Goal: Complete application form: Complete application form

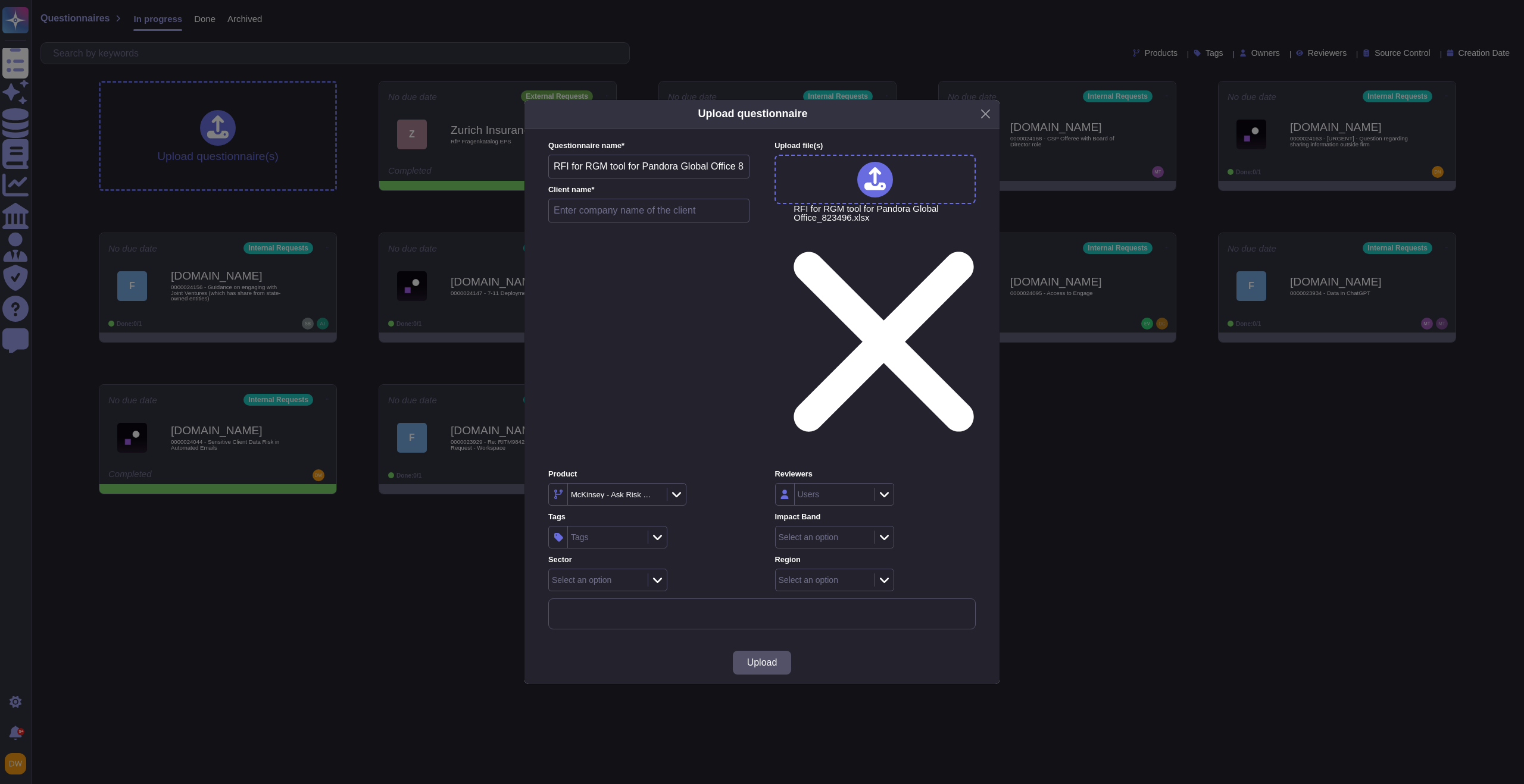
drag, startPoint x: 572, startPoint y: 284, endPoint x: 624, endPoint y: 284, distance: 52.0
click at [624, 178] on input "RFI for RGM tool for Pandora Global Office 823496" at bounding box center [649, 167] width 201 height 24
click at [601, 178] on input "RFI for Pandora Global Office 823496" at bounding box center [649, 167] width 201 height 24
type input "RFI for Pandora Global Office 823496"
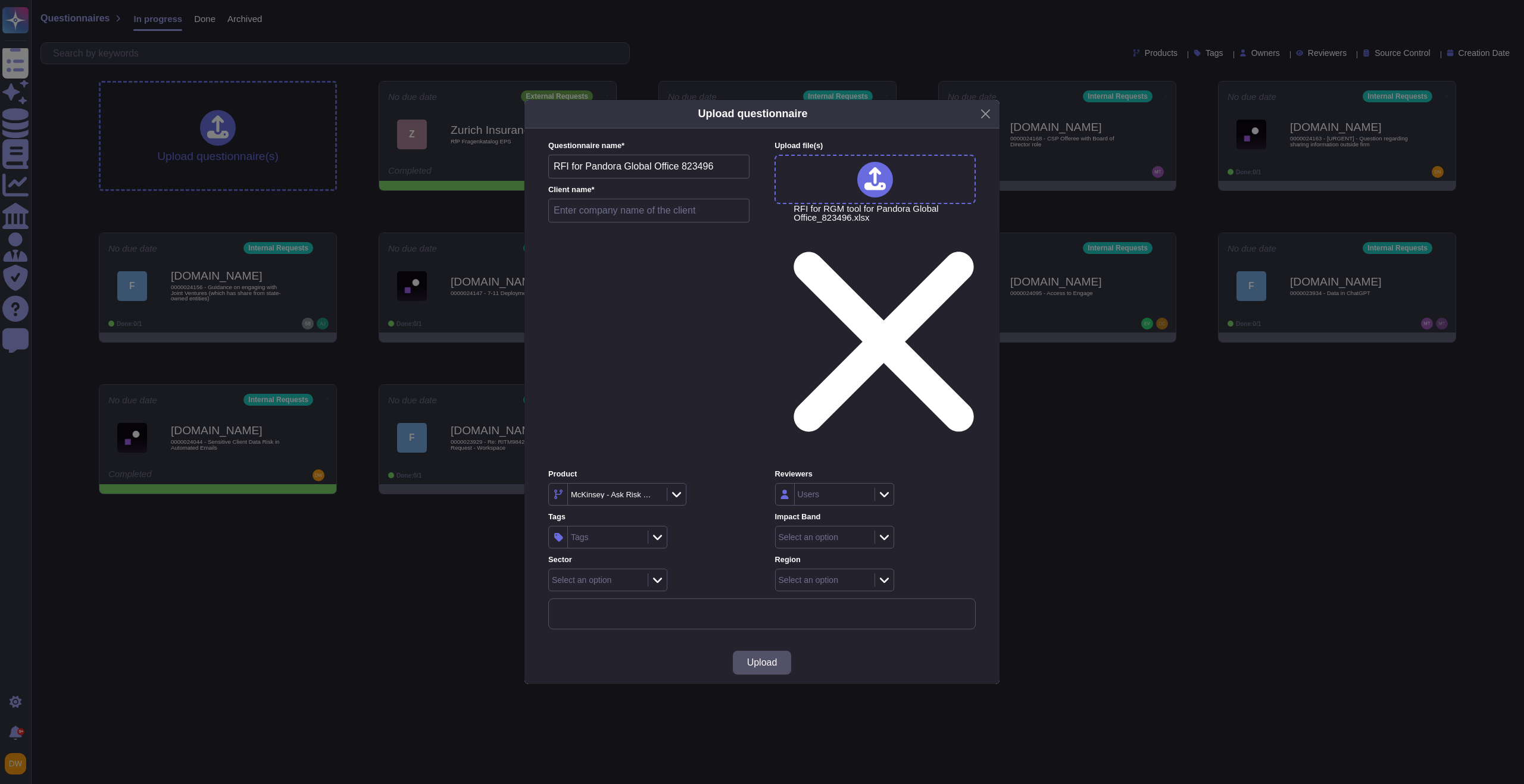
click at [578, 223] on input "text" at bounding box center [649, 210] width 201 height 24
paste input "Pandora"
type input "Pandora"
click at [655, 496] on icon at bounding box center [655, 496] width 0 height 0
click at [689, 488] on div at bounding box center [681, 495] width 19 height 13
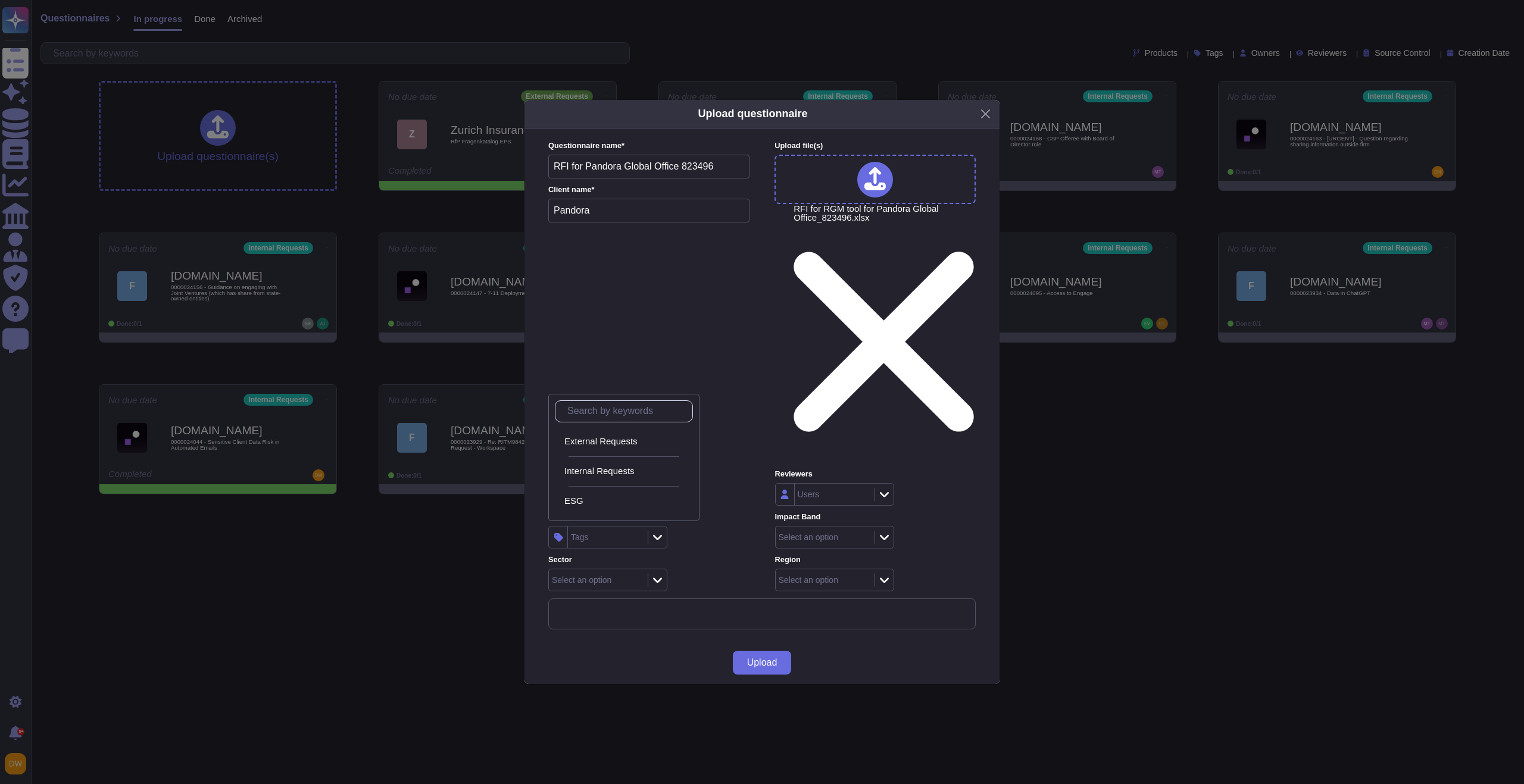
click at [626, 440] on span "External Requests" at bounding box center [601, 441] width 73 height 10
click at [658, 578] on icon at bounding box center [658, 580] width 9 height 5
click at [885, 532] on icon at bounding box center [884, 537] width 9 height 12
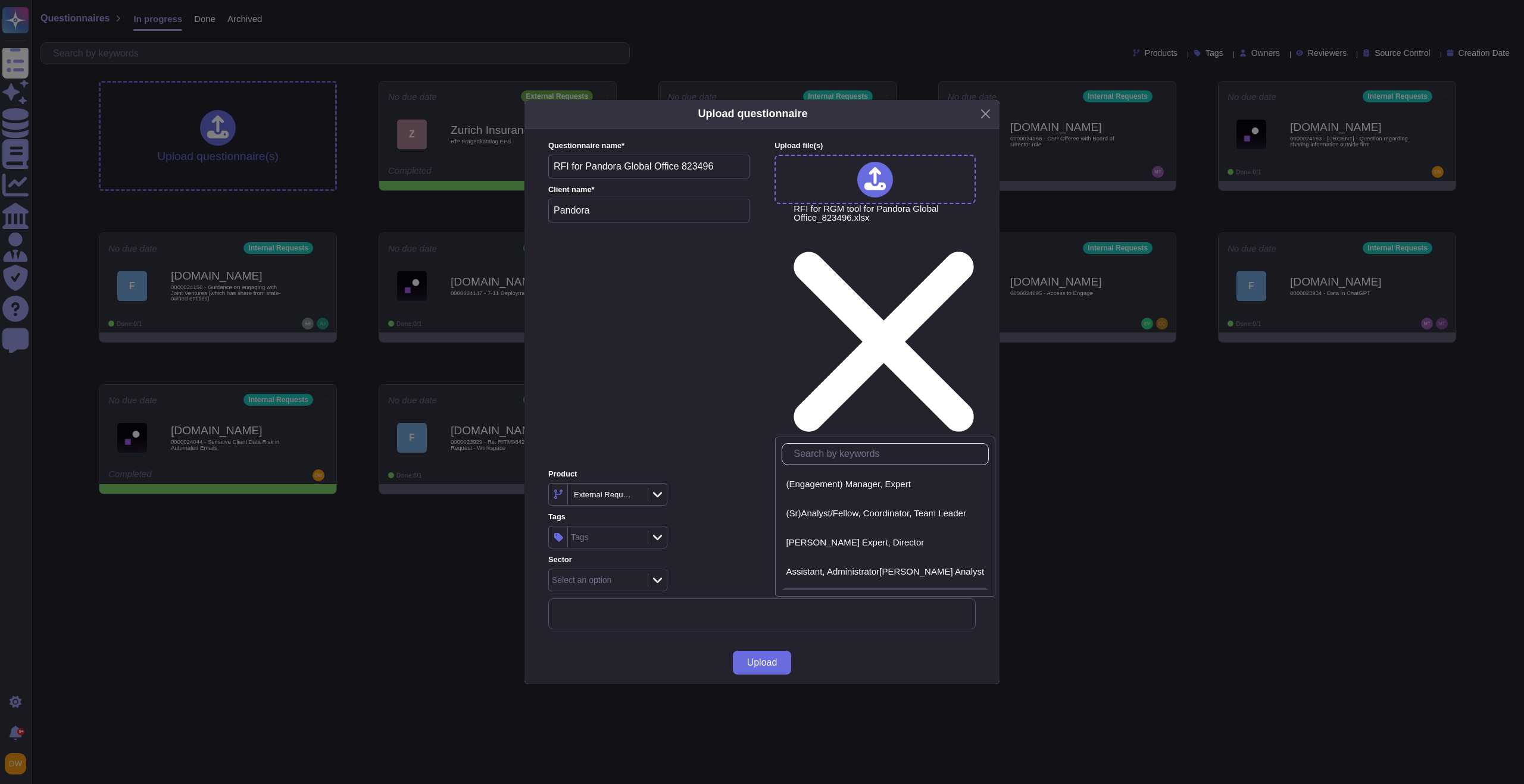
scroll to position [53, 0]
click at [882, 542] on span "Associate, Specialist, Operations Manager" at bounding box center [870, 547] width 168 height 10
click at [884, 569] on div "Select an option" at bounding box center [835, 580] width 119 height 23
click at [836, 541] on div "Europe" at bounding box center [850, 532] width 138 height 27
click at [760, 658] on span "Upload" at bounding box center [762, 663] width 30 height 10
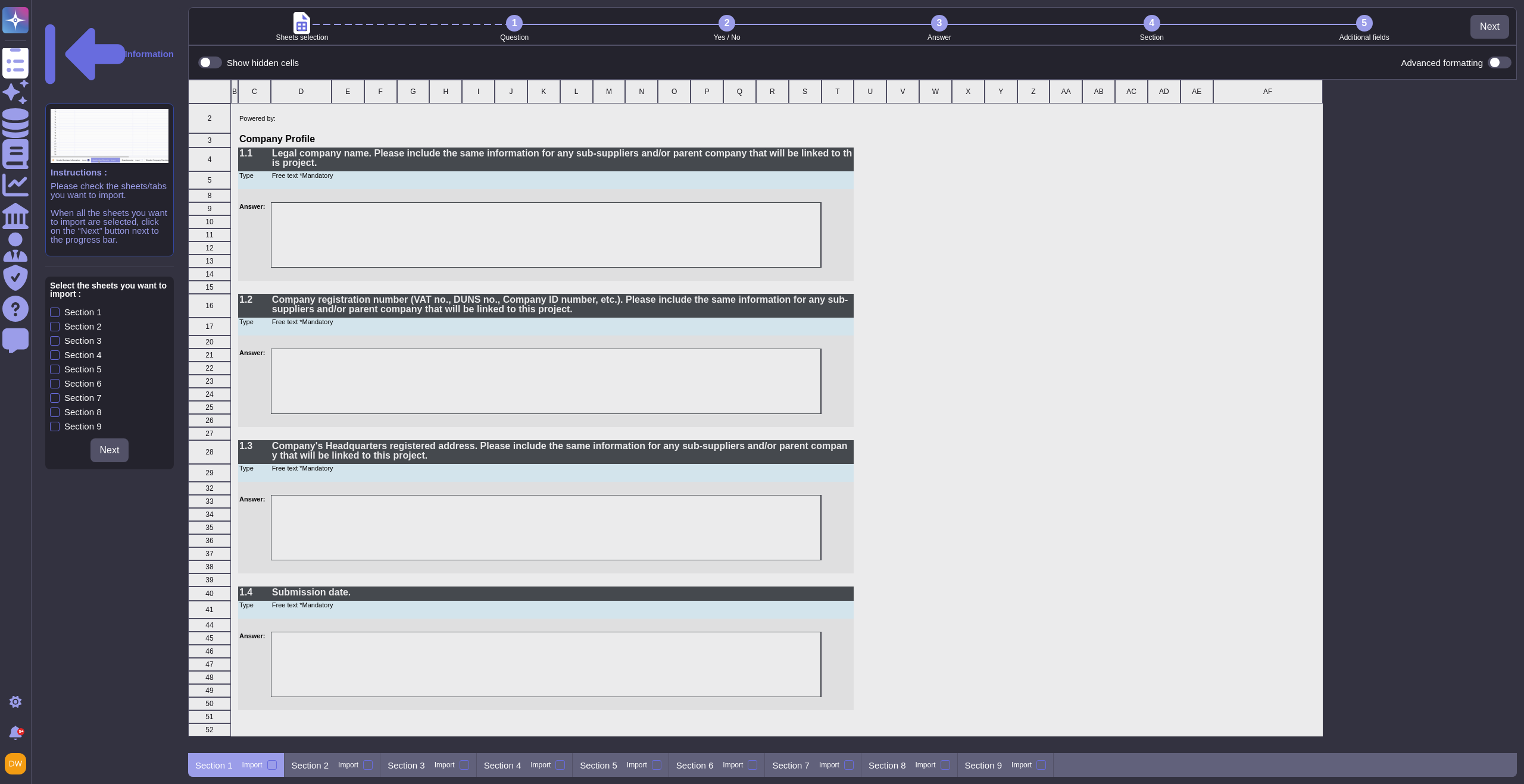
scroll to position [665, 1320]
click at [326, 768] on p "Section 2" at bounding box center [310, 765] width 38 height 9
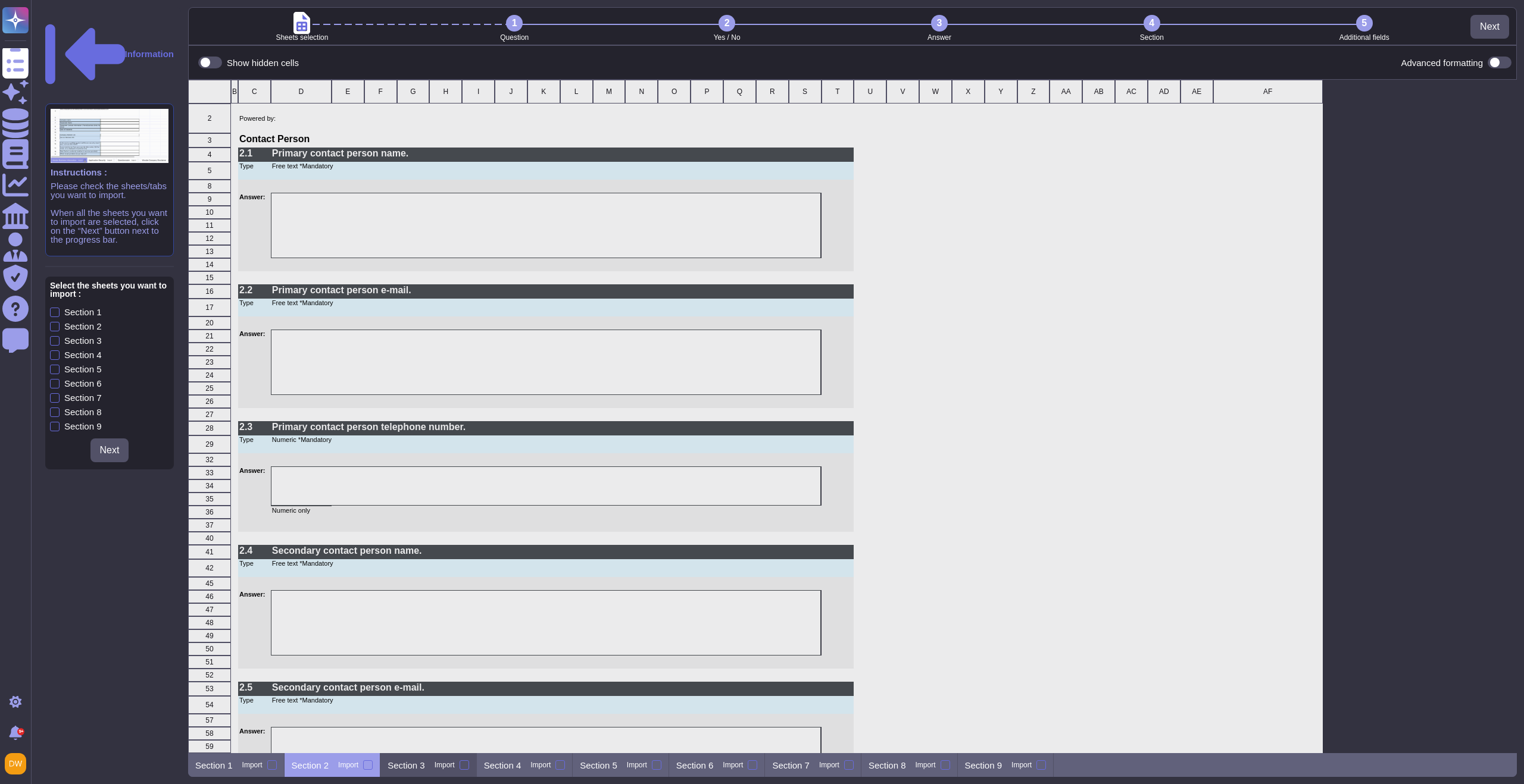
click at [422, 769] on p "Section 3" at bounding box center [406, 765] width 38 height 9
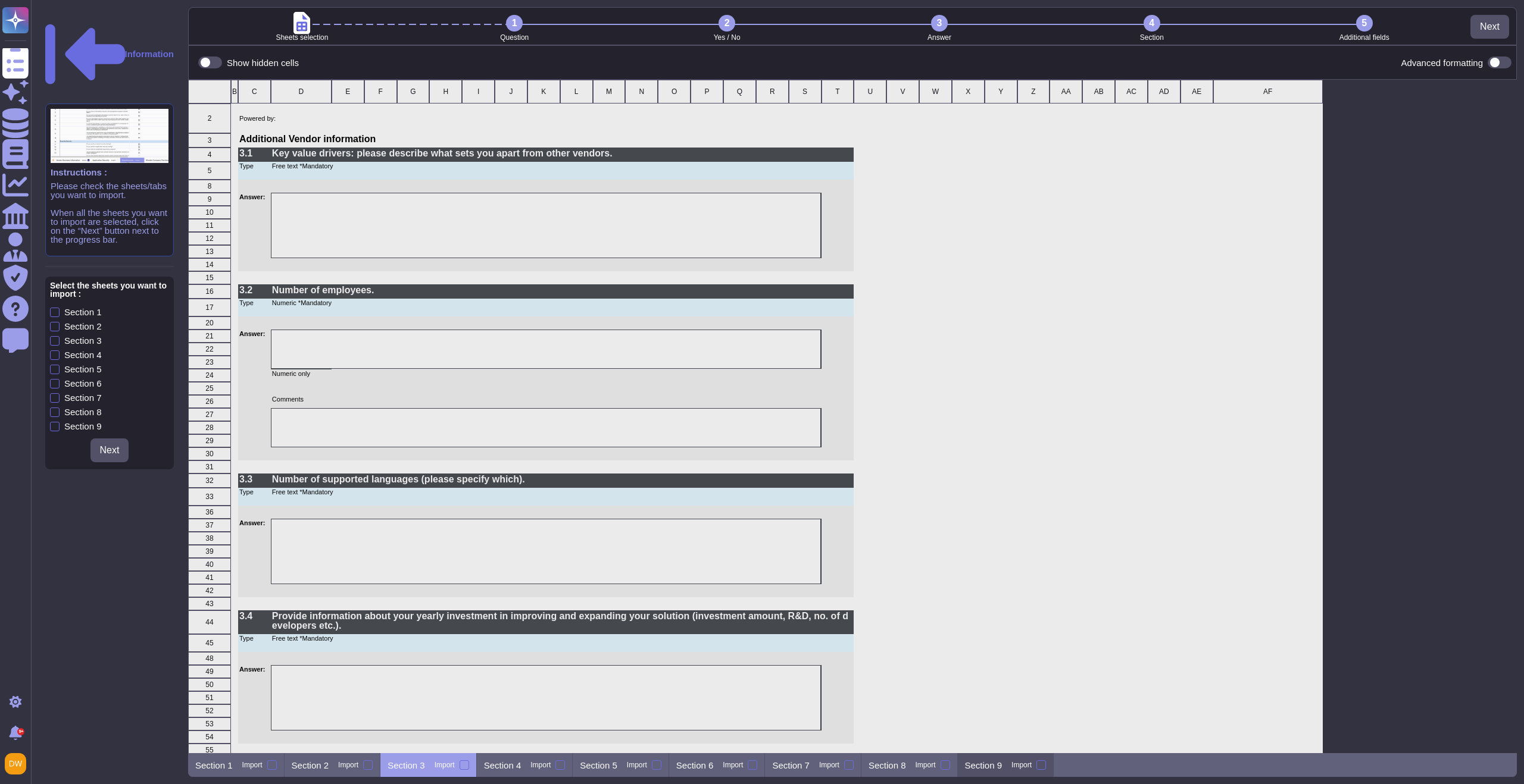
click at [997, 765] on p "Section 9" at bounding box center [983, 765] width 38 height 9
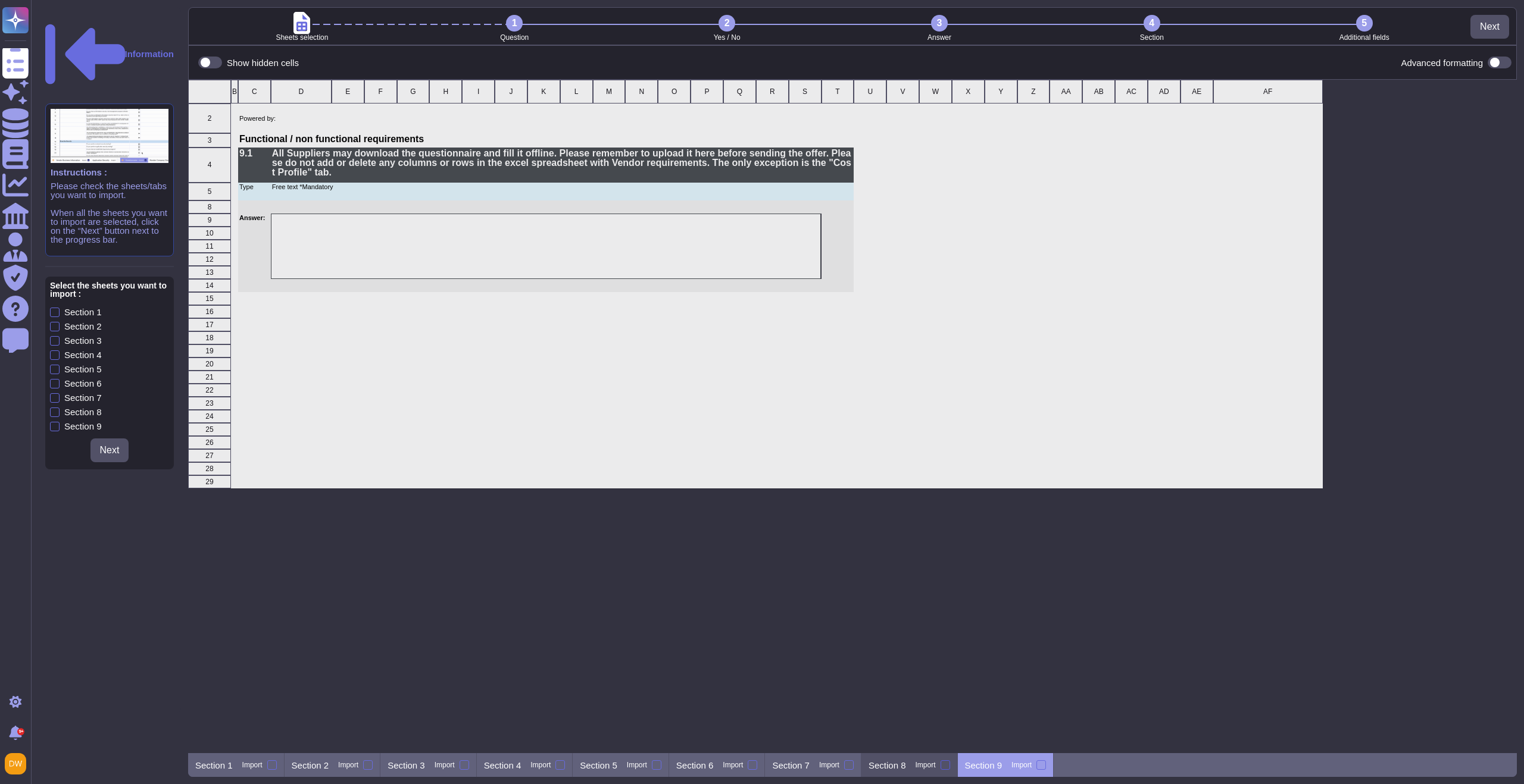
click at [939, 769] on label "Import" at bounding box center [932, 765] width 35 height 10
click at [0, 0] on input "Import" at bounding box center [0, 0] width 0 height 0
click at [915, 769] on p "Section 8" at bounding box center [897, 765] width 38 height 9
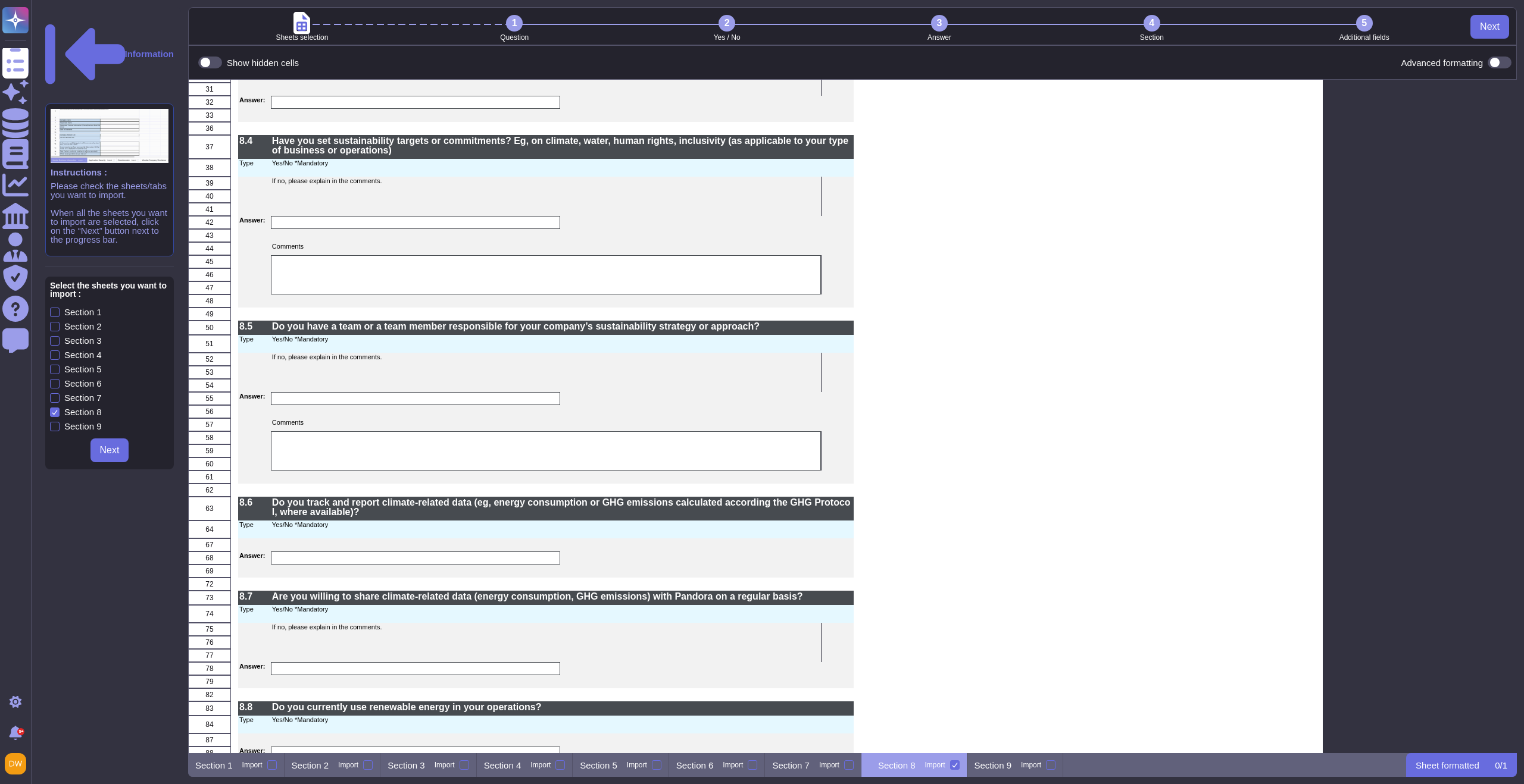
scroll to position [262, 0]
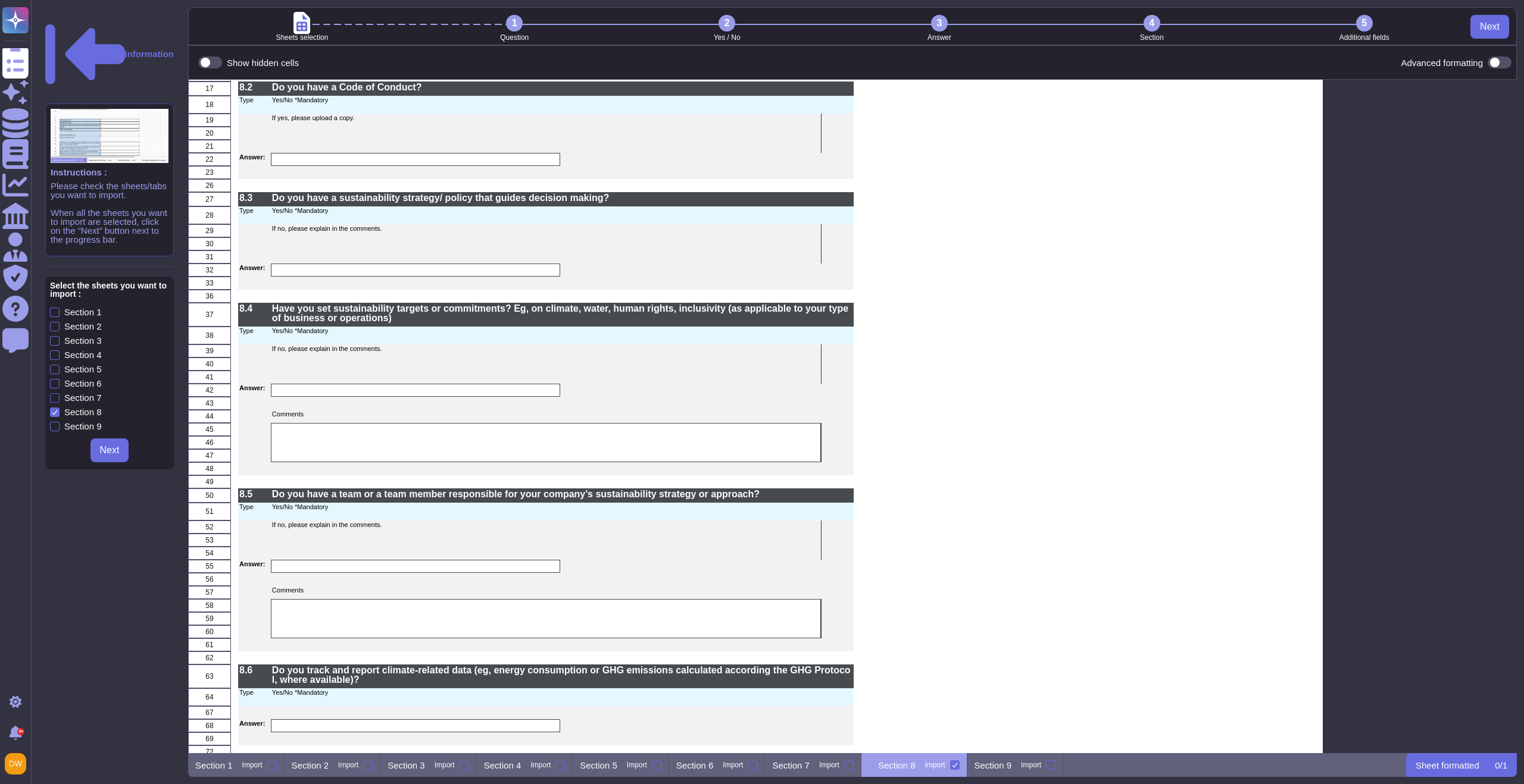
click at [53, 393] on div at bounding box center [55, 398] width 10 height 10
click at [0, 0] on input "Section 7" at bounding box center [0, 0] width 0 height 0
click at [56, 379] on div at bounding box center [55, 383] width 10 height 10
click at [0, 0] on input "Section 6" at bounding box center [0, 0] width 0 height 0
click at [55, 312] on div "Section 1 Section 2 Section 3 Section 4 Section 5 Section 6 Section 7 Section 8…" at bounding box center [110, 385] width 119 height 155
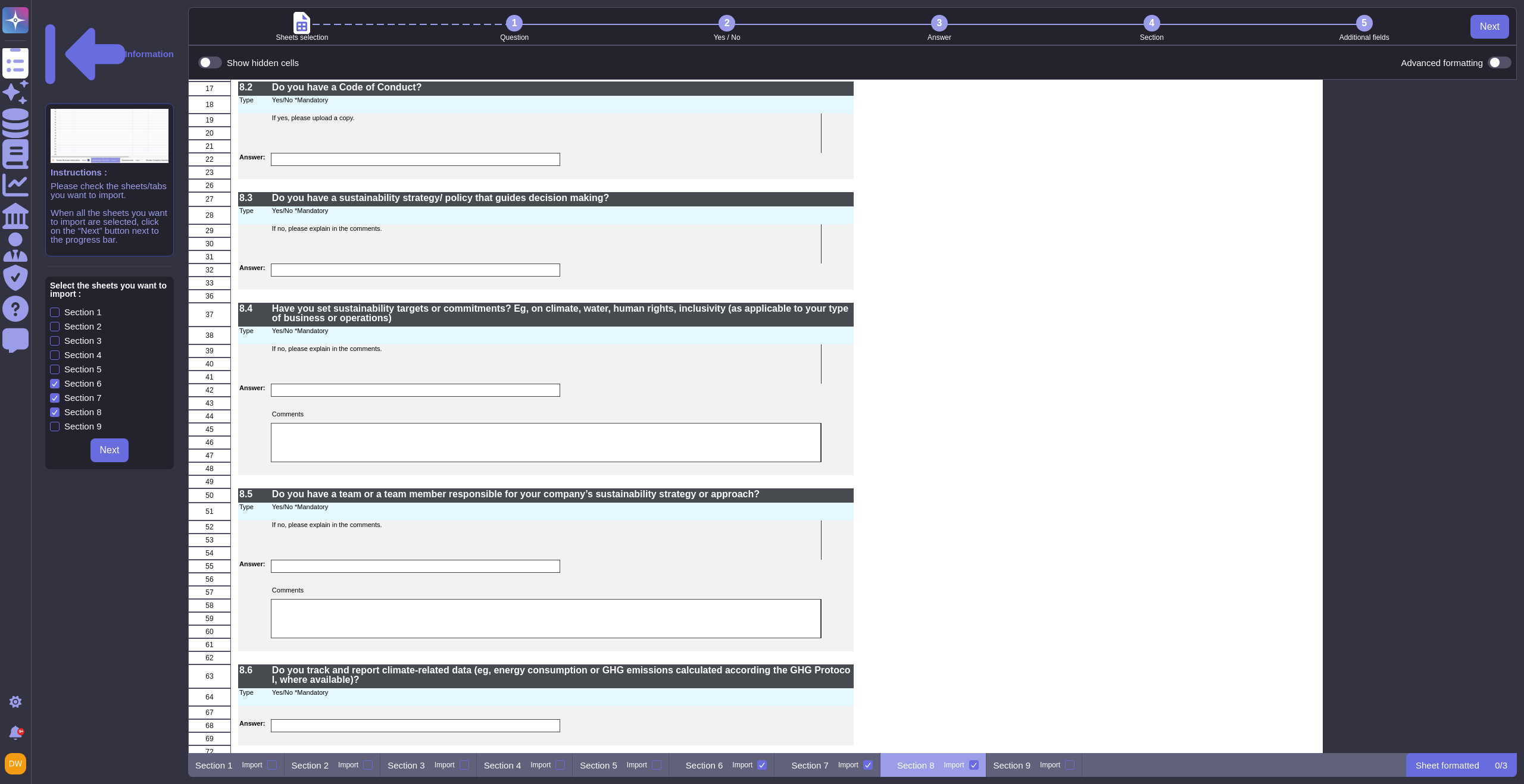
click at [54, 308] on div "Section 1 Section 2 Section 3 Section 4 Section 5 Section 6 Section 7 Section 8…" at bounding box center [110, 385] width 119 height 155
click at [54, 350] on div at bounding box center [55, 355] width 10 height 10
click at [0, 0] on input "Section 4" at bounding box center [0, 0] width 0 height 0
click at [55, 308] on div "Section 1 Section 2 Section 3 Section 4 Section 5 Section 6 Section 7 Section 8…" at bounding box center [110, 385] width 119 height 155
click at [55, 365] on div at bounding box center [55, 369] width 10 height 10
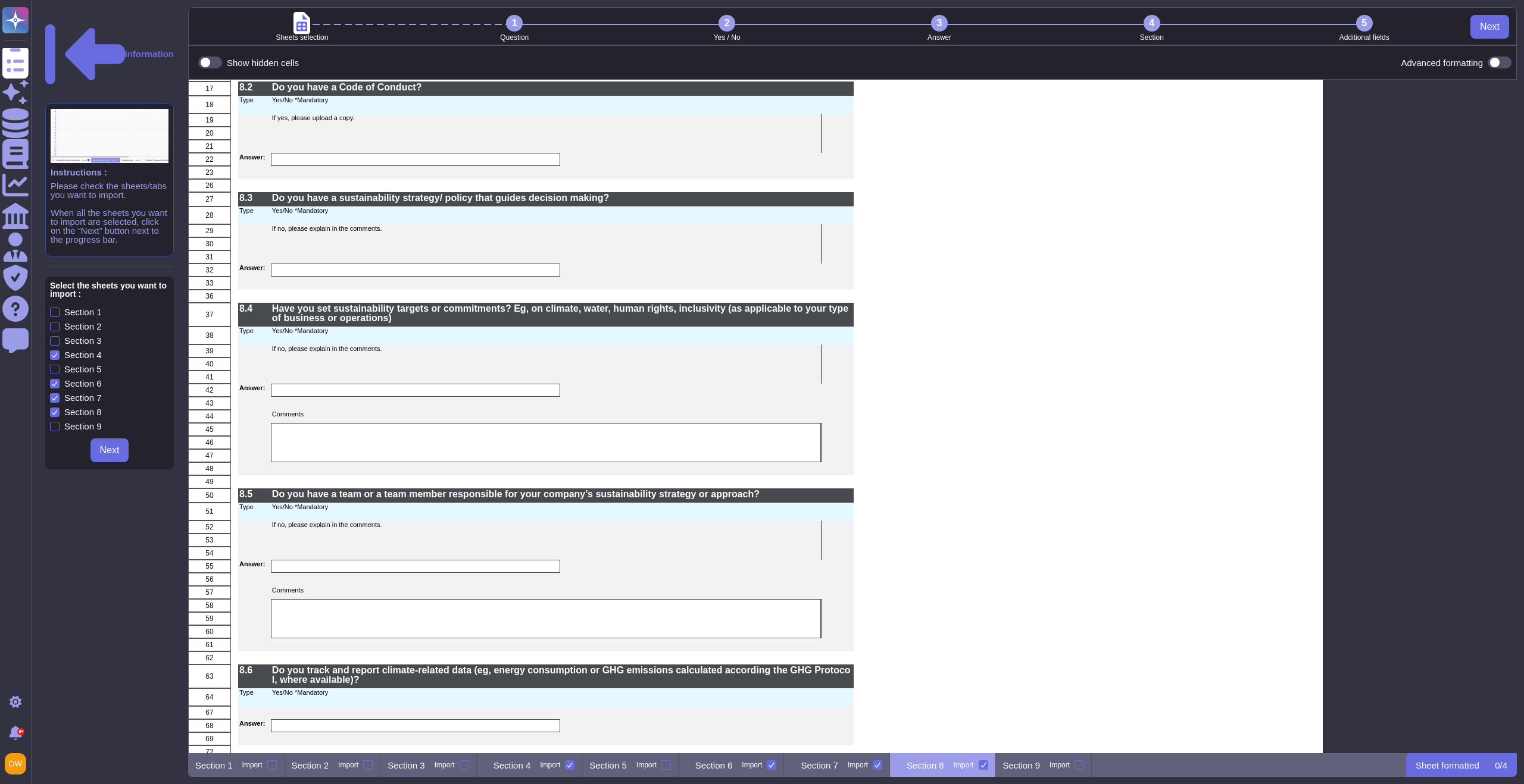
click at [0, 0] on input "Section 5" at bounding box center [0, 0] width 0 height 0
click at [55, 336] on div at bounding box center [55, 341] width 10 height 10
click at [0, 0] on input "Section 3" at bounding box center [0, 0] width 0 height 0
click at [56, 322] on div at bounding box center [55, 326] width 10 height 10
click at [0, 0] on input "Section 2" at bounding box center [0, 0] width 0 height 0
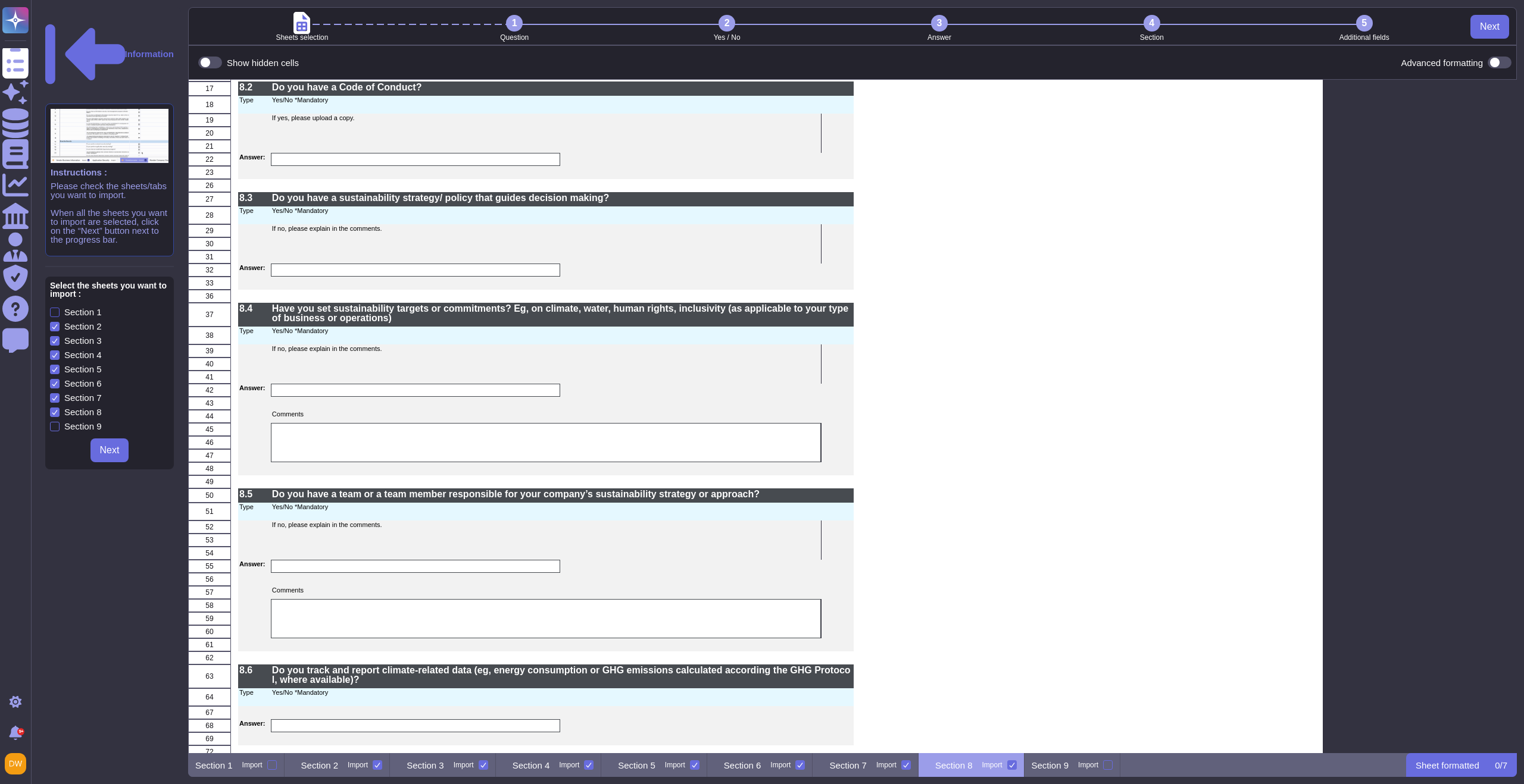
click at [56, 308] on div at bounding box center [55, 312] width 10 height 10
click at [0, 0] on input "Section 1" at bounding box center [0, 0] width 0 height 0
click at [248, 758] on div "Section 1 Import" at bounding box center [241, 765] width 106 height 24
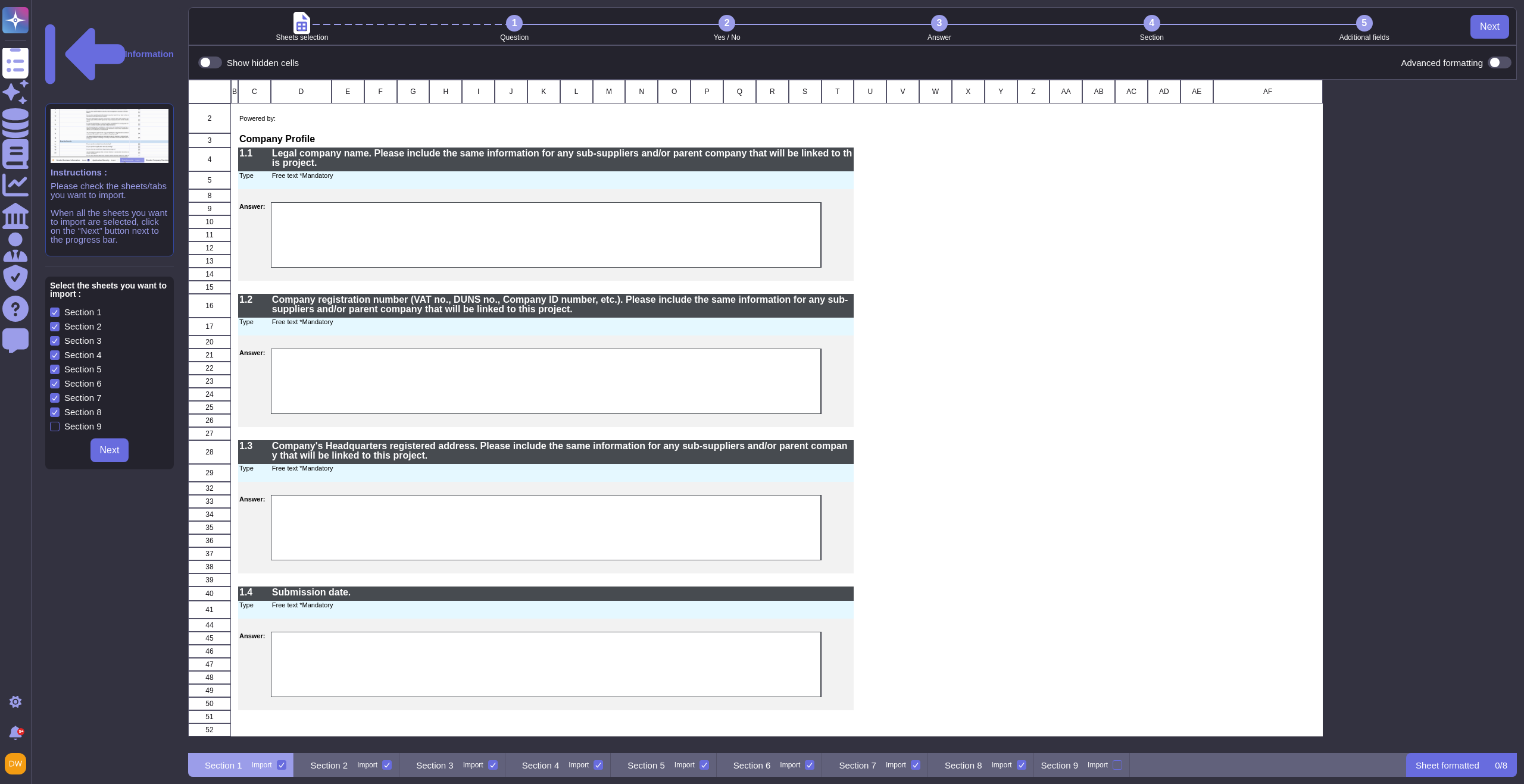
scroll to position [0, 0]
click at [110, 446] on span "Next" at bounding box center [110, 450] width 20 height 10
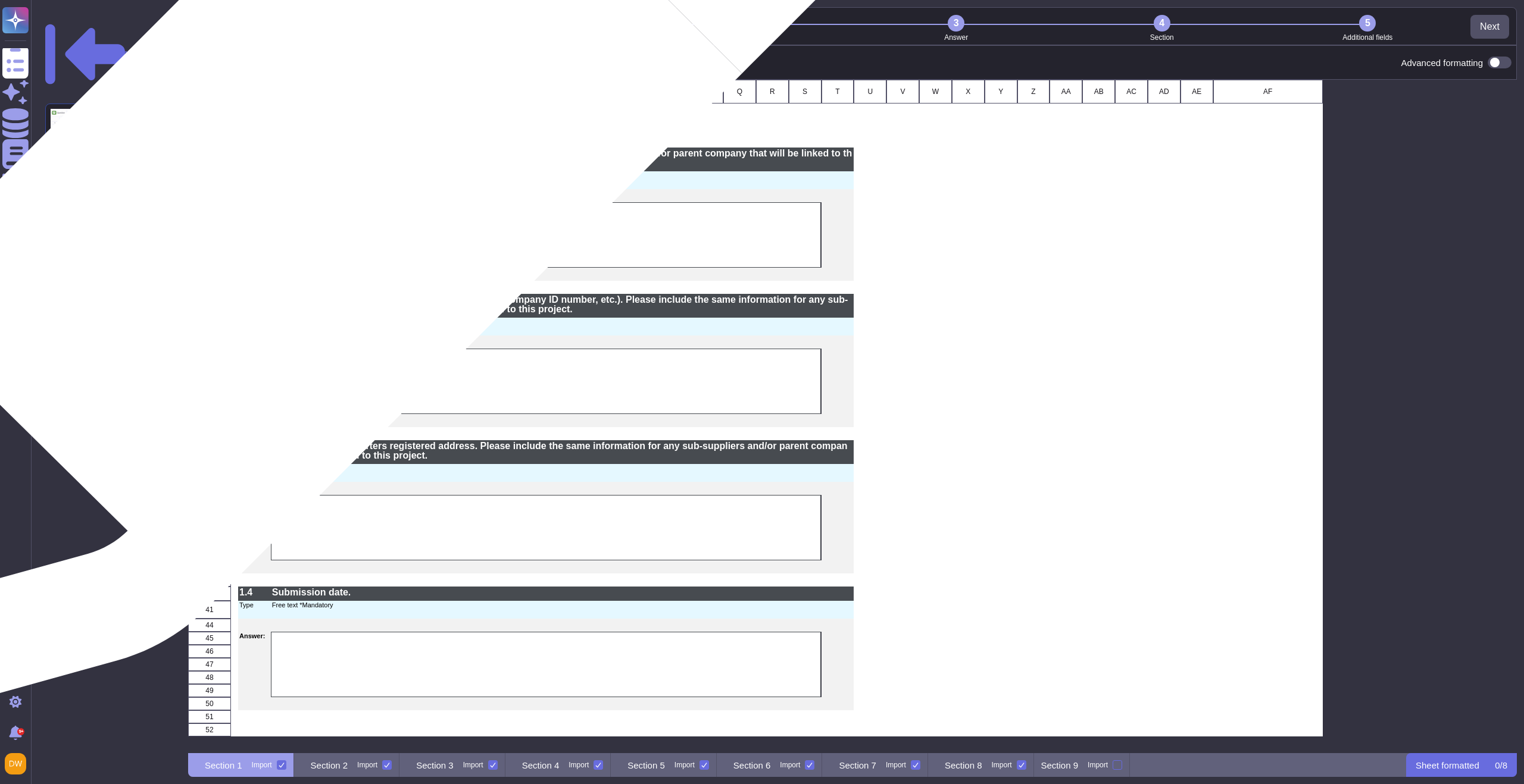
click at [338, 160] on p "Legal company name. Please include the same information for any sub-suppliers a…" at bounding box center [562, 158] width 581 height 19
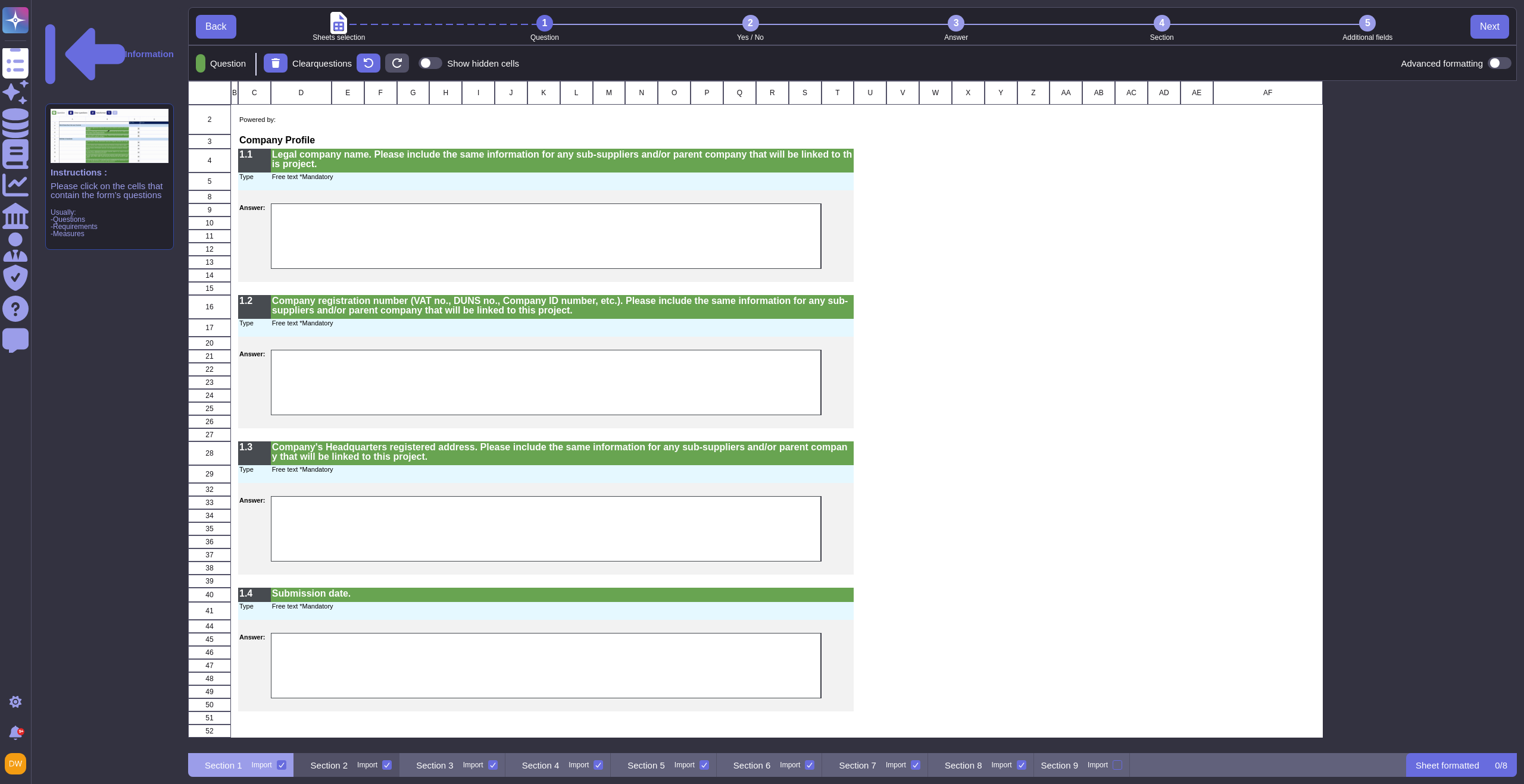
click at [348, 763] on p "Section 2" at bounding box center [330, 765] width 38 height 9
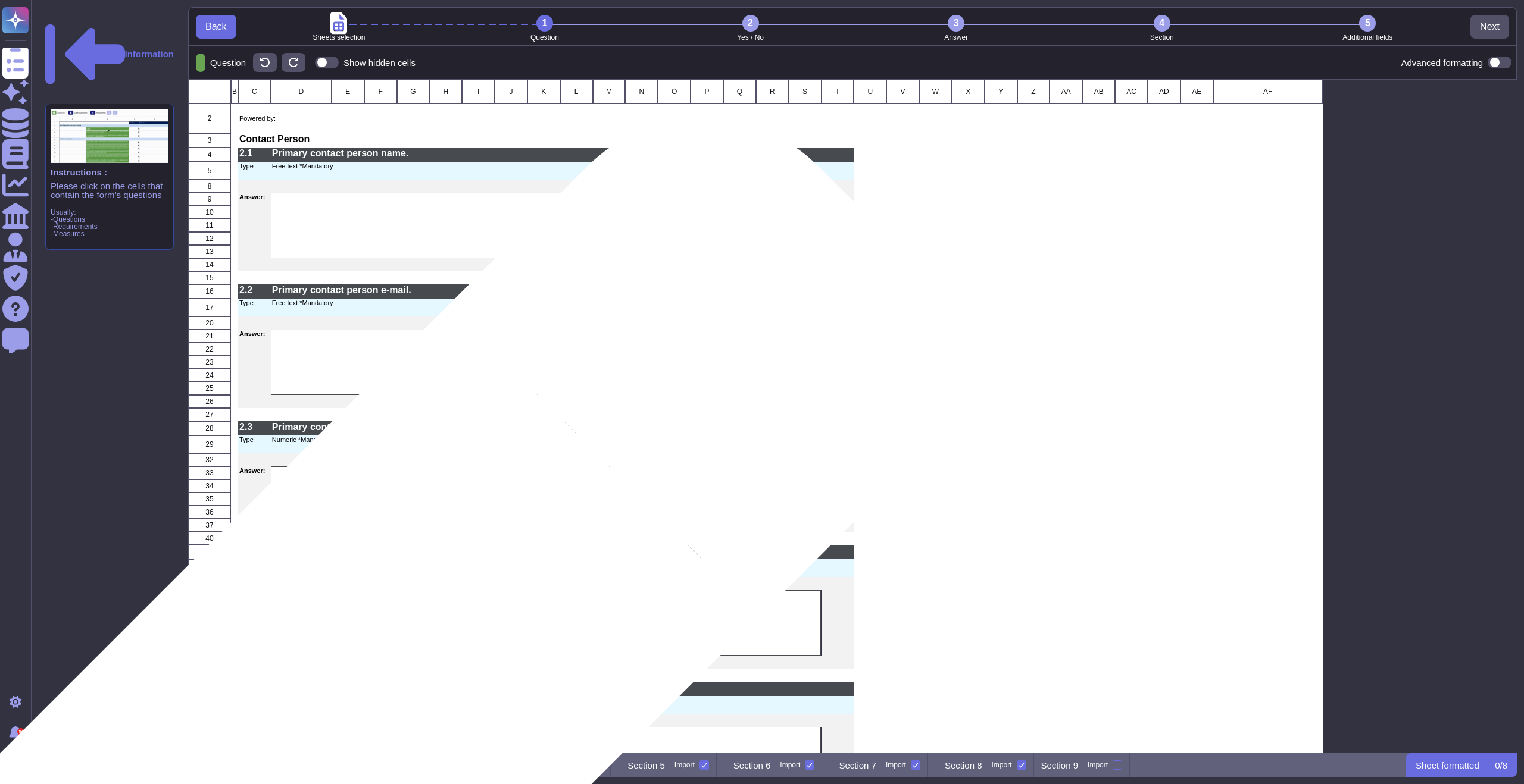
scroll to position [665, 1320]
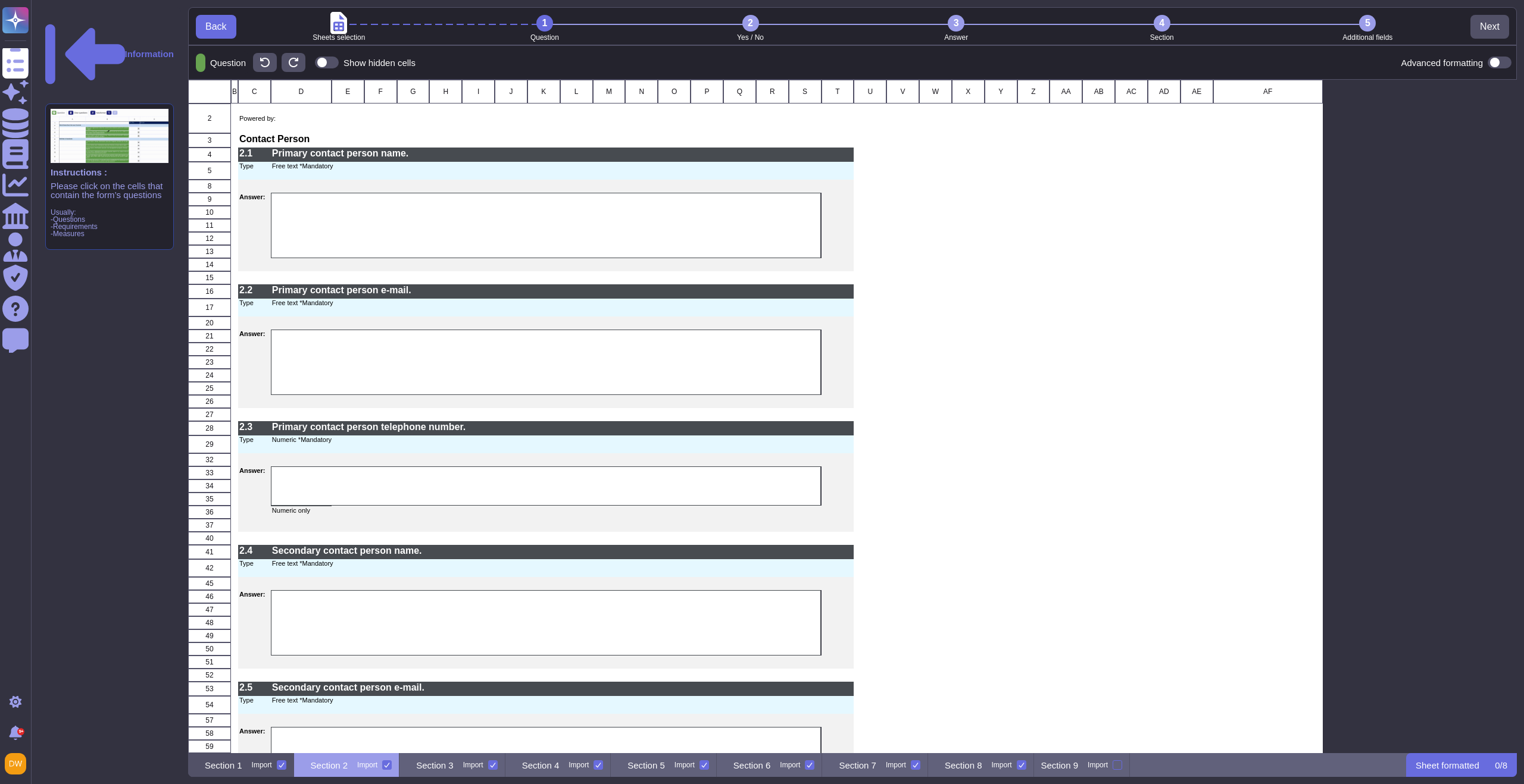
click at [230, 773] on div "Section 1 Import" at bounding box center [241, 765] width 106 height 24
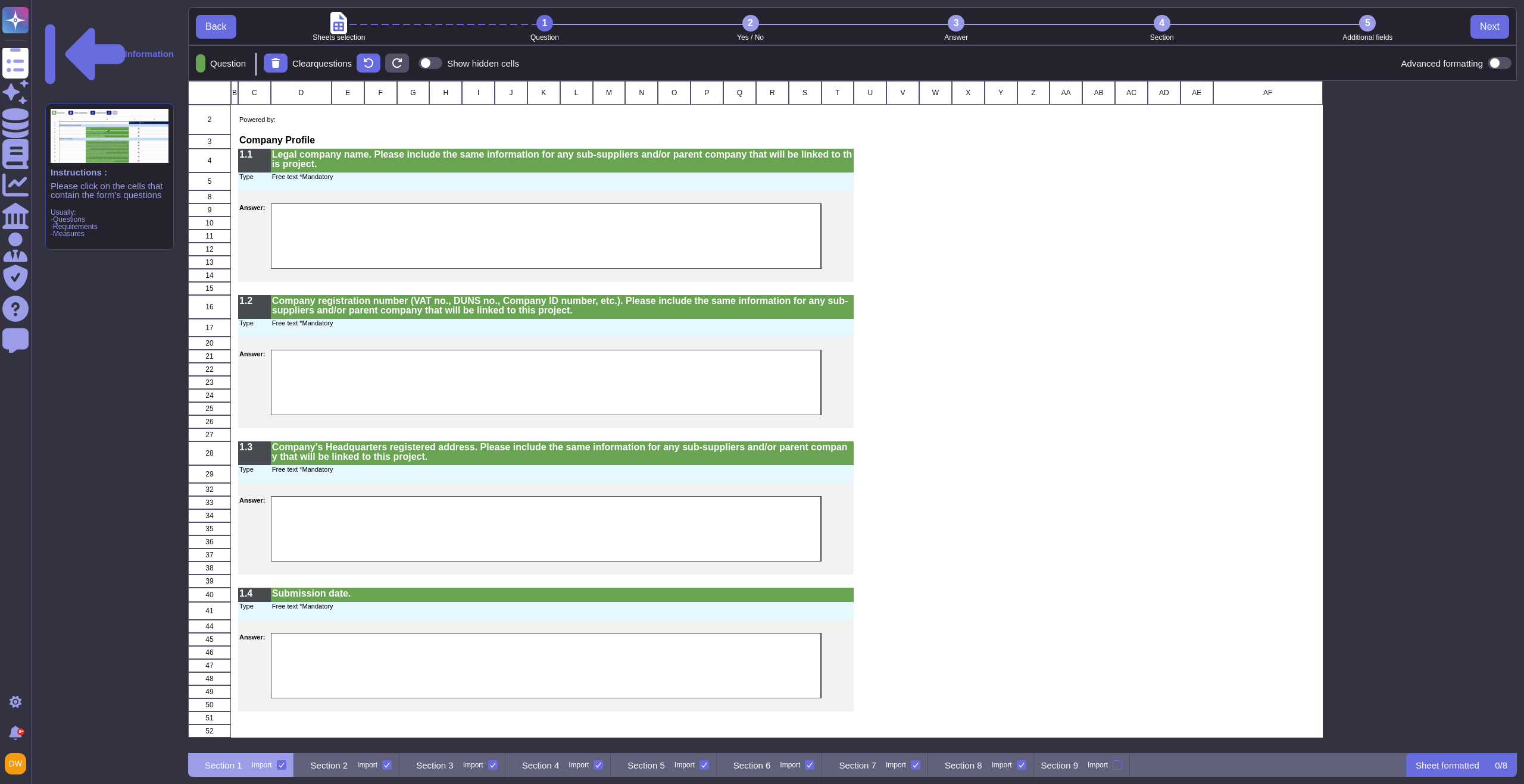
scroll to position [663, 1320]
click at [348, 768] on p "Section 2" at bounding box center [330, 765] width 38 height 9
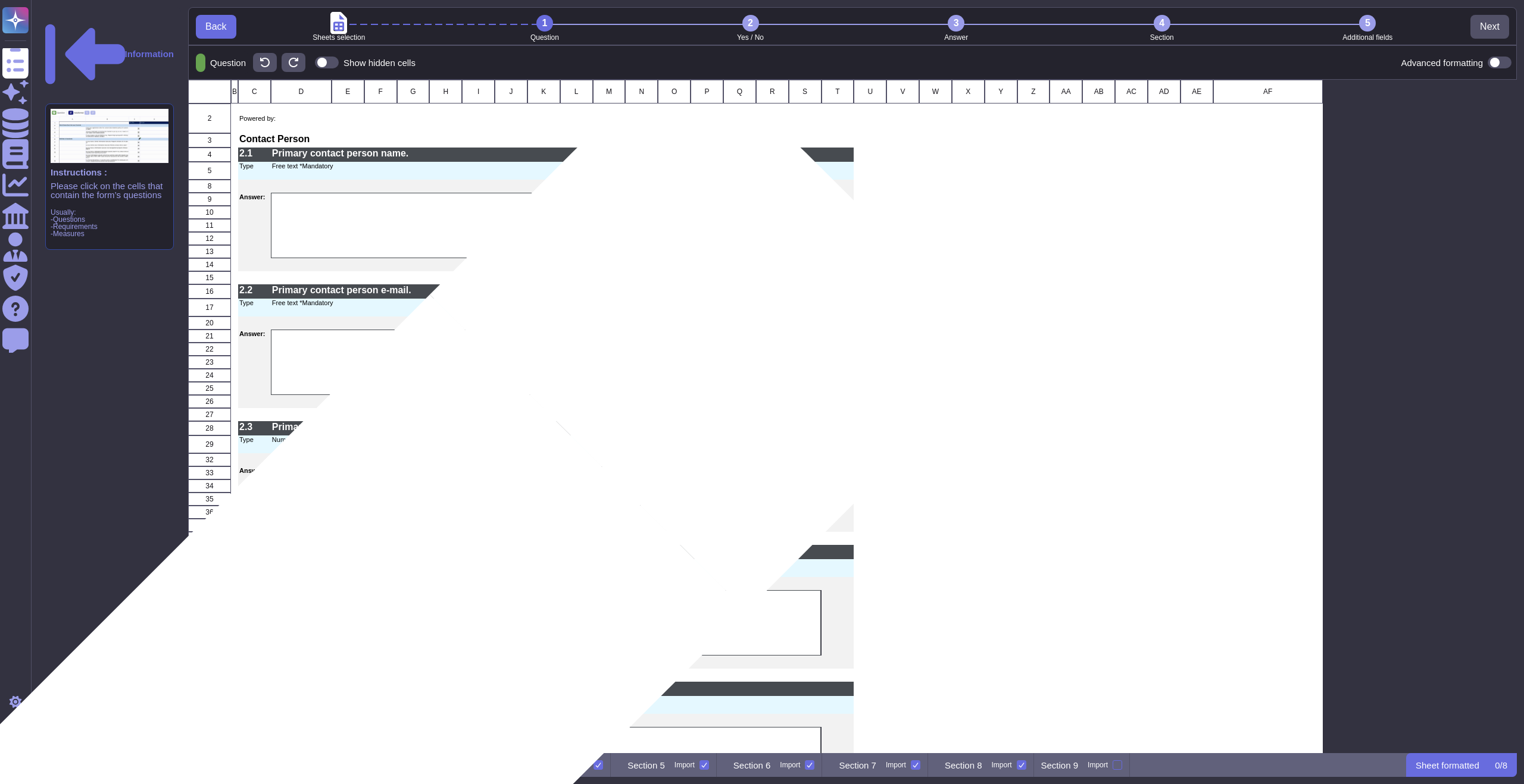
scroll to position [665, 1320]
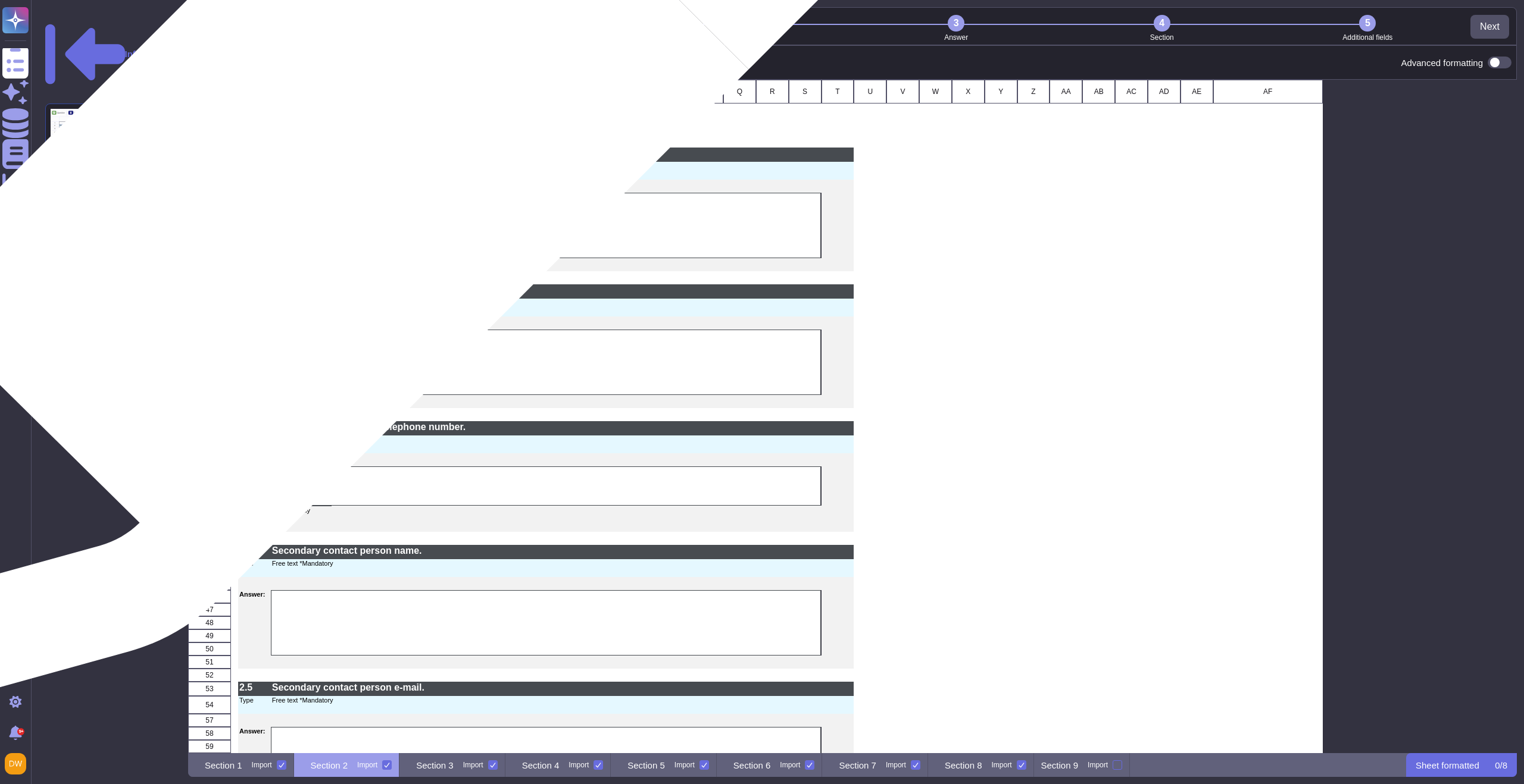
click at [348, 155] on p "Primary contact person name." at bounding box center [562, 153] width 581 height 10
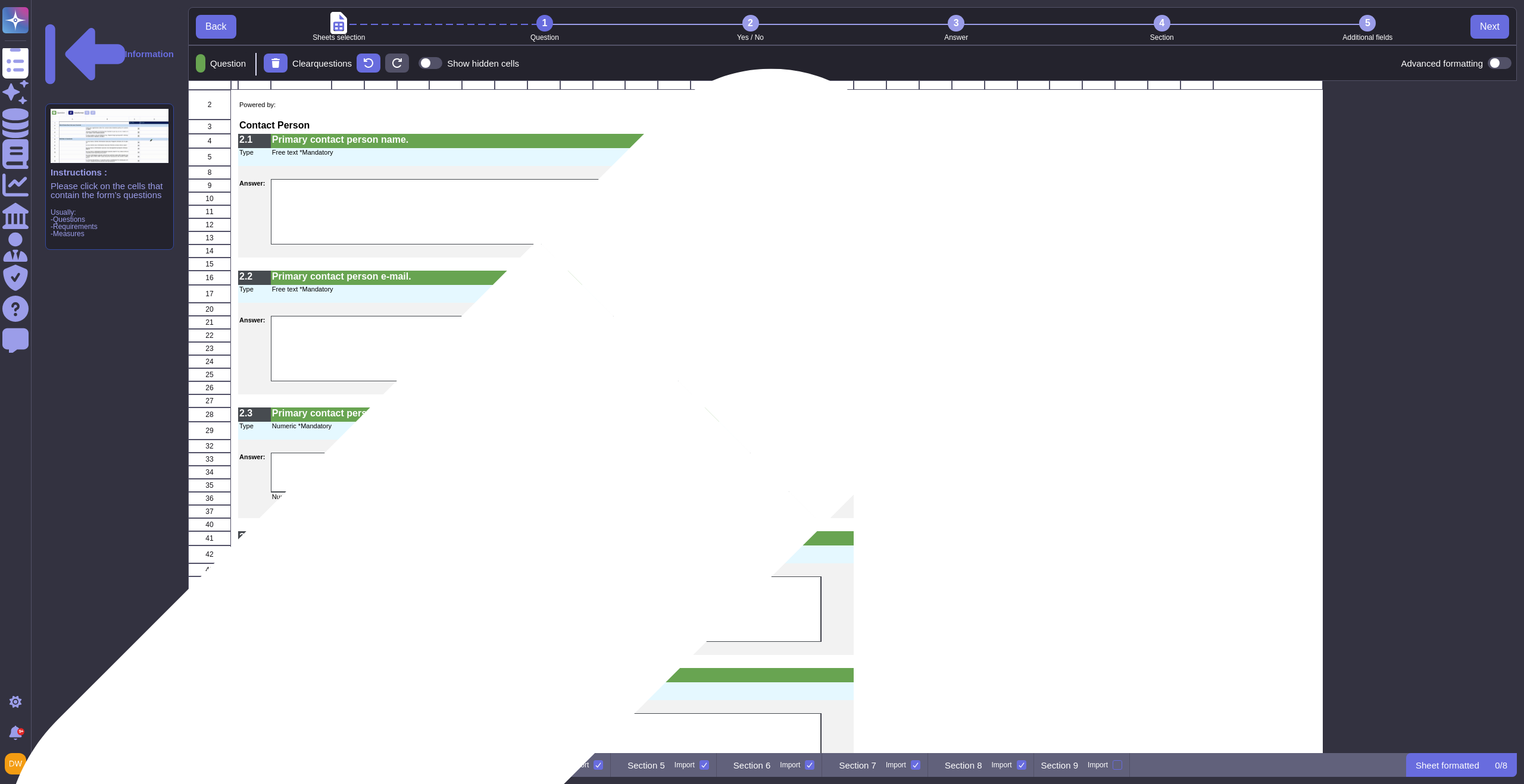
scroll to position [102, 0]
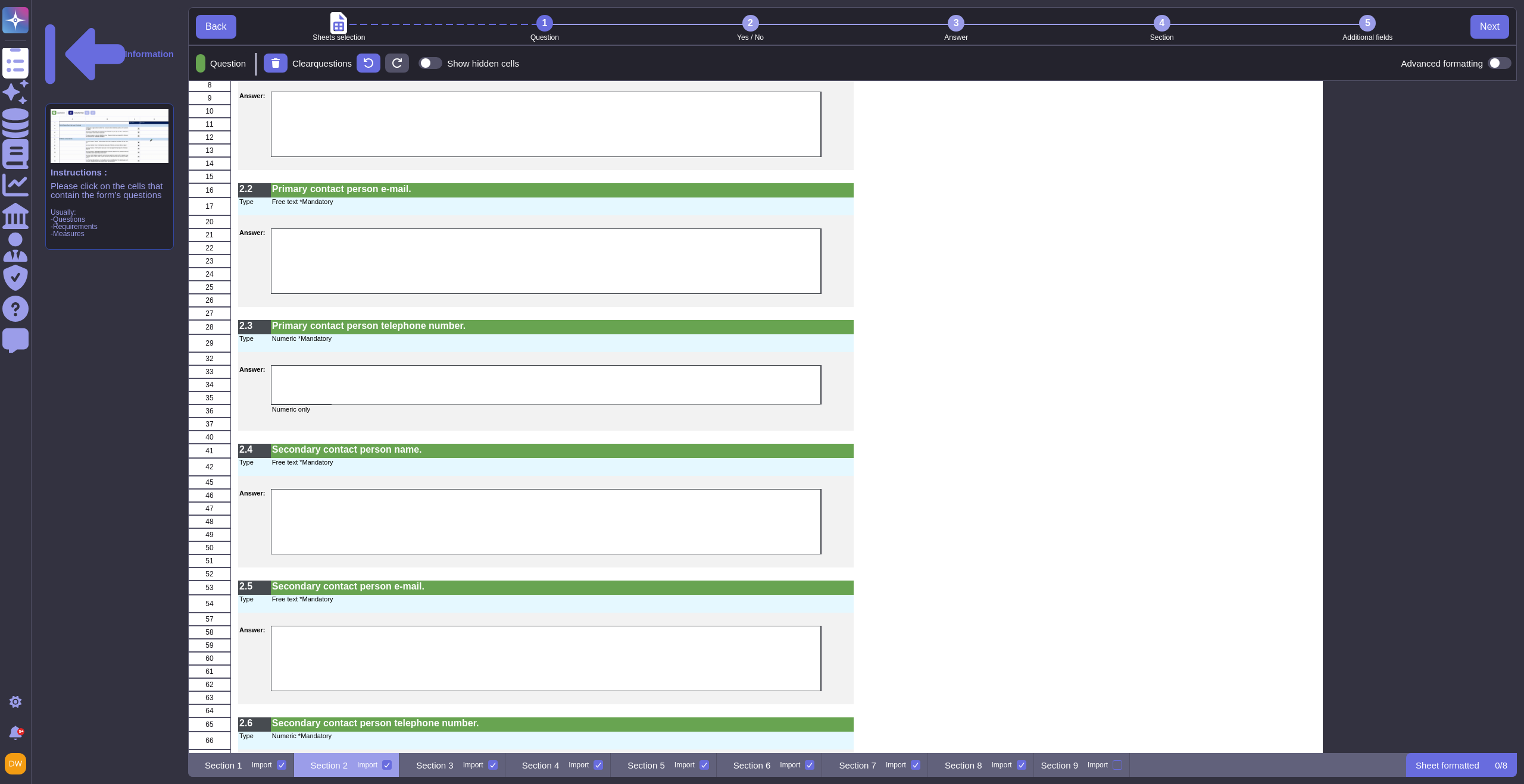
click at [390, 766] on icon at bounding box center [387, 765] width 6 height 6
click at [0, 0] on input "Import" at bounding box center [0, 0] width 0 height 0
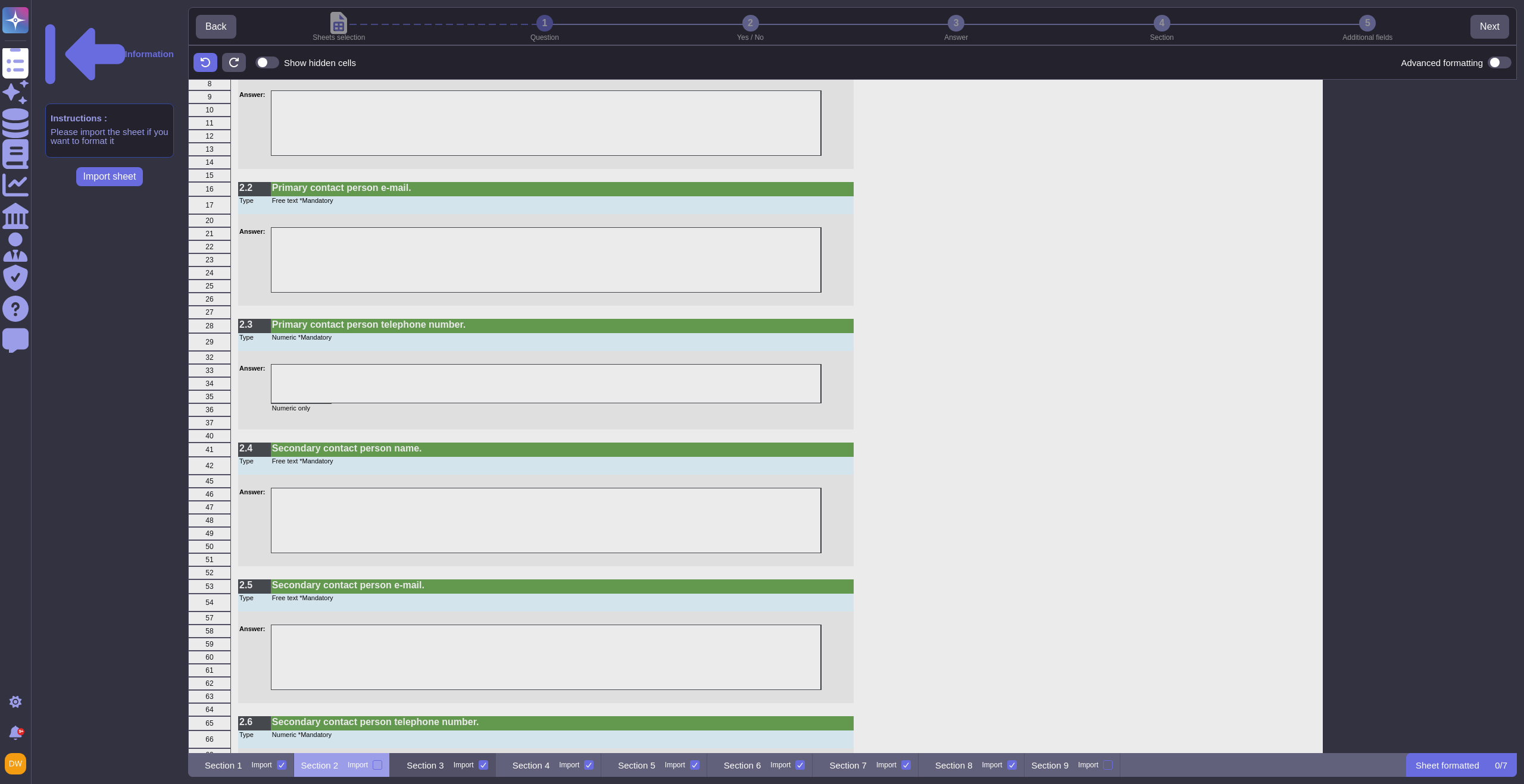
click at [444, 770] on p "Section 3" at bounding box center [425, 765] width 38 height 9
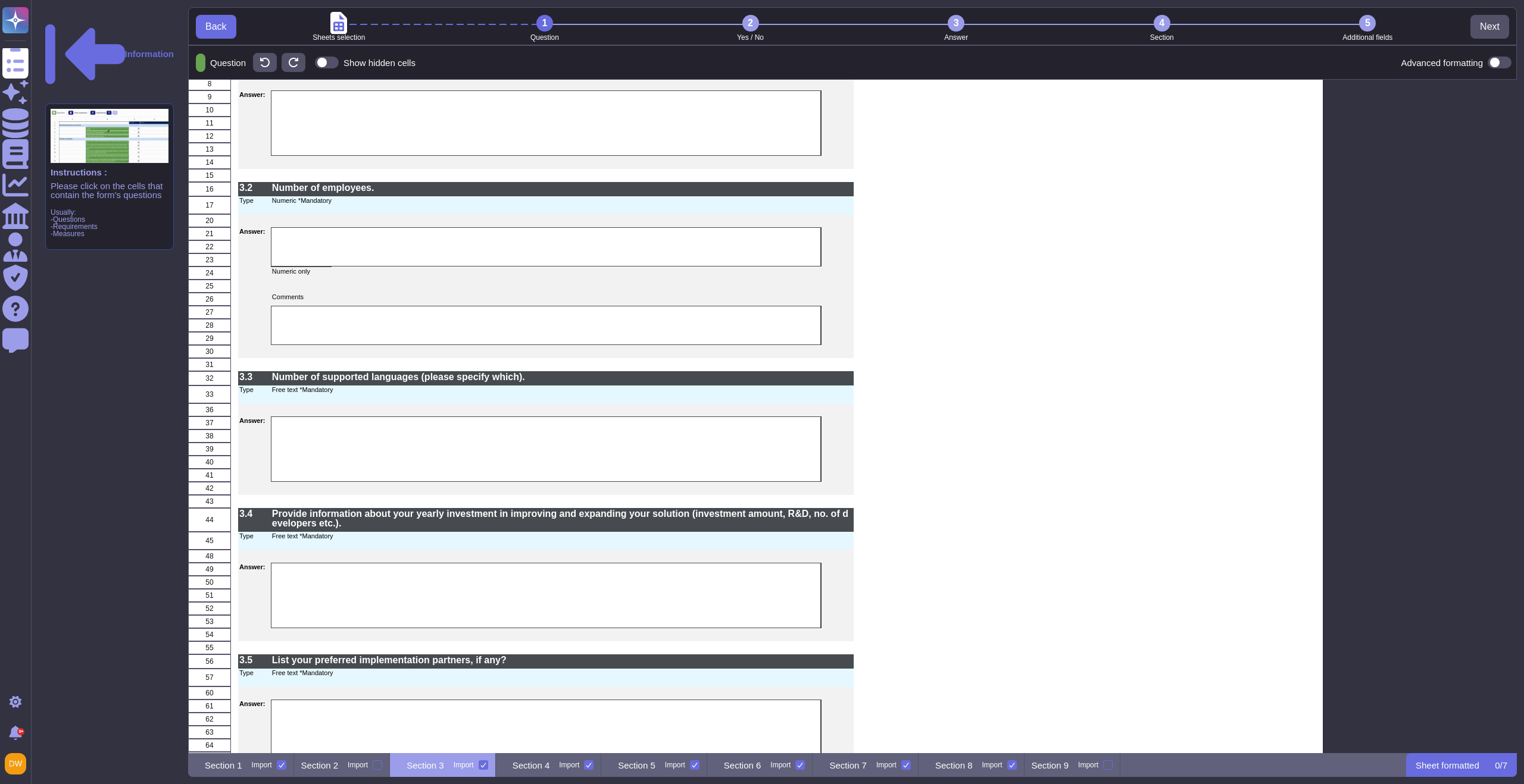
scroll to position [0, 0]
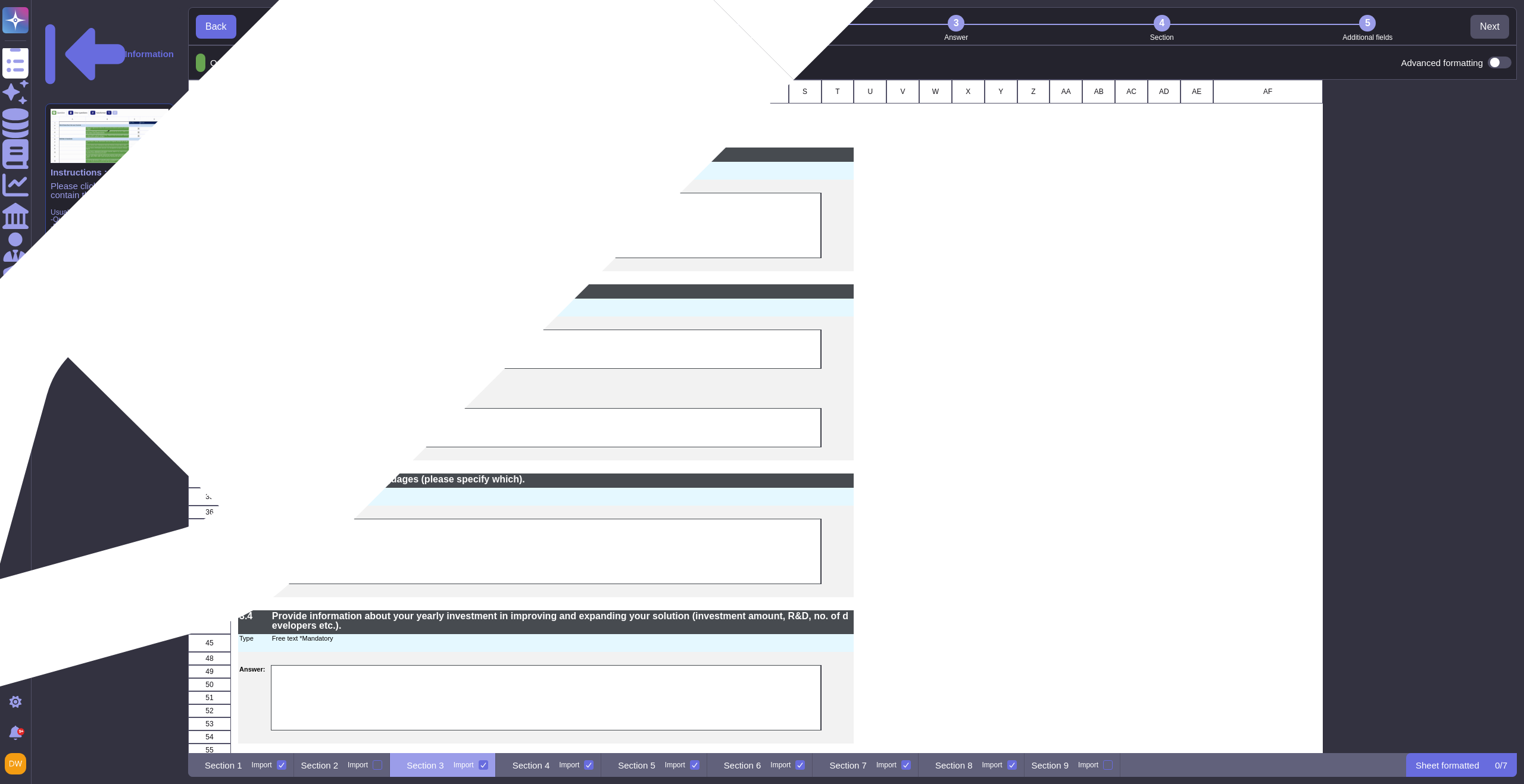
click at [417, 161] on div "Key value drivers: please describe what sets you apart from other vendors." at bounding box center [563, 154] width 584 height 14
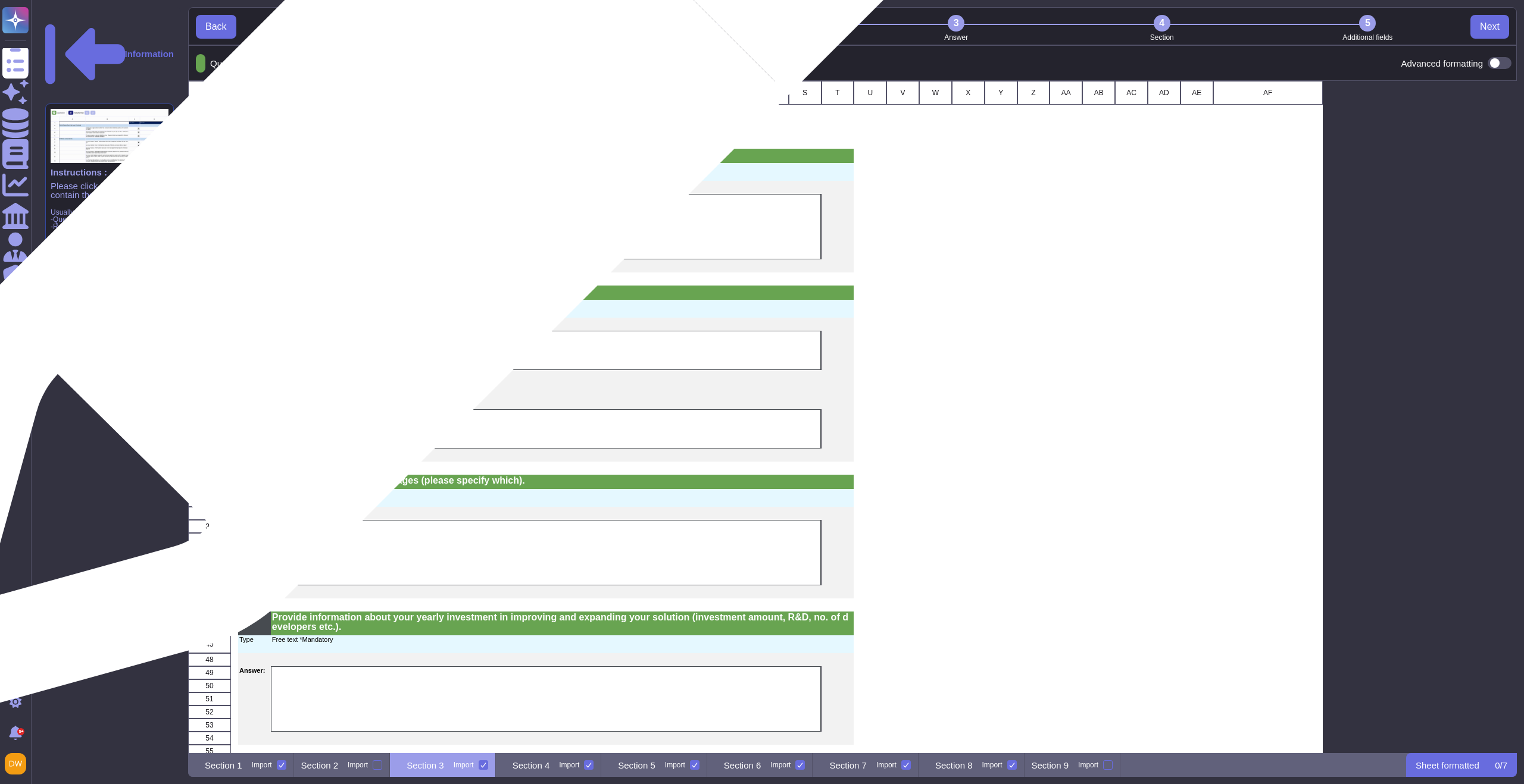
scroll to position [155, 0]
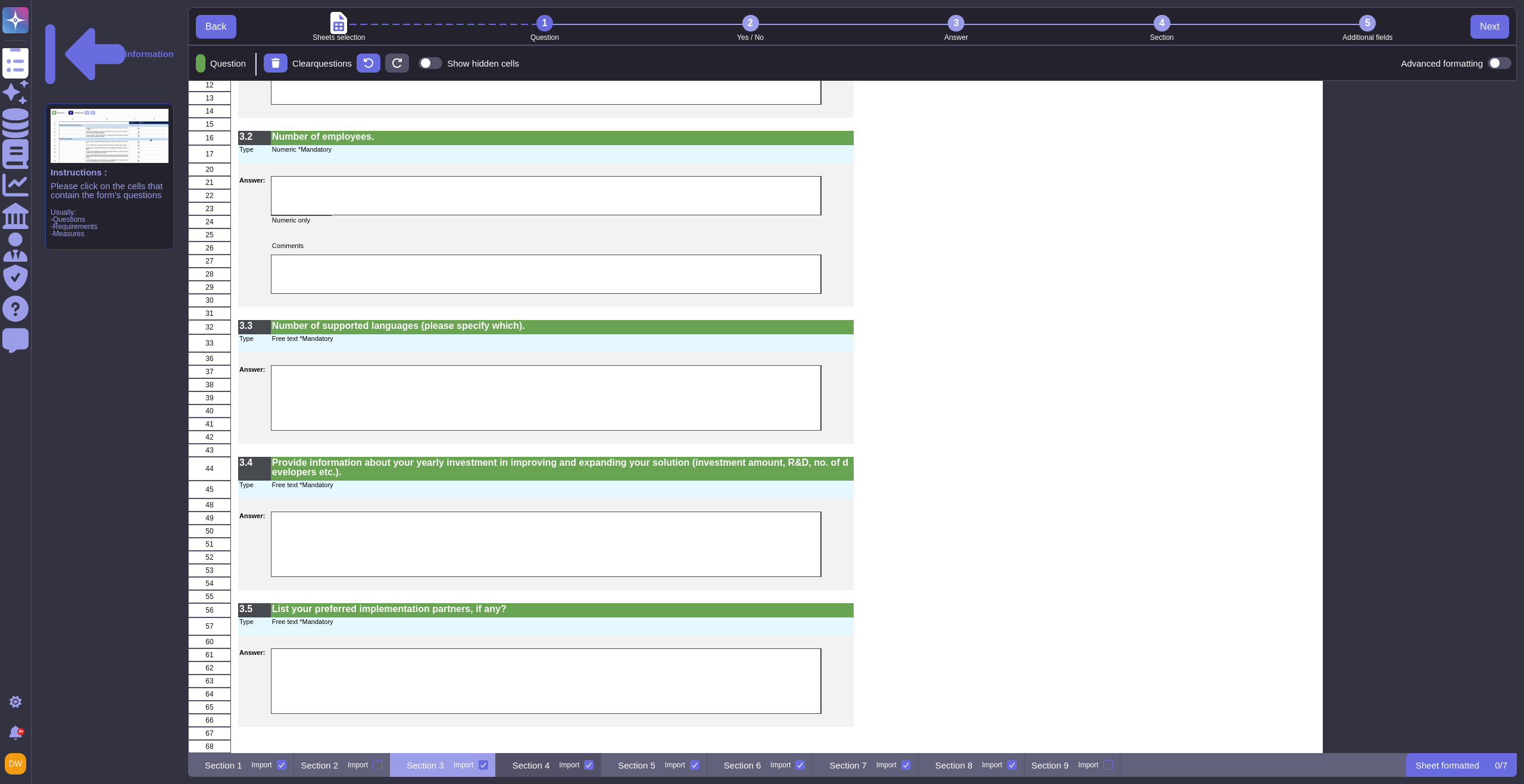
click at [550, 765] on p "Section 4" at bounding box center [531, 765] width 38 height 9
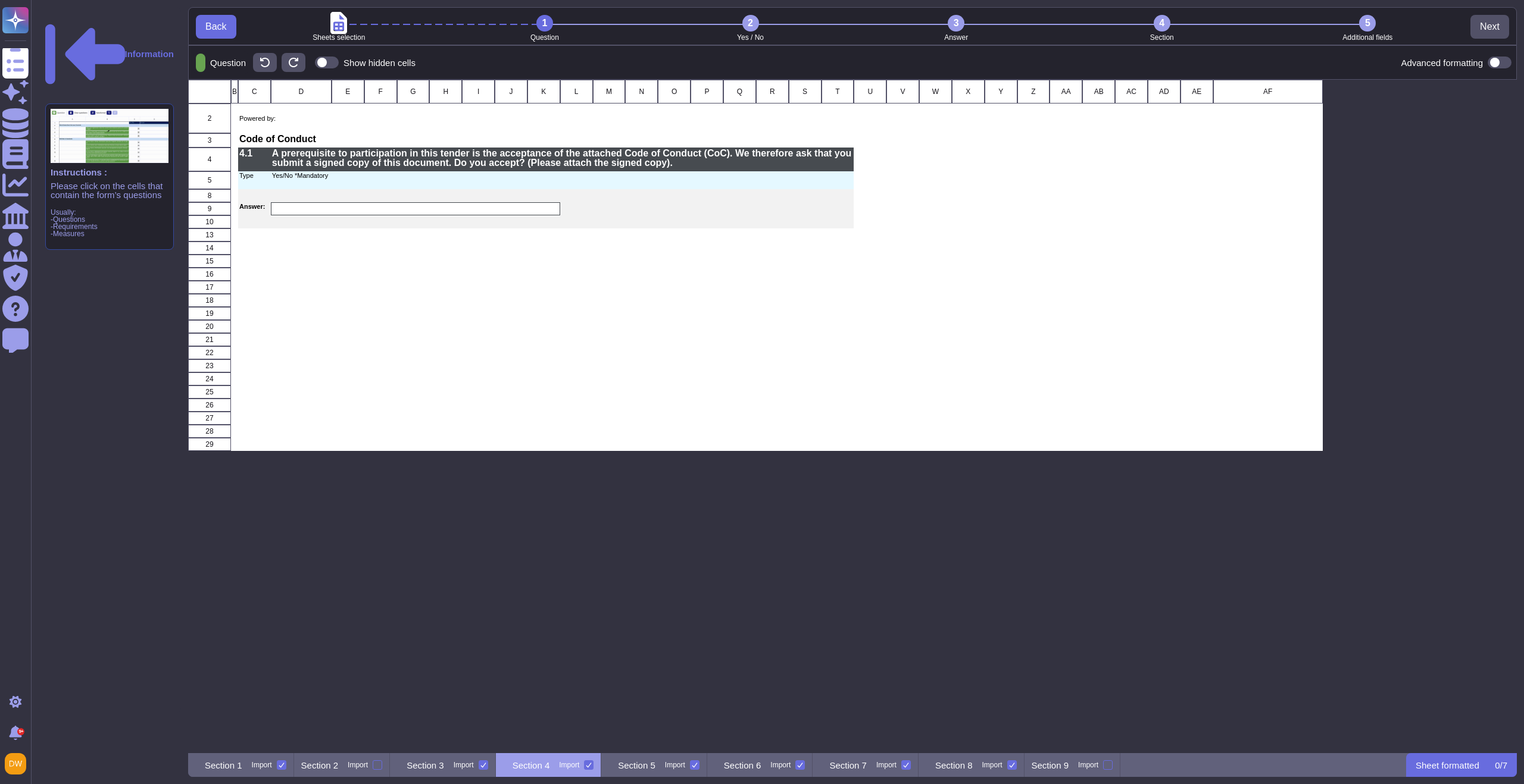
scroll to position [665, 1320]
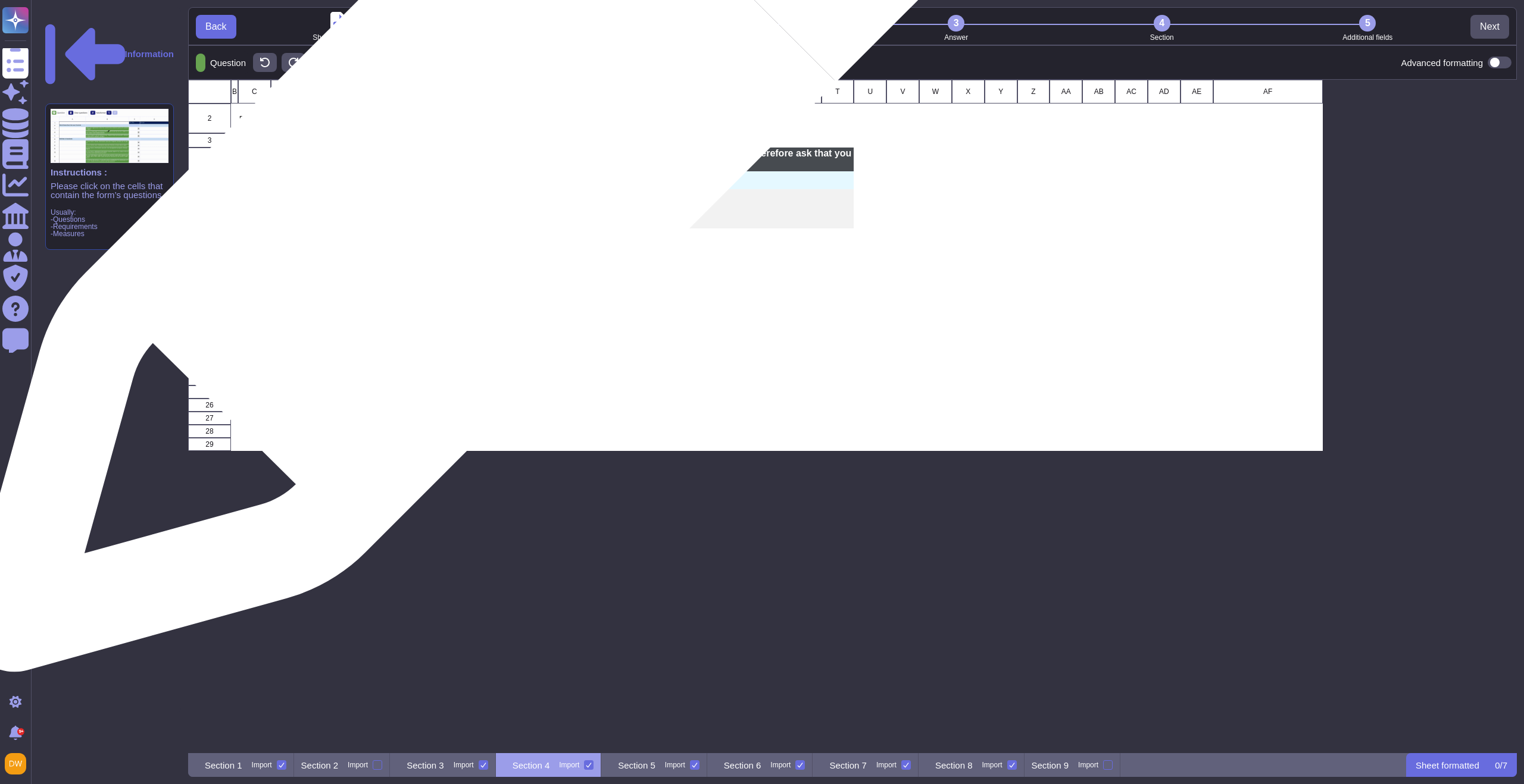
click at [481, 159] on p "A prerequisite to participation in this tender is the acceptance of the attache…" at bounding box center [562, 158] width 581 height 19
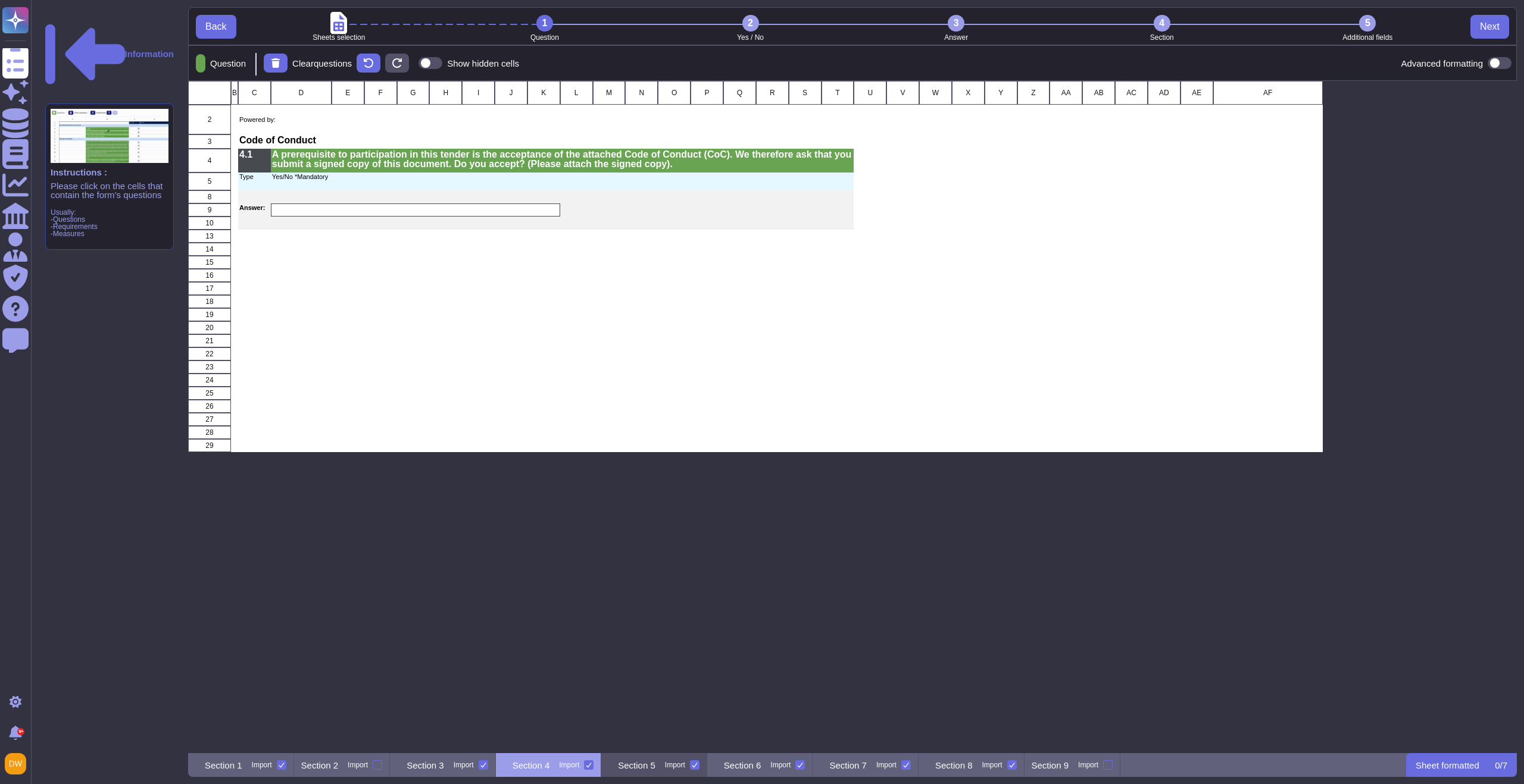
click at [655, 763] on p "Section 5" at bounding box center [636, 765] width 38 height 9
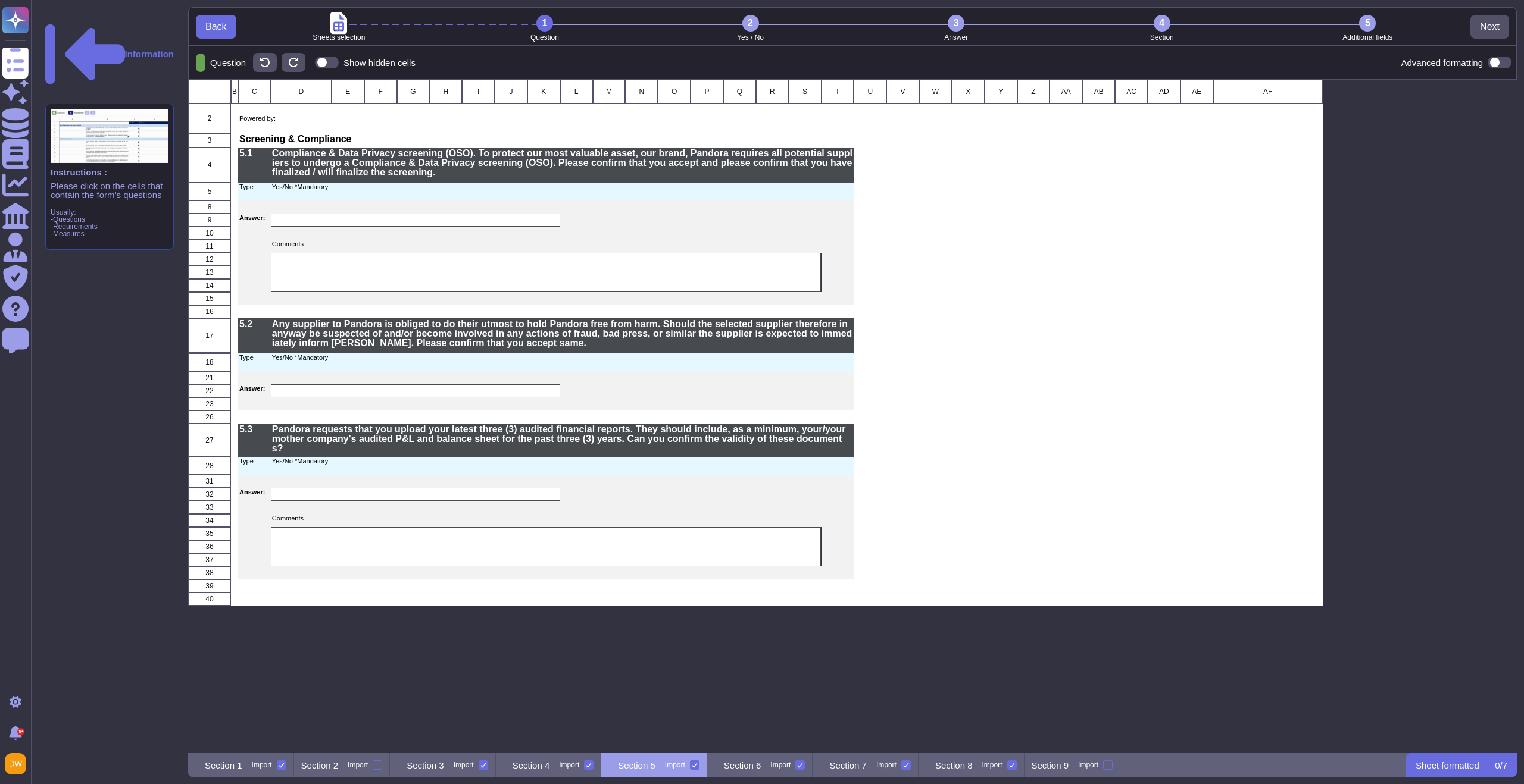
scroll to position [665, 1320]
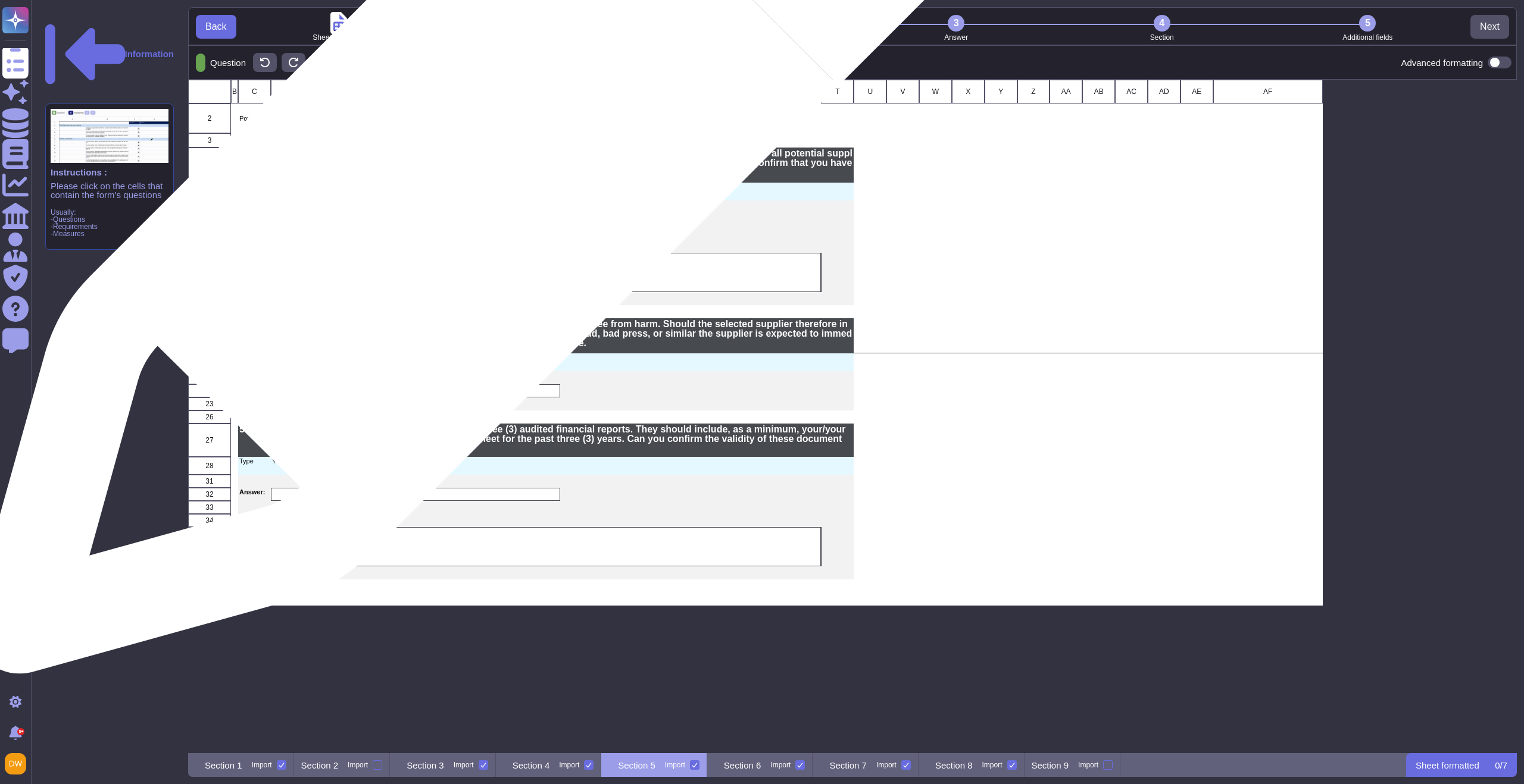
click at [484, 161] on p "Compliance & Data Privacy screening (OSO). To protect our most valuable asset, …" at bounding box center [562, 163] width 581 height 29
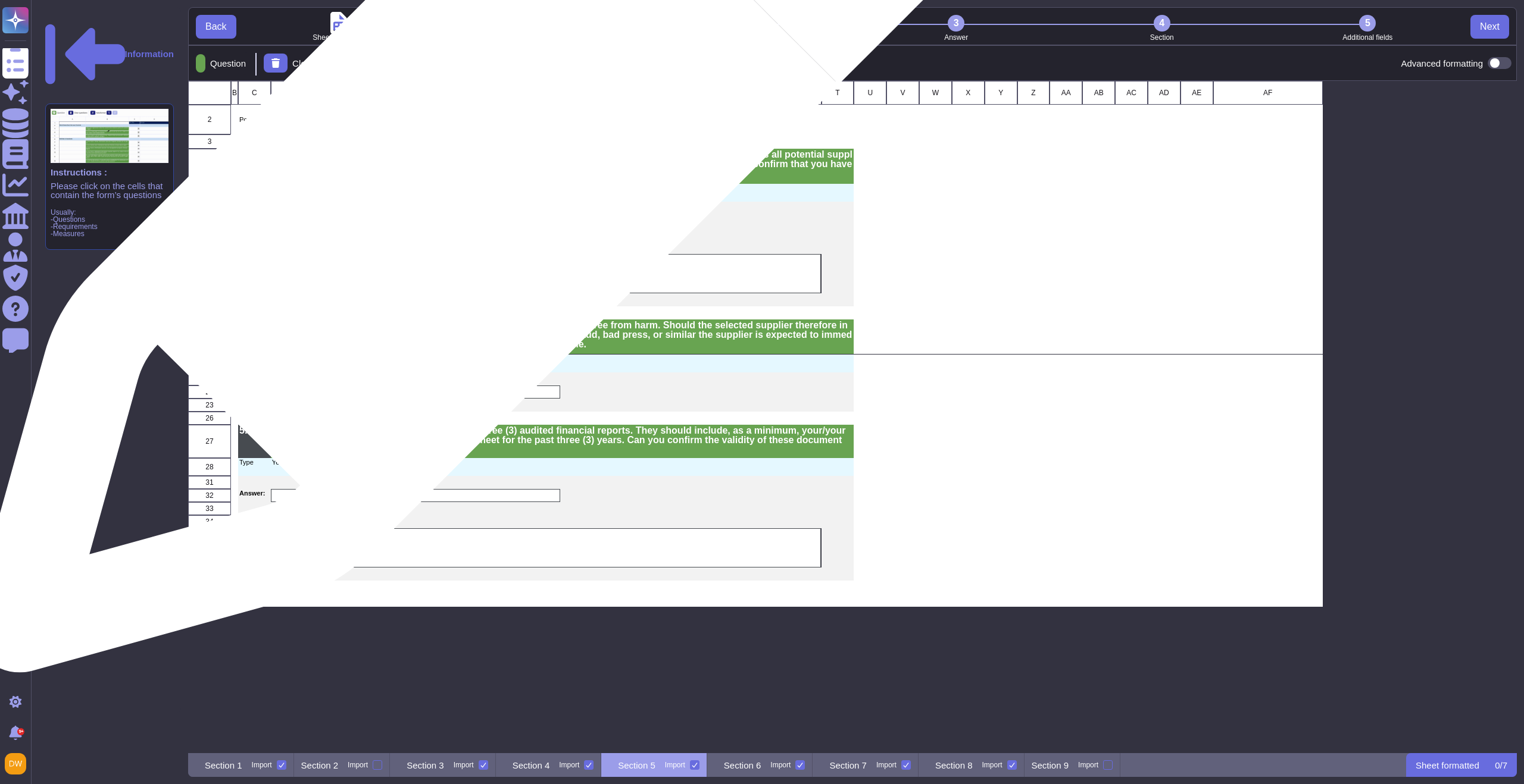
scroll to position [663, 1320]
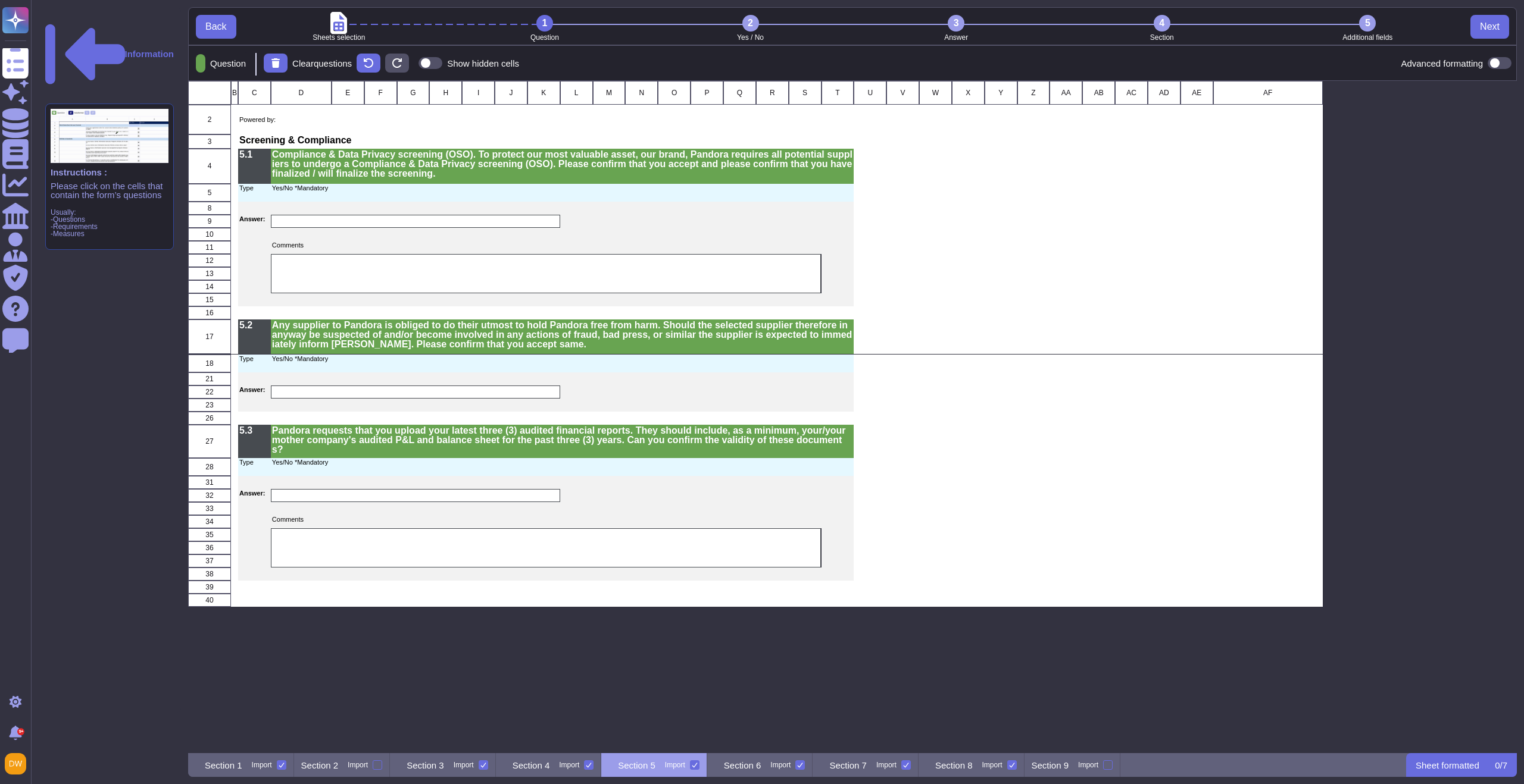
drag, startPoint x: 812, startPoint y: 769, endPoint x: 786, endPoint y: 620, distance: 151.3
click at [761, 769] on p "Section 6" at bounding box center [742, 765] width 38 height 9
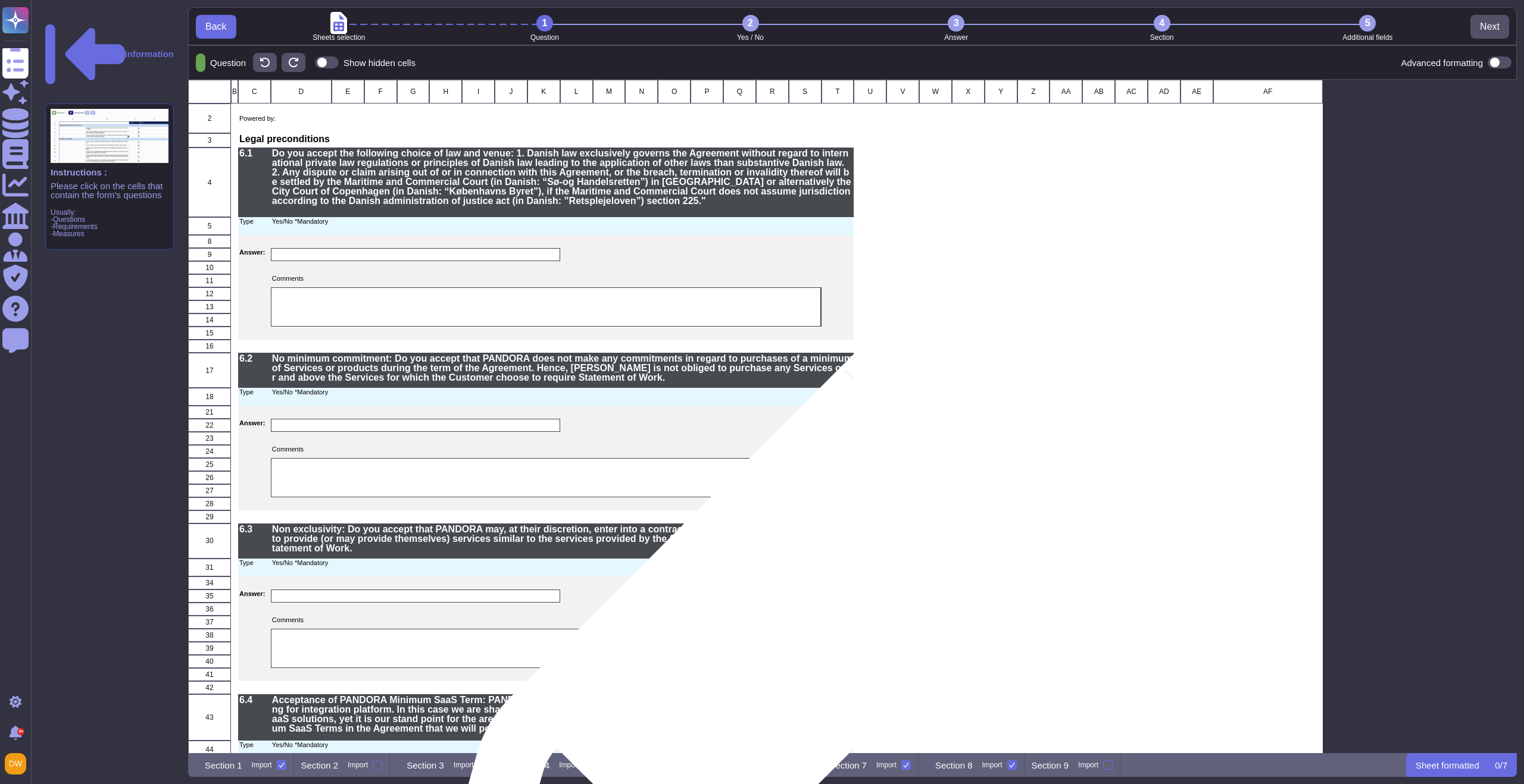
scroll to position [10, 10]
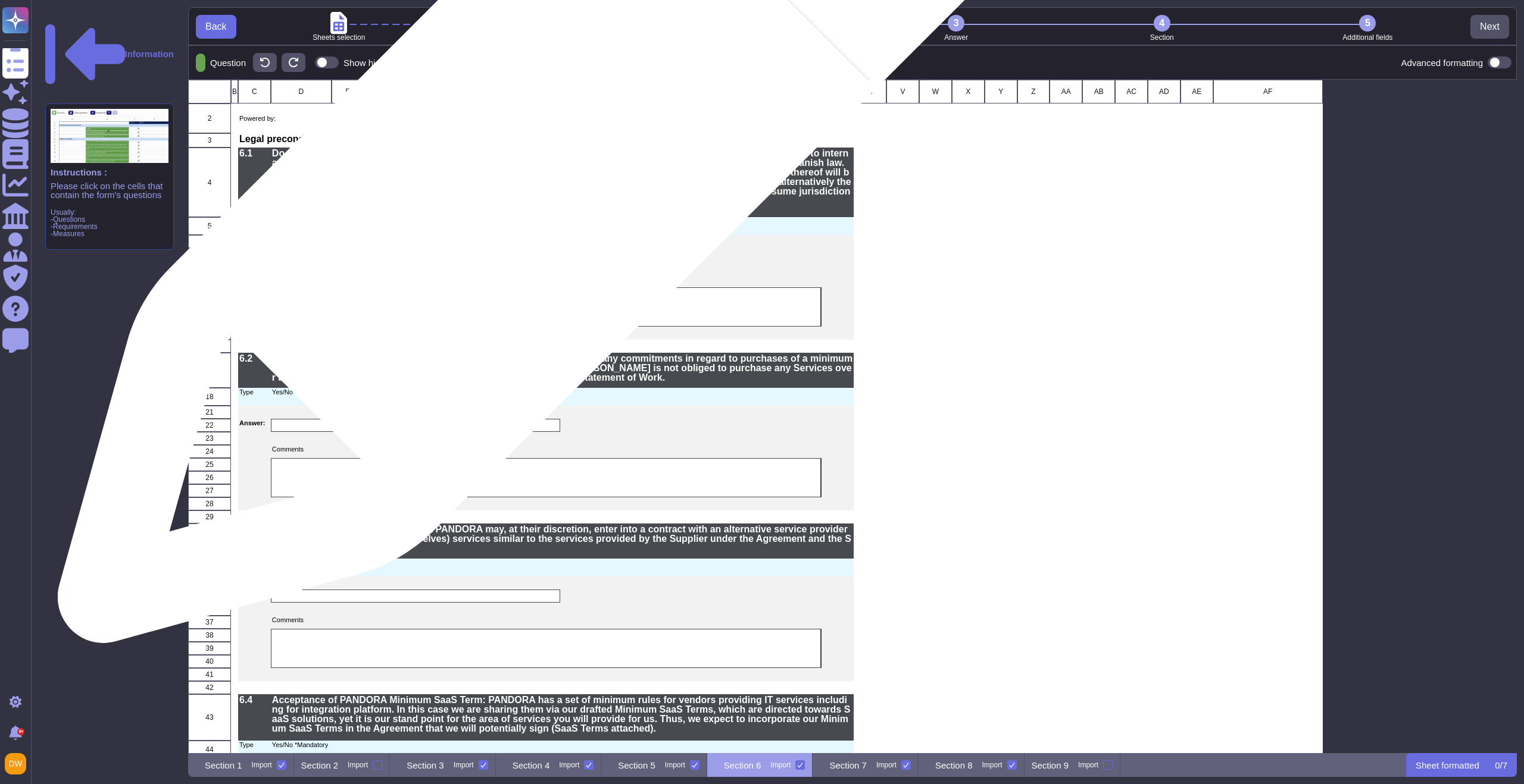
click at [541, 161] on p "Do you accept the following choice of law and venue: 1. Danish law exclusively …" at bounding box center [562, 177] width 581 height 57
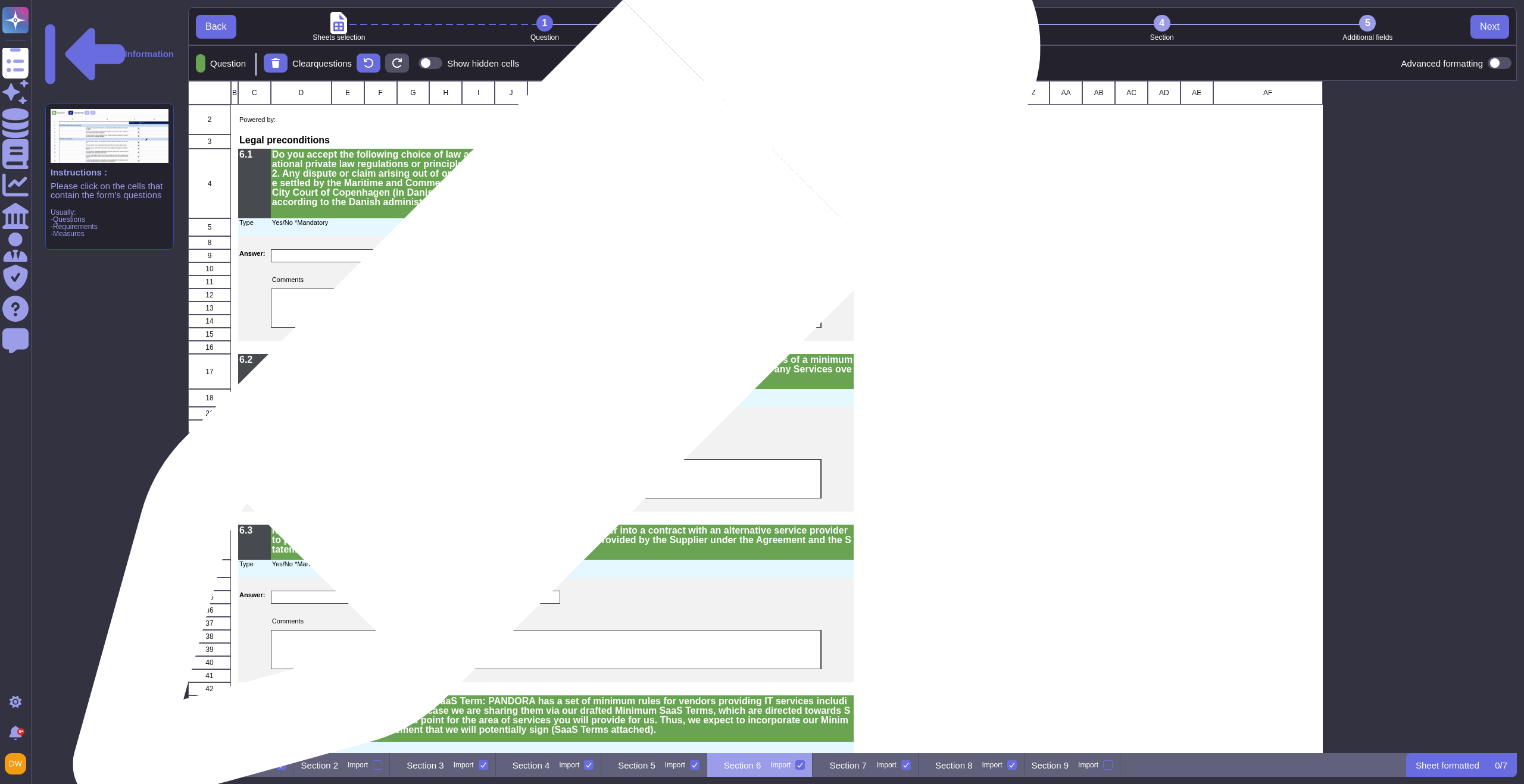
scroll to position [275, 0]
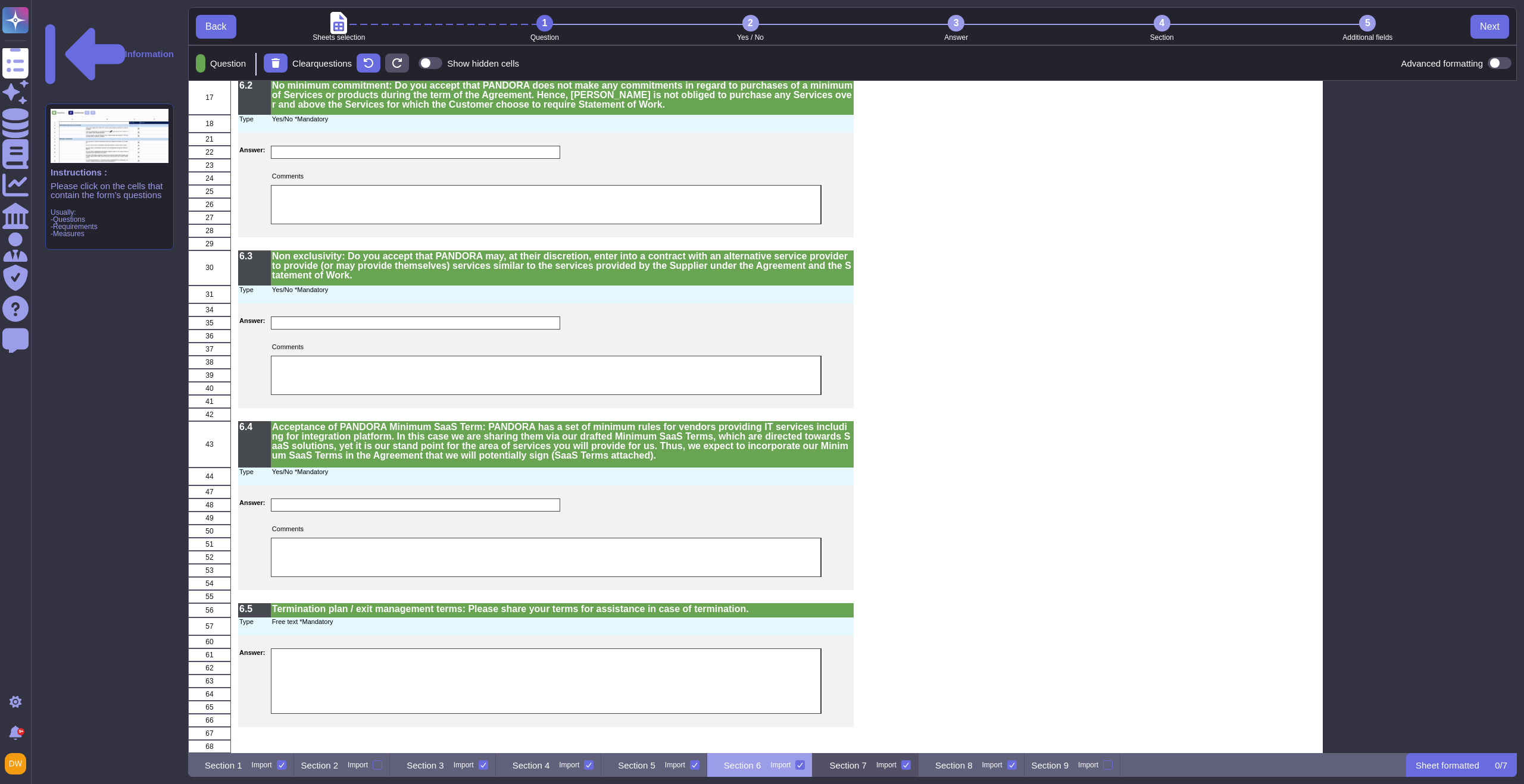
click at [866, 766] on p "Section 7" at bounding box center [848, 765] width 38 height 9
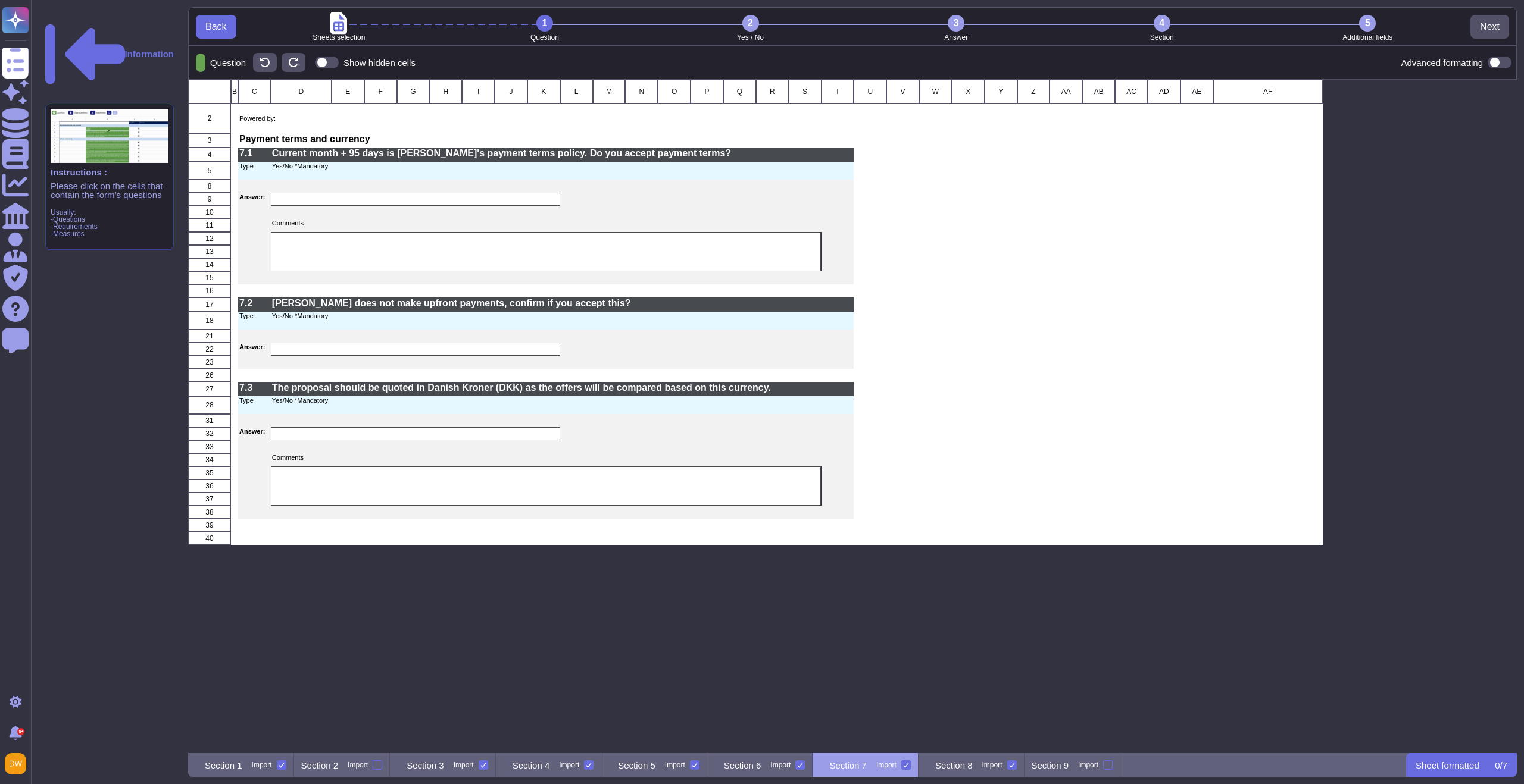
scroll to position [665, 1320]
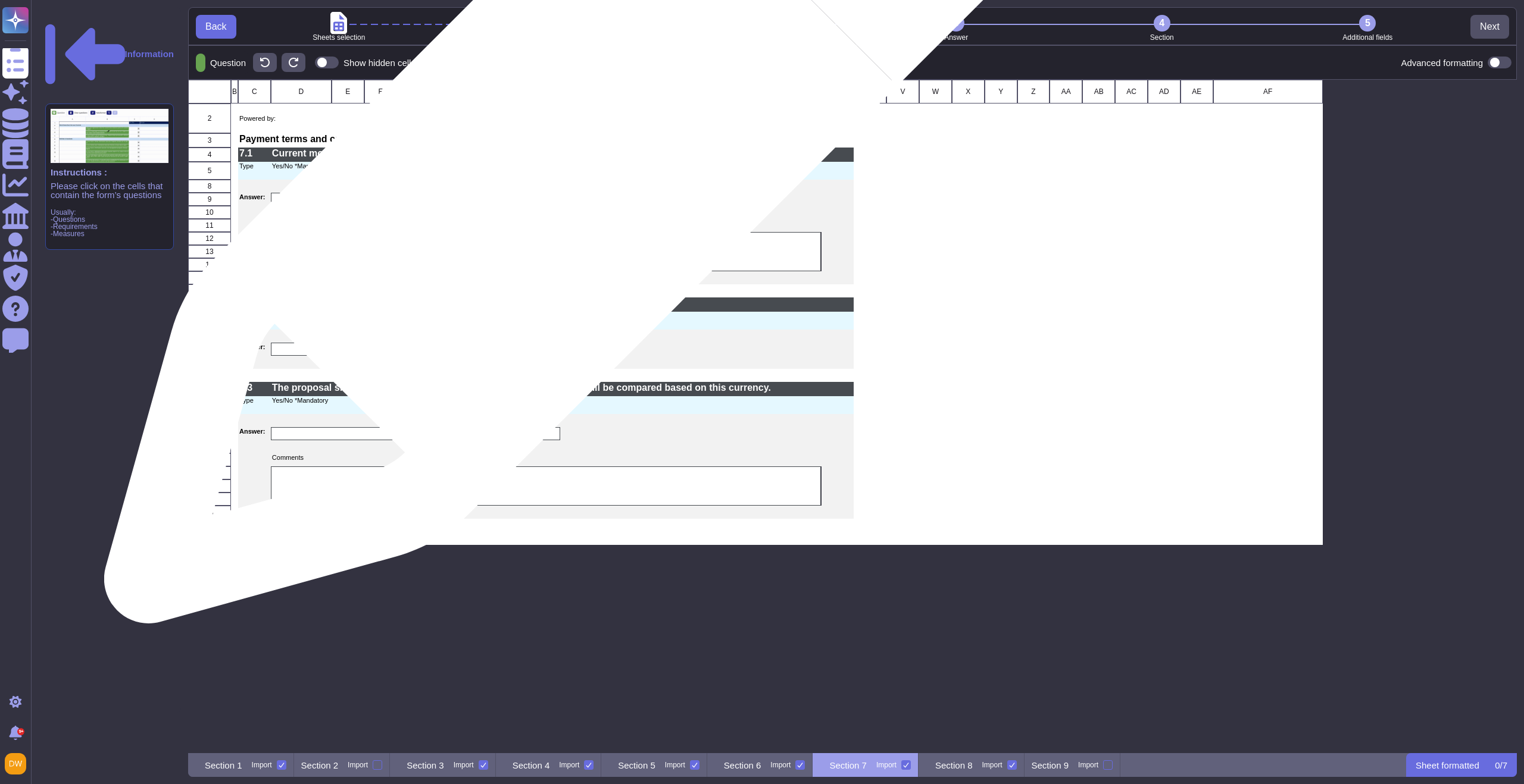
click at [572, 156] on p "Current month + 95 days is [PERSON_NAME]'s payment terms policy. Do you accept …" at bounding box center [562, 153] width 581 height 10
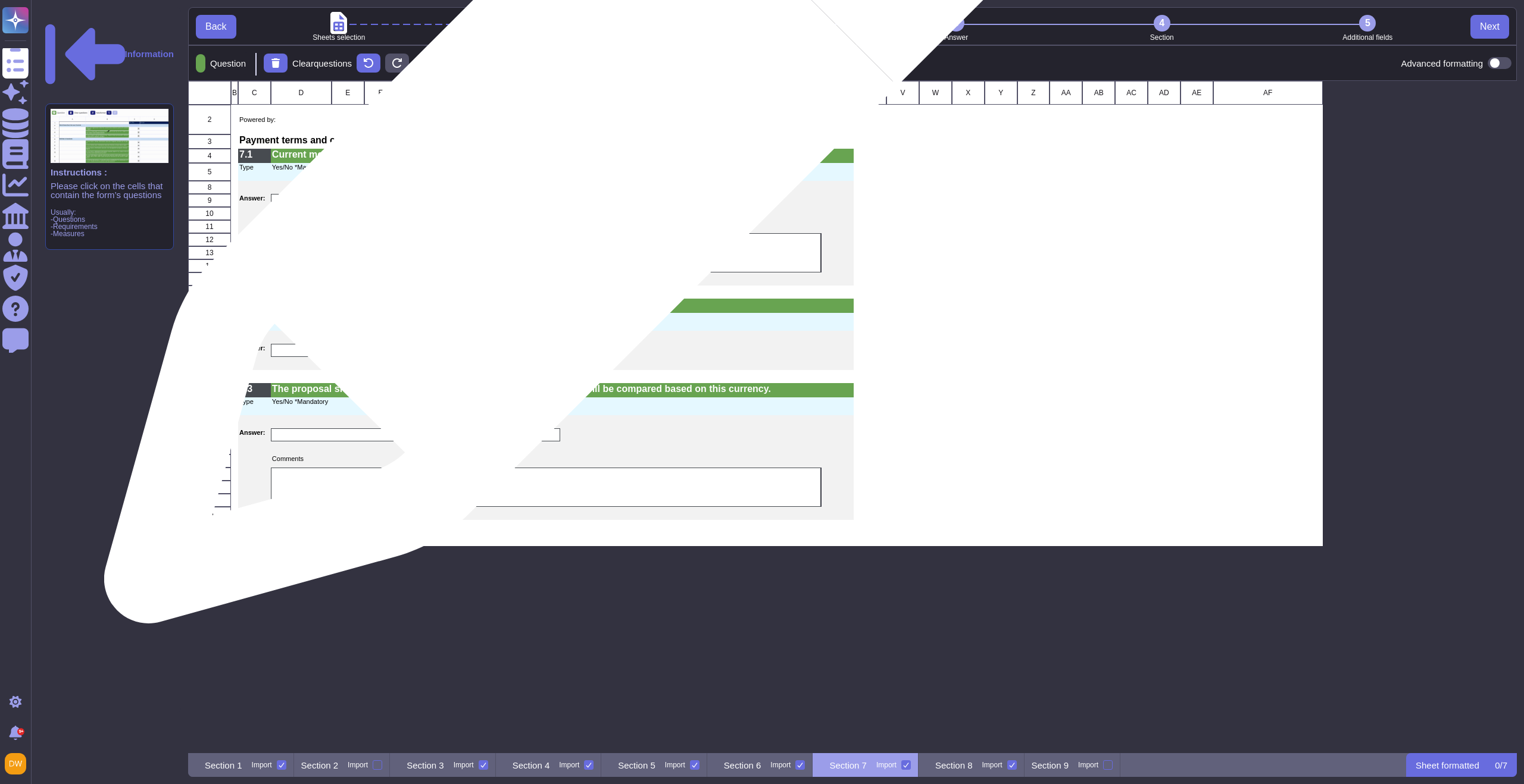
scroll to position [663, 1320]
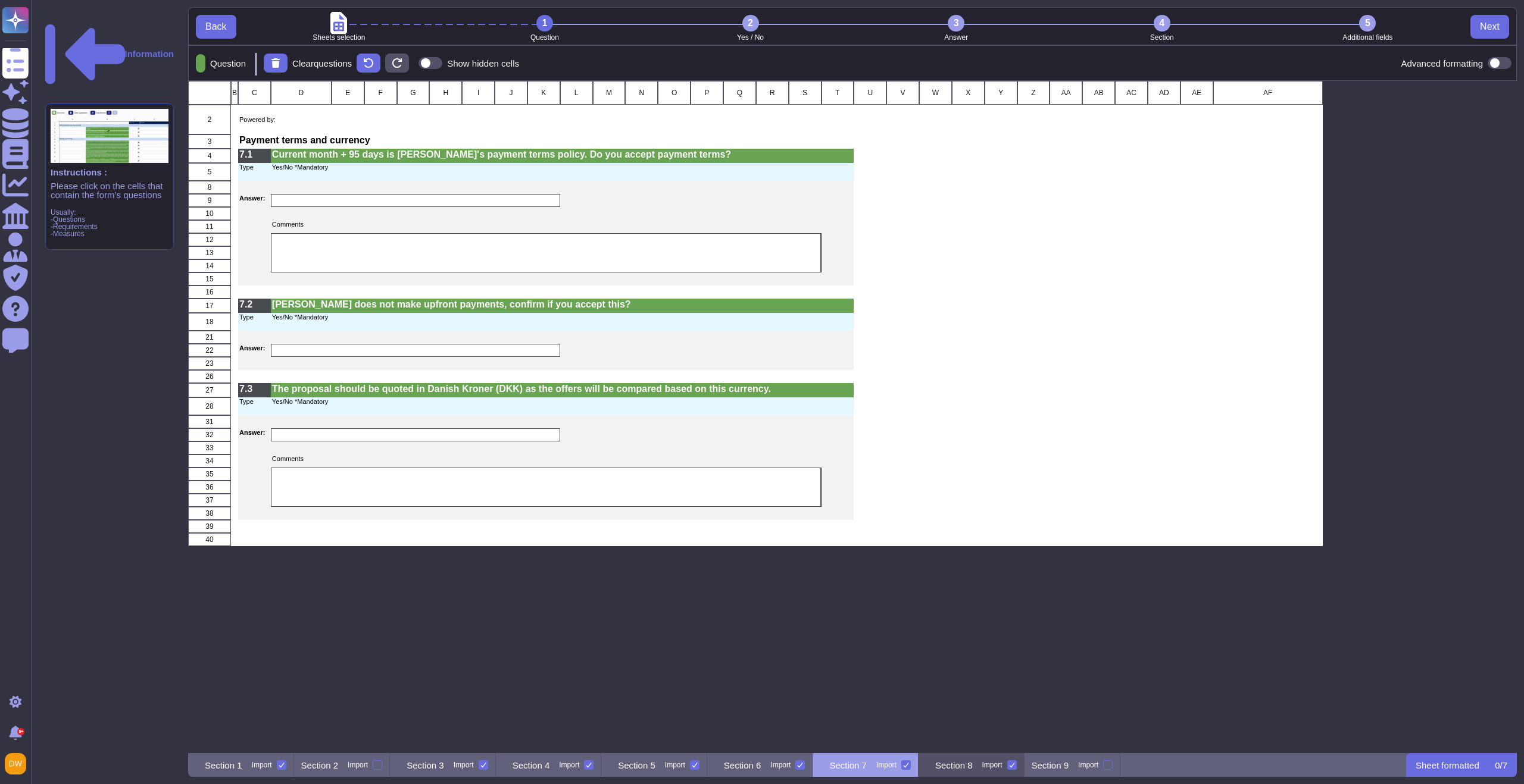
click at [1024, 775] on div "Section 8 Import" at bounding box center [971, 765] width 106 height 24
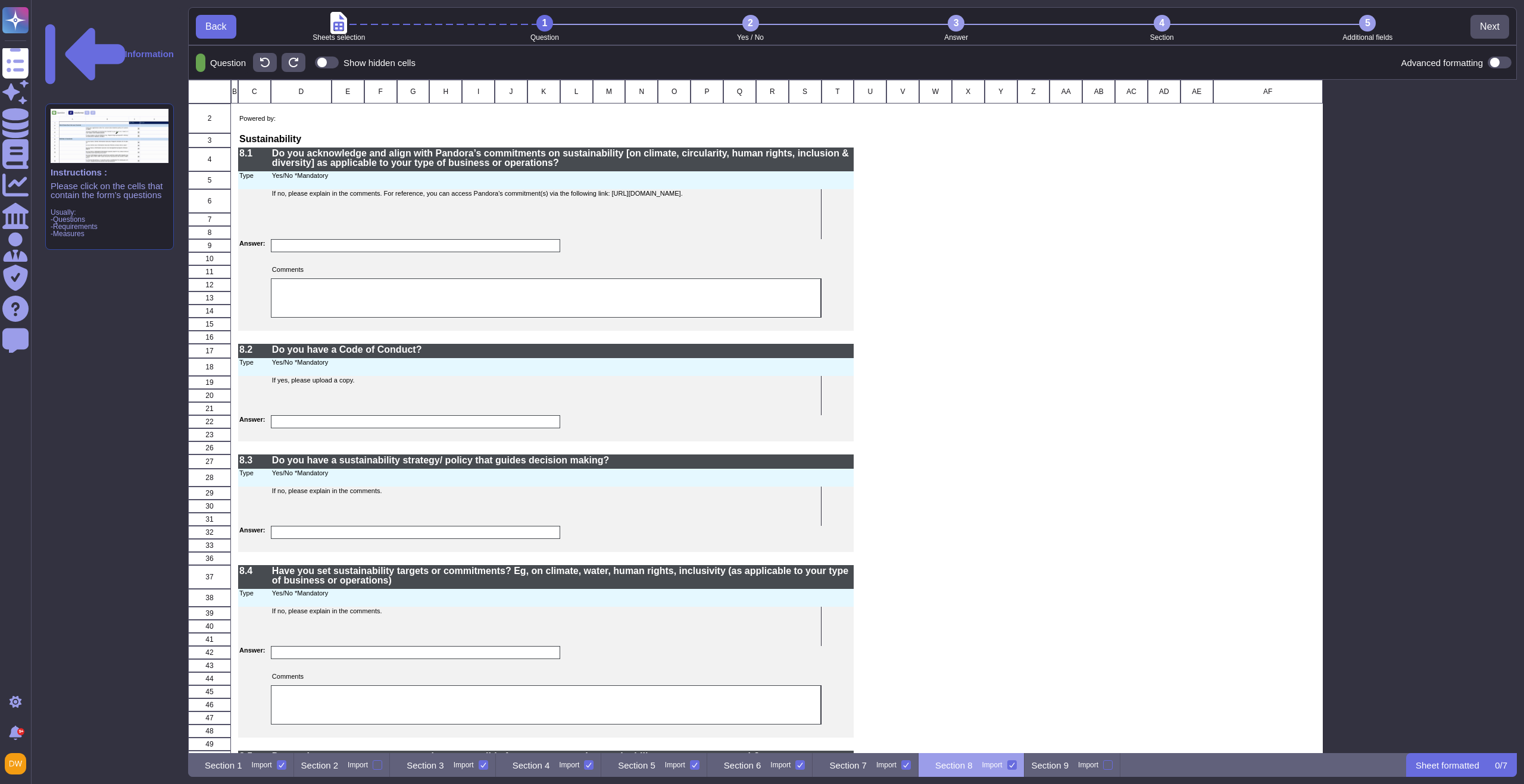
scroll to position [0, 0]
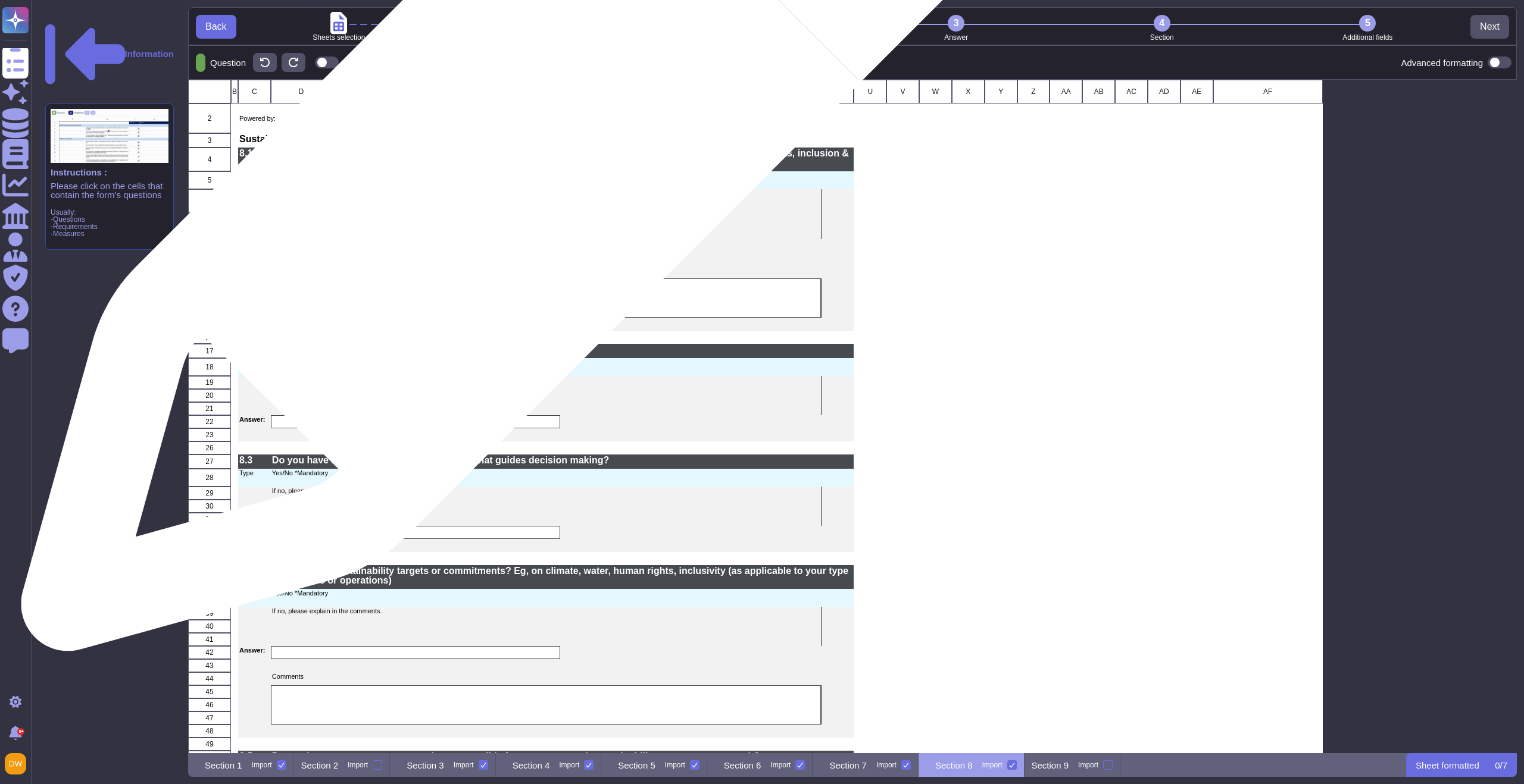
click at [518, 156] on p "Do you acknowledge and align with Pandora’s commitments on sustainability [on c…" at bounding box center [562, 158] width 581 height 19
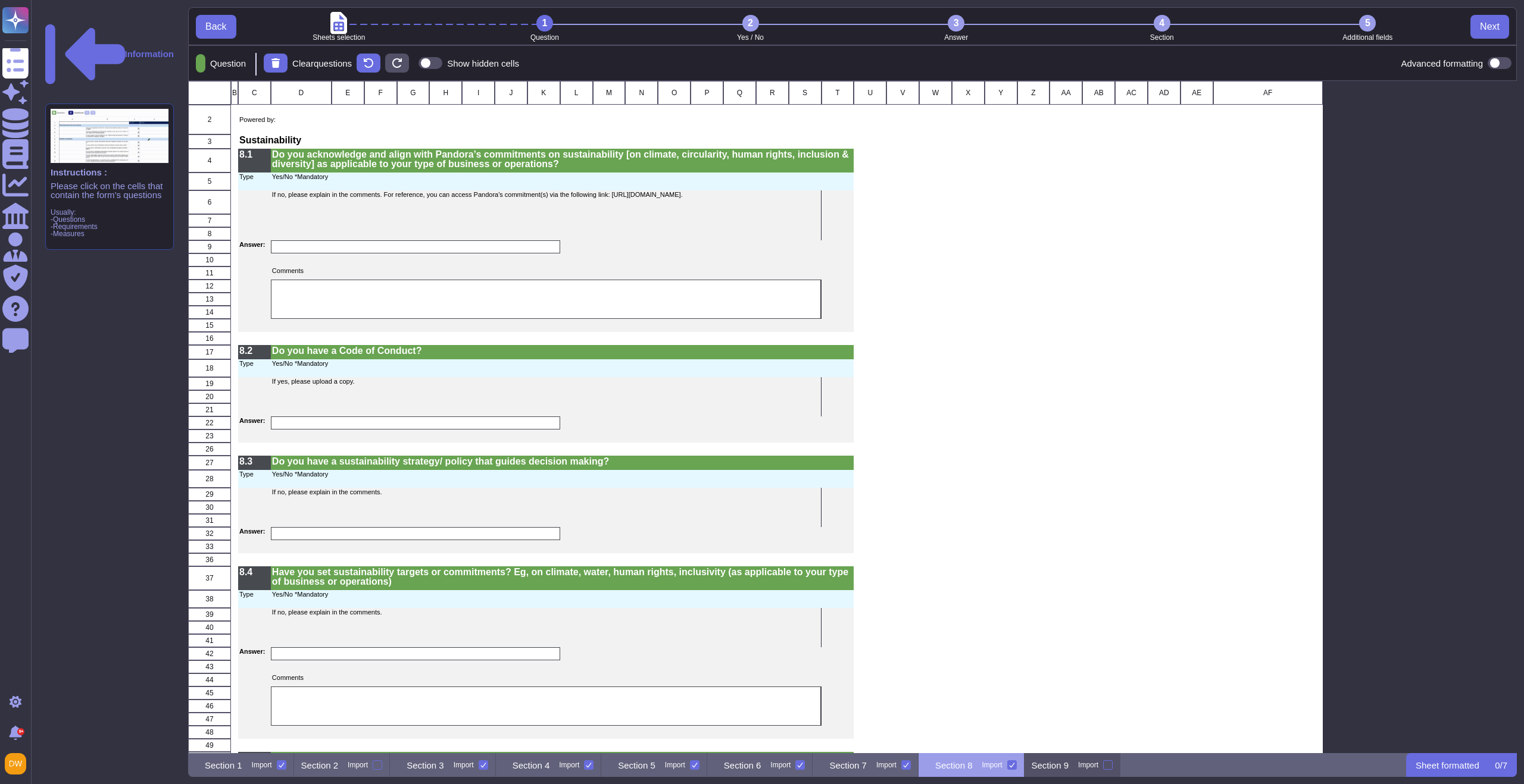
click at [1069, 767] on p "Section 9" at bounding box center [1050, 765] width 38 height 9
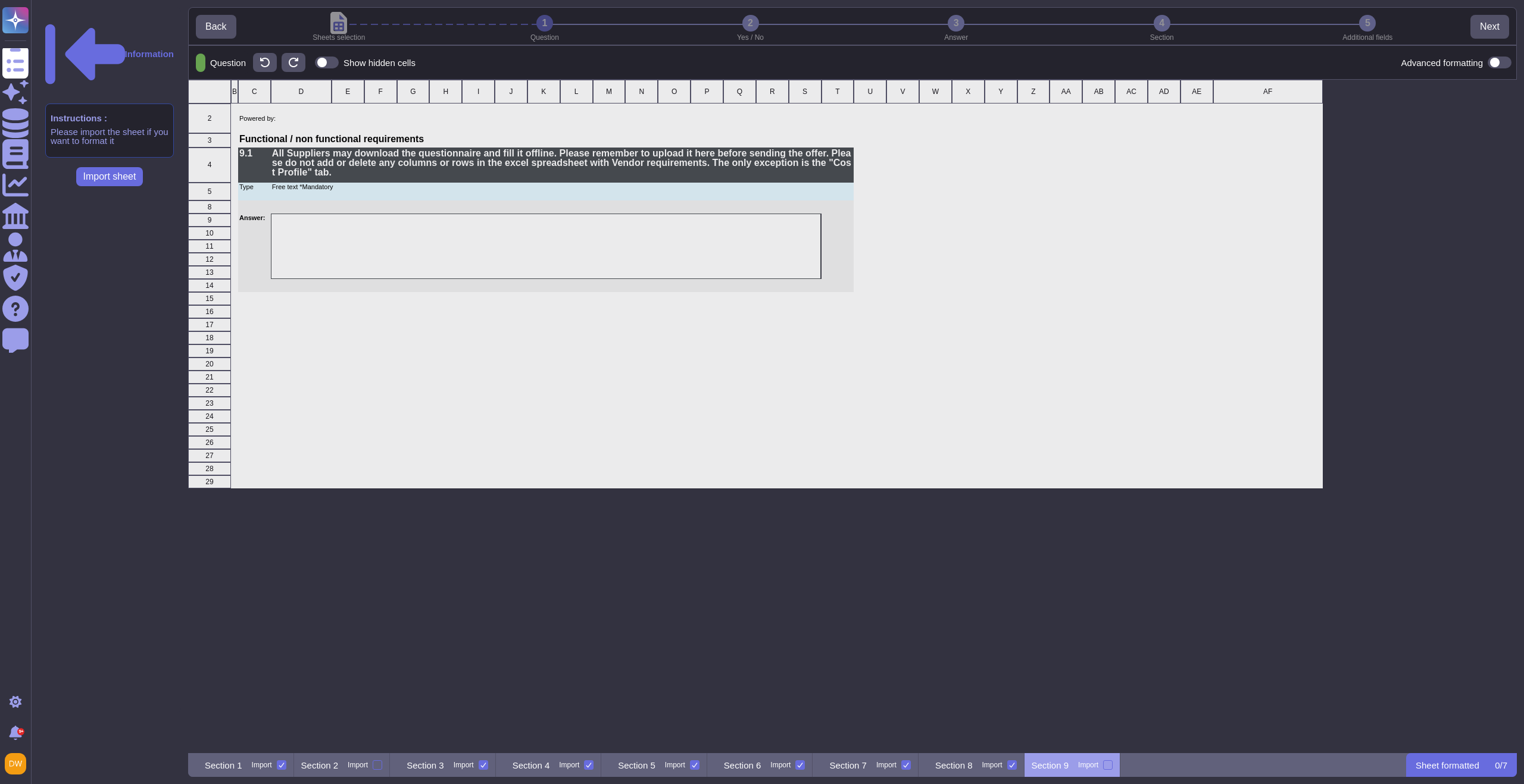
click at [201, 64] on icon at bounding box center [201, 64] width 0 height 0
click at [229, 69] on div "Question" at bounding box center [221, 62] width 55 height 23
click at [255, 760] on div "Section 1 Import" at bounding box center [241, 765] width 106 height 24
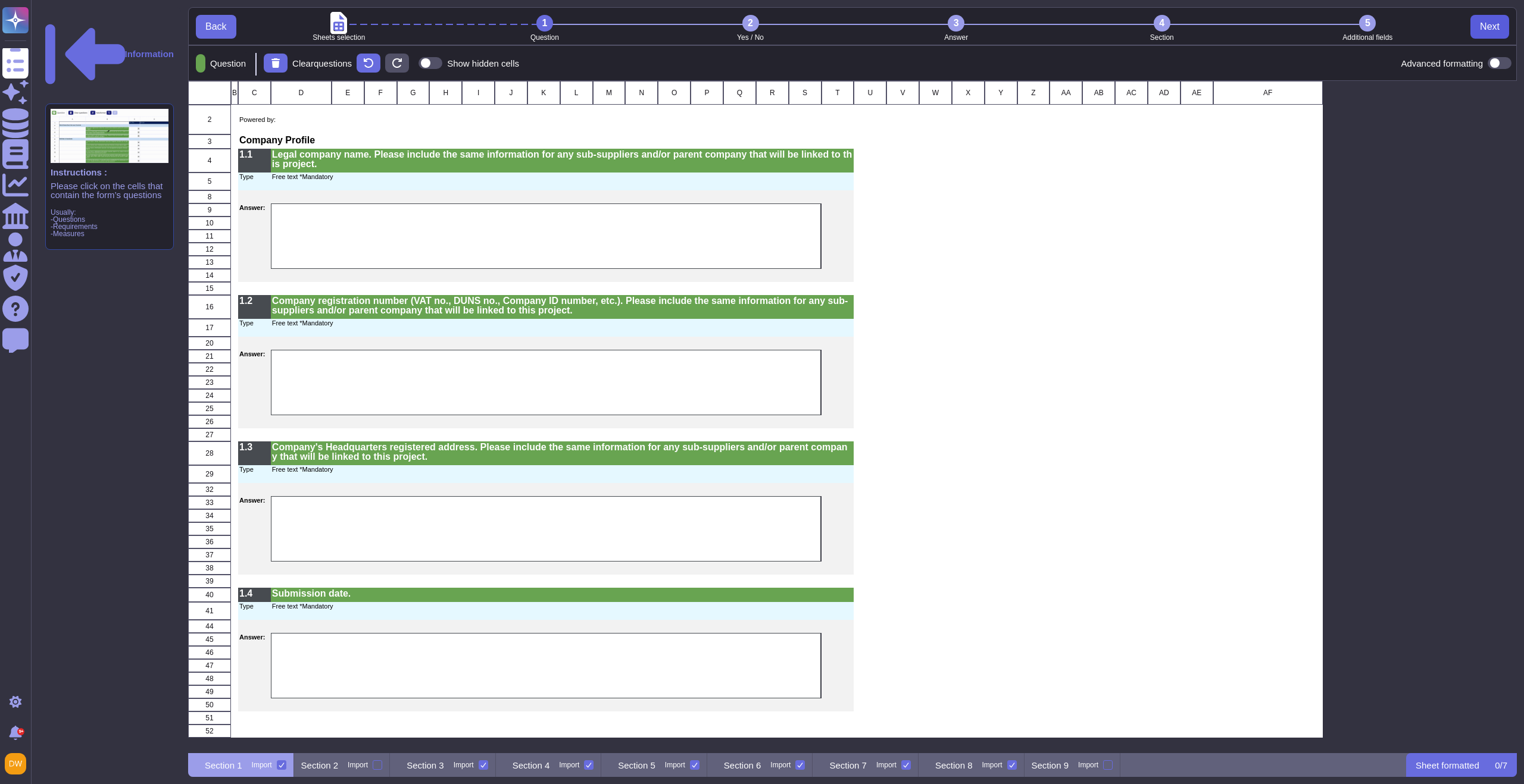
click at [1489, 22] on span "Next" at bounding box center [1489, 27] width 20 height 10
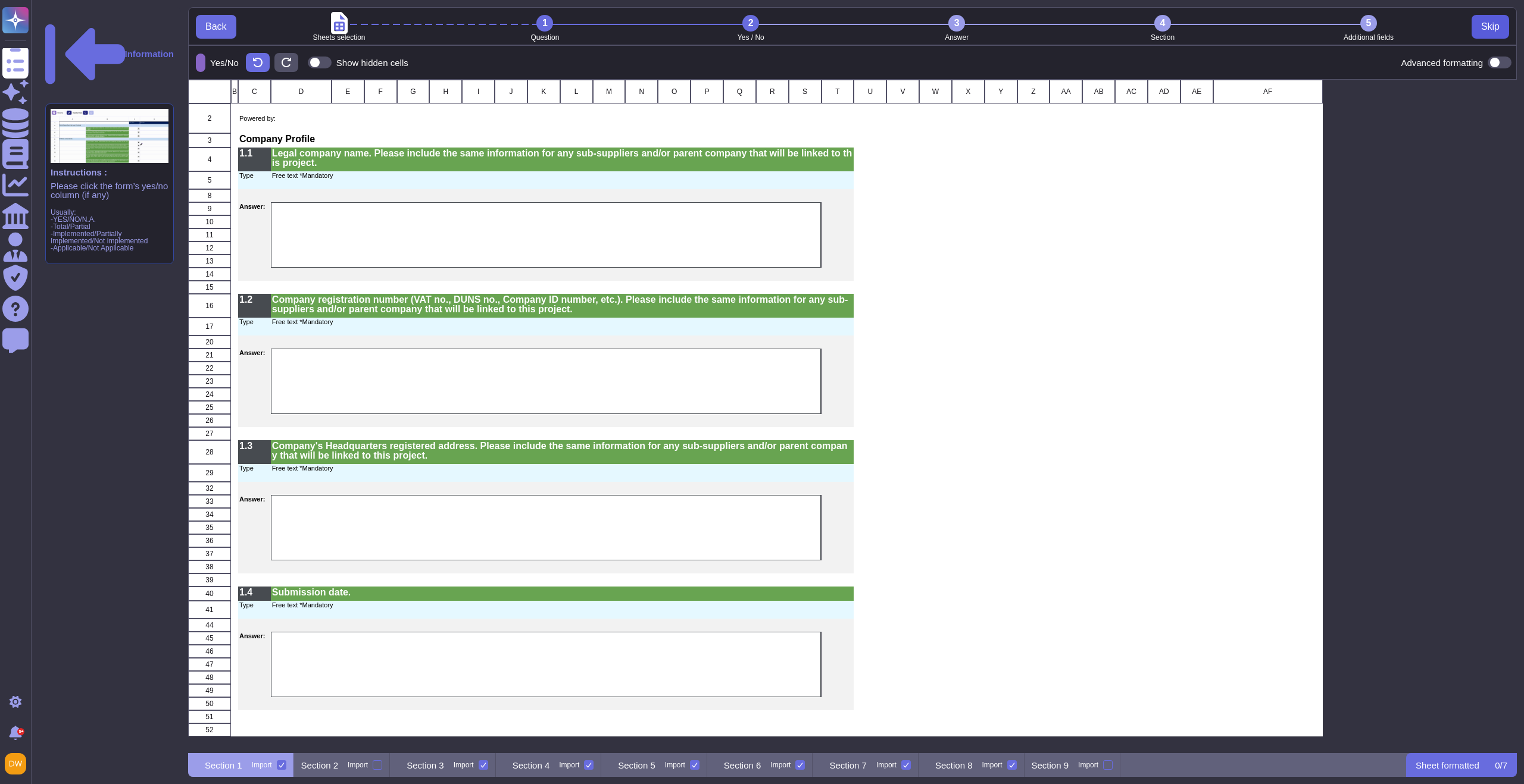
scroll to position [665, 1320]
click at [360, 769] on div "Section 2 Import" at bounding box center [342, 765] width 96 height 24
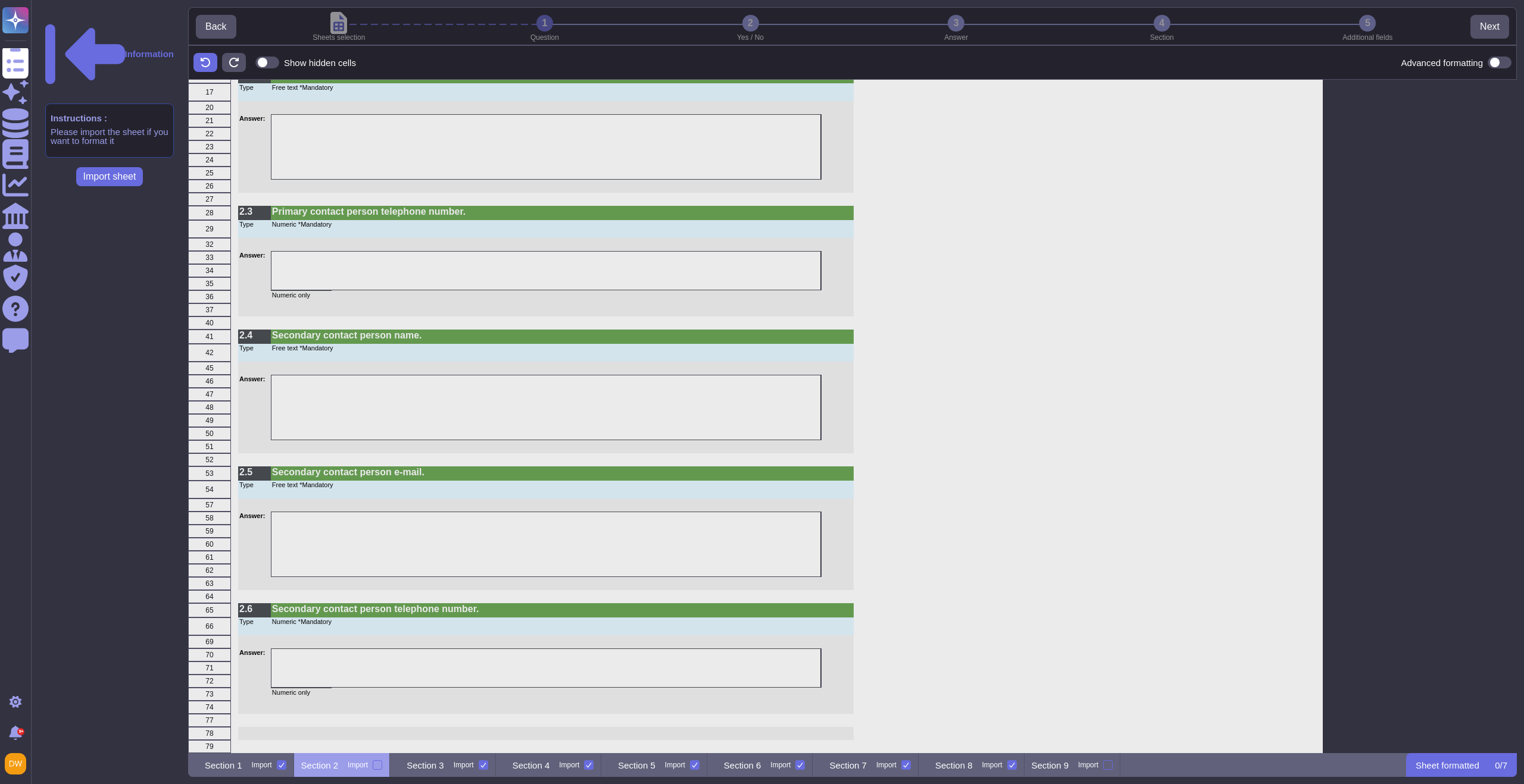
scroll to position [0, 0]
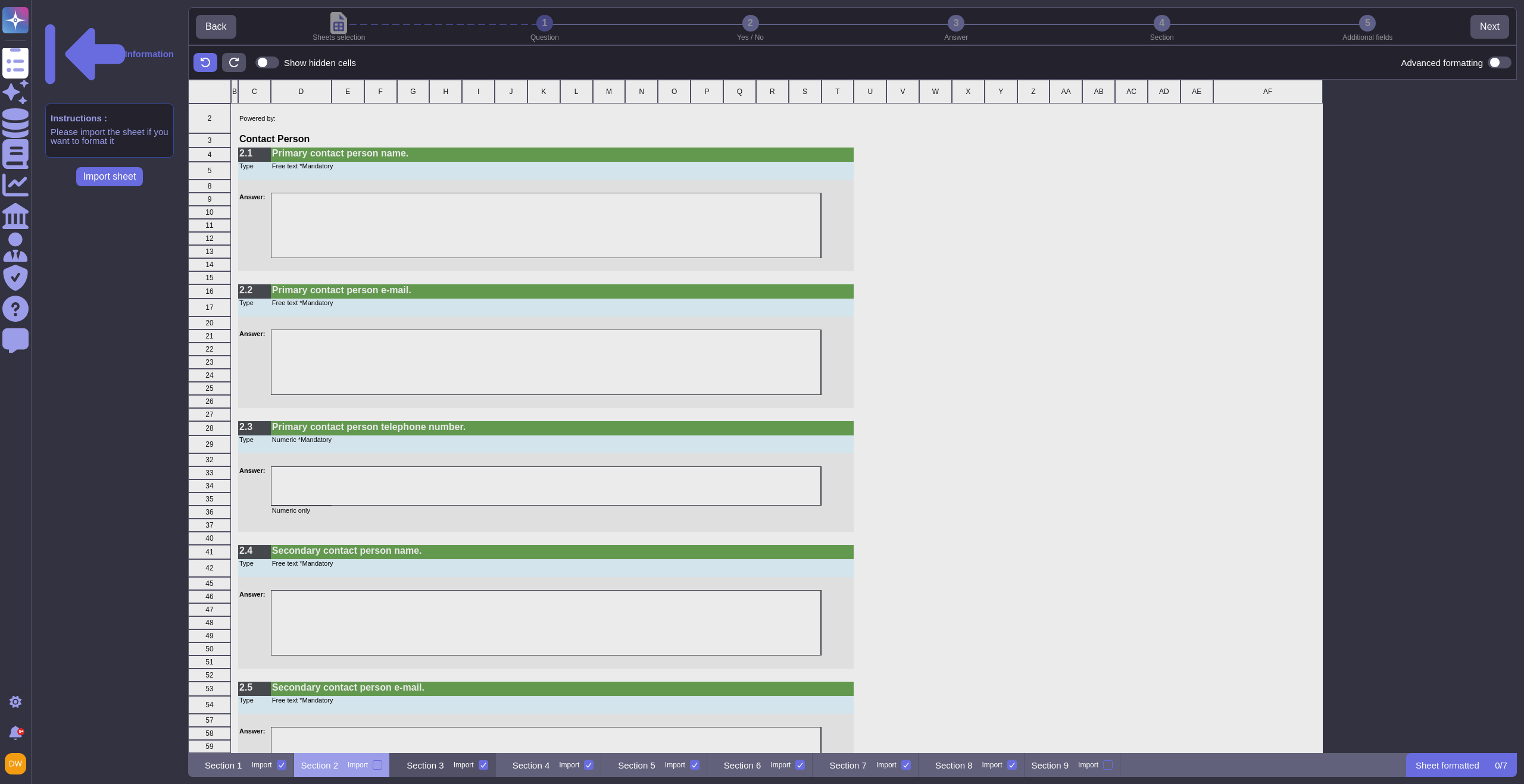
click at [487, 772] on div "Section 3 Import" at bounding box center [443, 765] width 106 height 24
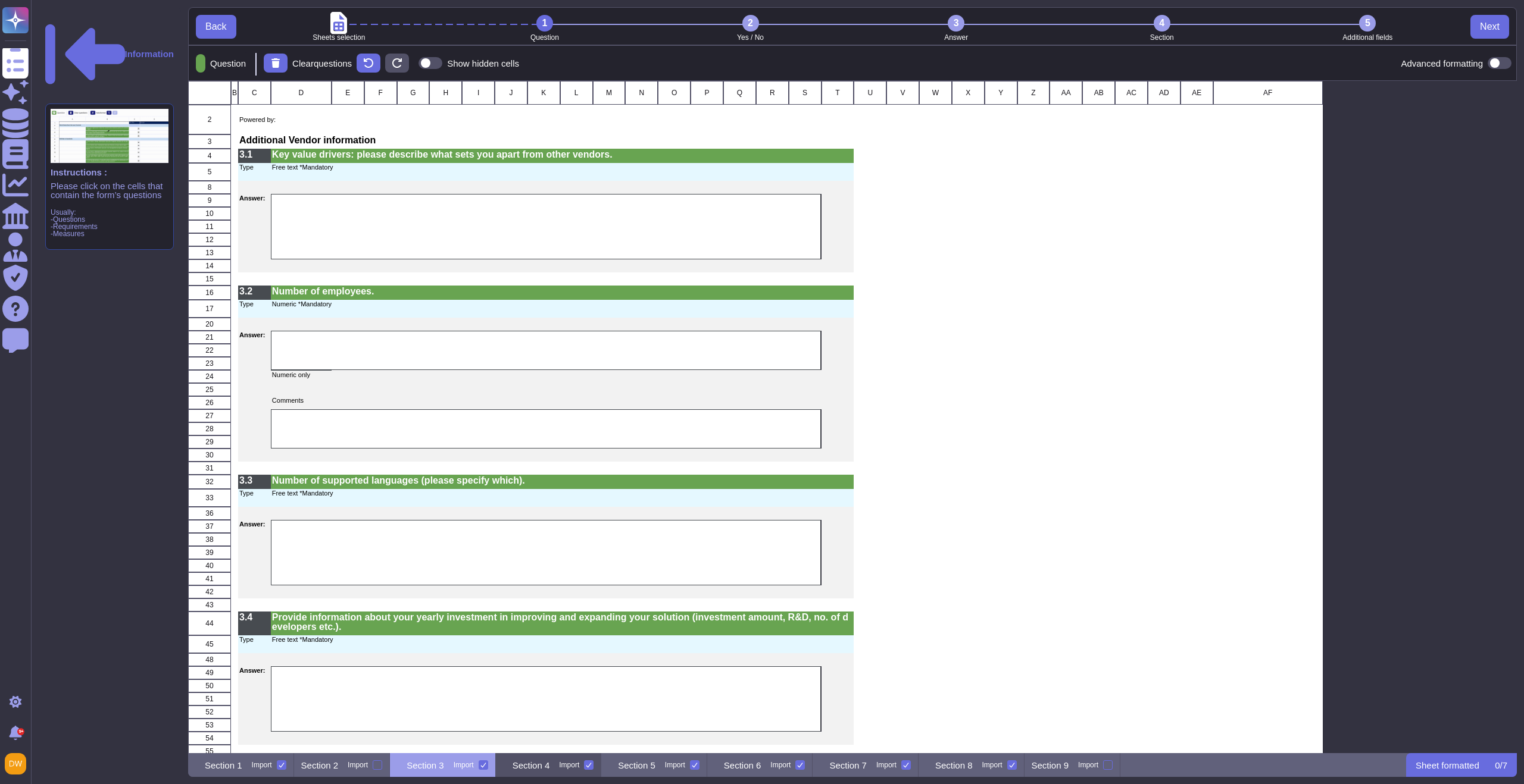
click at [589, 771] on div "Section 4 Import" at bounding box center [549, 765] width 106 height 24
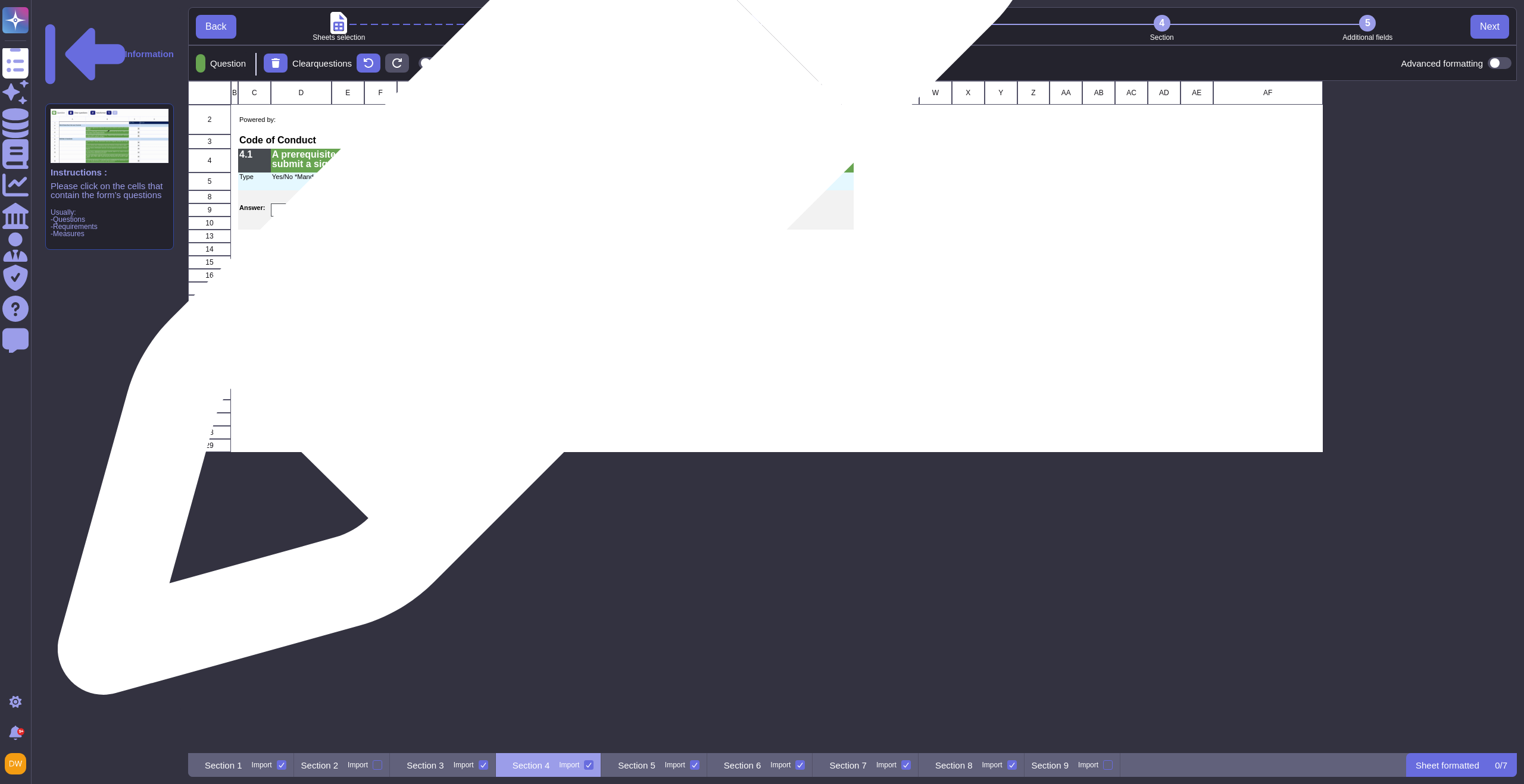
click at [541, 212] on div "grid" at bounding box center [415, 210] width 290 height 13
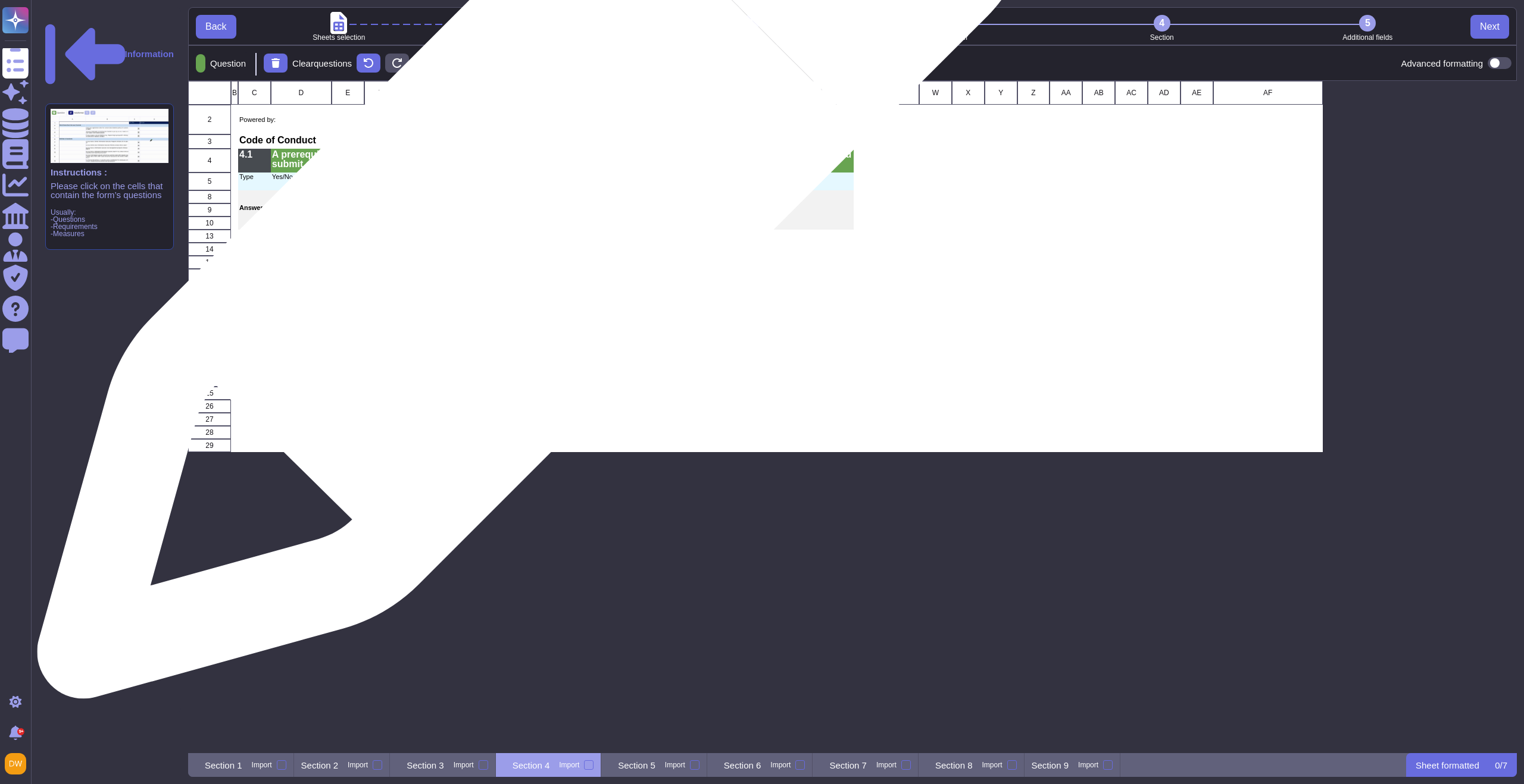
click at [528, 210] on div "grid" at bounding box center [415, 210] width 290 height 13
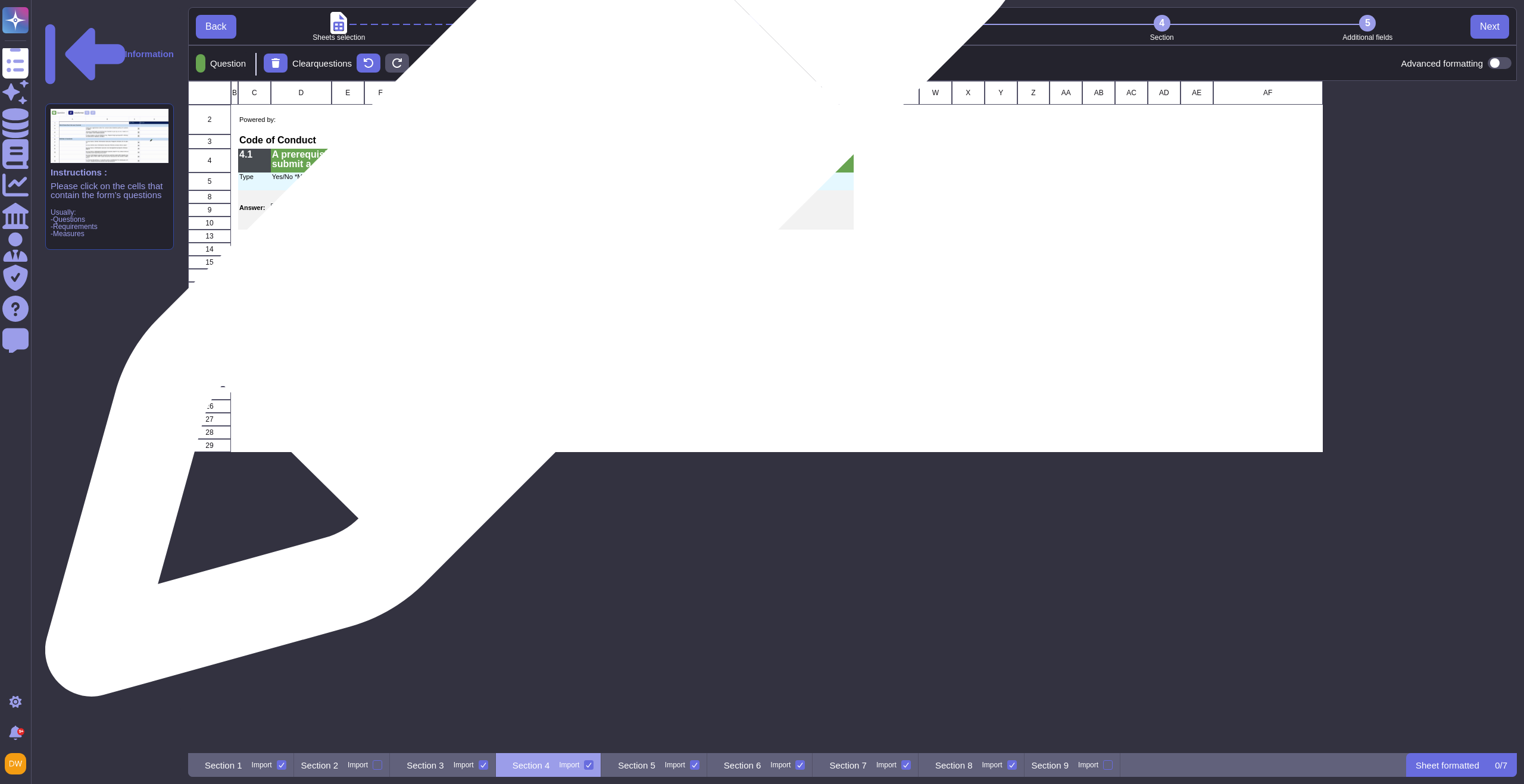
click at [532, 211] on div "grid" at bounding box center [415, 210] width 290 height 13
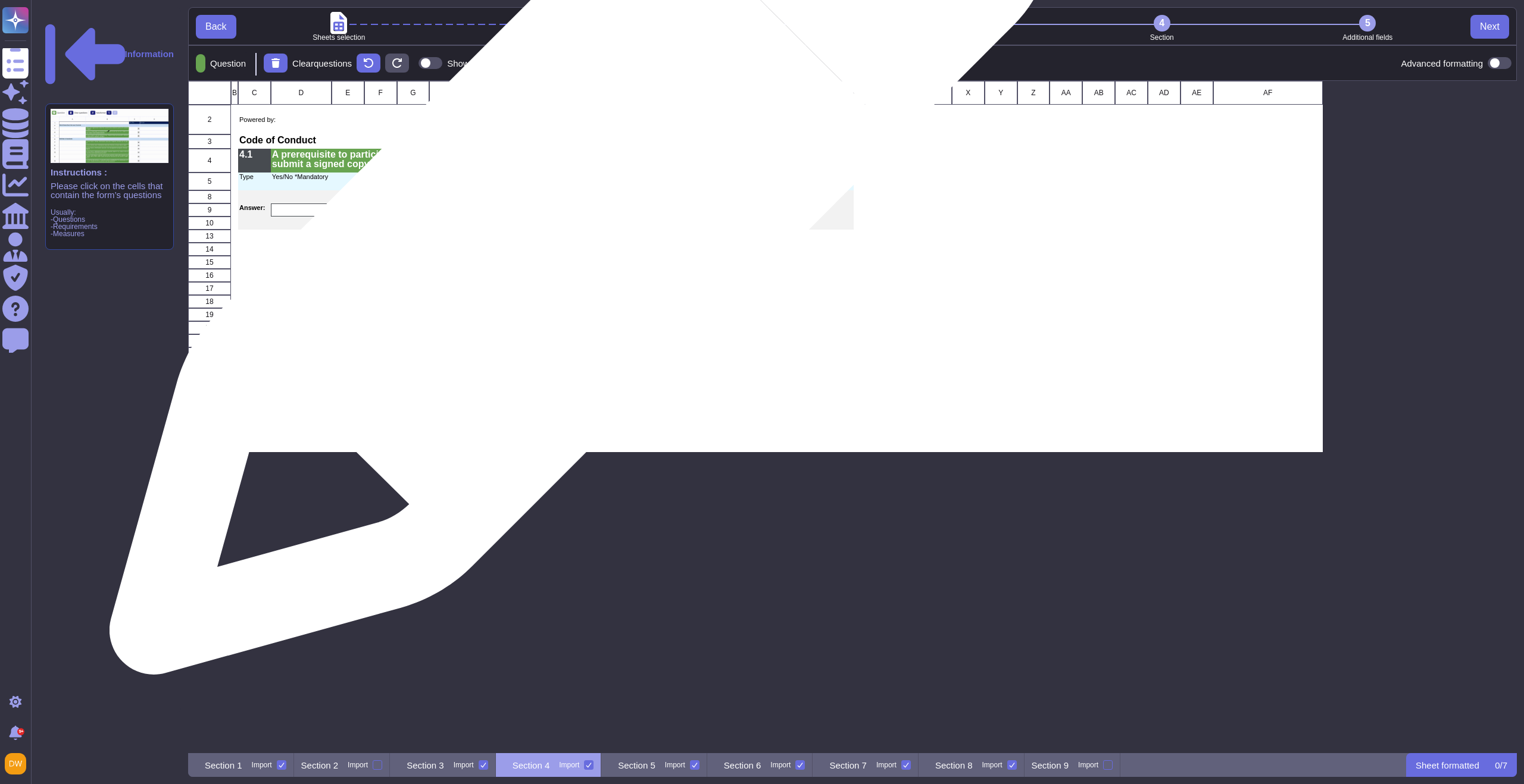
click at [578, 210] on div "grid" at bounding box center [576, 210] width 33 height 13
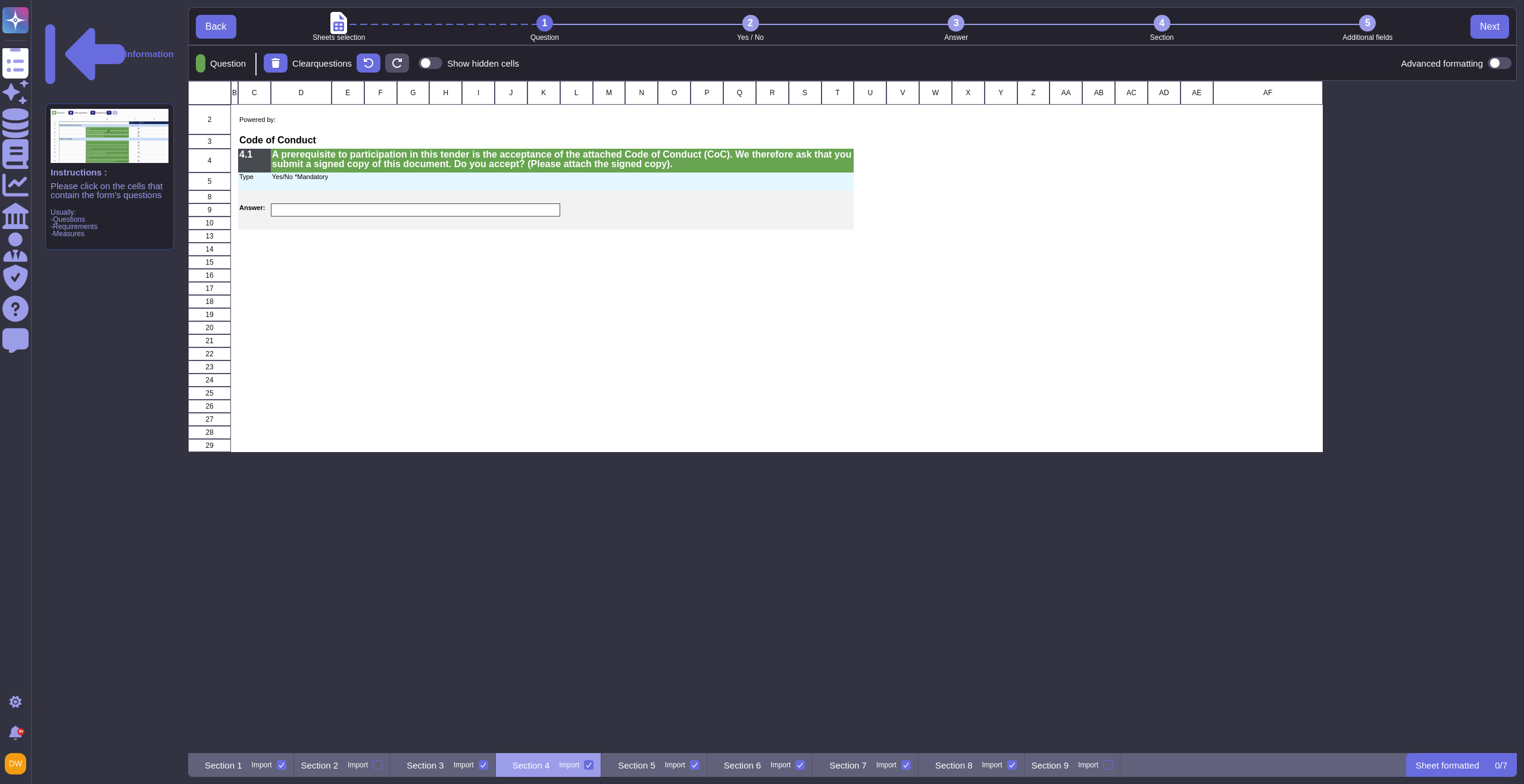
click at [742, 20] on div "2" at bounding box center [750, 23] width 17 height 17
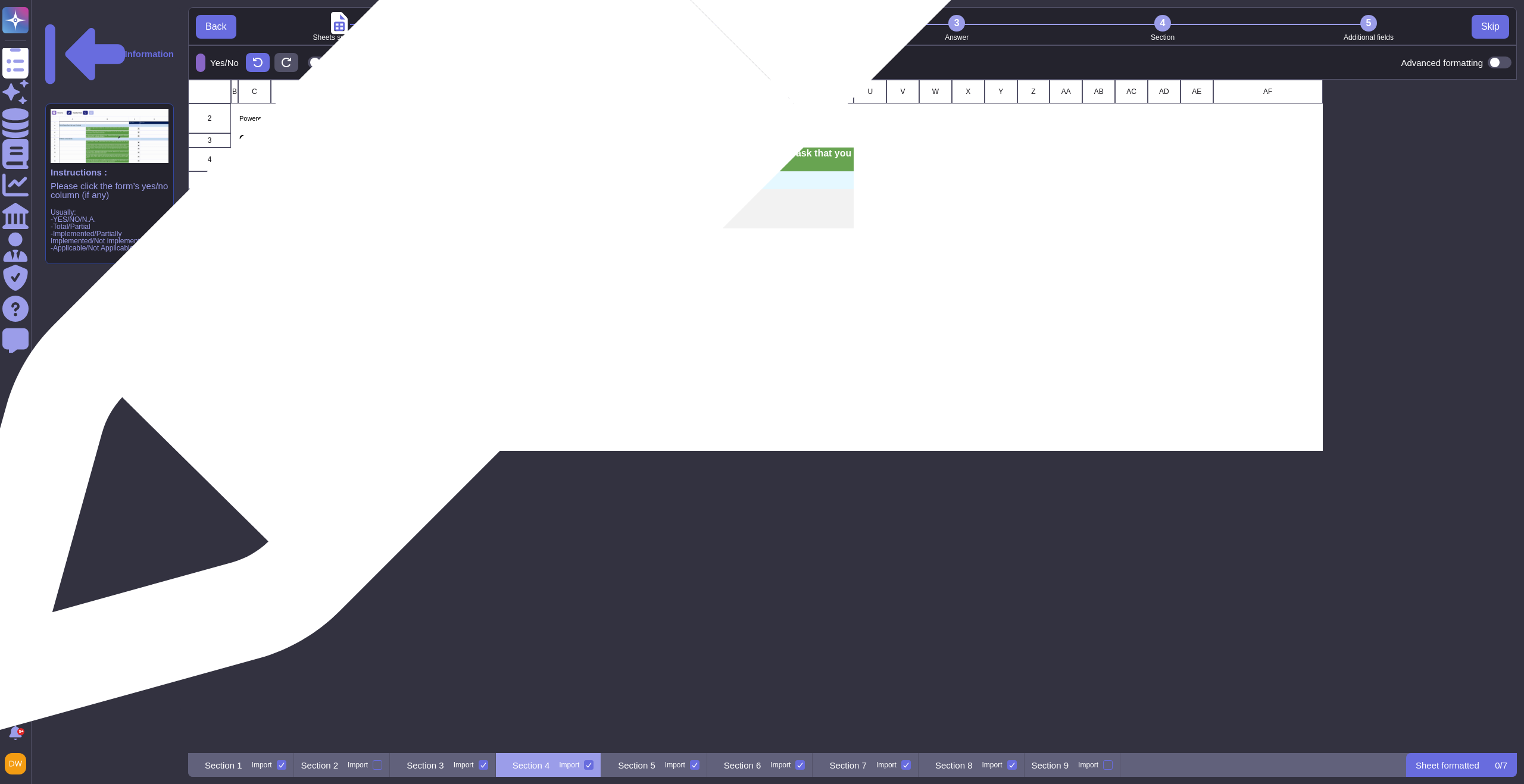
click at [457, 209] on div "grid" at bounding box center [415, 209] width 290 height 13
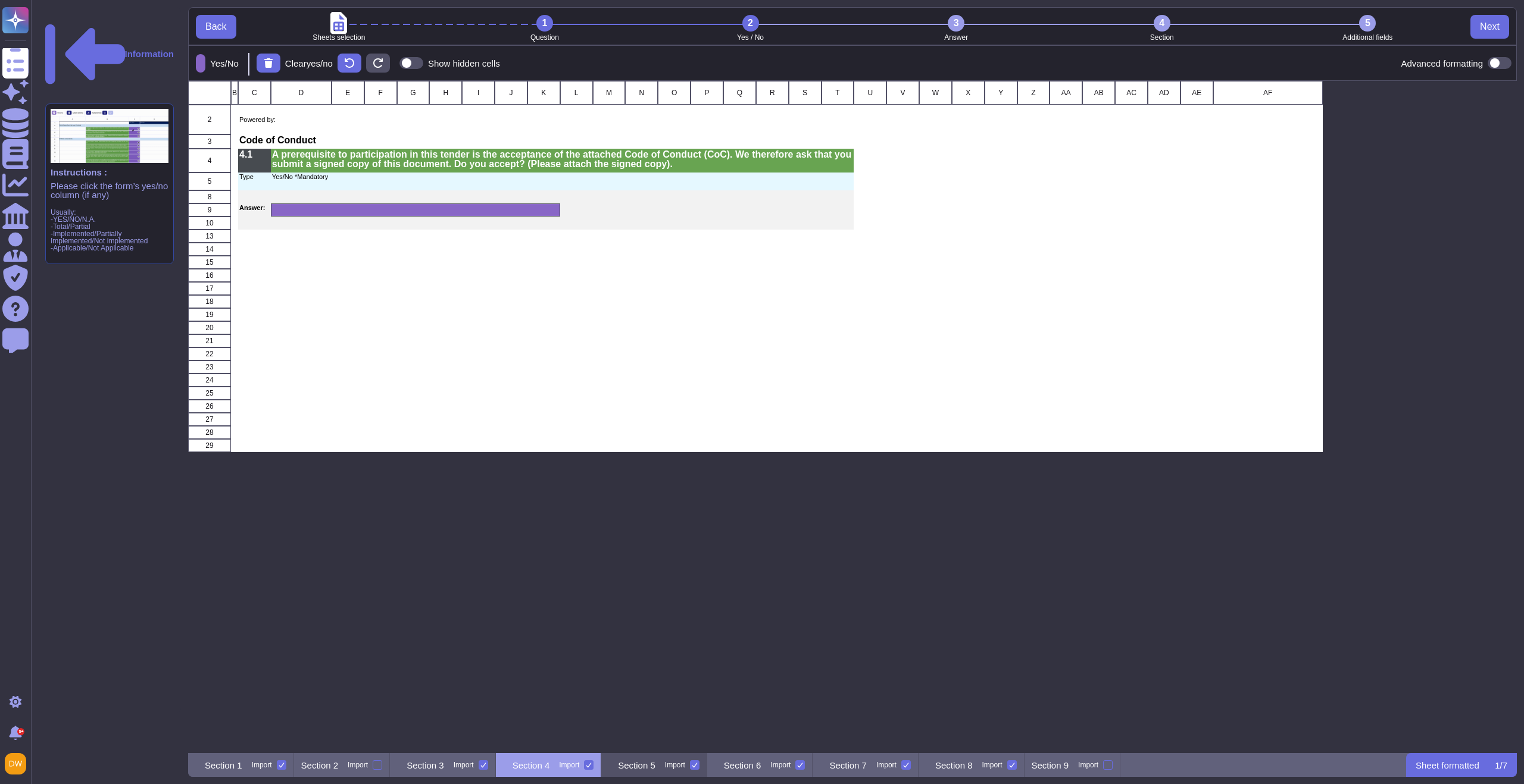
click at [655, 769] on p "Section 5" at bounding box center [636, 765] width 38 height 9
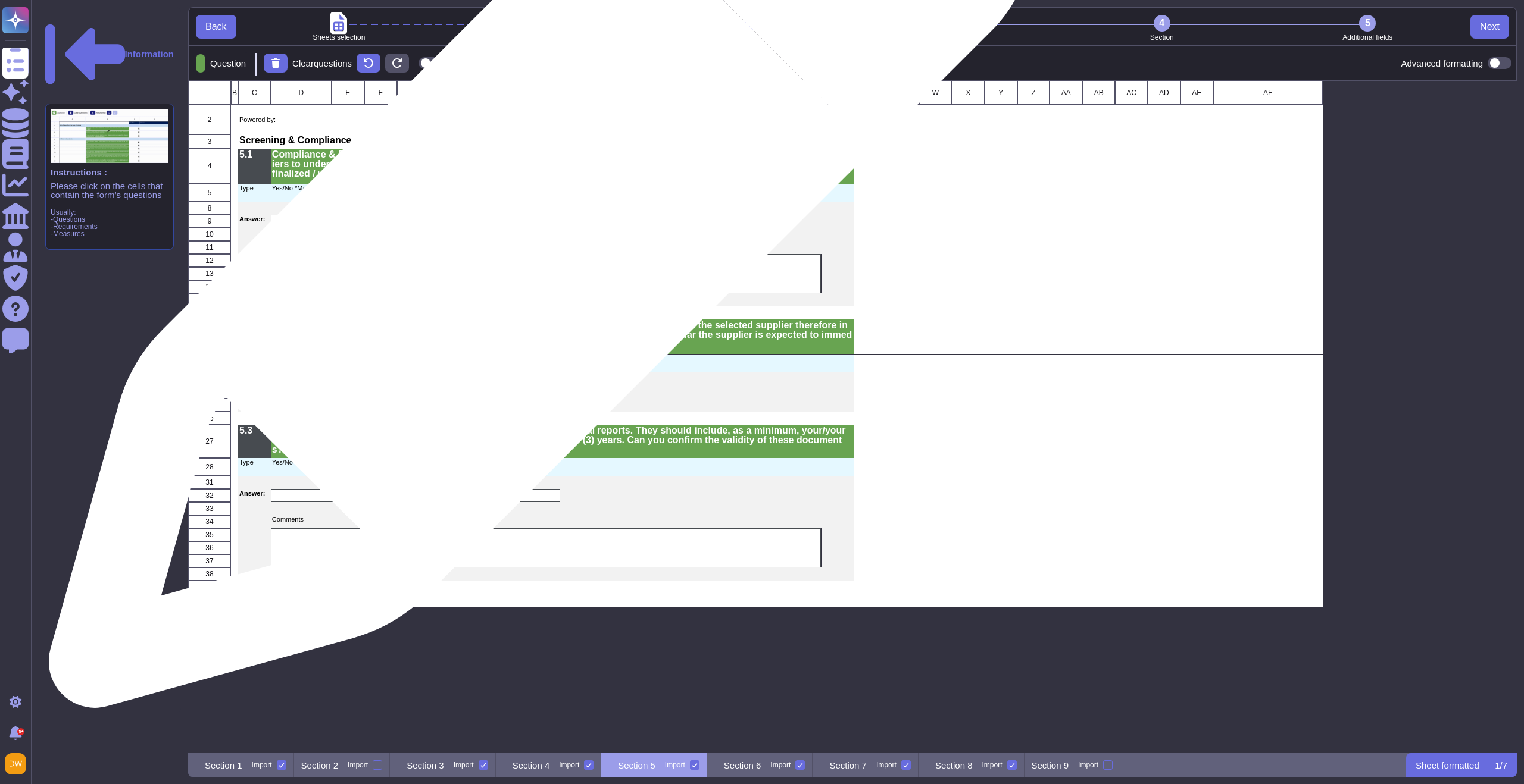
click at [535, 223] on div "grid" at bounding box center [415, 221] width 290 height 13
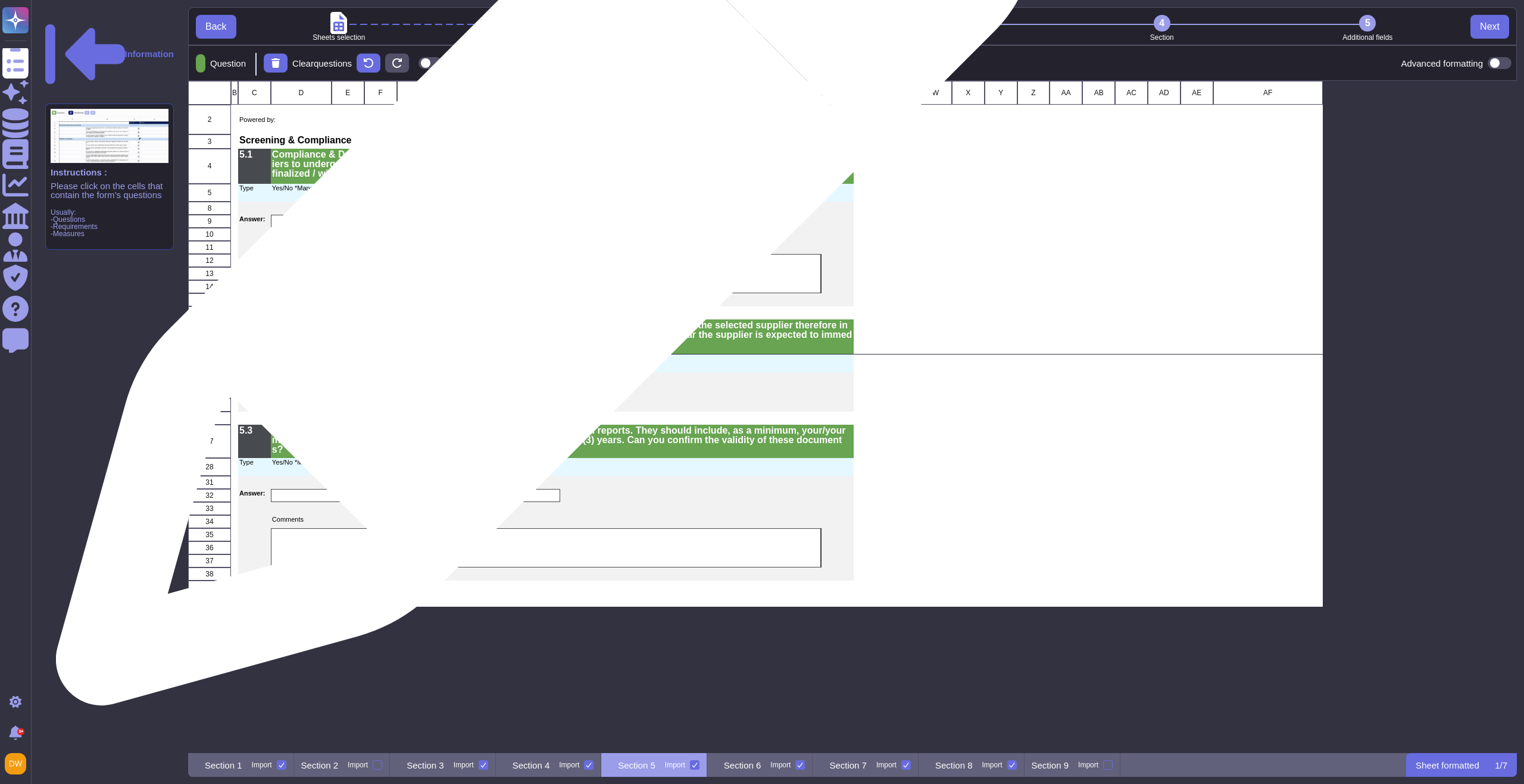
click at [541, 223] on div "grid" at bounding box center [415, 221] width 290 height 13
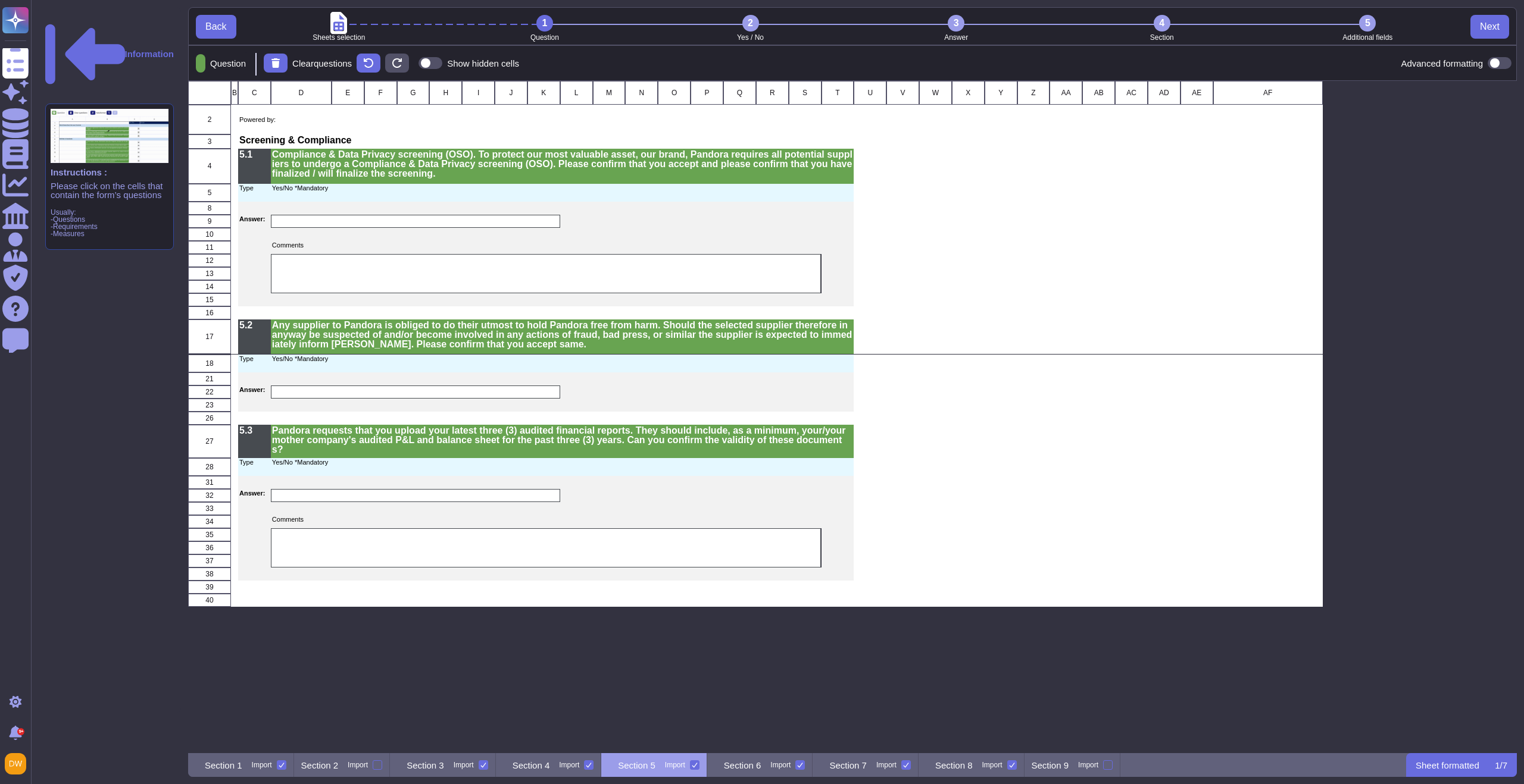
click at [746, 26] on div "2" at bounding box center [750, 23] width 17 height 17
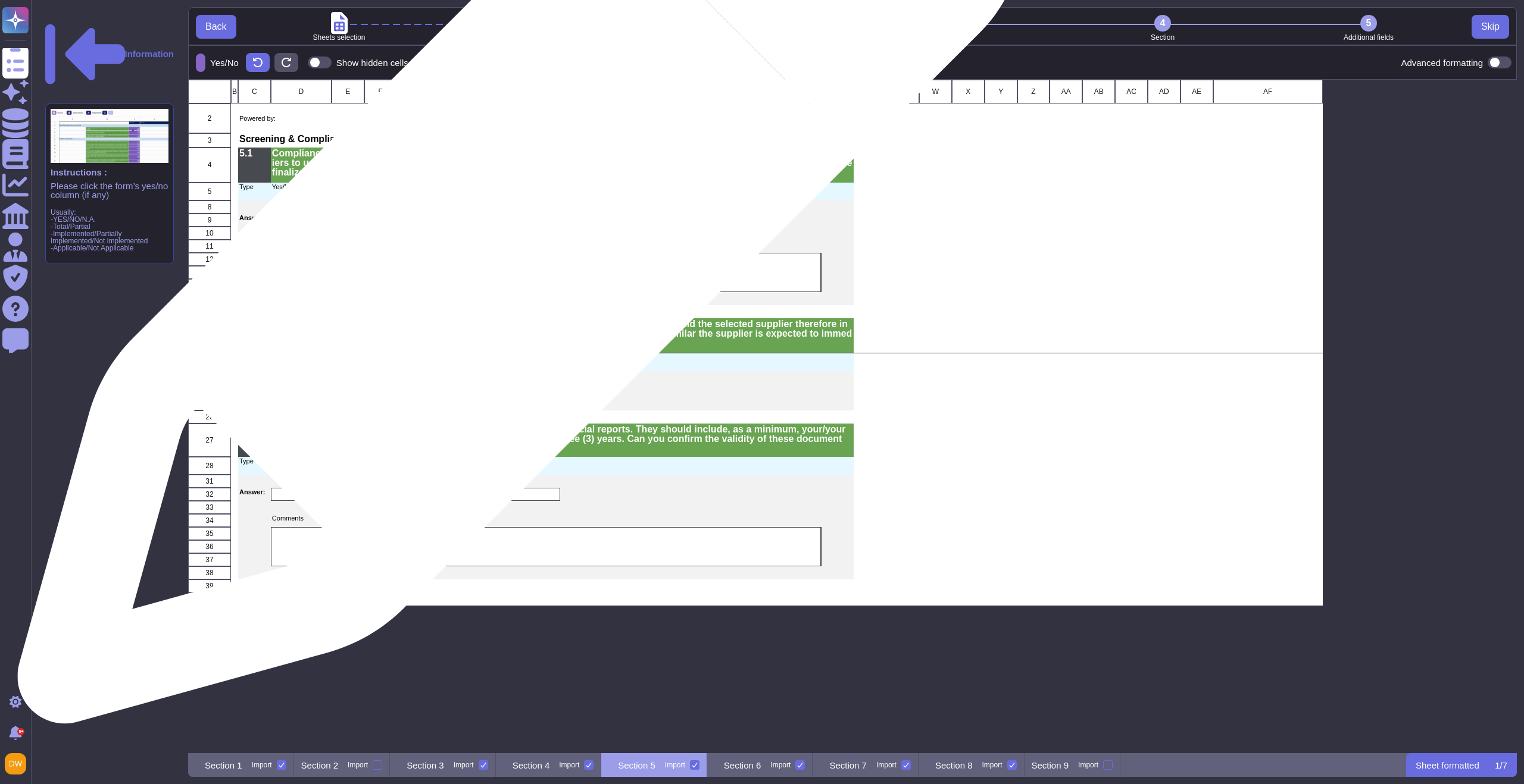
click at [517, 224] on div "grid" at bounding box center [415, 221] width 290 height 13
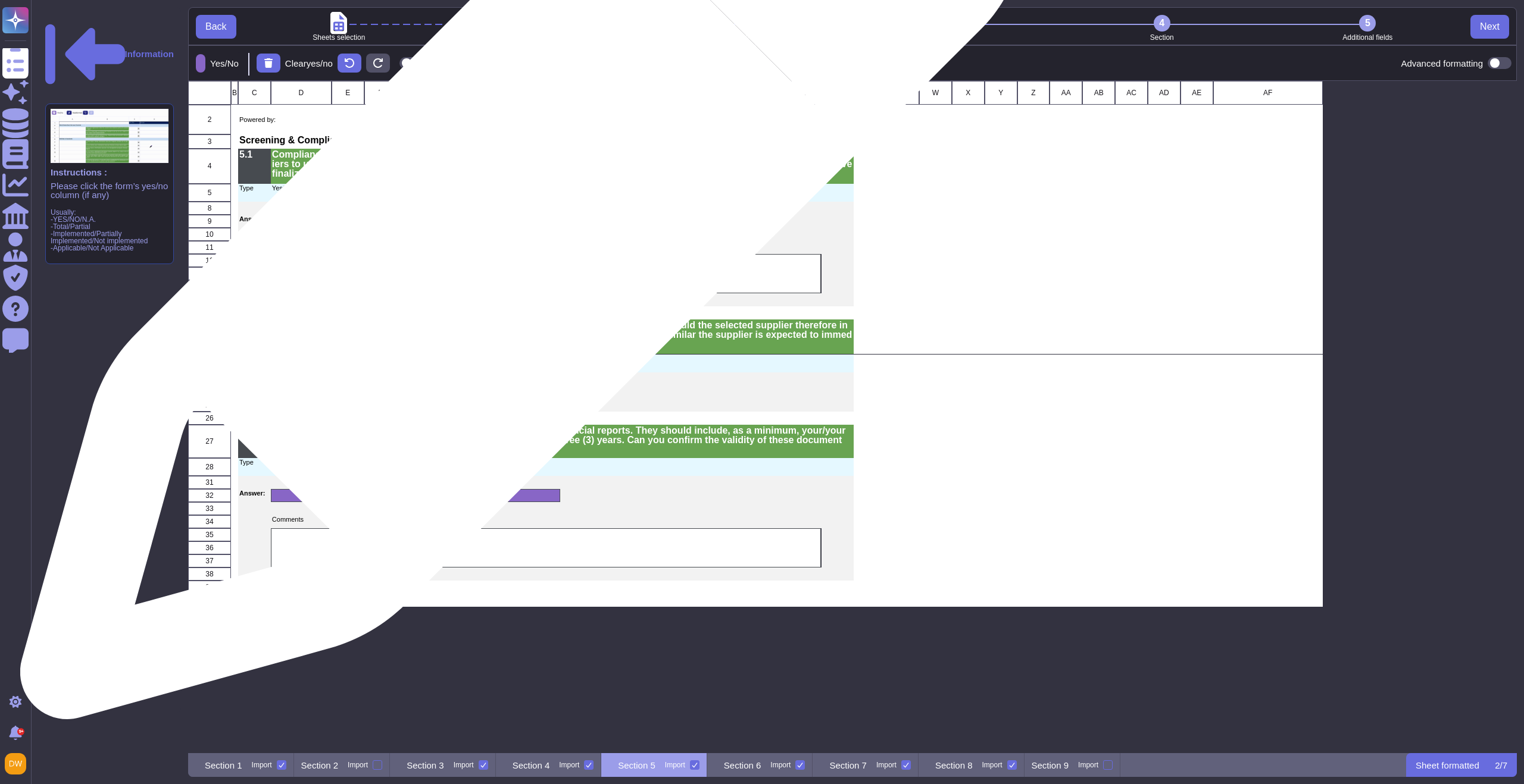
scroll to position [663, 1320]
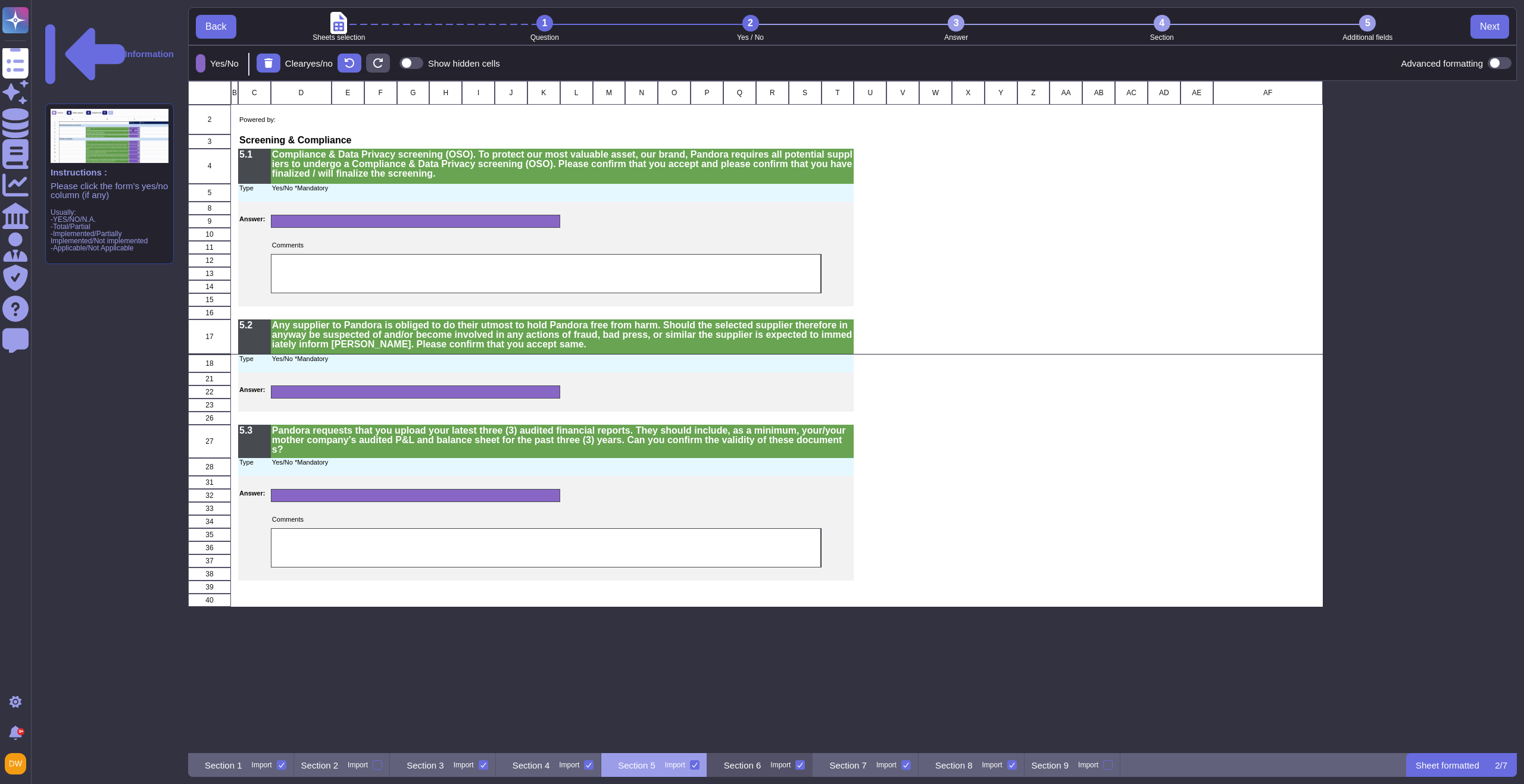
click at [761, 768] on p "Section 6" at bounding box center [742, 765] width 38 height 9
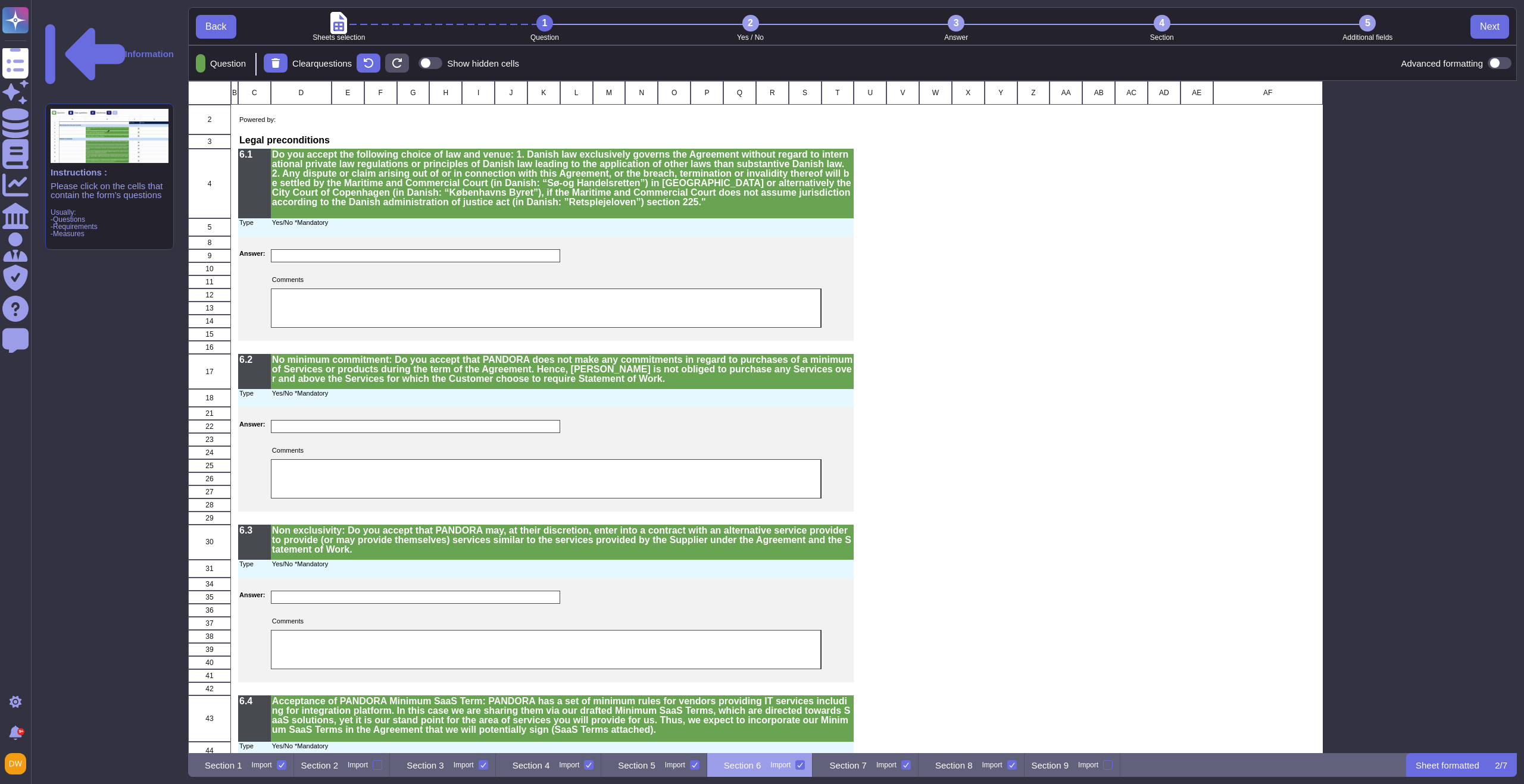
click at [748, 20] on div "2" at bounding box center [750, 23] width 17 height 17
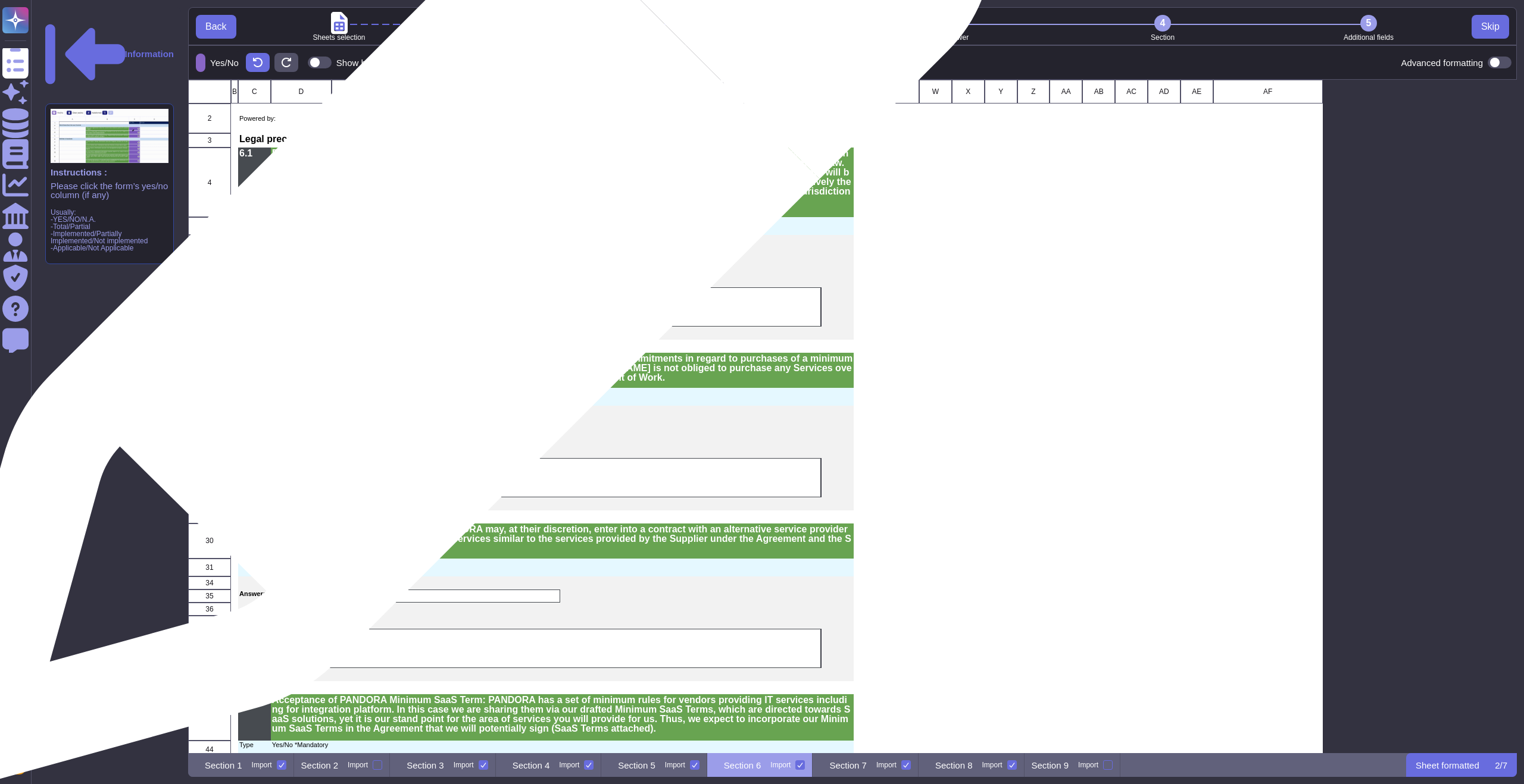
click at [455, 258] on div "grid" at bounding box center [415, 255] width 290 height 13
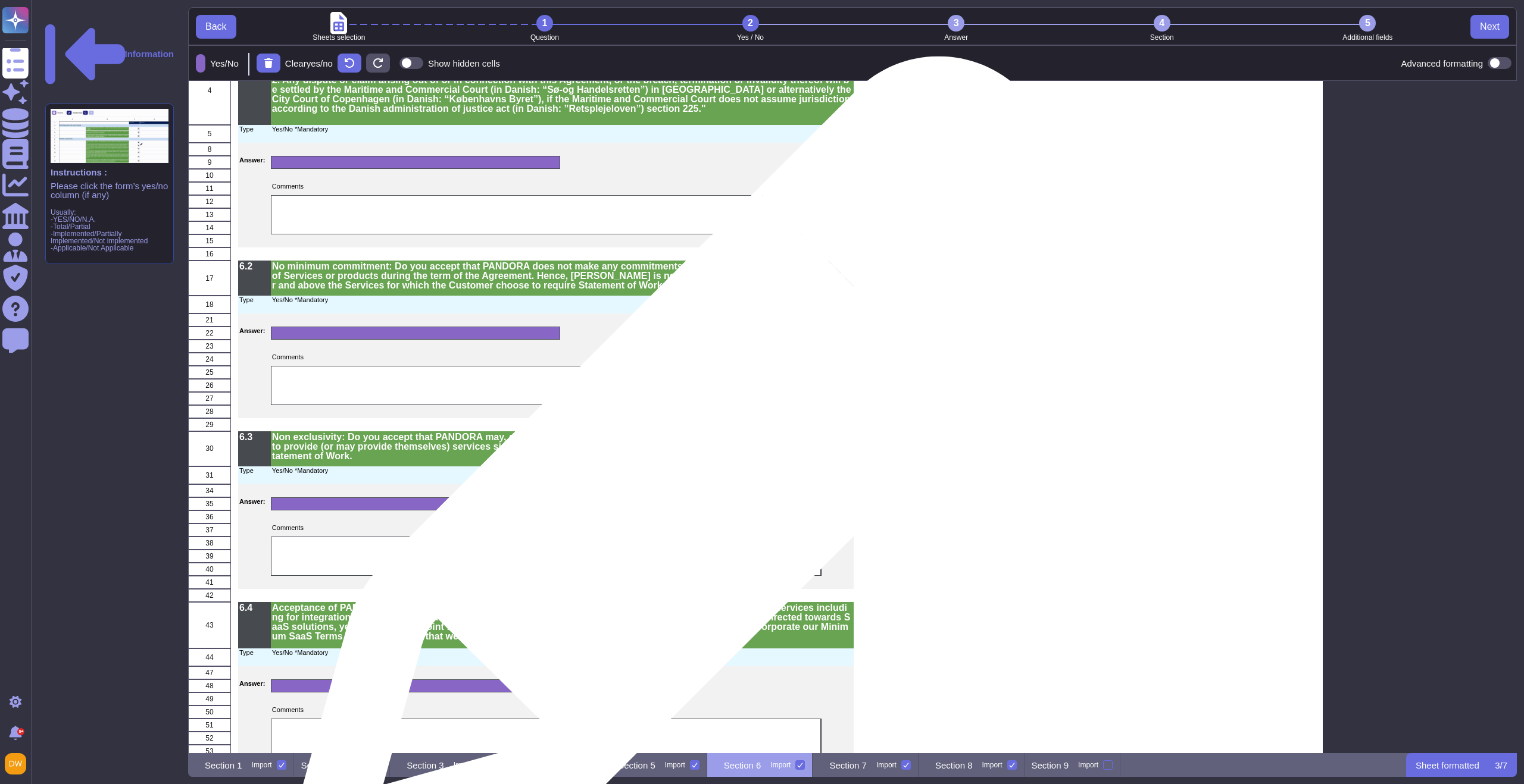
scroll to position [66, 0]
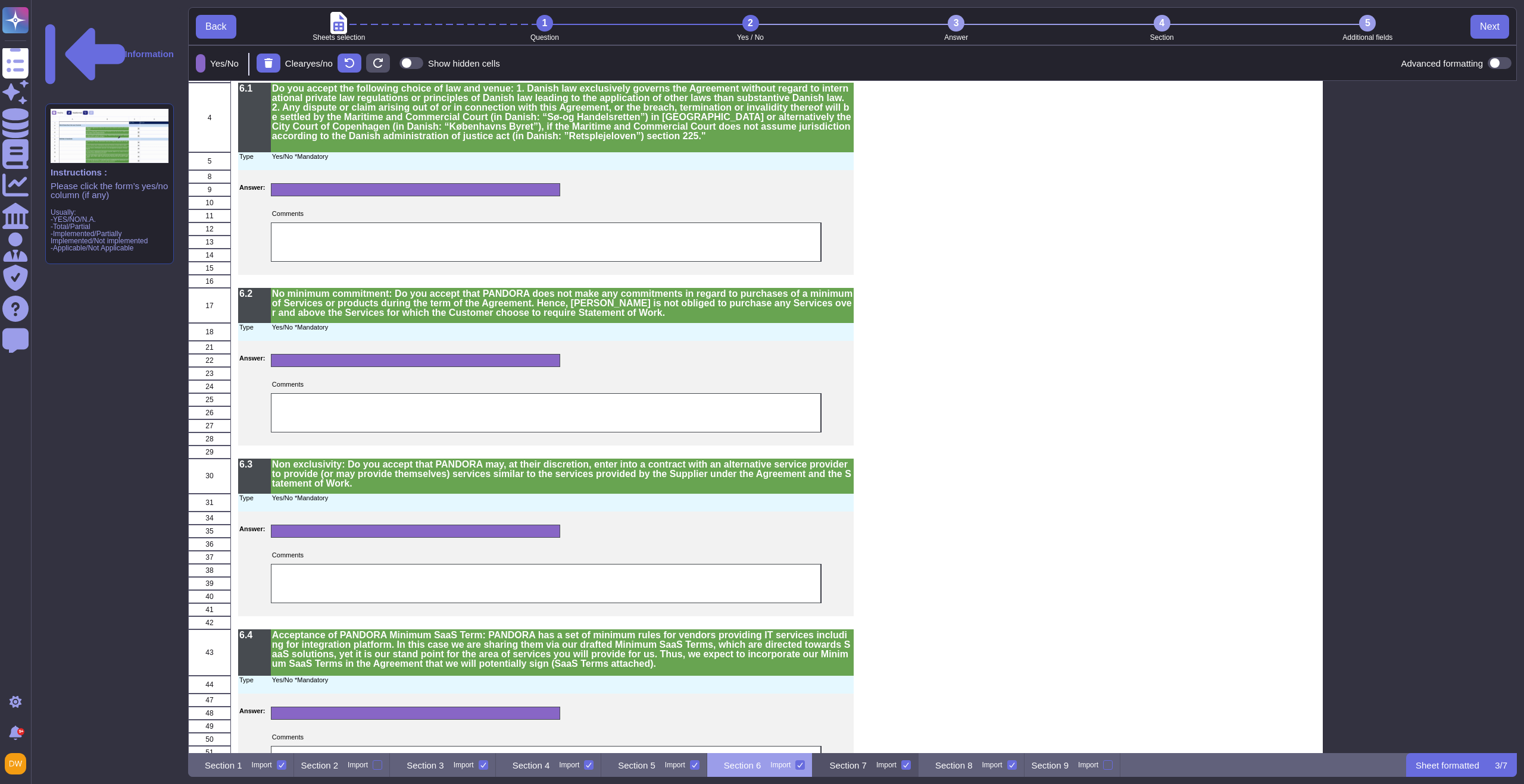
click at [866, 766] on p "Section 7" at bounding box center [848, 765] width 38 height 9
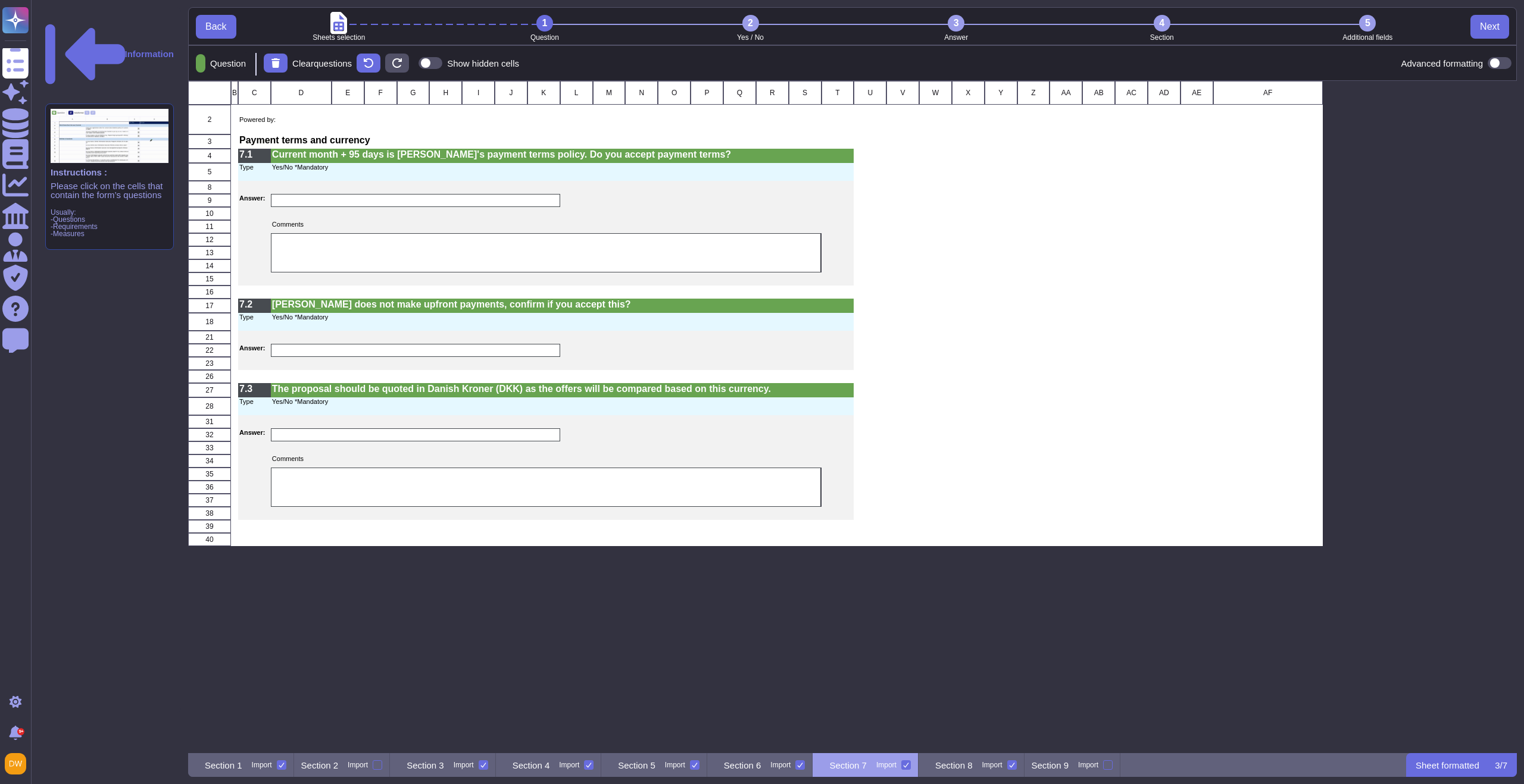
scroll to position [0, 0]
click at [746, 25] on div "2" at bounding box center [750, 23] width 17 height 17
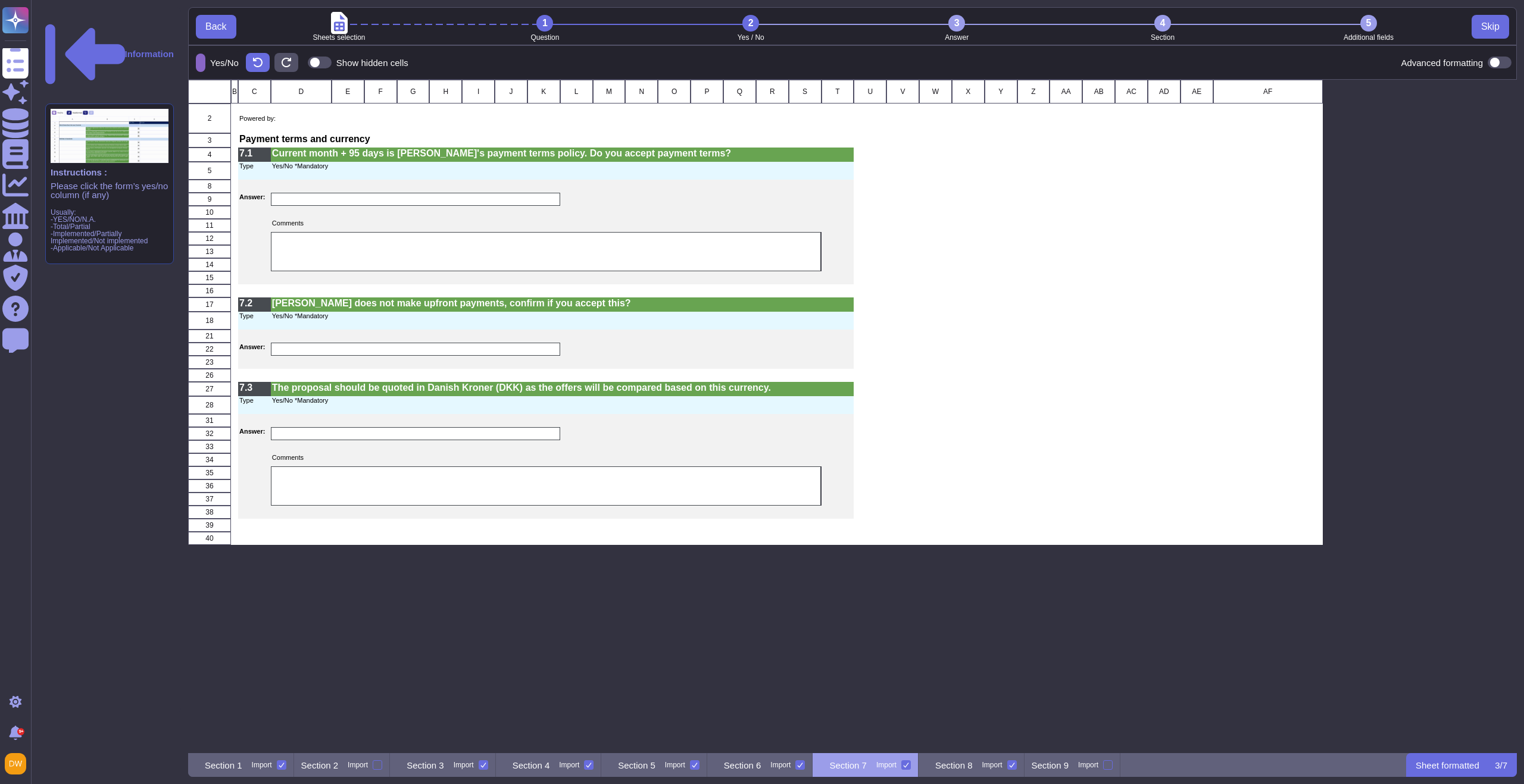
scroll to position [10, 10]
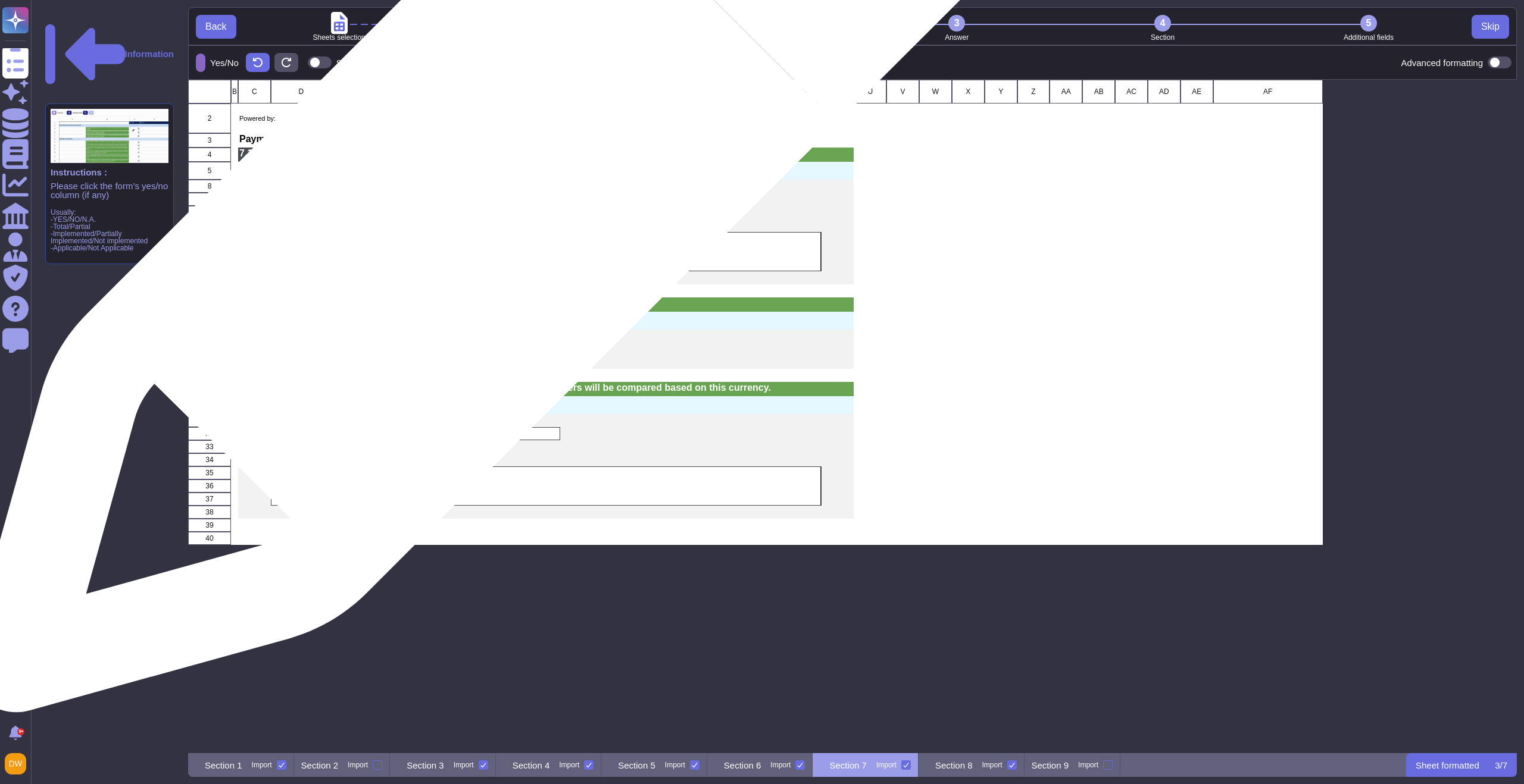
click at [481, 200] on div "grid" at bounding box center [415, 199] width 290 height 13
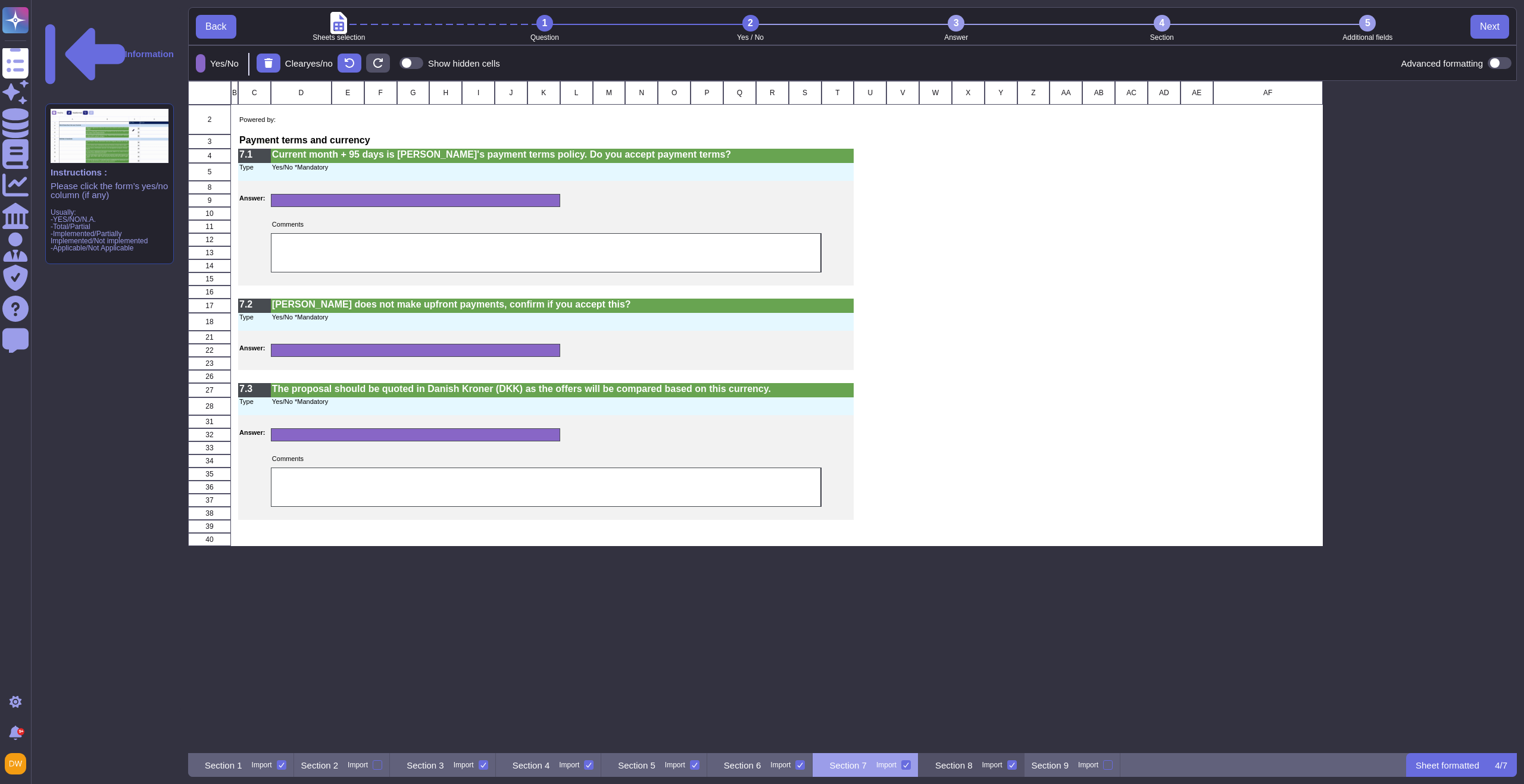
click at [1002, 769] on div "Import" at bounding box center [992, 765] width 20 height 7
click at [0, 0] on input "Import" at bounding box center [0, 0] width 0 height 0
click at [963, 767] on p "Section 8" at bounding box center [944, 765] width 38 height 9
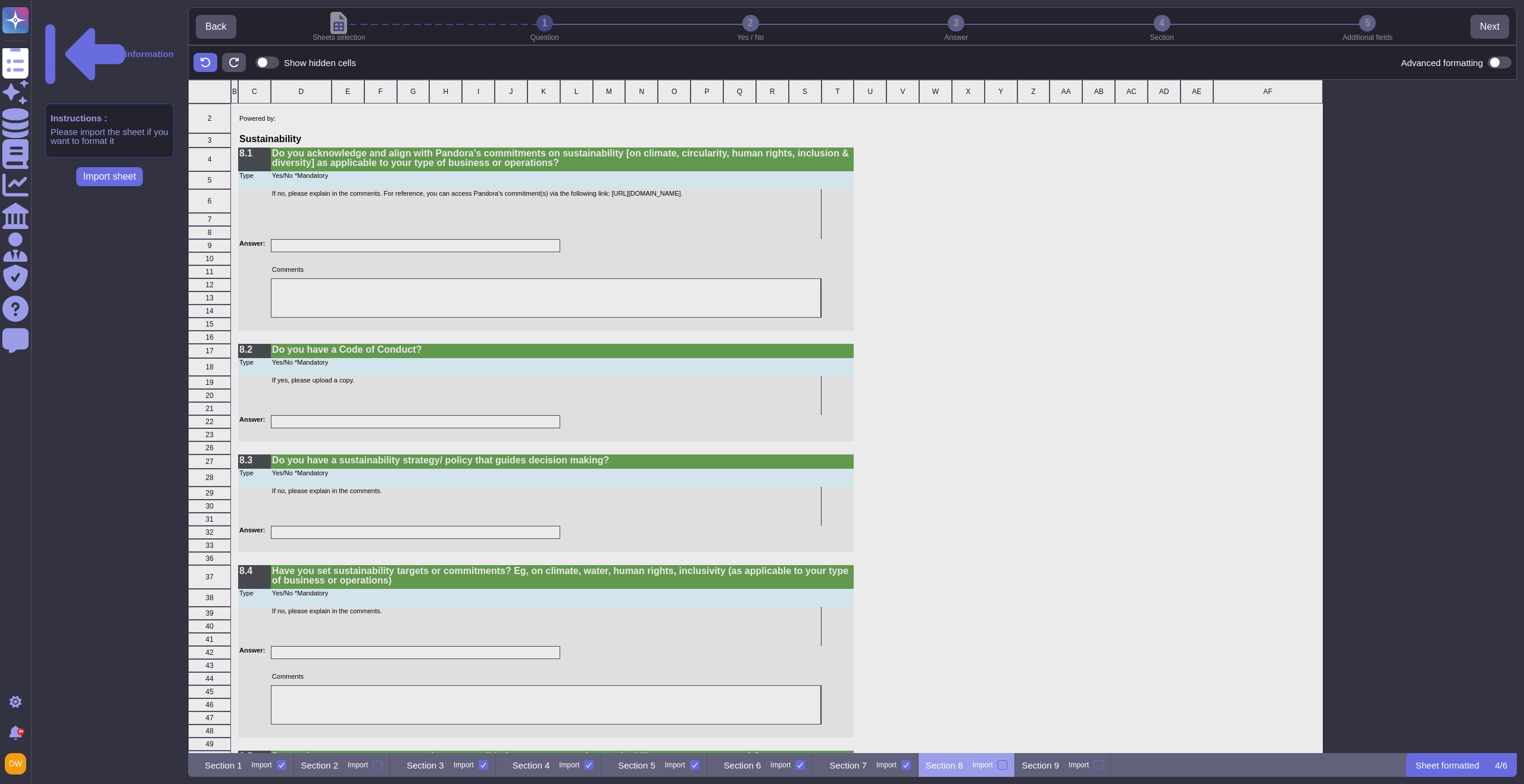
scroll to position [665, 1320]
click at [1007, 765] on div at bounding box center [1002, 765] width 10 height 10
click at [0, 0] on input "Import" at bounding box center [0, 0] width 0 height 0
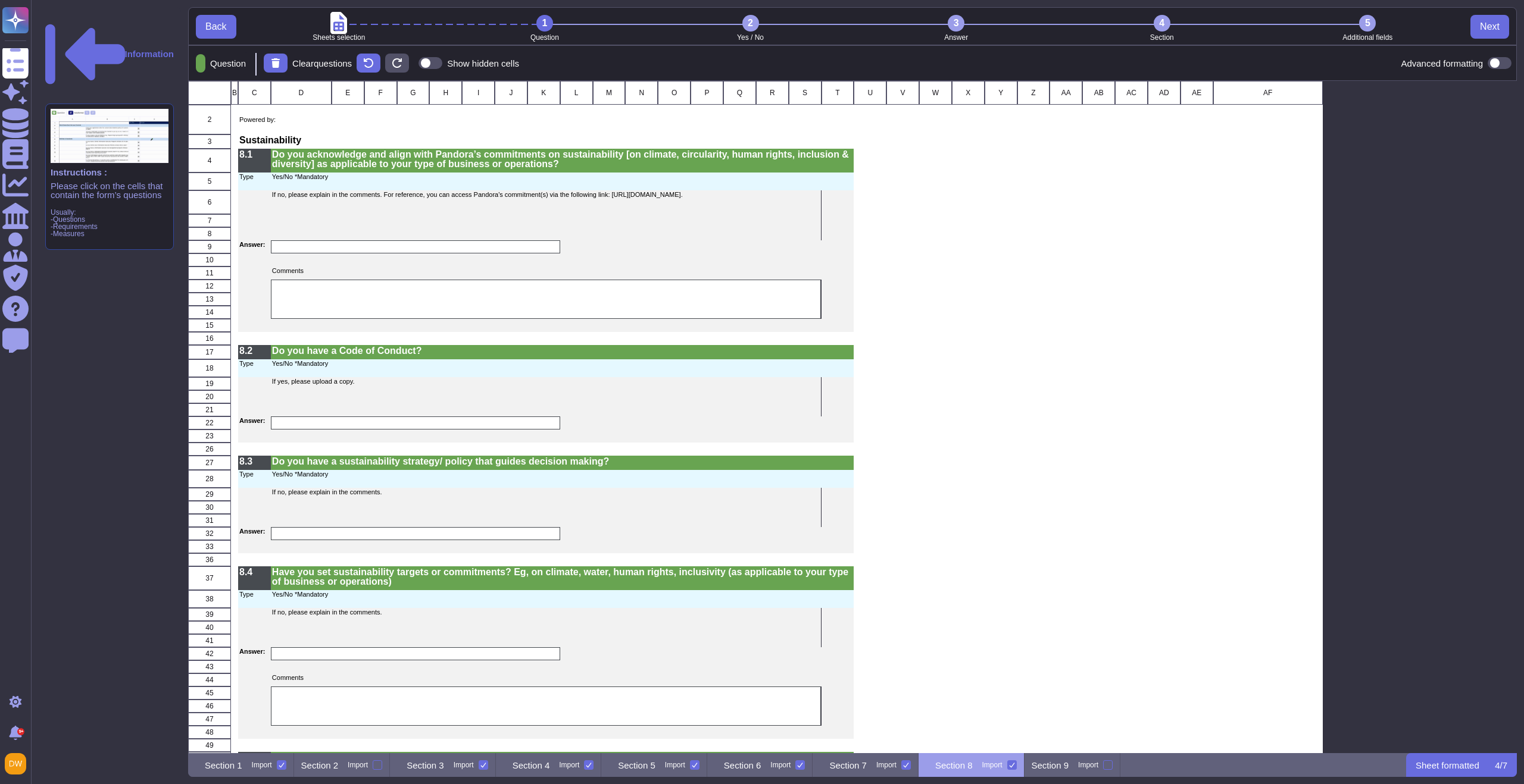
scroll to position [663, 1320]
click at [748, 20] on div "2" at bounding box center [750, 23] width 17 height 17
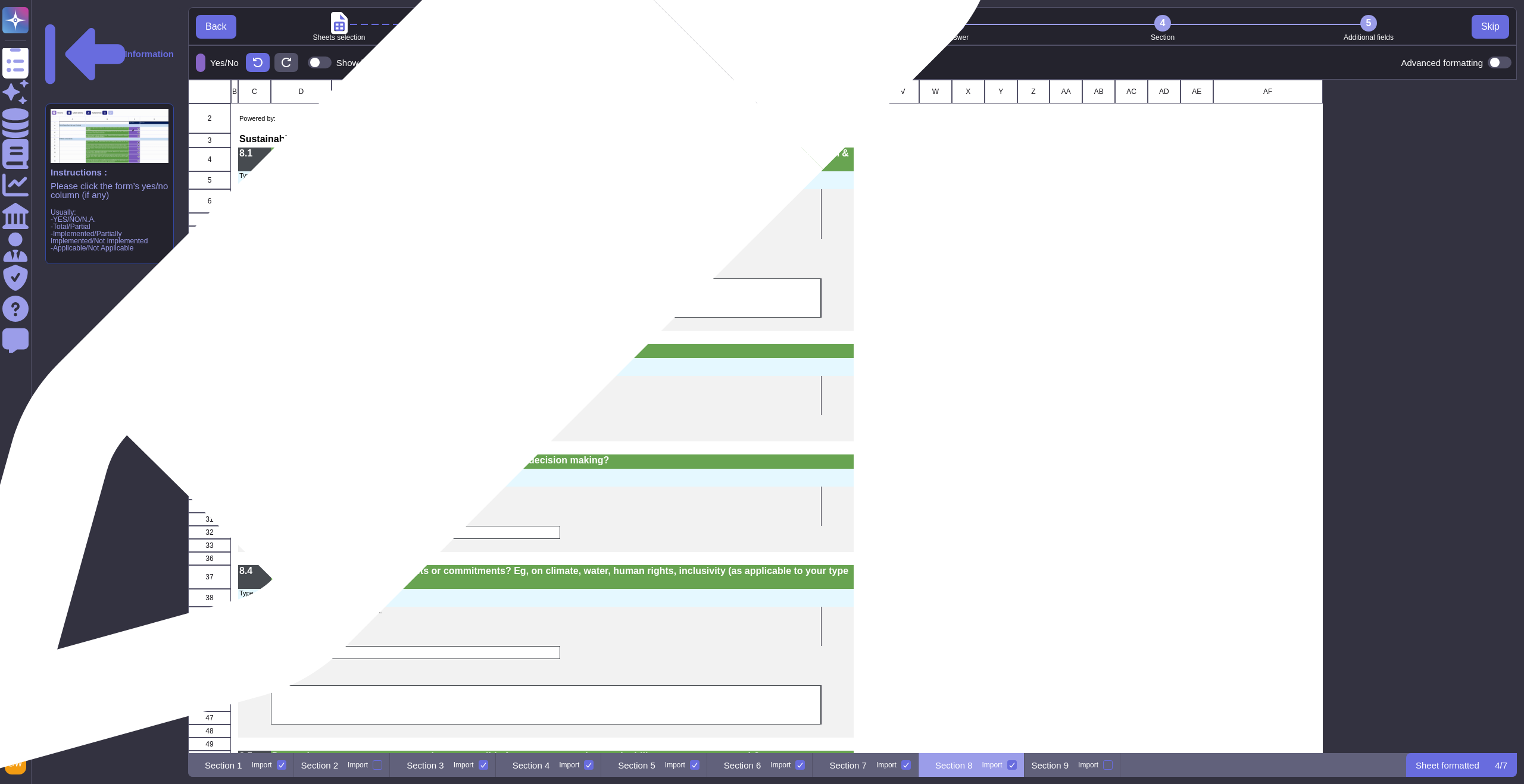
click at [461, 247] on div "grid" at bounding box center [415, 247] width 290 height 13
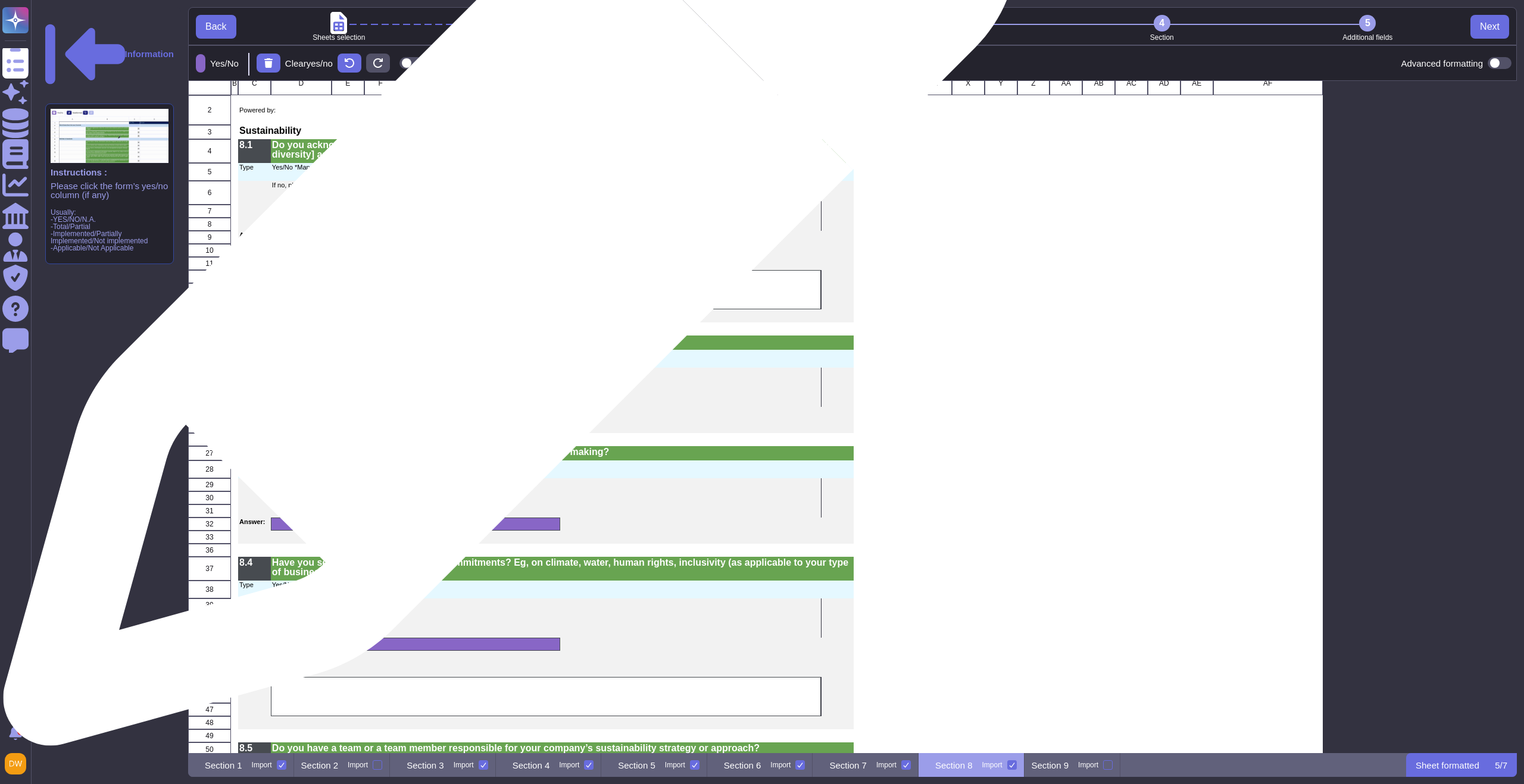
scroll to position [0, 0]
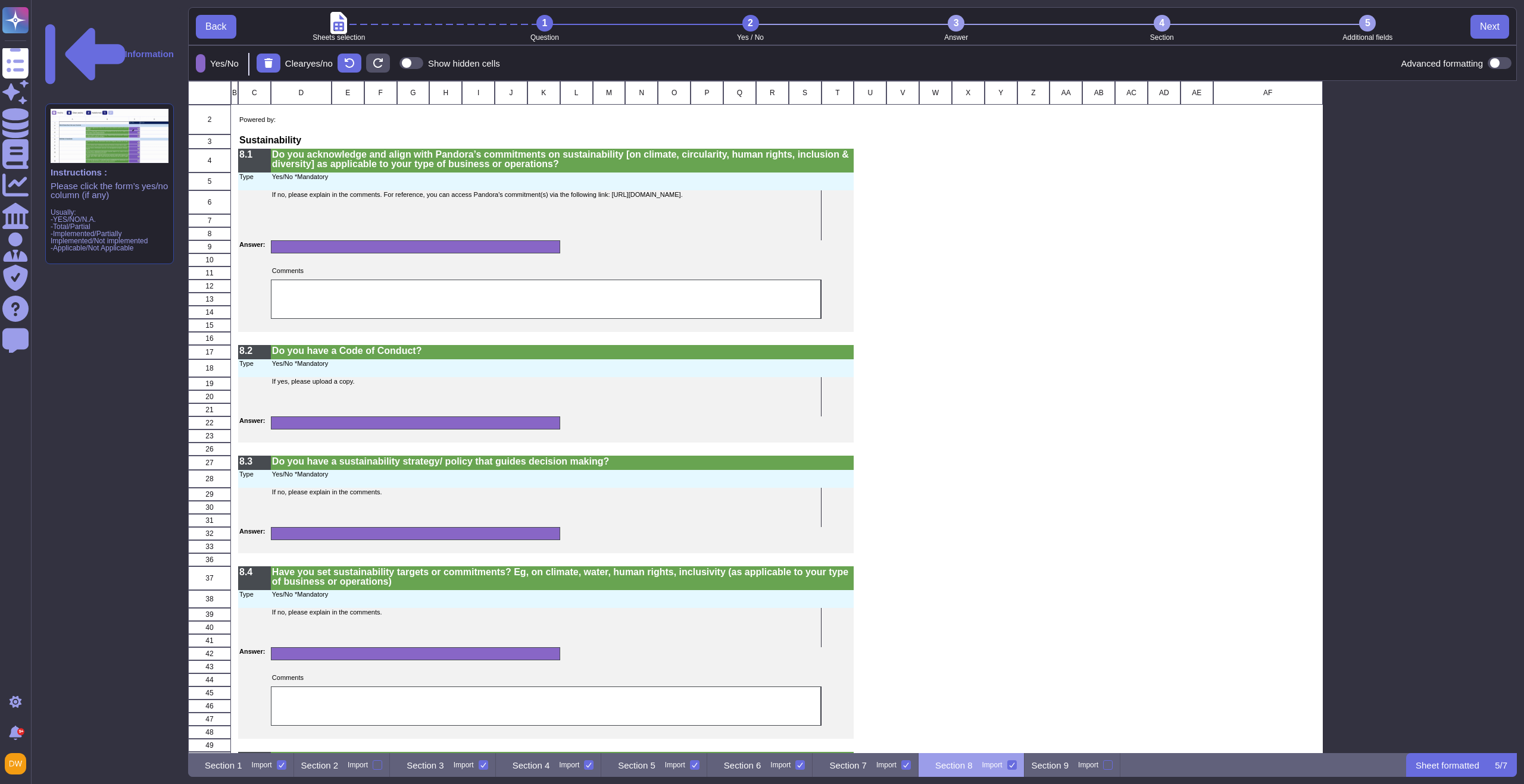
click at [960, 26] on div "3" at bounding box center [956, 23] width 17 height 17
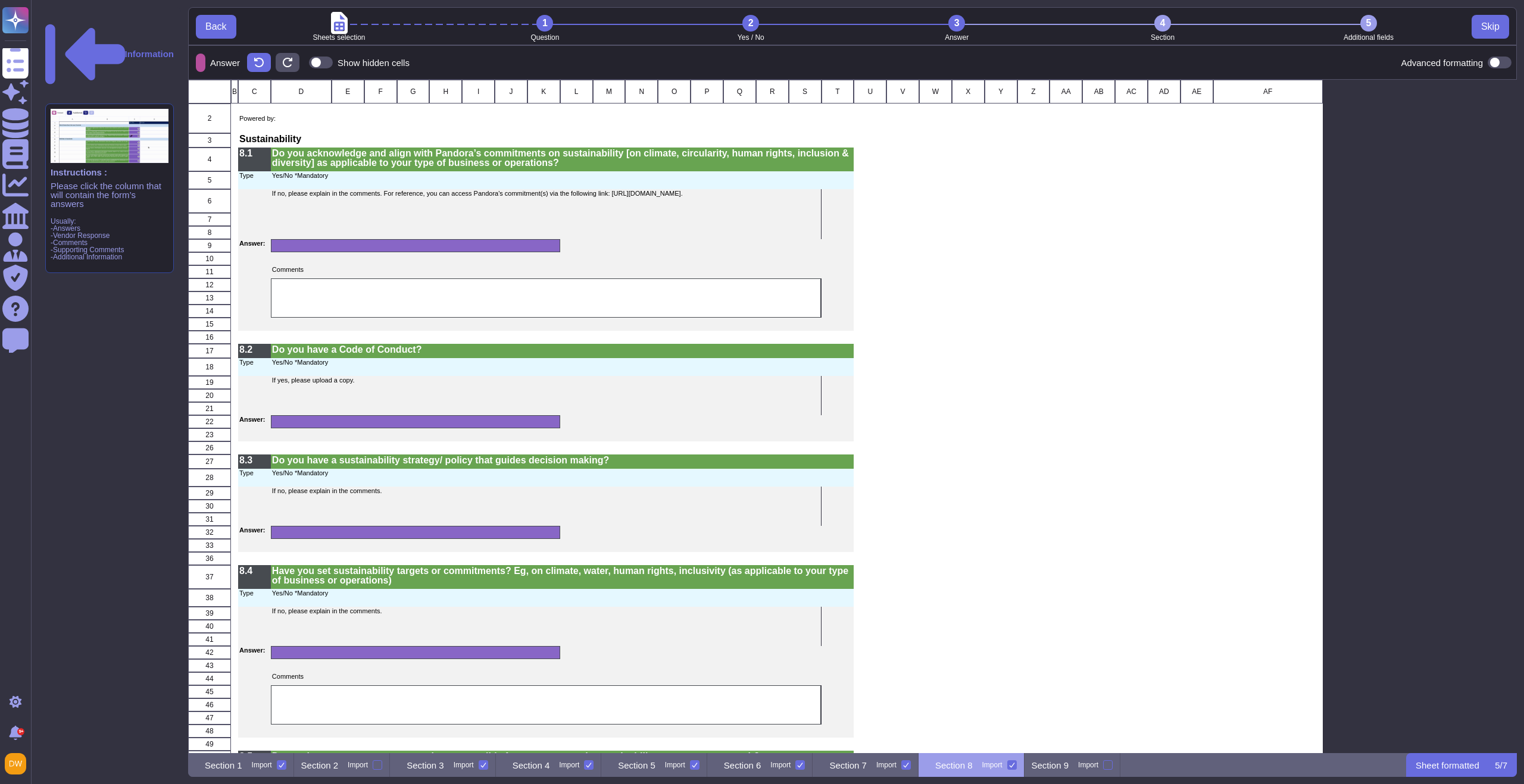
click at [242, 766] on p "Section 1" at bounding box center [224, 765] width 38 height 9
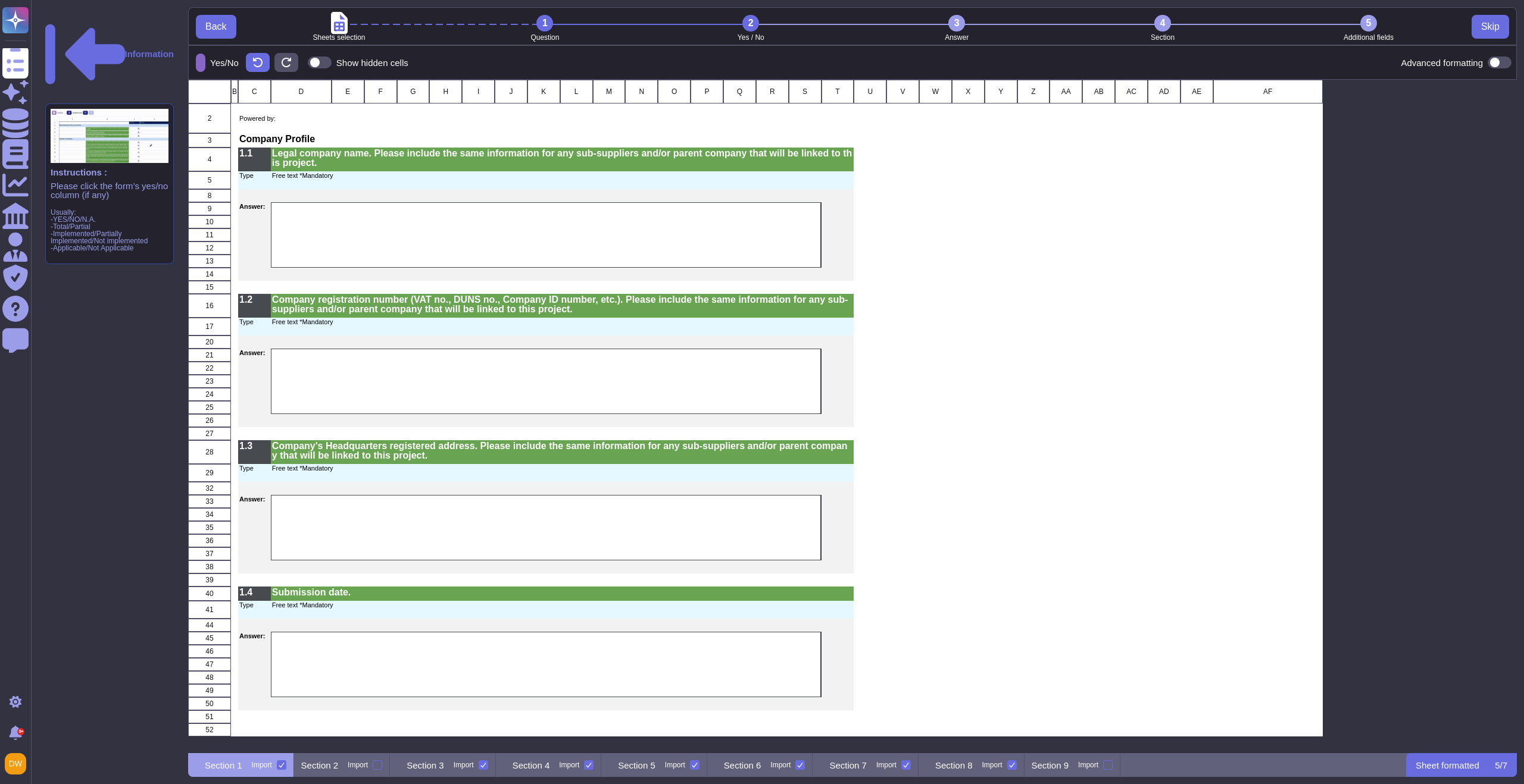
click at [957, 19] on div "3" at bounding box center [957, 23] width 17 height 17
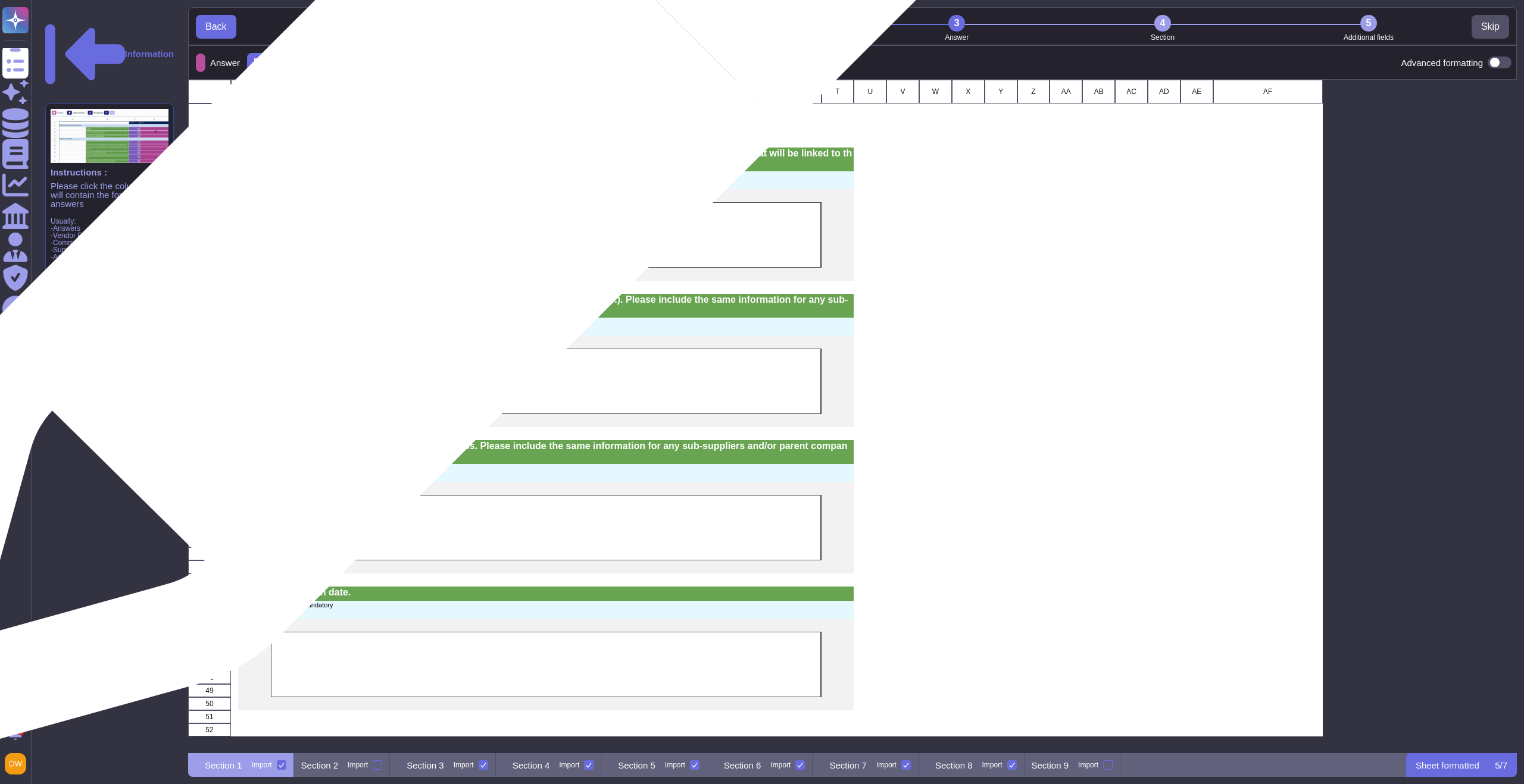
click at [399, 226] on div "grid" at bounding box center [547, 235] width 551 height 65
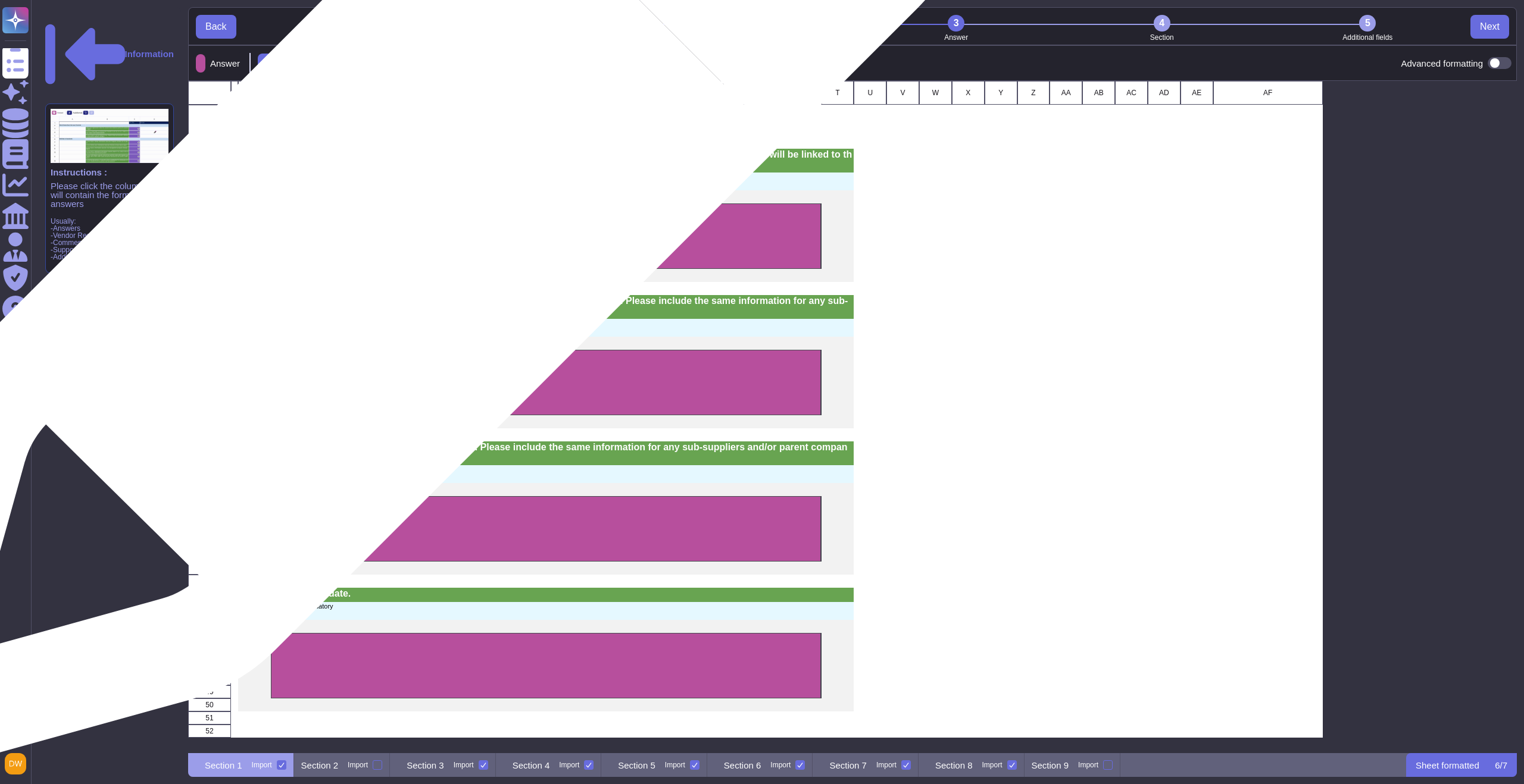
scroll to position [663, 1320]
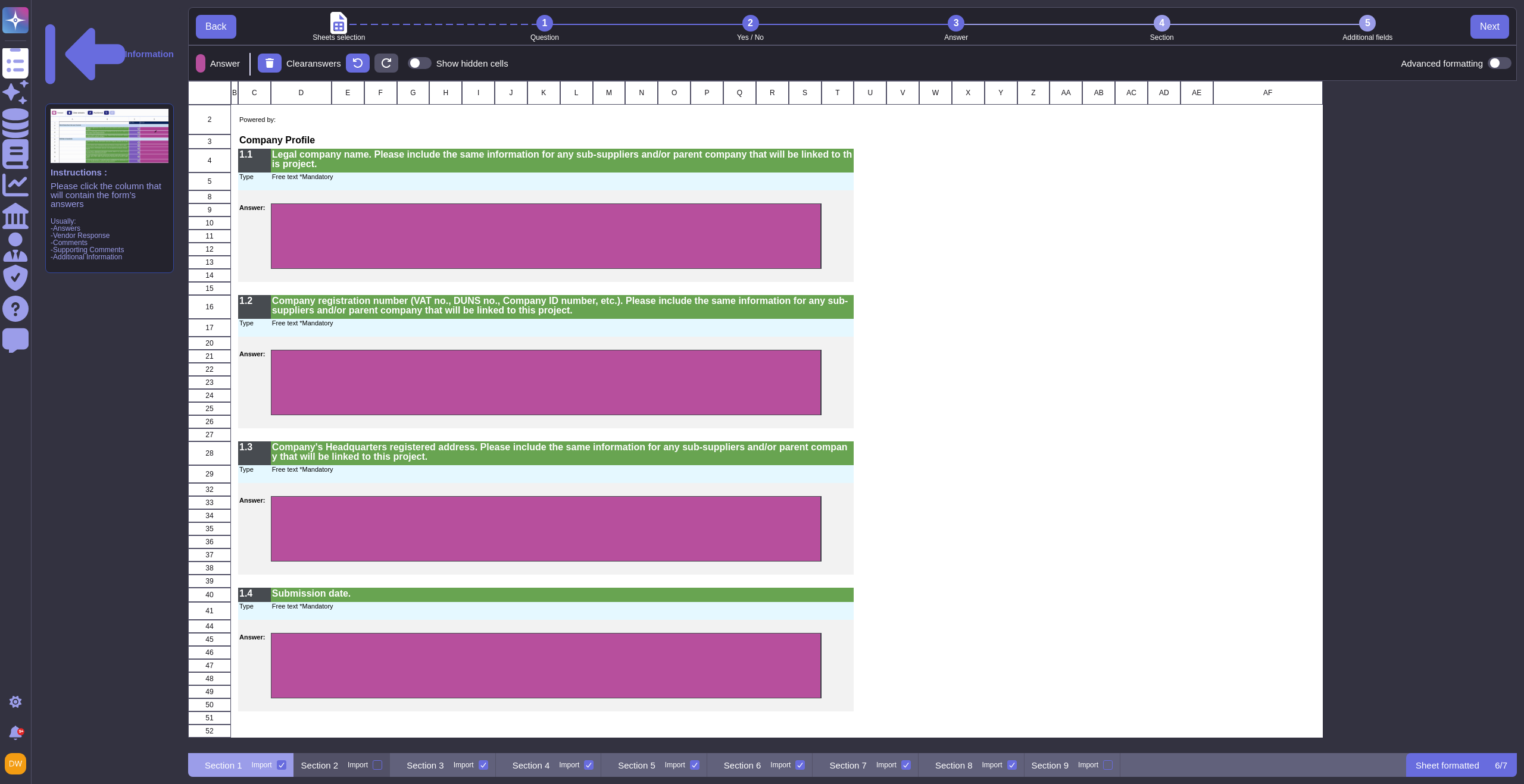
click at [344, 772] on div "Section 2 Import" at bounding box center [342, 765] width 96 height 24
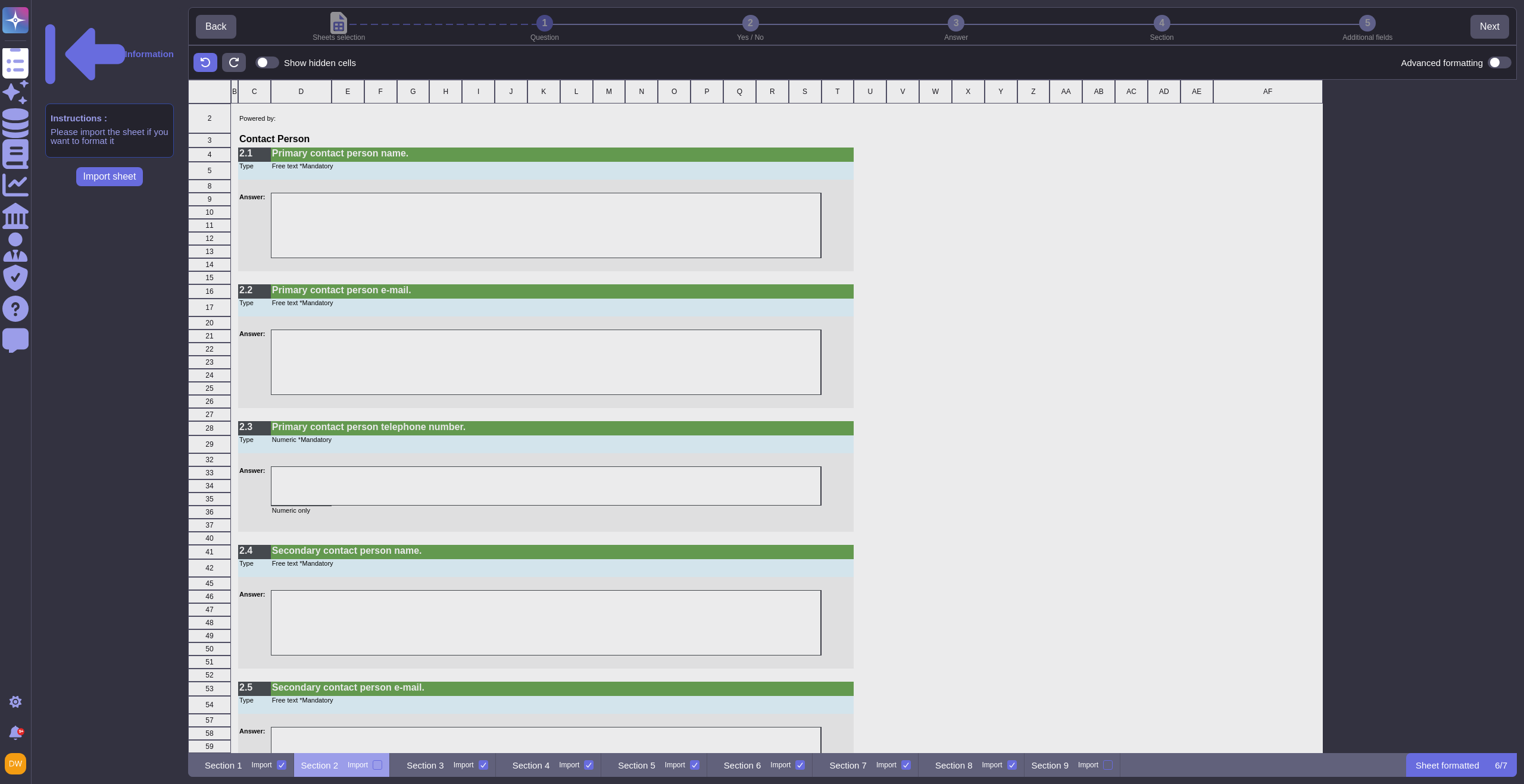
scroll to position [665, 1320]
click at [382, 764] on div at bounding box center [377, 765] width 10 height 10
click at [0, 0] on input "Import" at bounding box center [0, 0] width 0 height 0
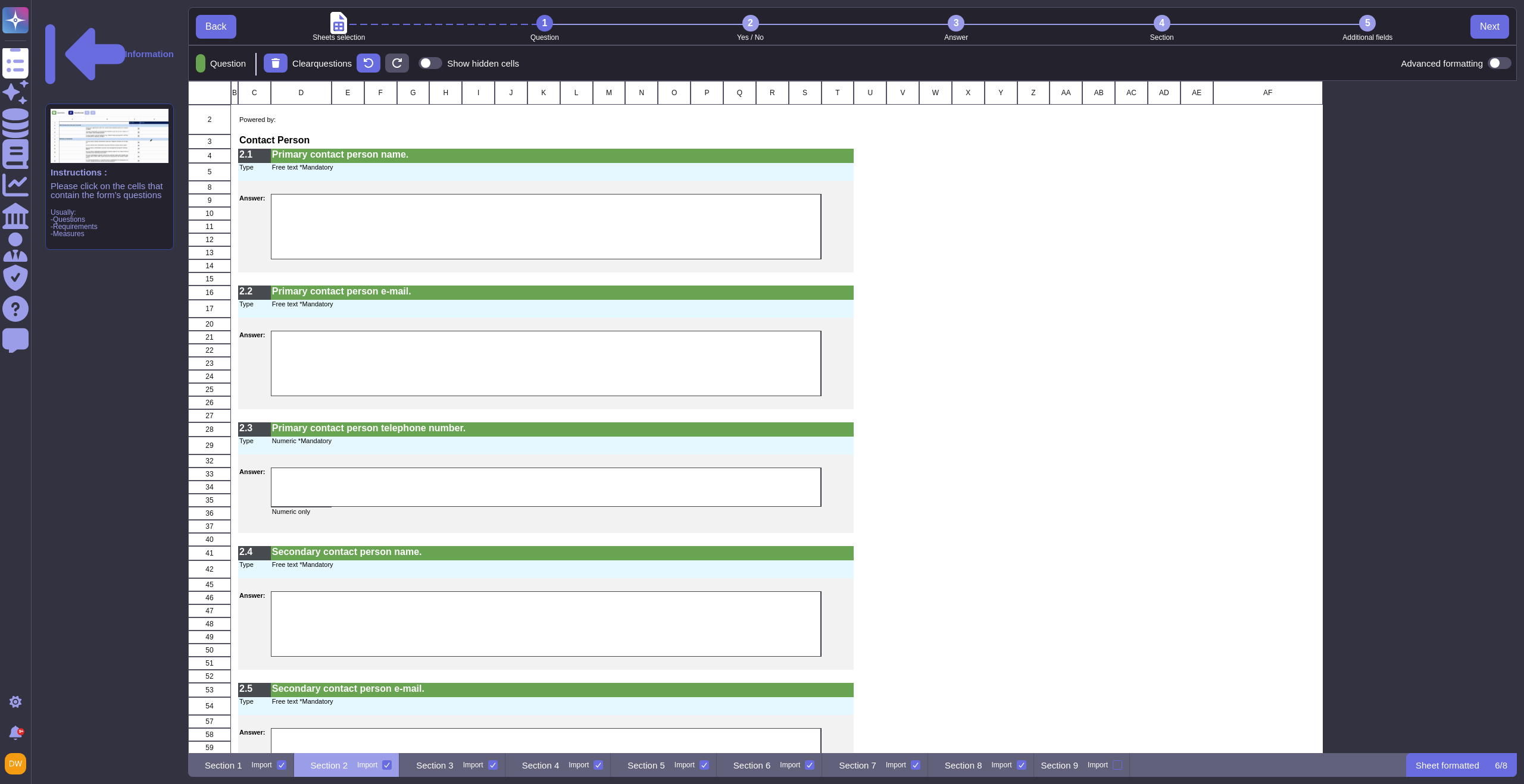
scroll to position [663, 1320]
click at [959, 23] on div "3" at bounding box center [956, 23] width 17 height 17
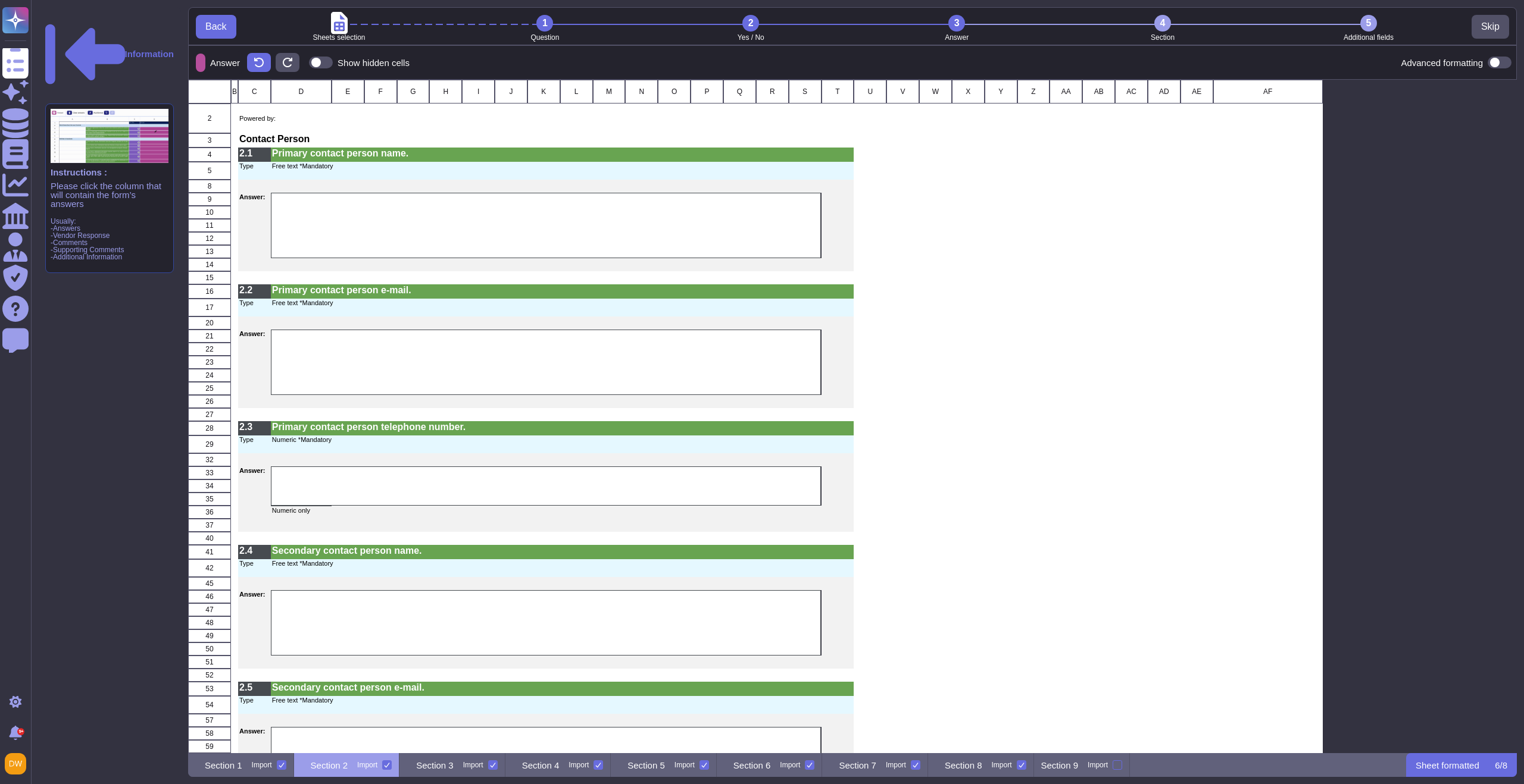
scroll to position [665, 1320]
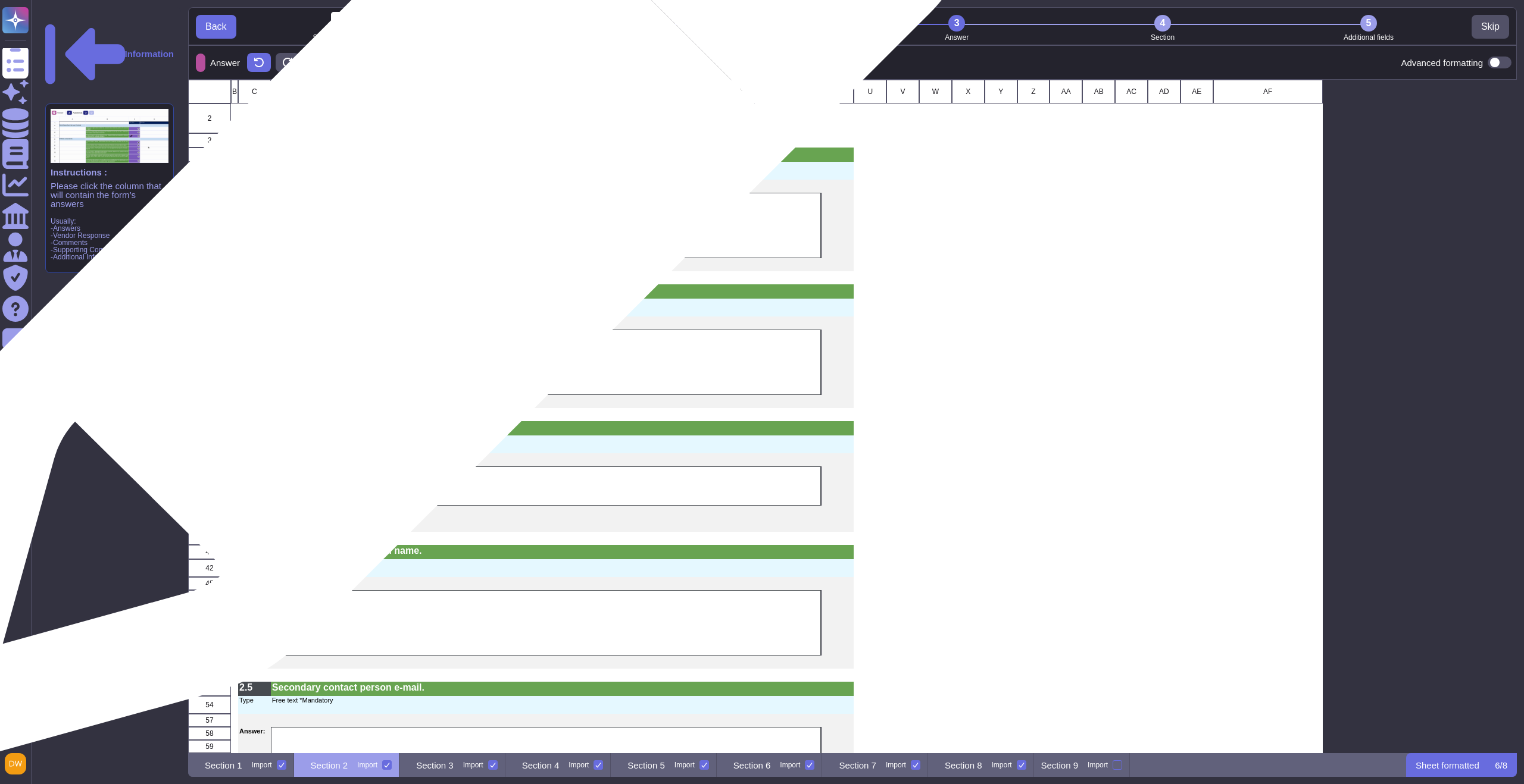
click at [421, 227] on div "grid" at bounding box center [547, 225] width 551 height 65
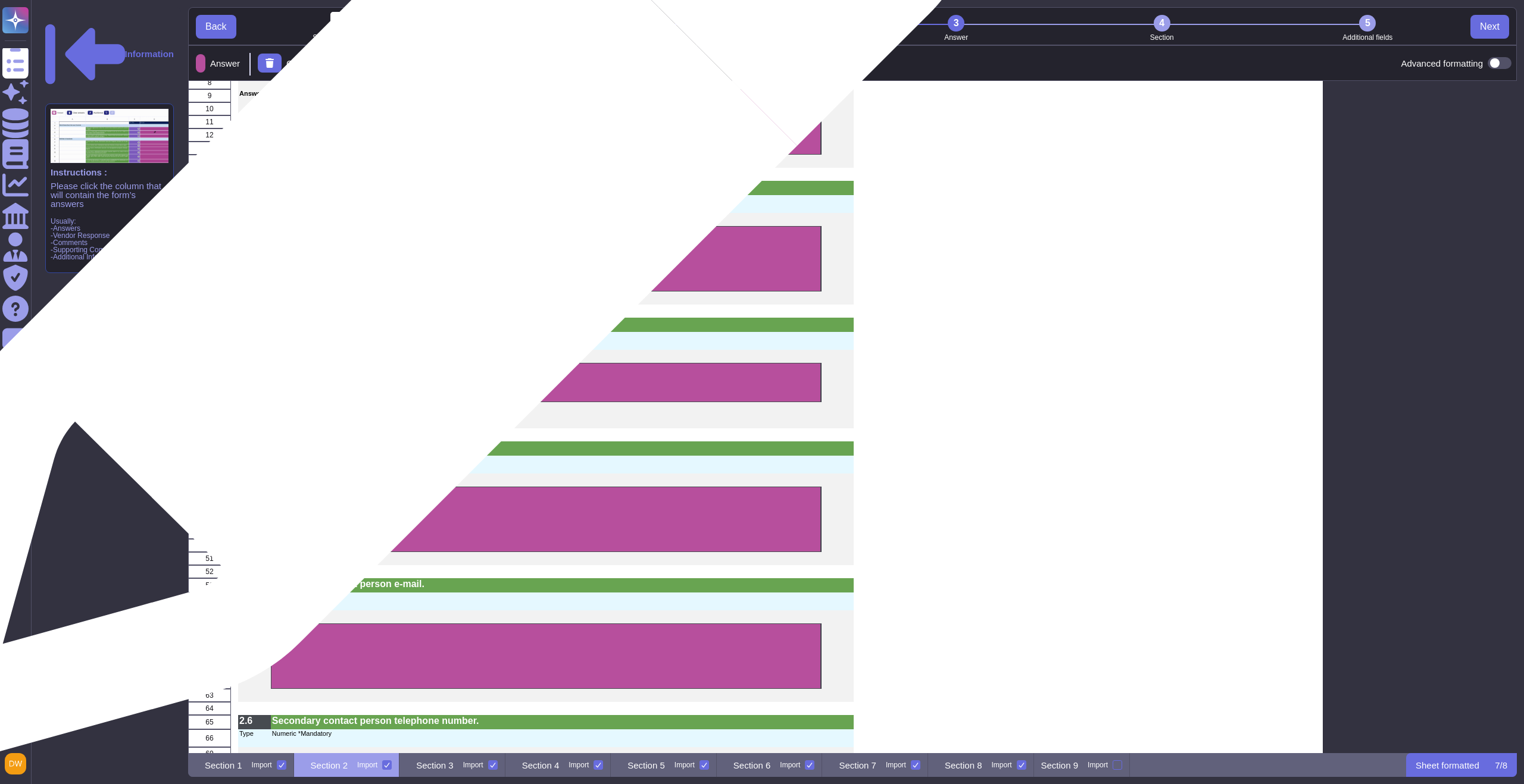
scroll to position [217, 0]
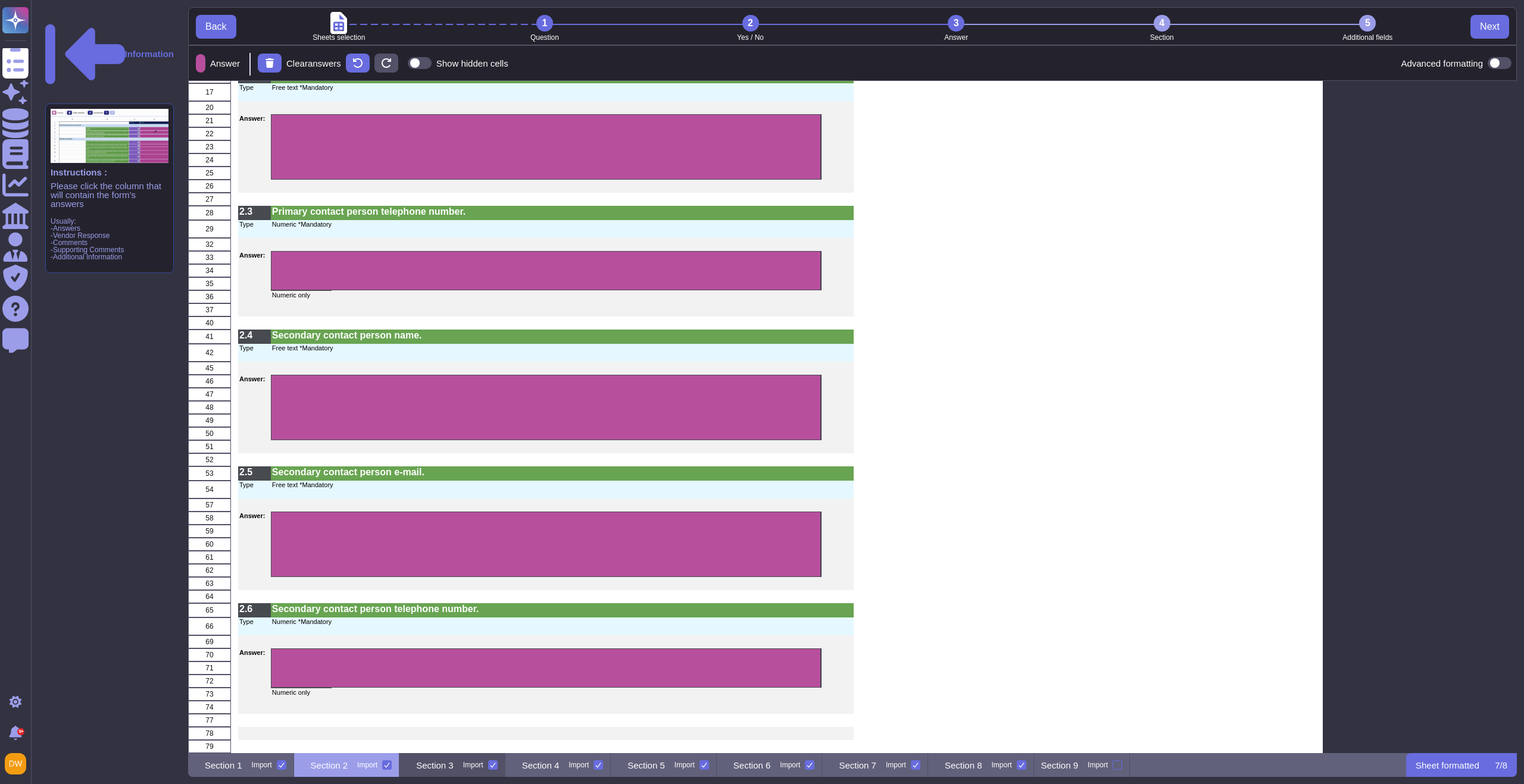
click at [454, 768] on p "Section 3" at bounding box center [435, 765] width 38 height 9
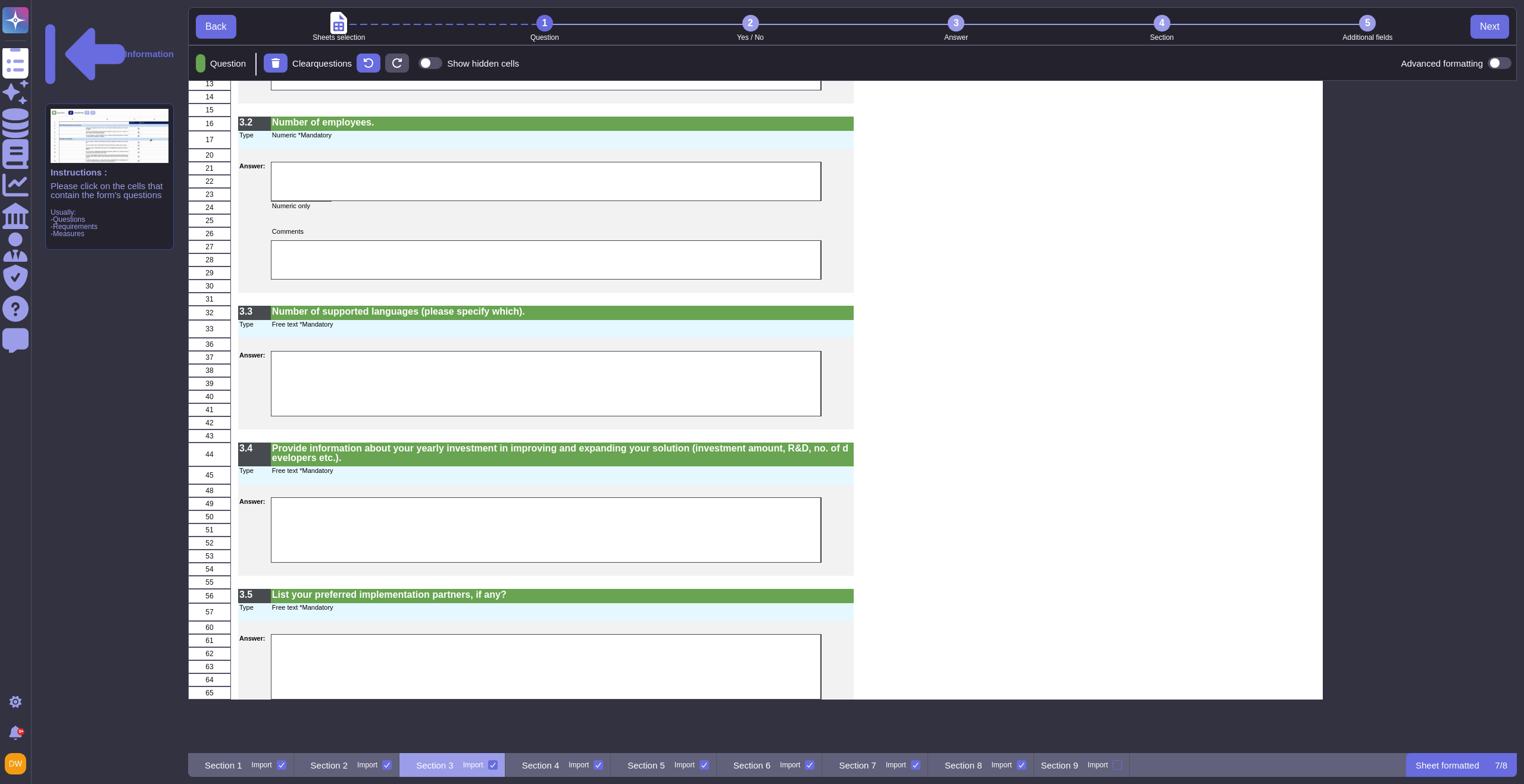
scroll to position [0, 0]
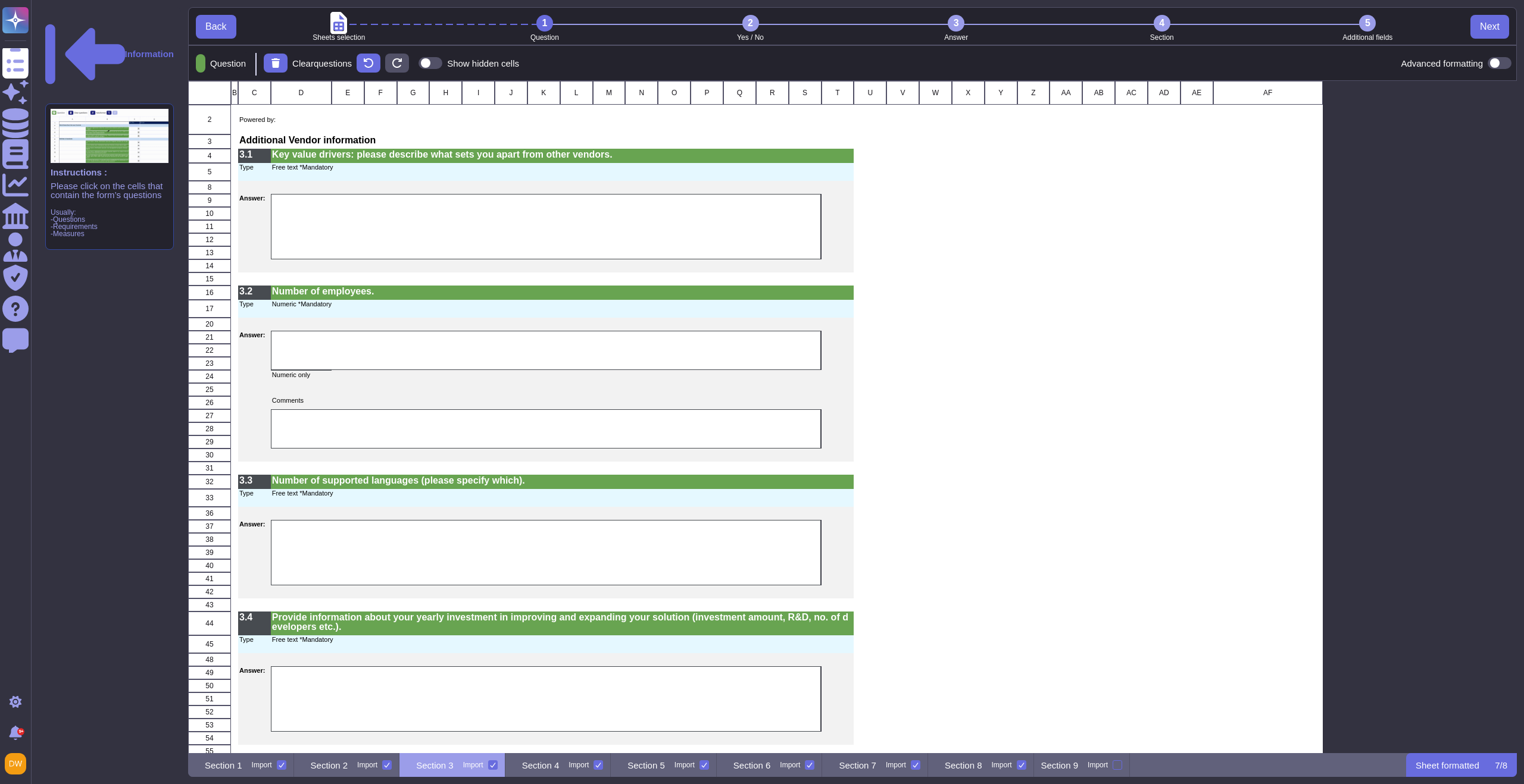
click at [960, 23] on div "3" at bounding box center [956, 23] width 17 height 17
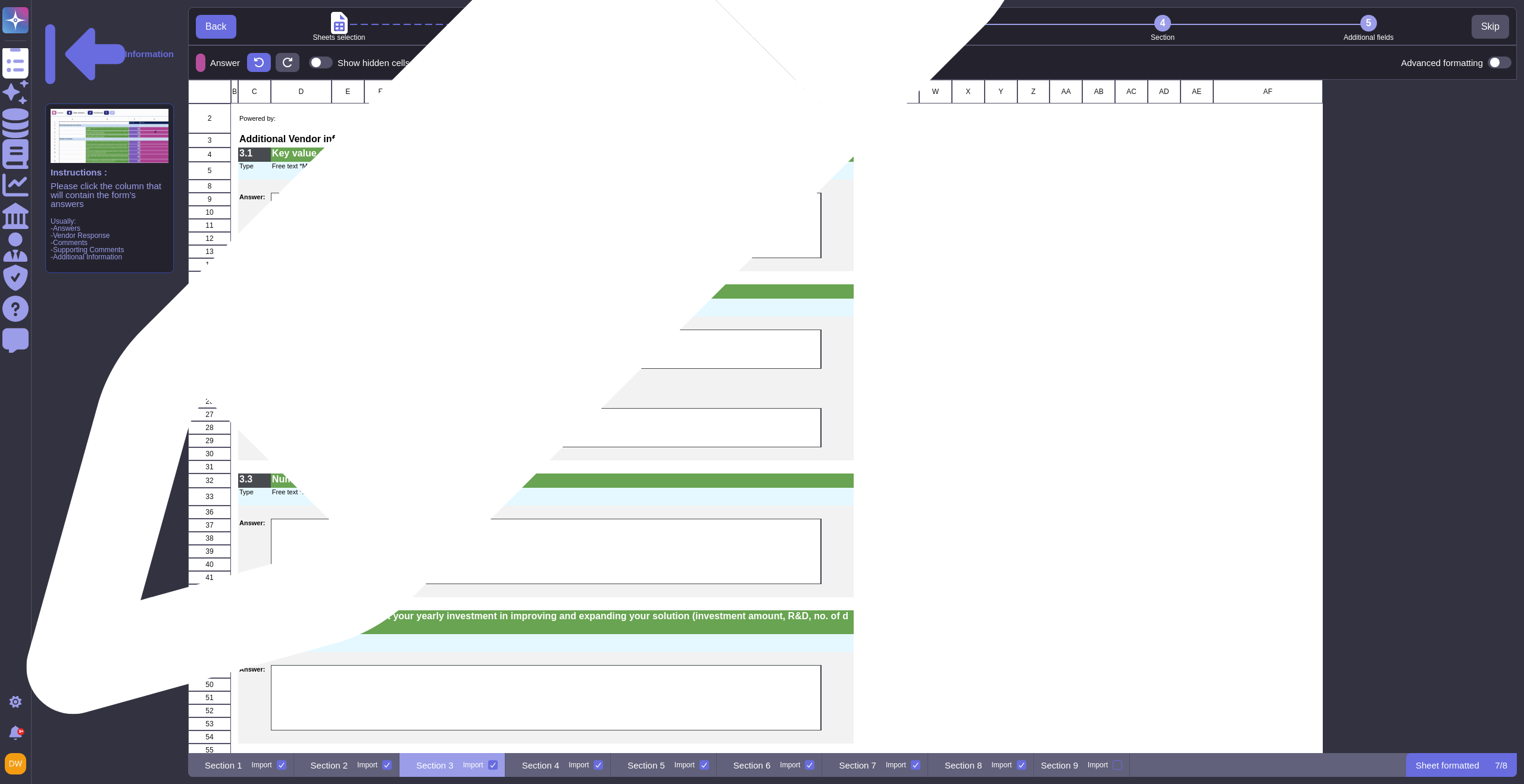
click at [521, 221] on div "grid" at bounding box center [547, 225] width 551 height 65
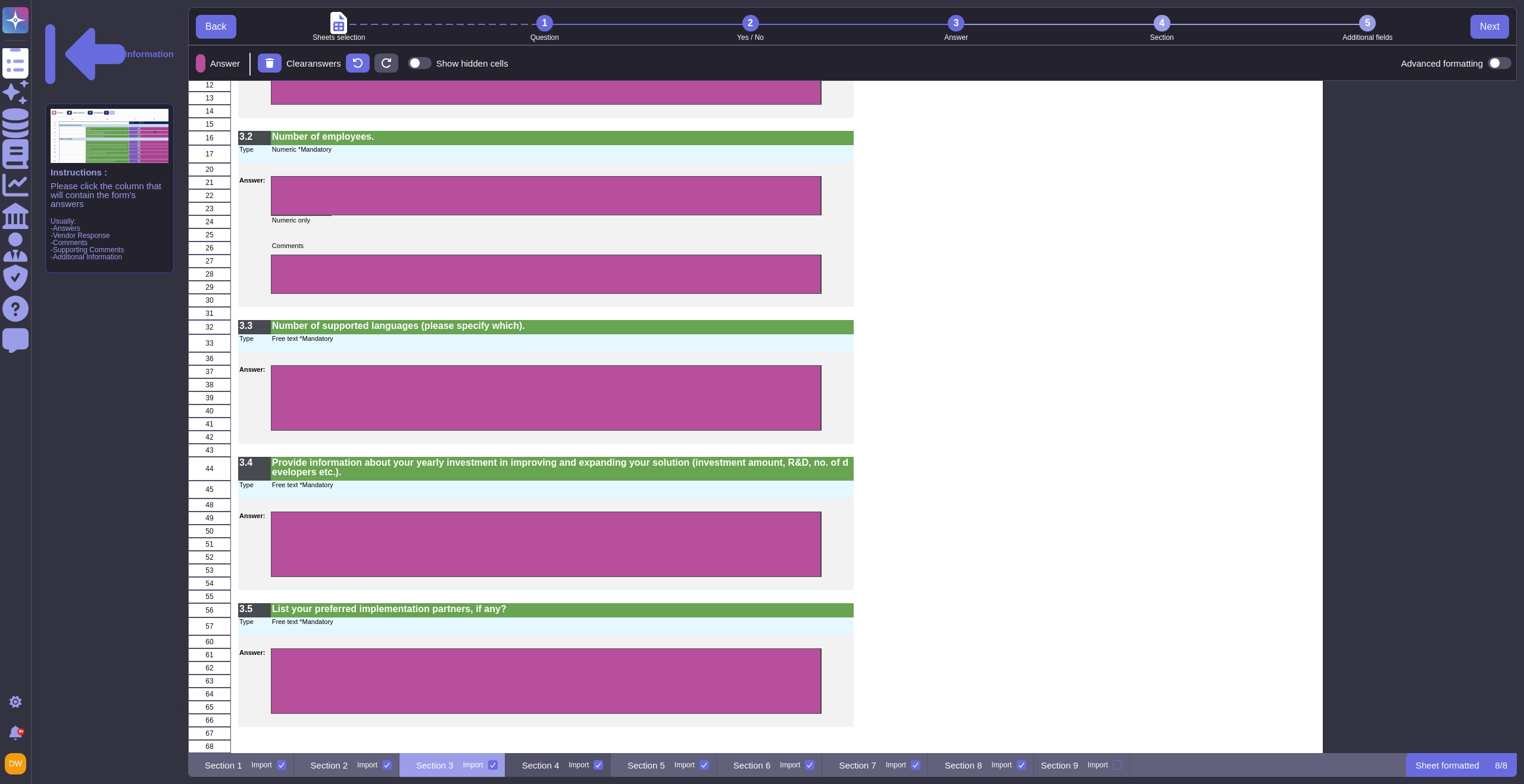
click at [560, 766] on p "Section 4" at bounding box center [541, 765] width 38 height 9
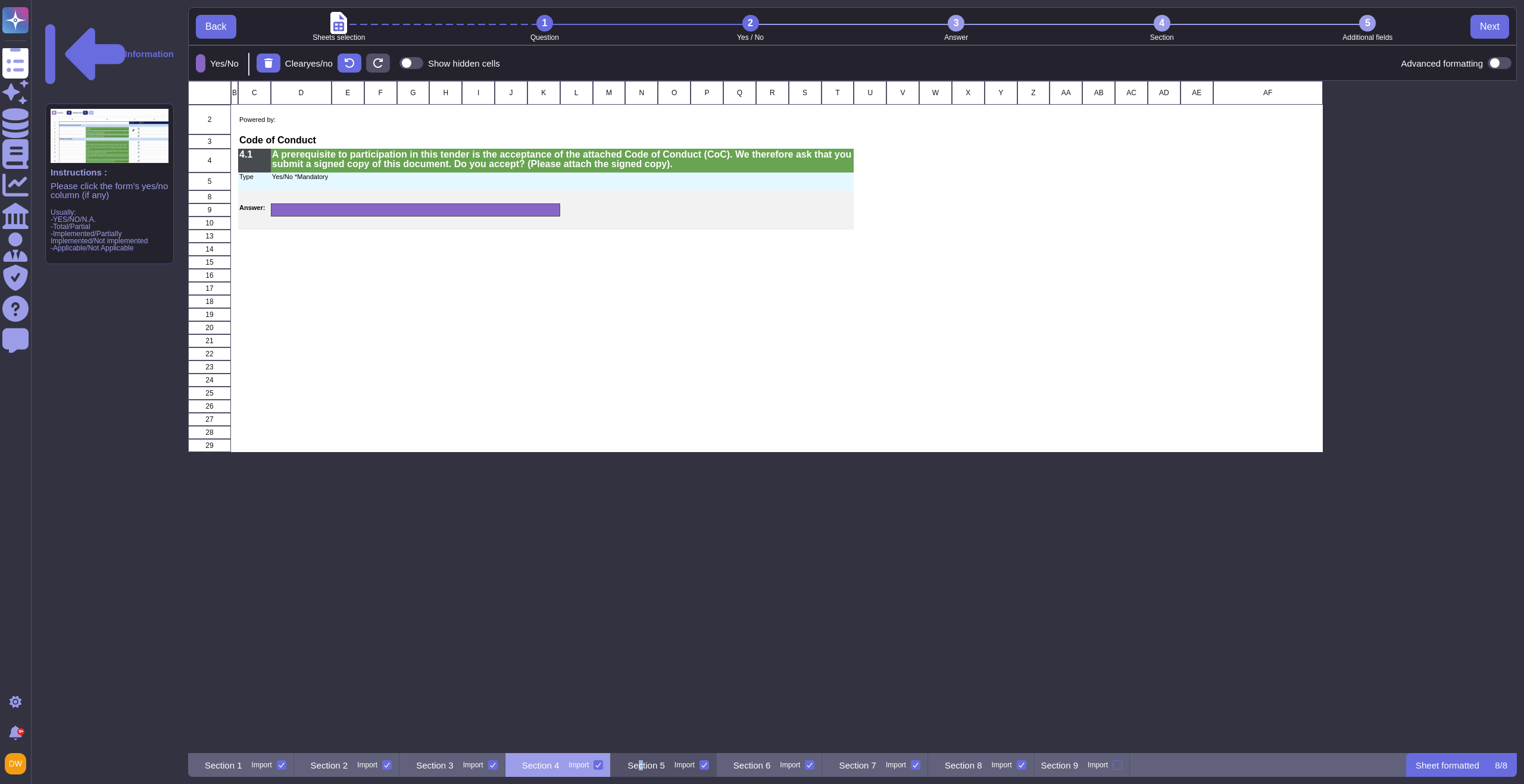
click at [665, 769] on p "Section 5" at bounding box center [646, 765] width 38 height 9
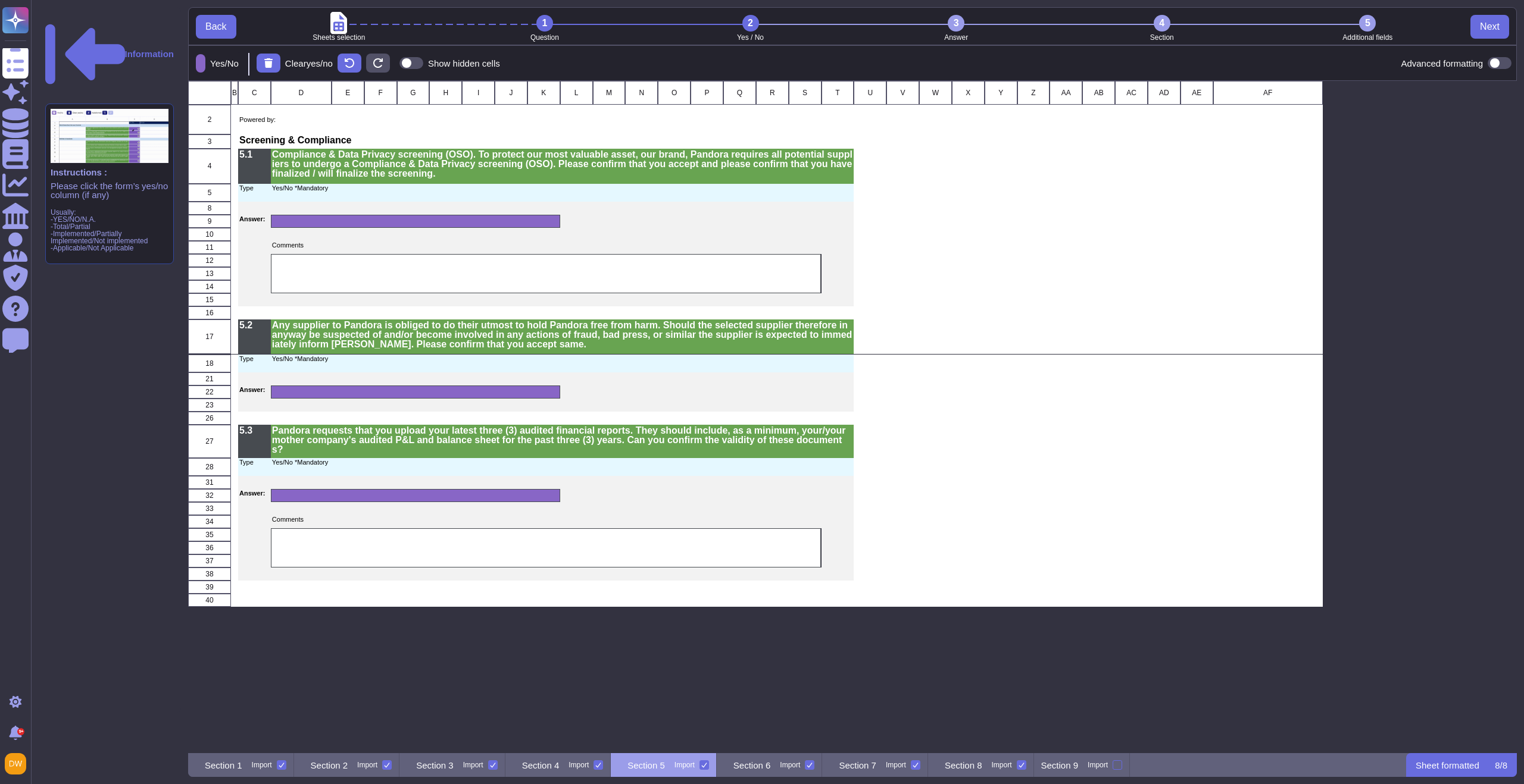
click at [956, 23] on div "3" at bounding box center [956, 23] width 17 height 17
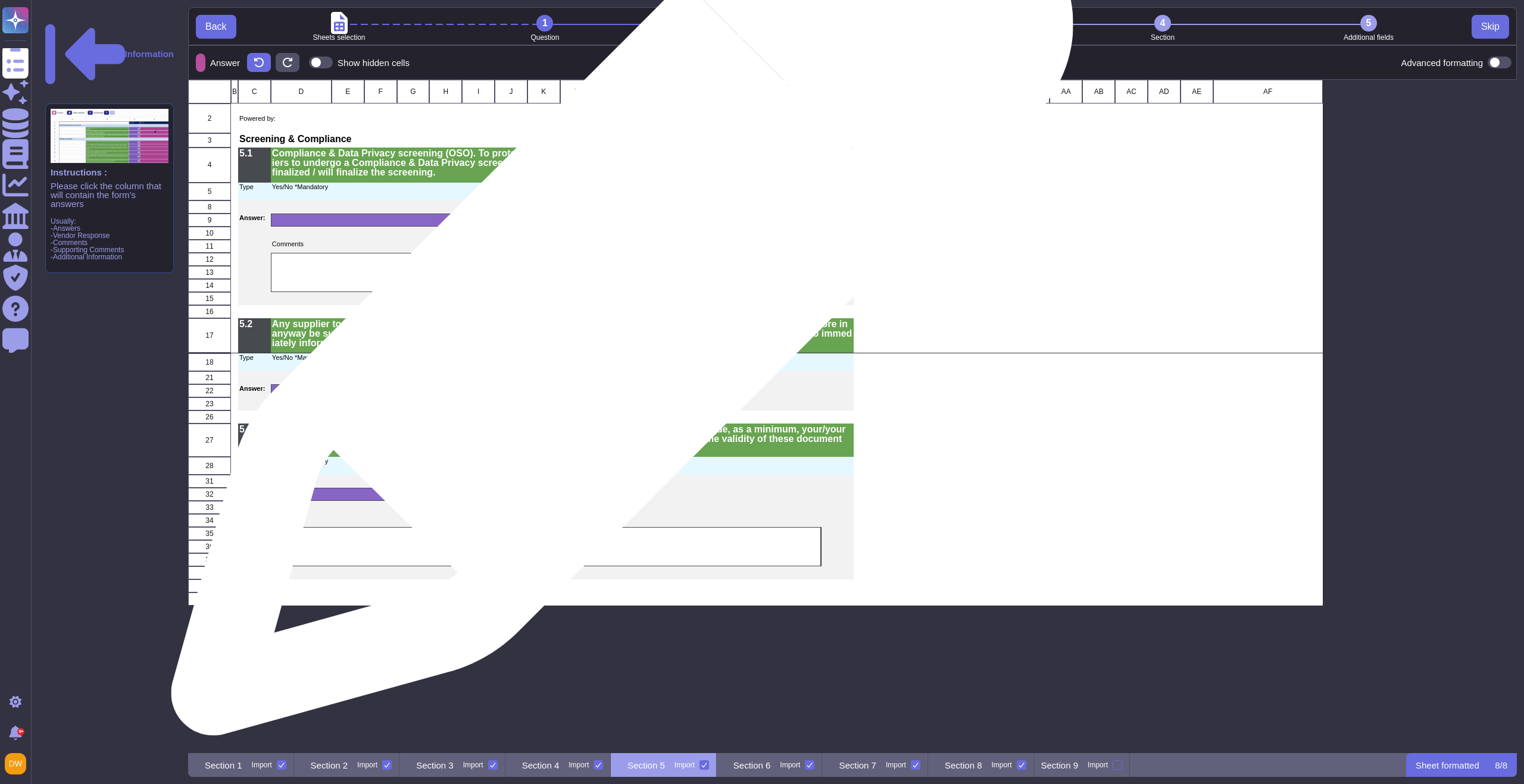
click at [622, 278] on div "grid" at bounding box center [547, 272] width 551 height 39
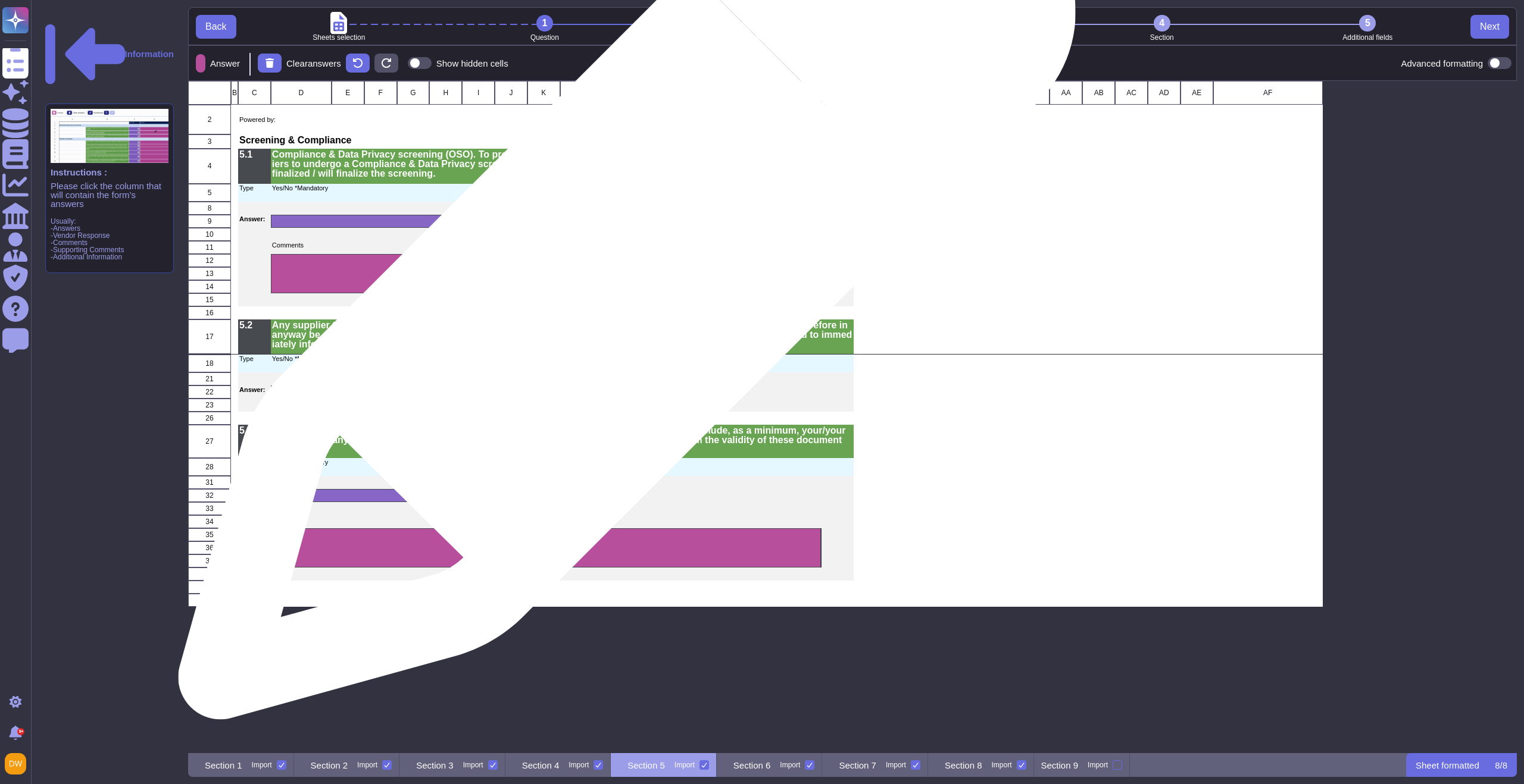
scroll to position [663, 1320]
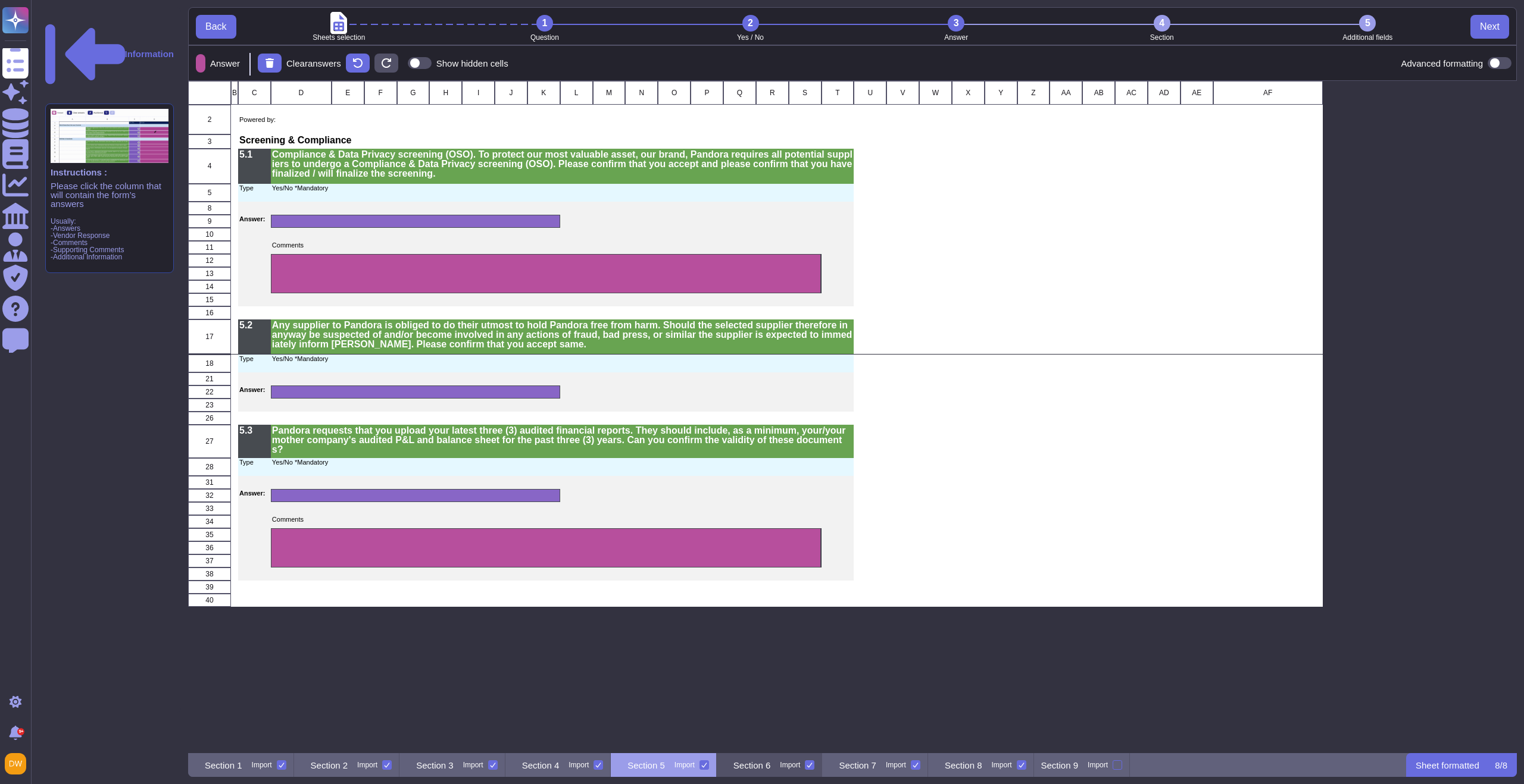
click at [771, 763] on p "Section 6" at bounding box center [752, 765] width 38 height 9
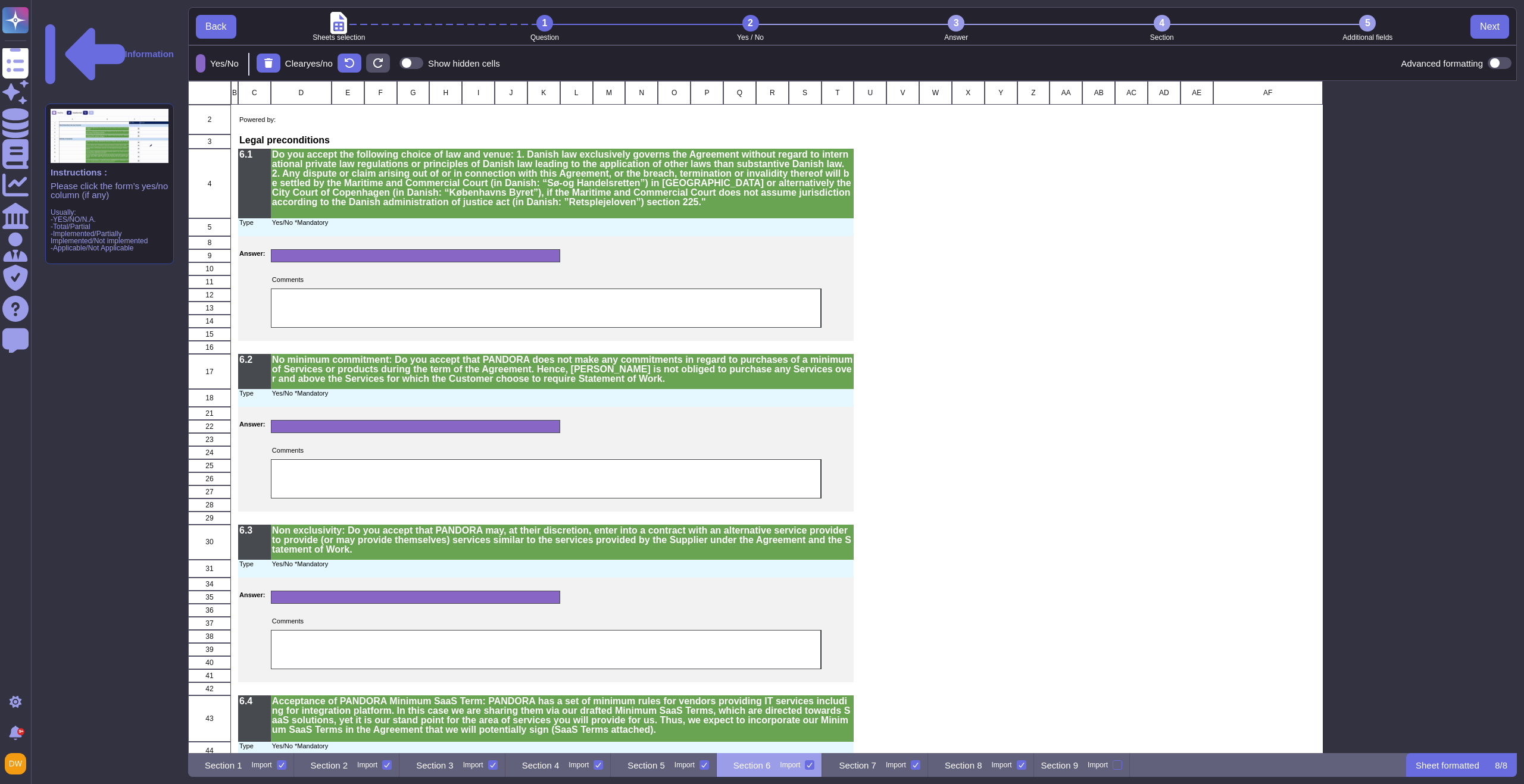
click at [955, 13] on div "Back Sheets selection 1 Question 2 Yes / No 3 Answer 4 Section 5 Additional fie…" at bounding box center [852, 27] width 1328 height 41
click at [955, 17] on div "3" at bounding box center [956, 23] width 17 height 17
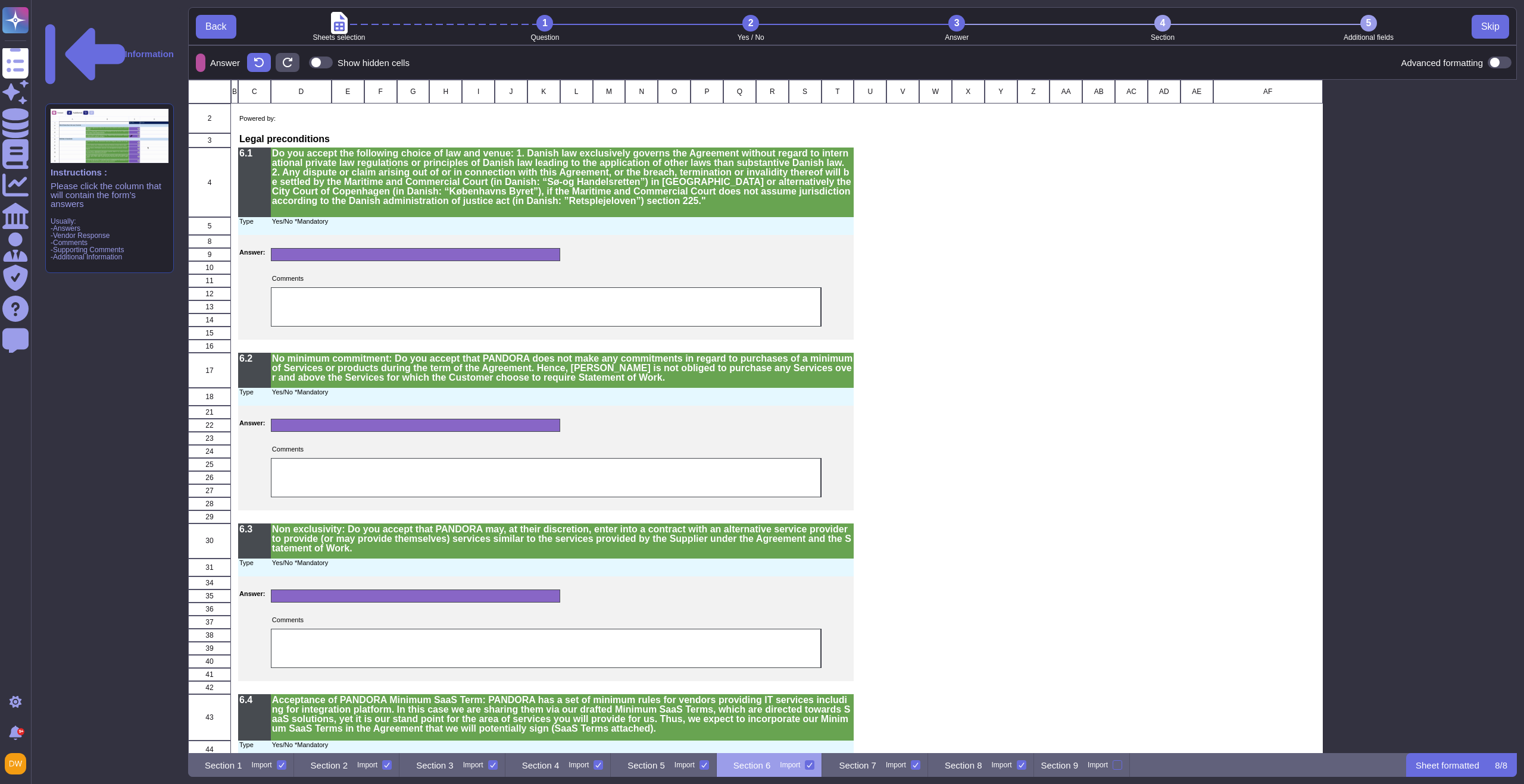
scroll to position [10, 10]
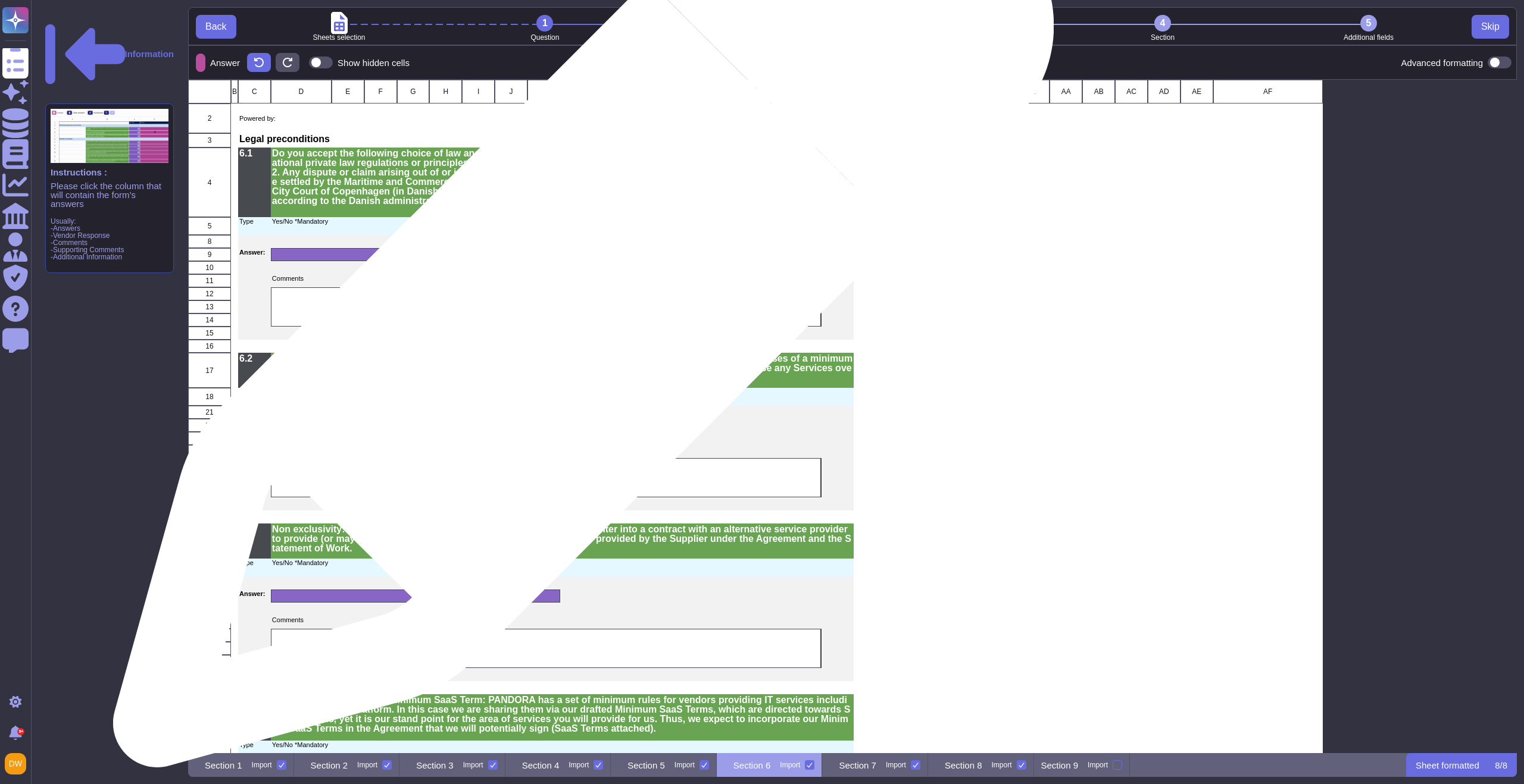
click at [578, 304] on div "grid" at bounding box center [547, 307] width 551 height 39
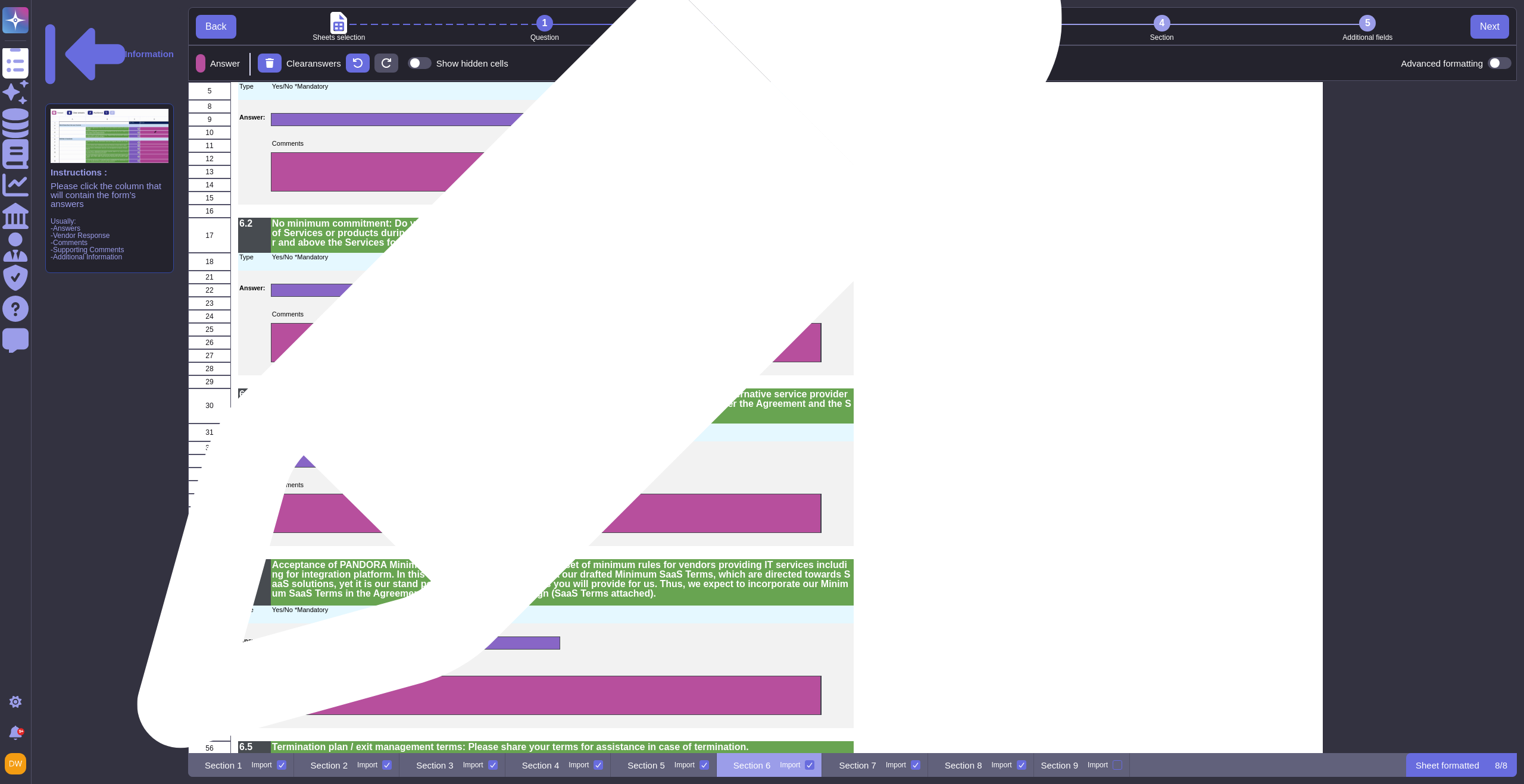
scroll to position [0, 0]
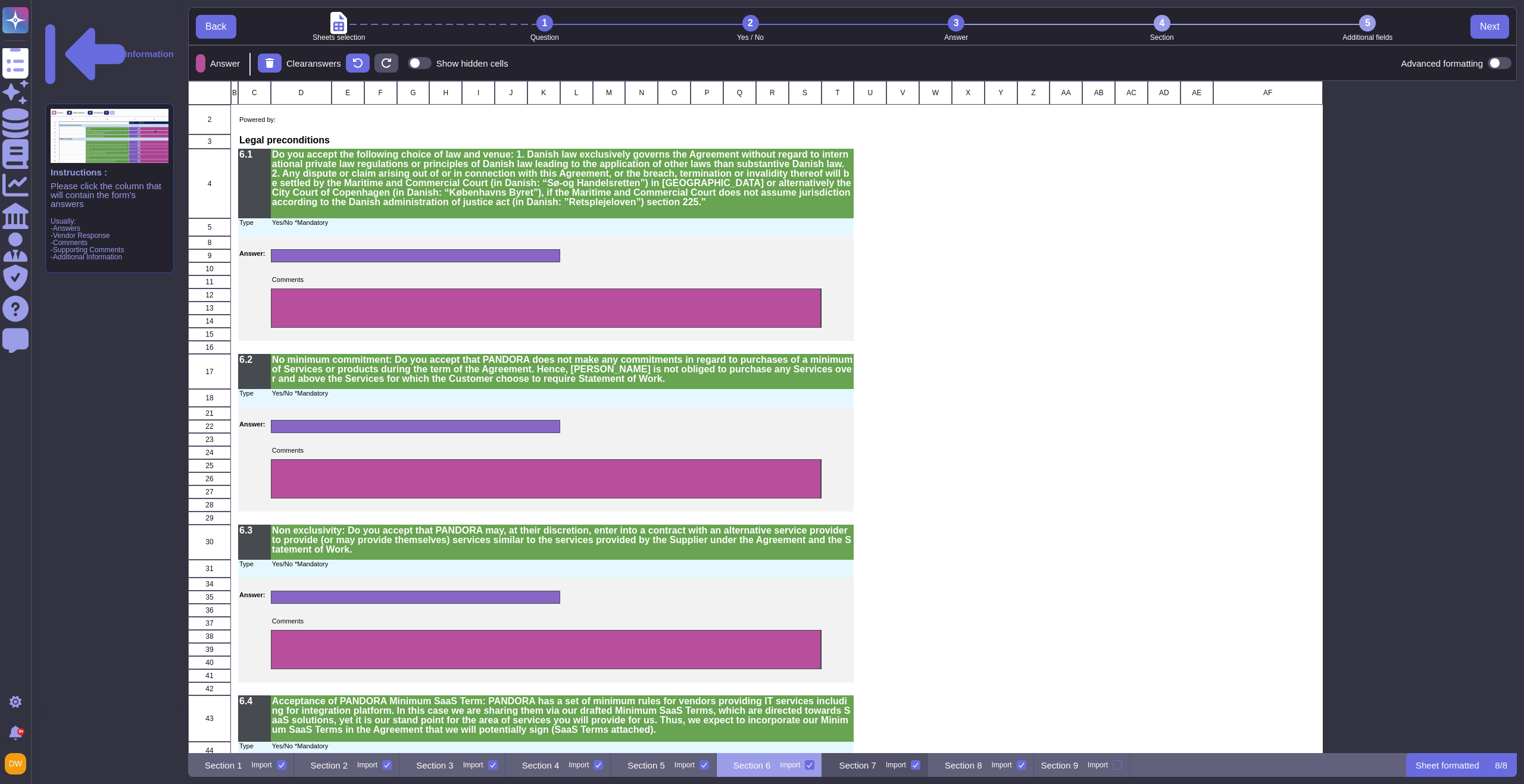
click at [876, 766] on p "Section 7" at bounding box center [858, 765] width 38 height 9
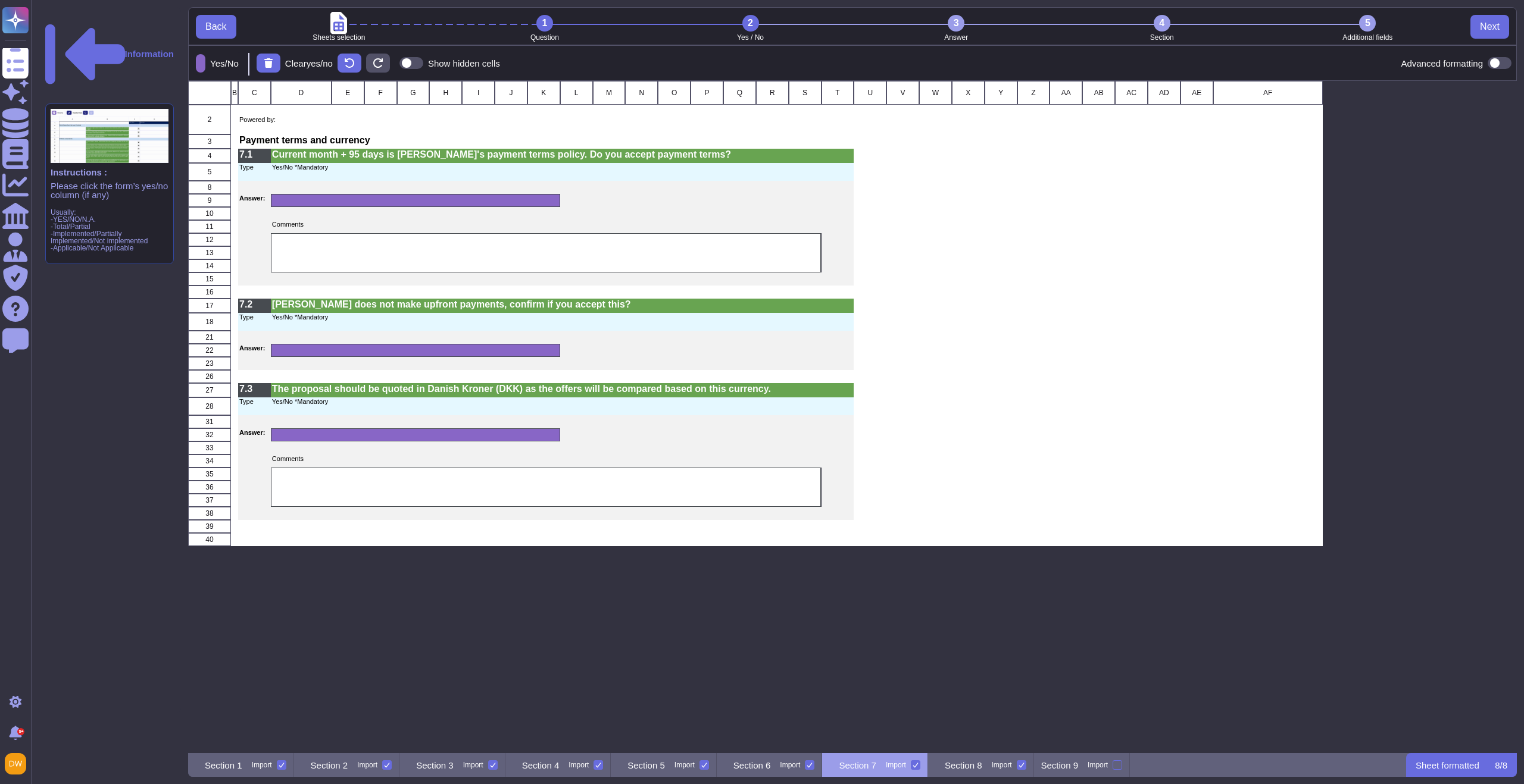
click at [960, 16] on div "3" at bounding box center [956, 23] width 17 height 17
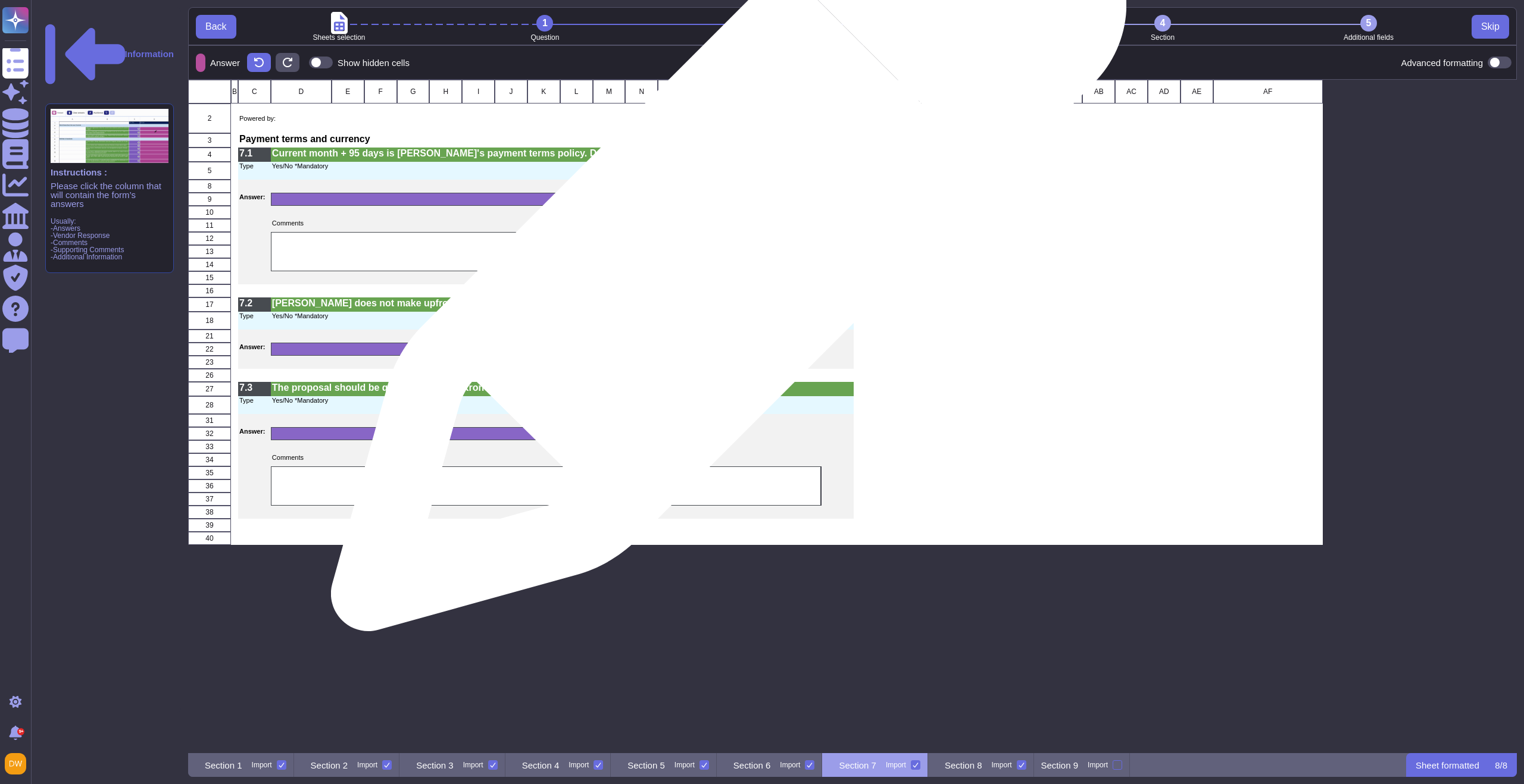
click at [723, 240] on div "grid" at bounding box center [547, 251] width 551 height 39
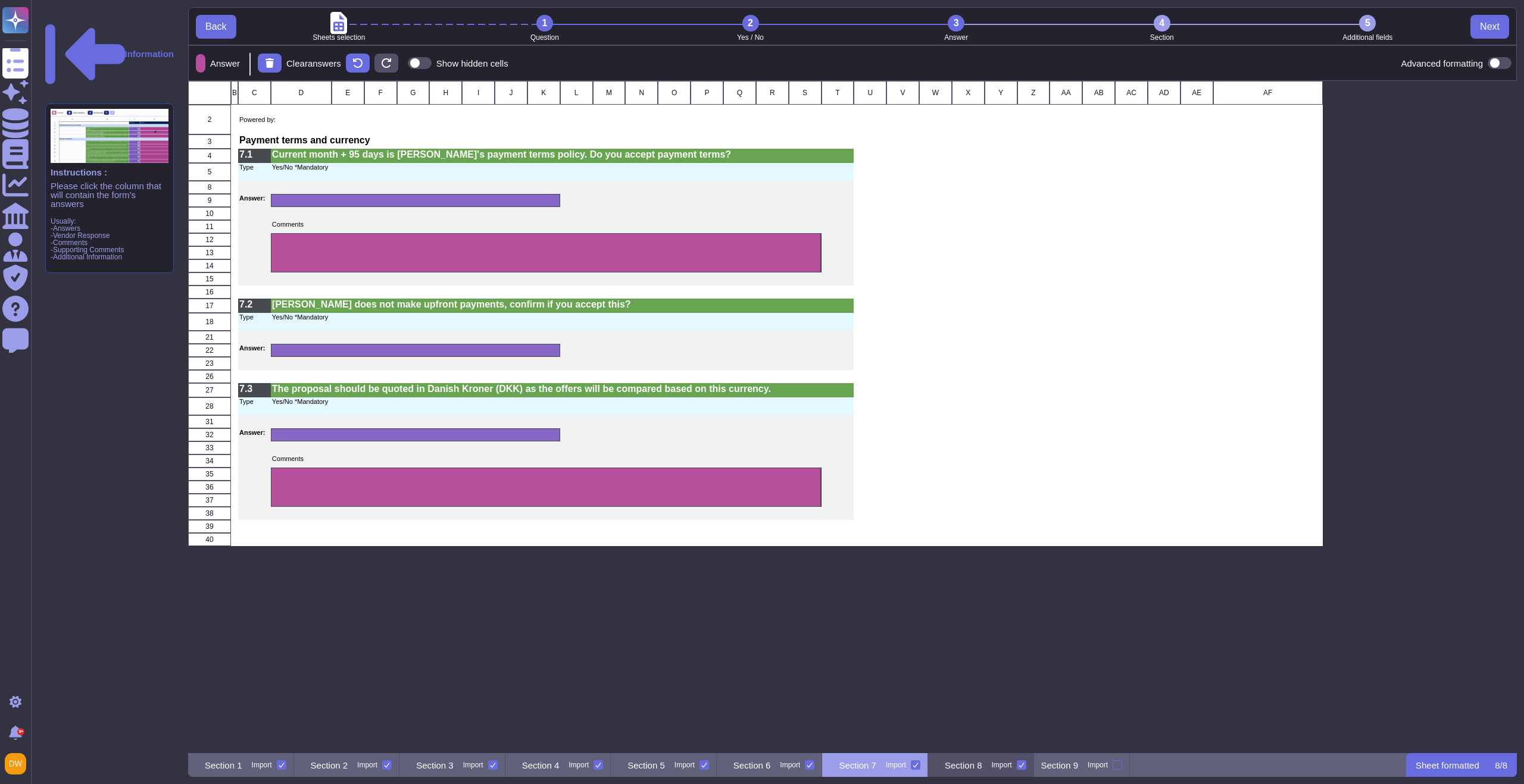
click at [982, 769] on p "Section 8" at bounding box center [963, 765] width 38 height 9
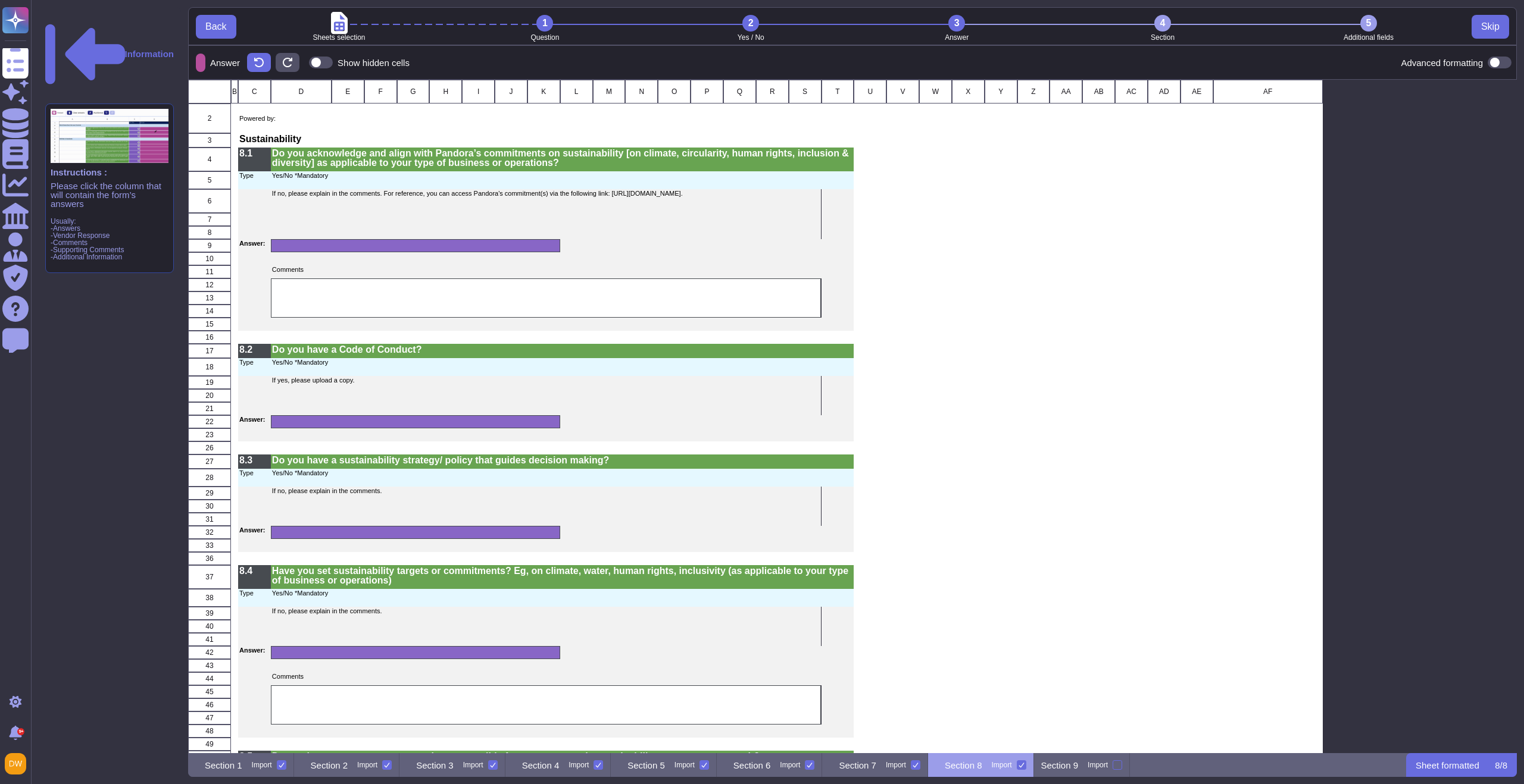
scroll to position [665, 1320]
click at [957, 20] on div "3" at bounding box center [957, 23] width 17 height 17
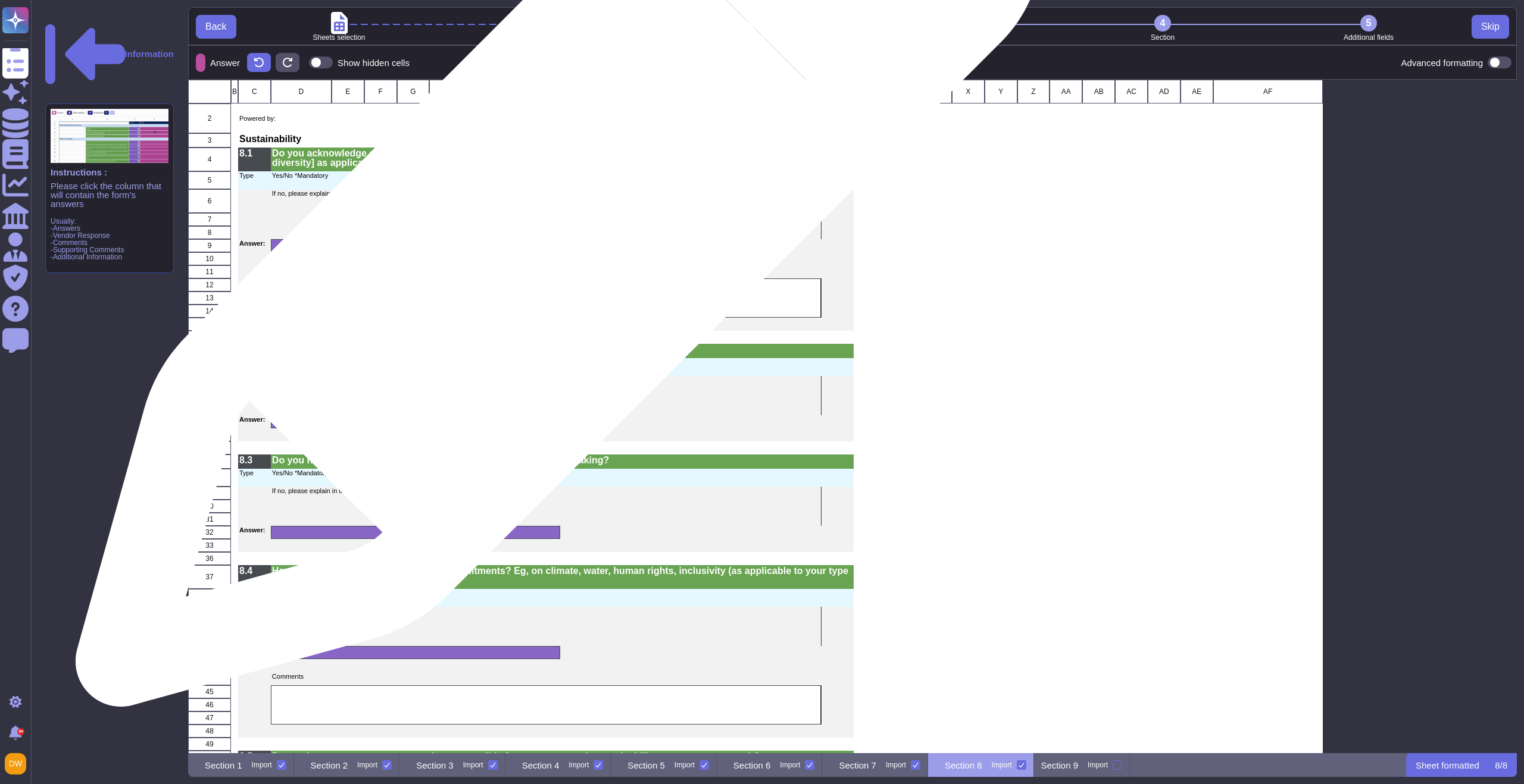
scroll to position [115, 0]
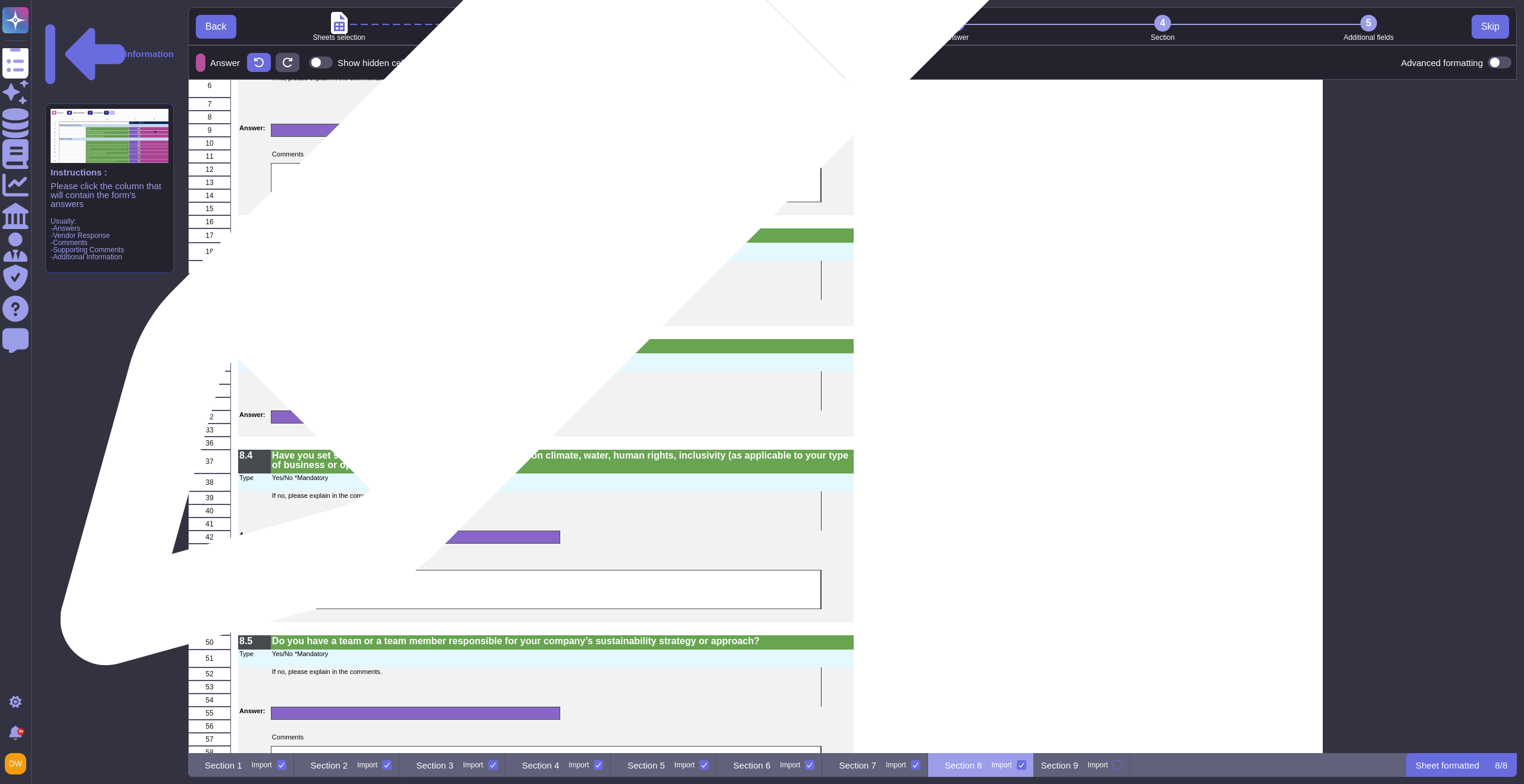
click at [544, 182] on div "grid" at bounding box center [547, 183] width 551 height 39
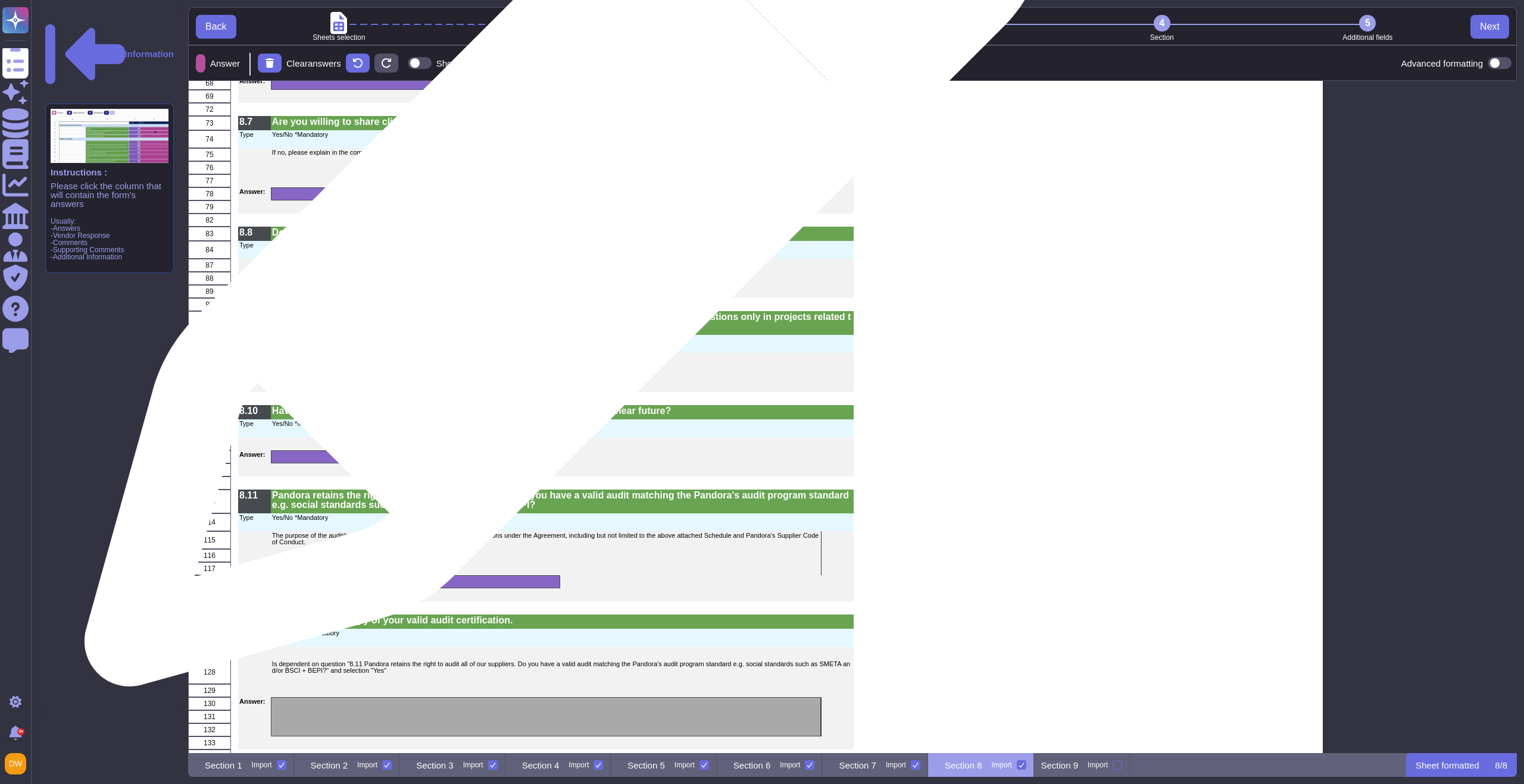
scroll to position [1191, 0]
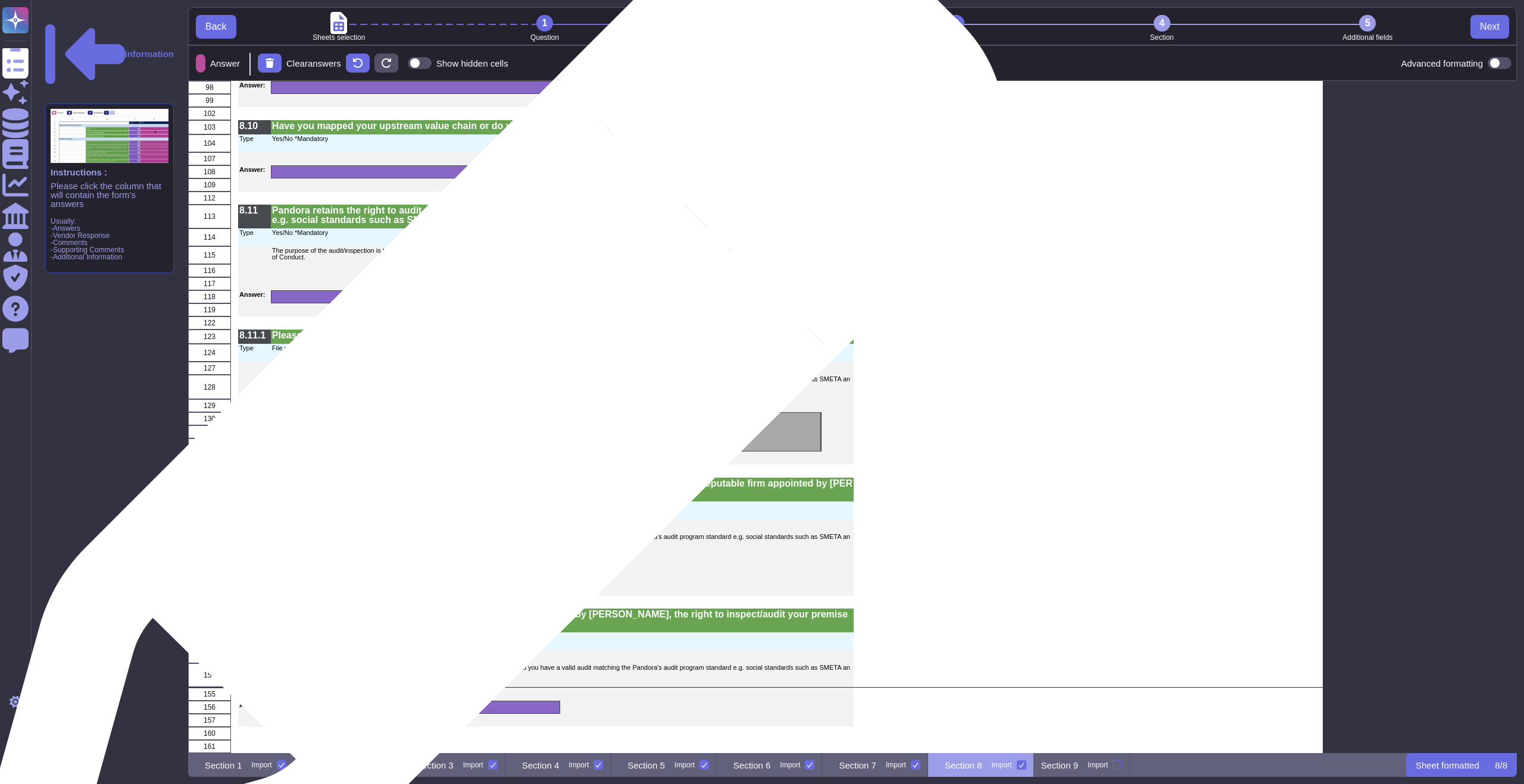
click at [481, 434] on div "grid" at bounding box center [547, 432] width 551 height 39
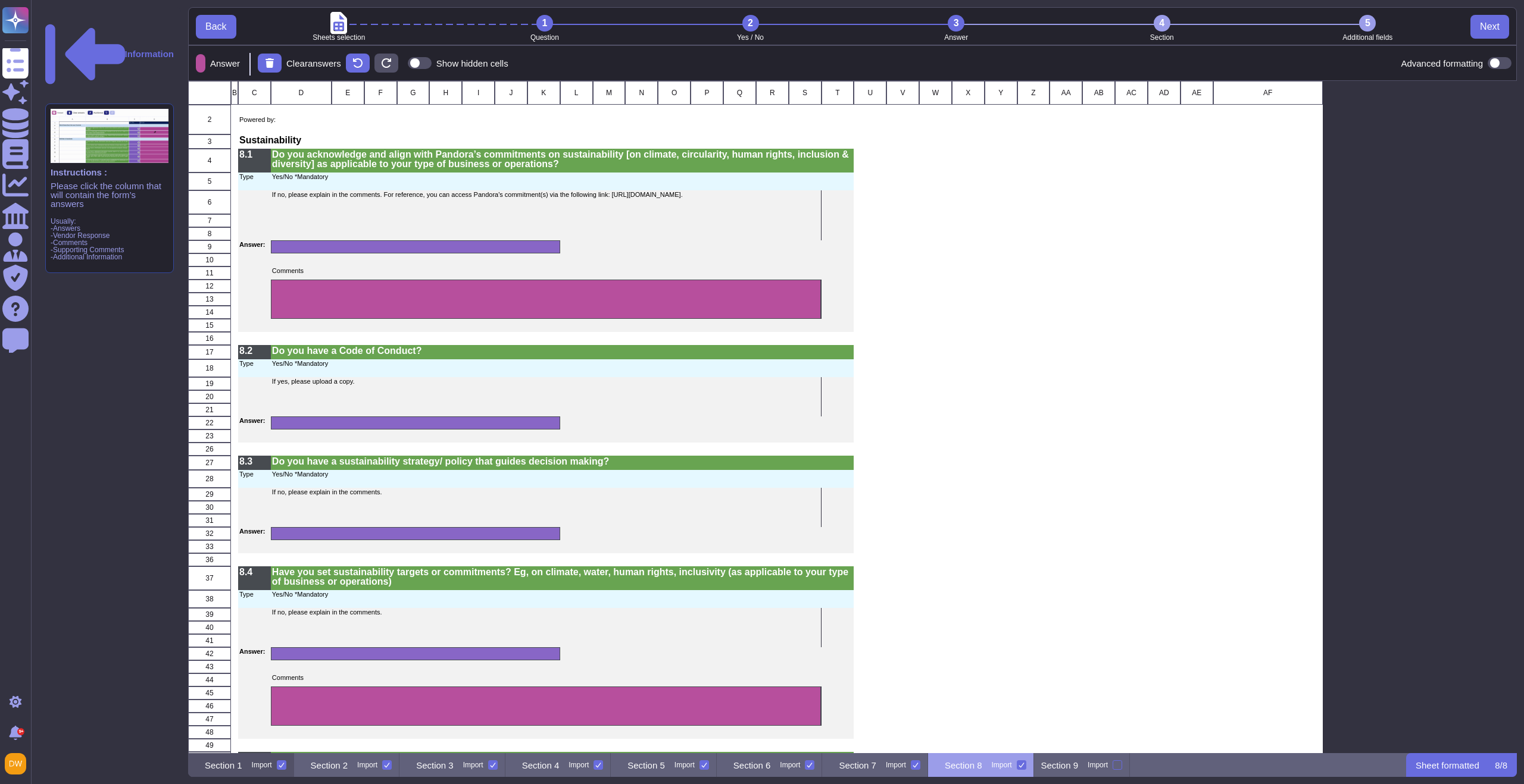
click at [241, 768] on p "Section 1" at bounding box center [224, 765] width 38 height 9
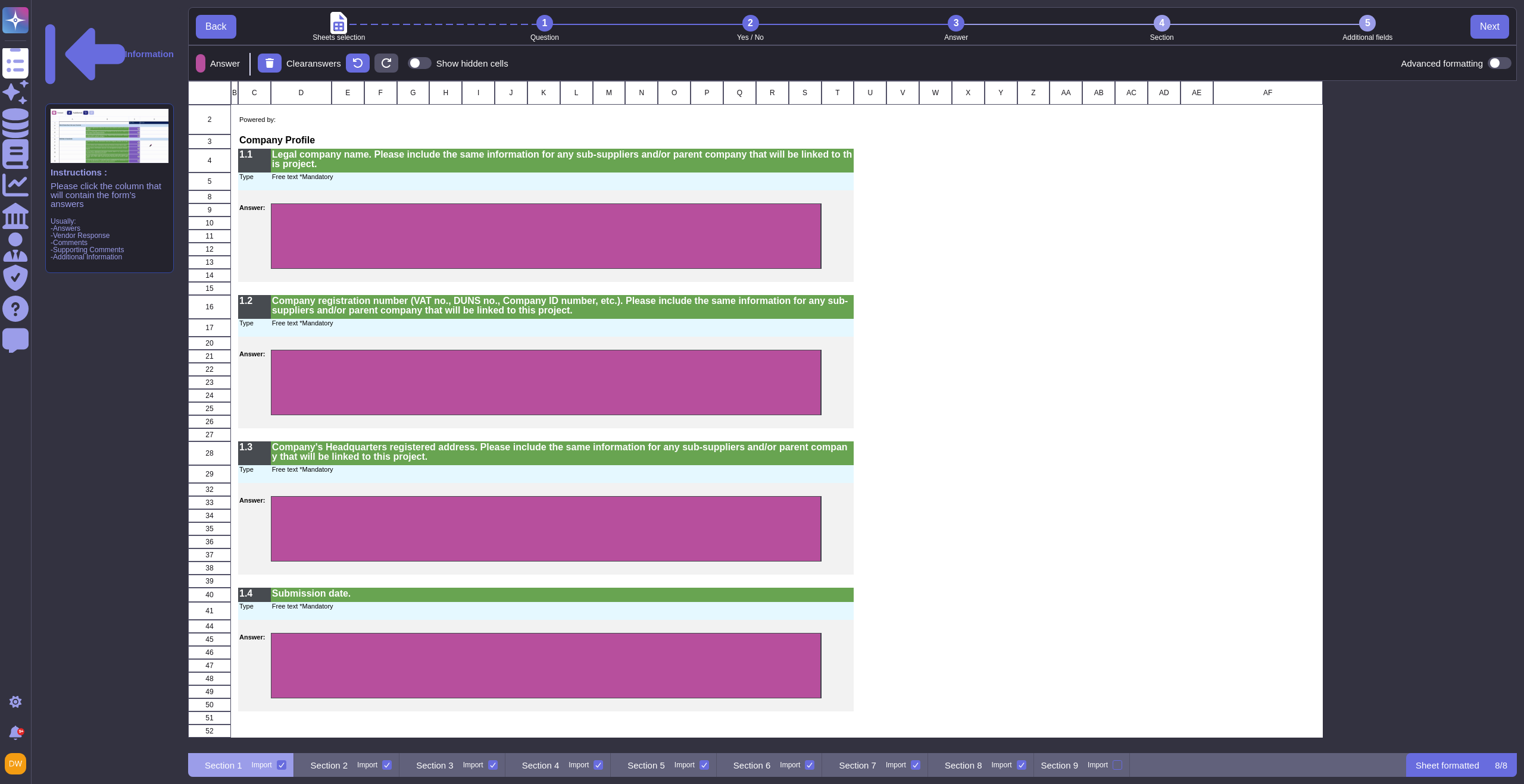
click at [1155, 24] on div "4" at bounding box center [1162, 23] width 17 height 17
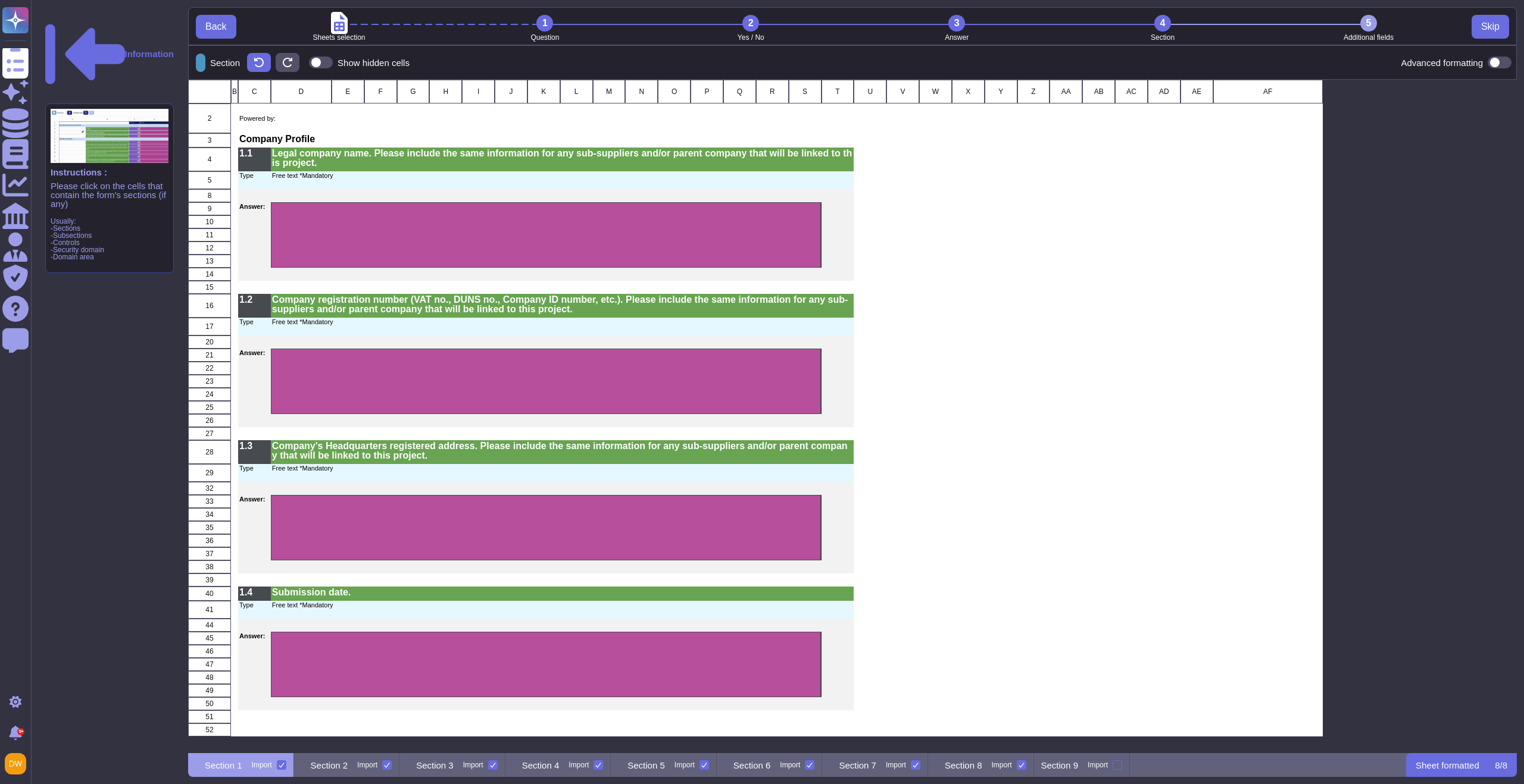
click at [1375, 27] on div "5" at bounding box center [1368, 23] width 17 height 17
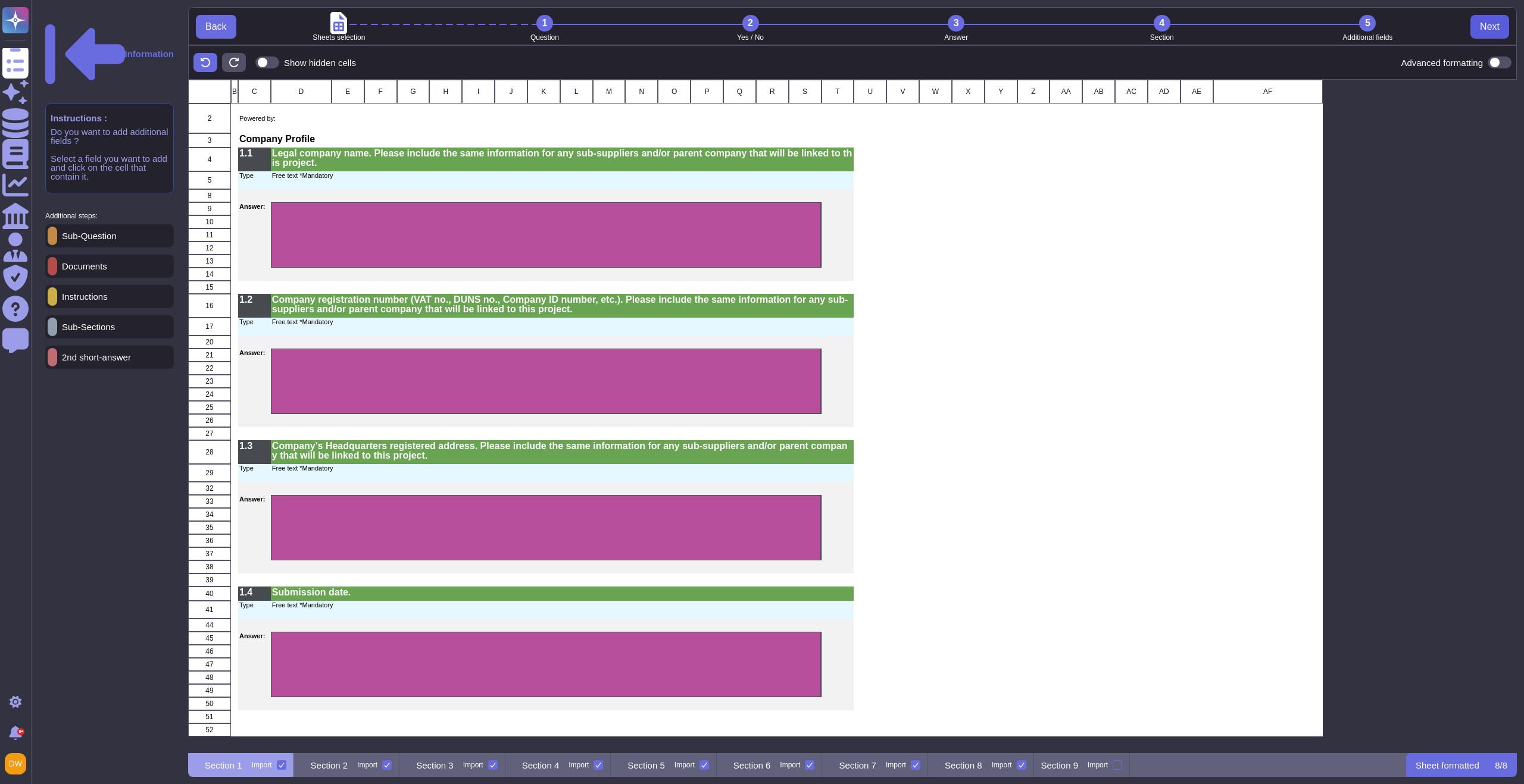
click at [1485, 24] on span "Next" at bounding box center [1489, 27] width 20 height 10
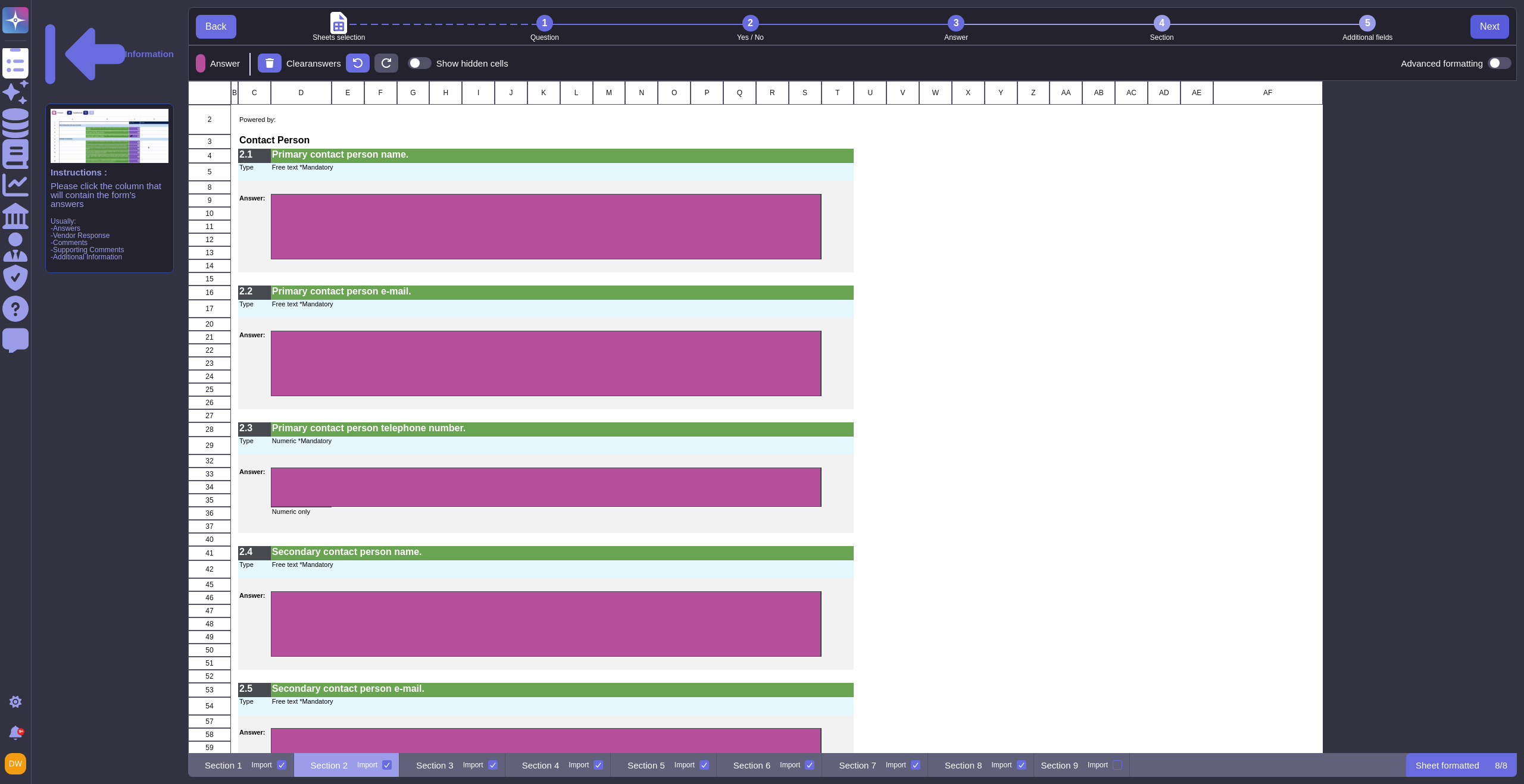
scroll to position [663, 1320]
click at [1488, 27] on span "Next" at bounding box center [1489, 27] width 20 height 10
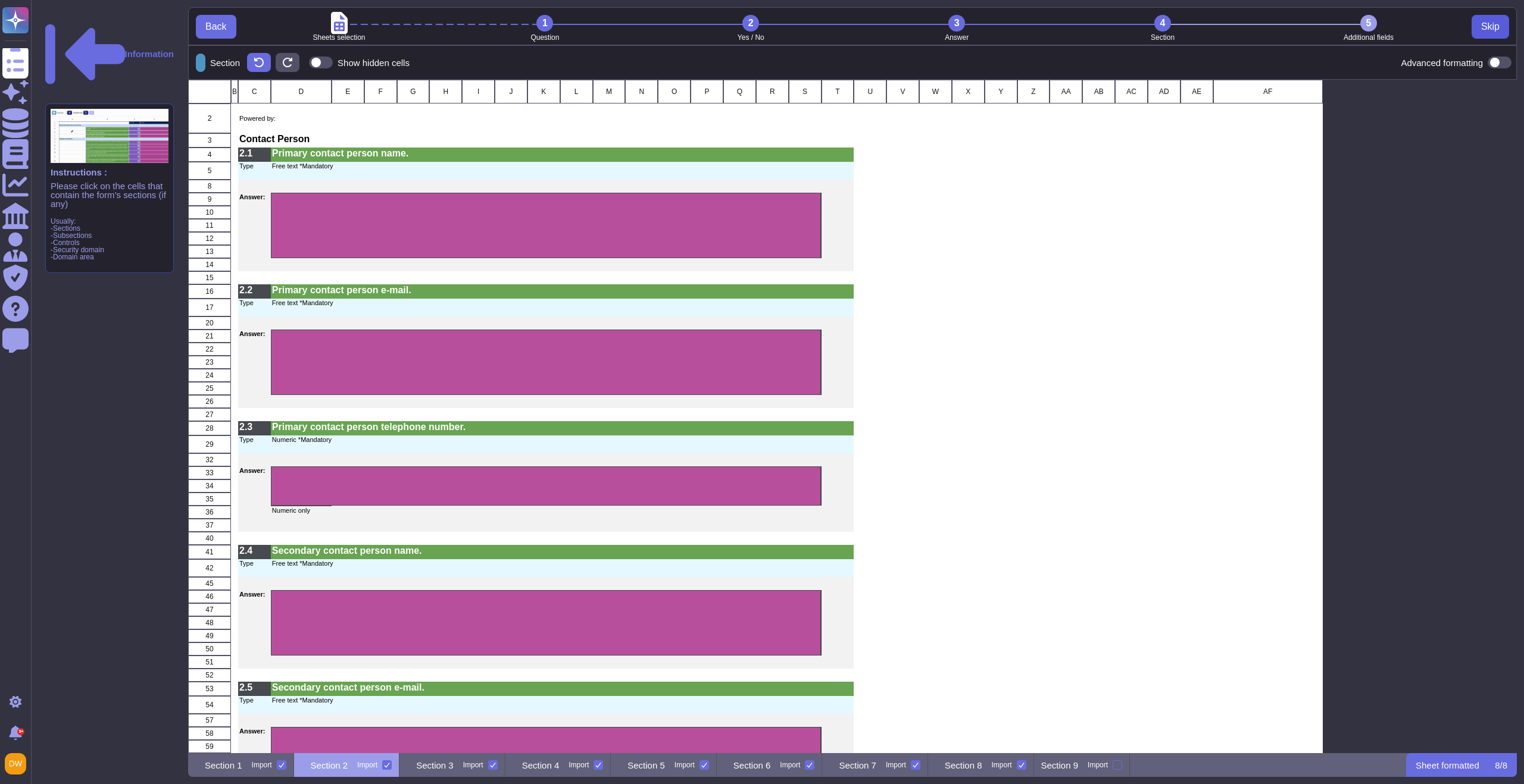
scroll to position [665, 1320]
click at [1488, 27] on span "Skip" at bounding box center [1490, 27] width 19 height 10
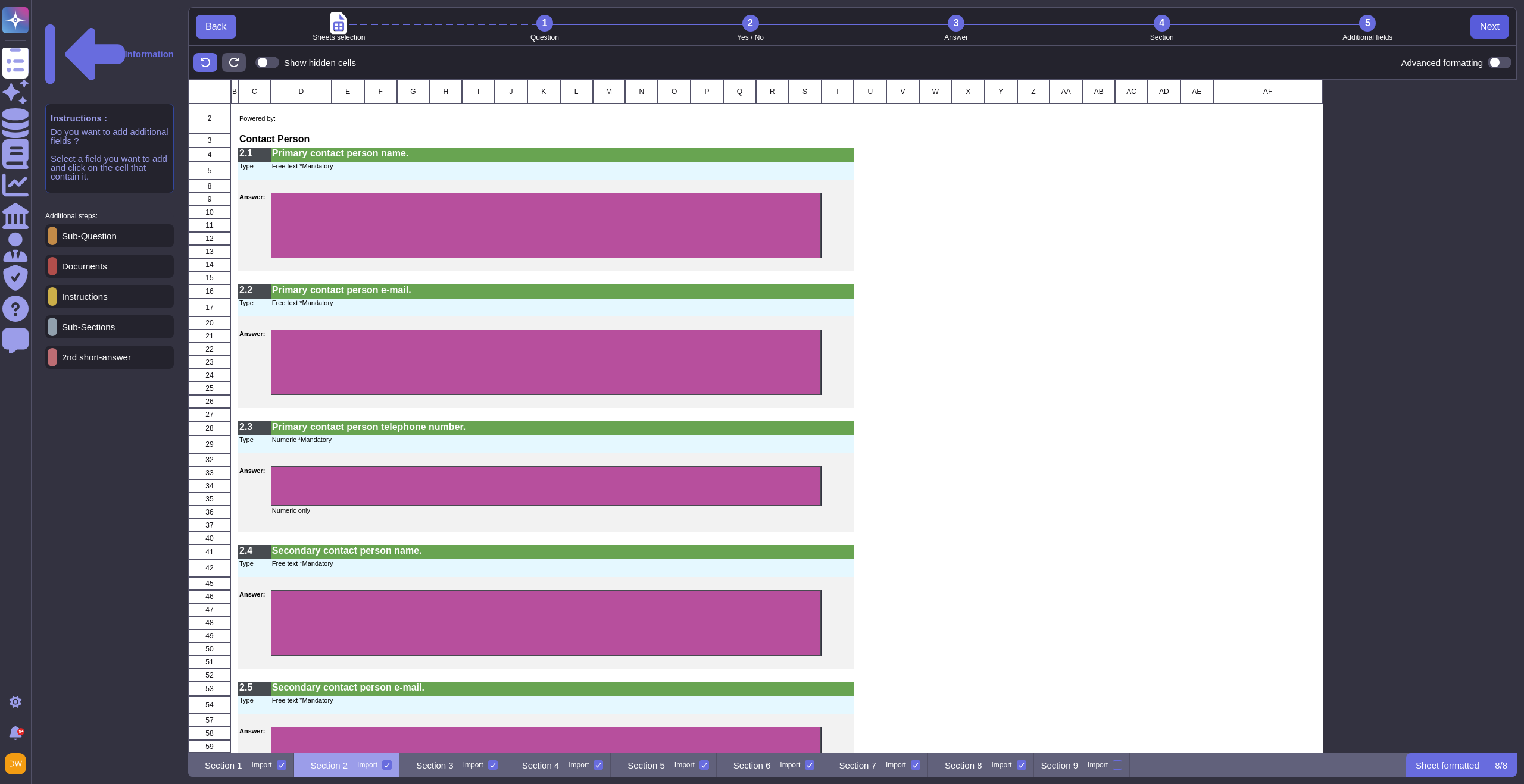
click at [1488, 27] on span "Next" at bounding box center [1489, 27] width 20 height 10
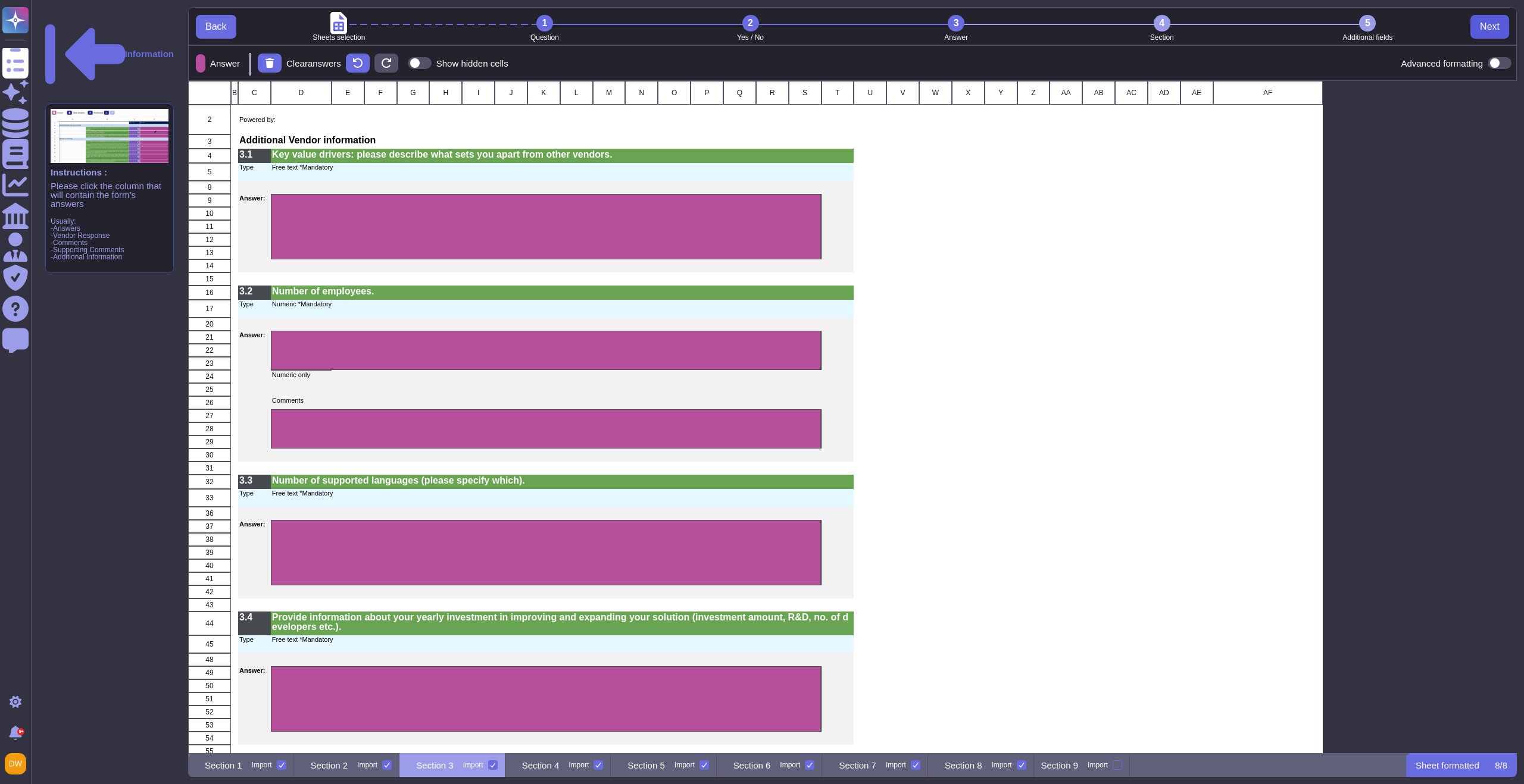
scroll to position [663, 1320]
click at [1488, 27] on span "Next" at bounding box center [1489, 27] width 20 height 10
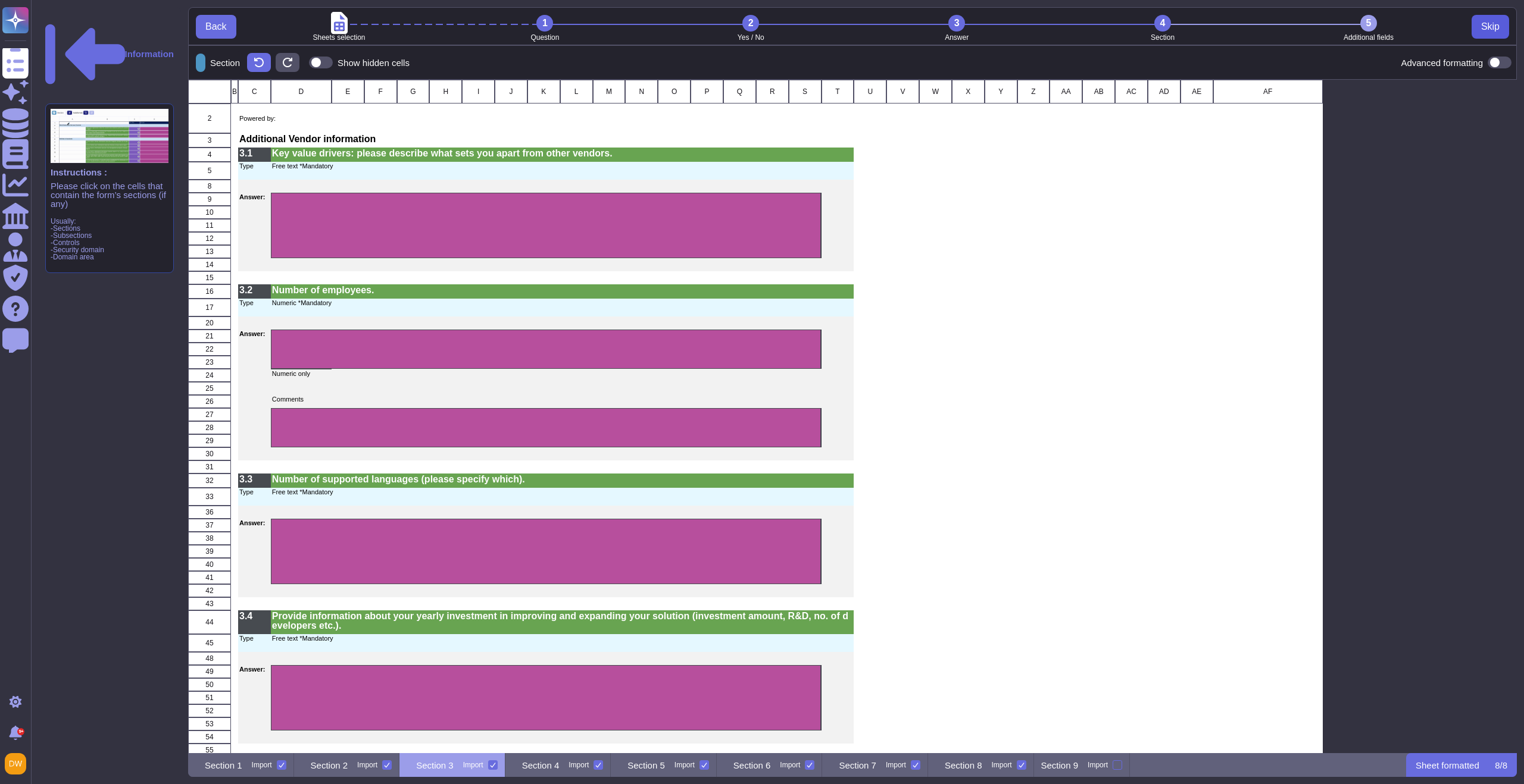
scroll to position [665, 1320]
click at [1488, 27] on span "Skip" at bounding box center [1490, 27] width 19 height 10
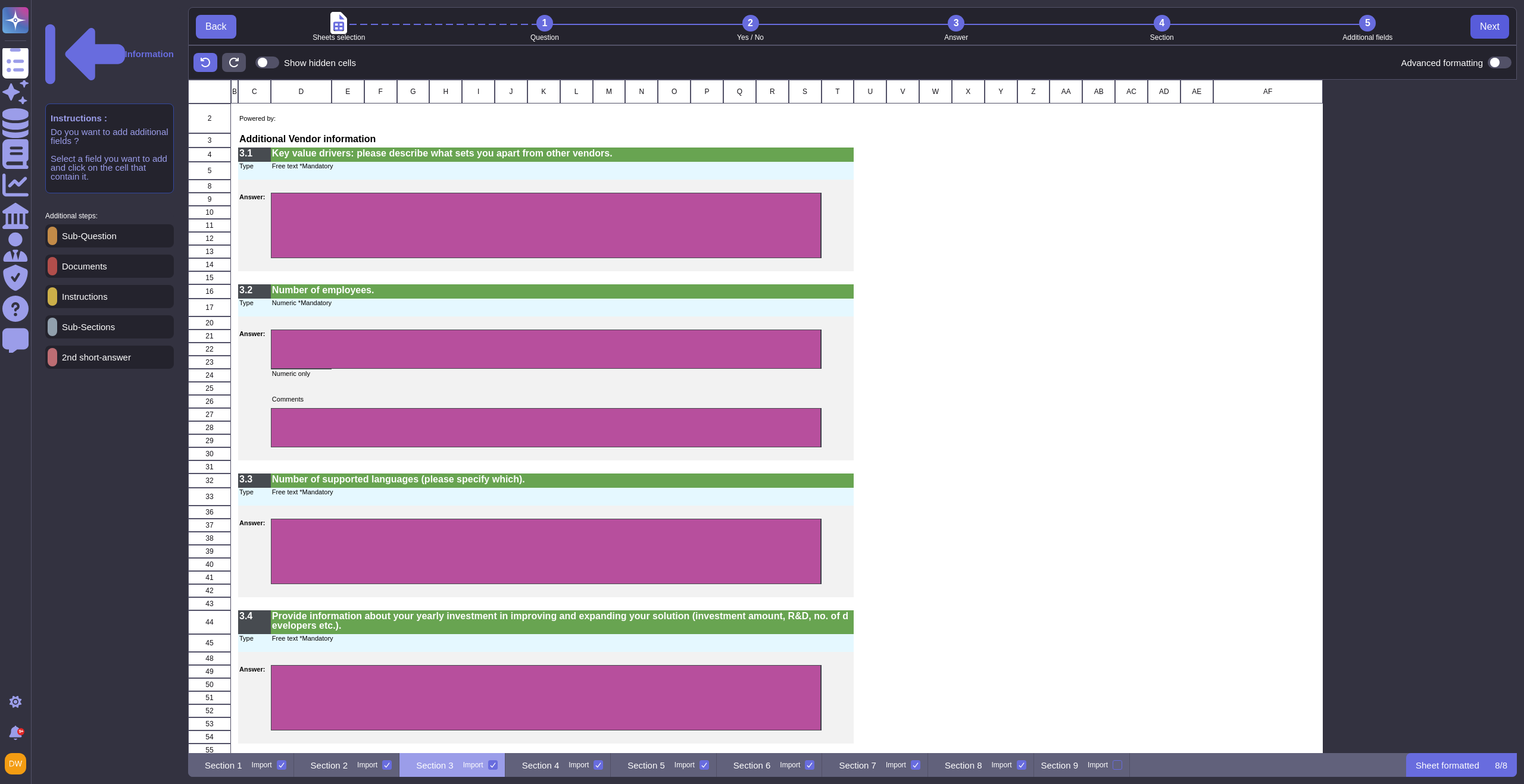
click at [1488, 27] on span "Next" at bounding box center [1489, 27] width 20 height 10
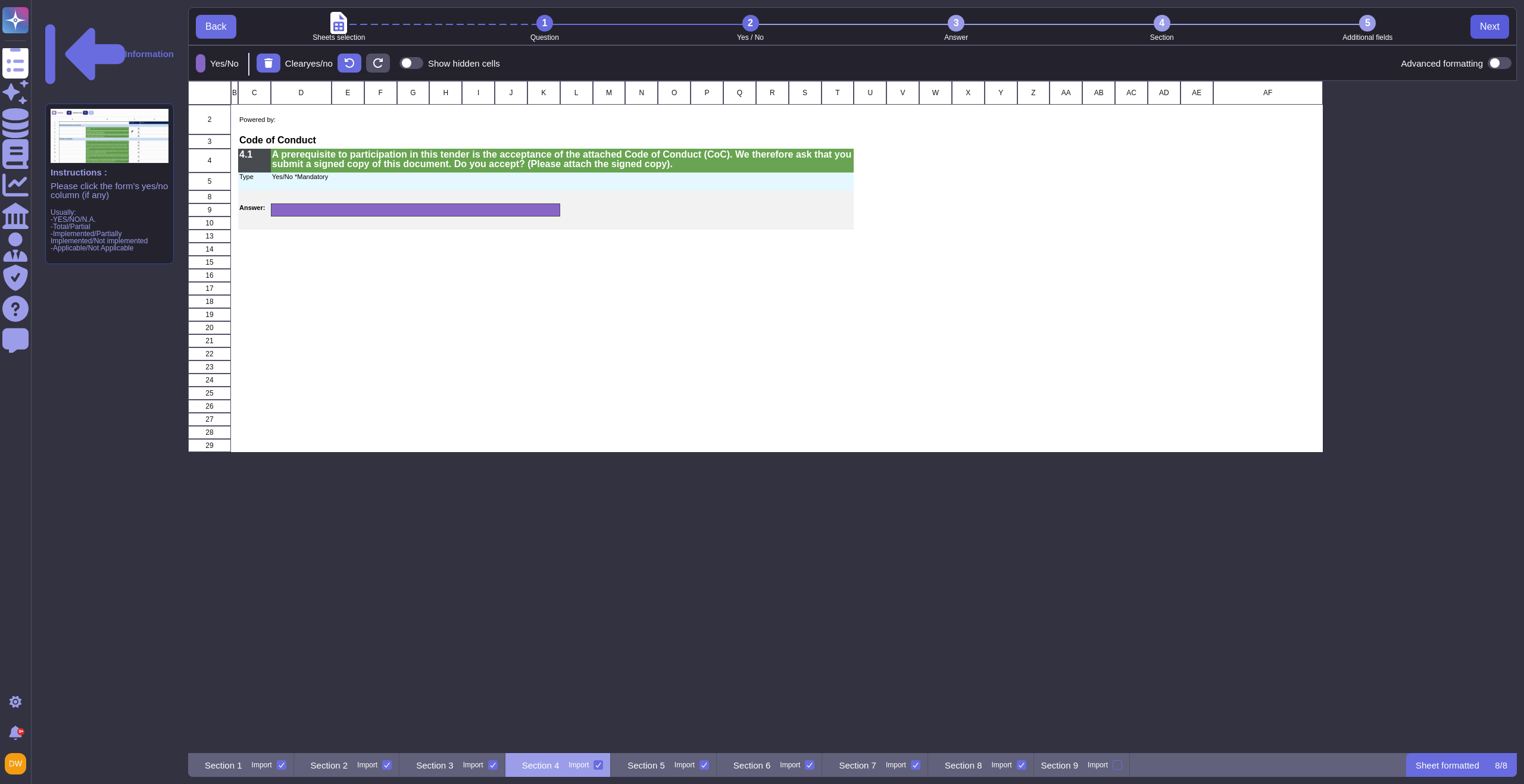
scroll to position [663, 1320]
click at [1488, 27] on span "Next" at bounding box center [1489, 27] width 20 height 10
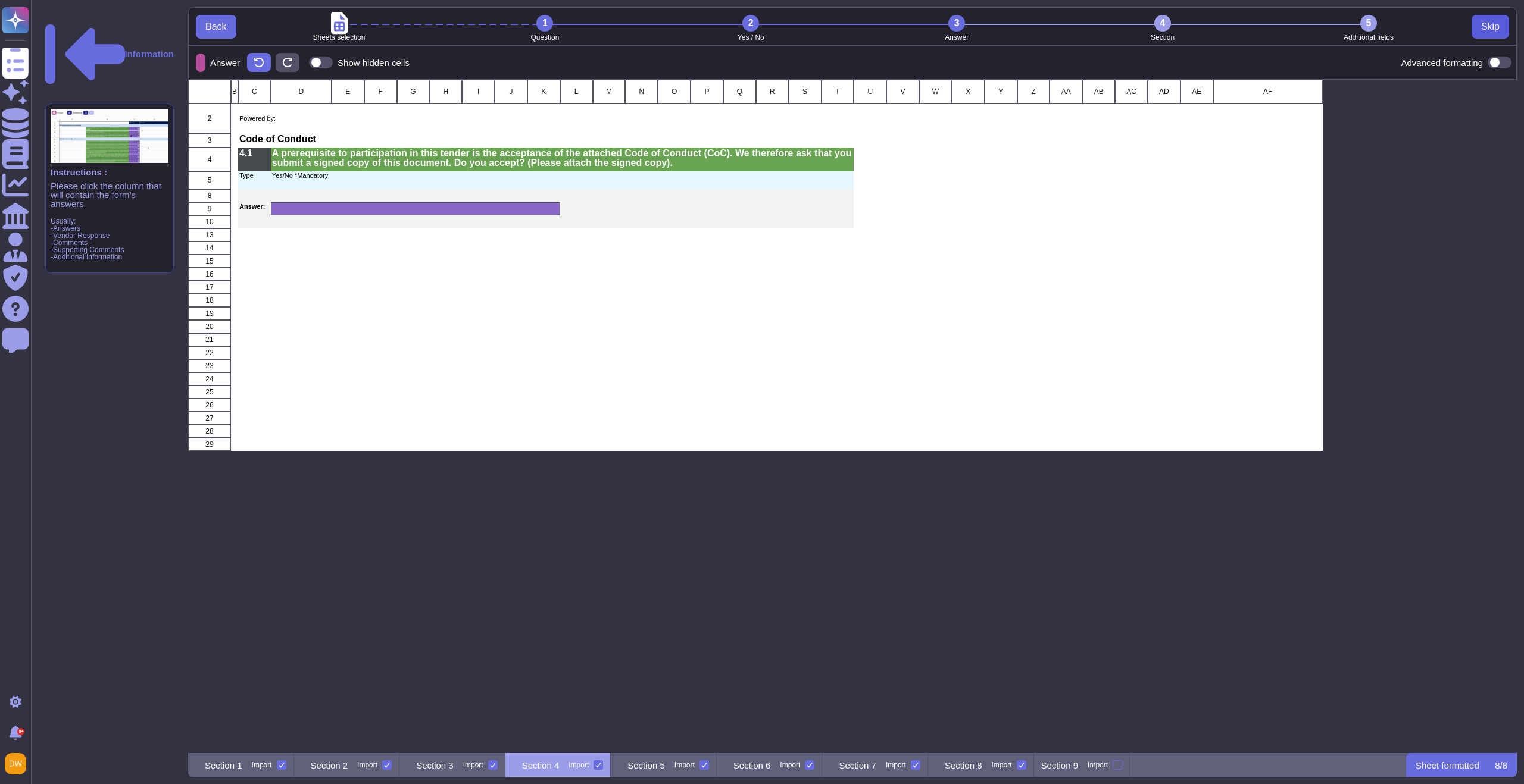
click at [1488, 27] on span "Skip" at bounding box center [1490, 27] width 19 height 10
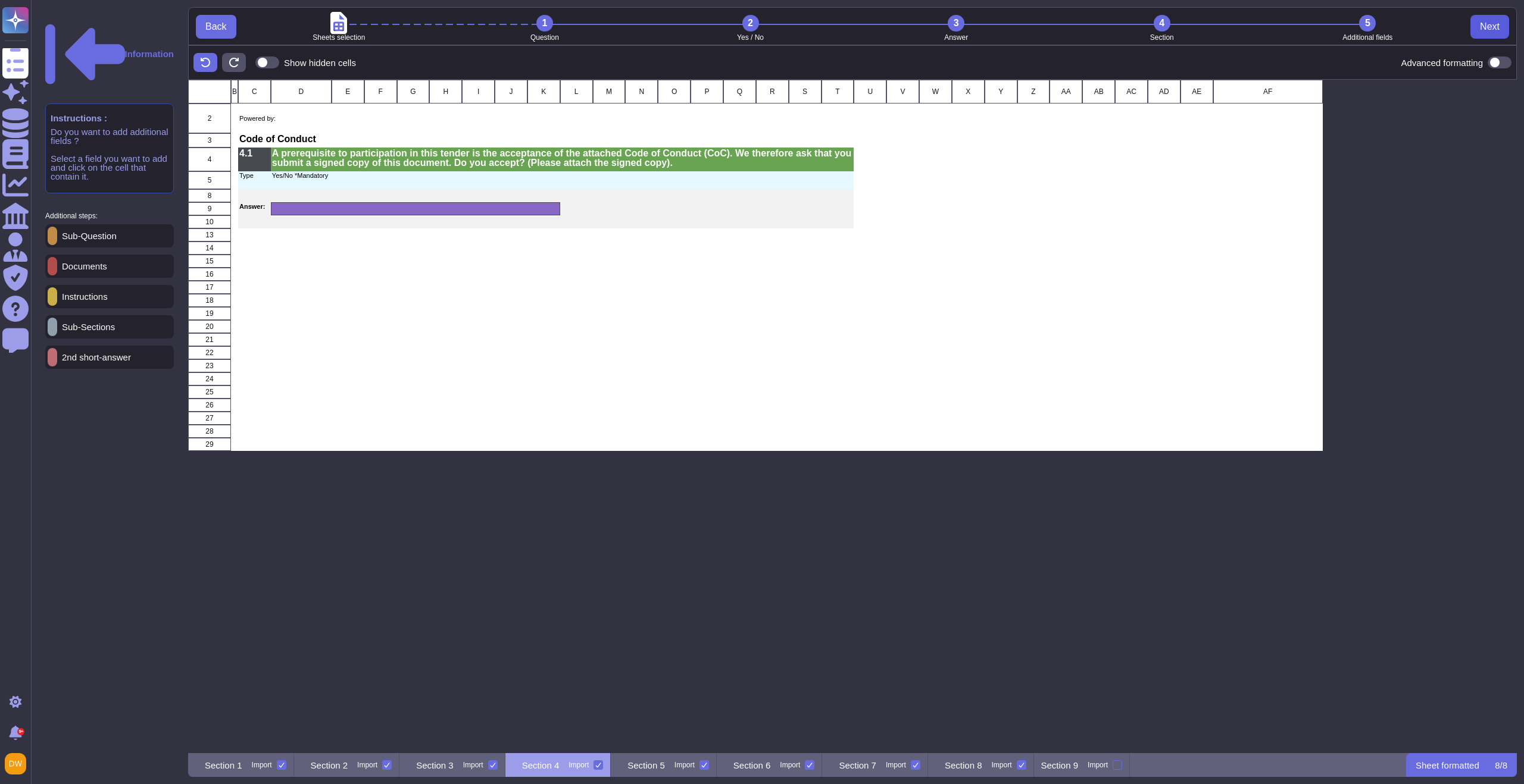
click at [1488, 27] on span "Next" at bounding box center [1489, 27] width 20 height 10
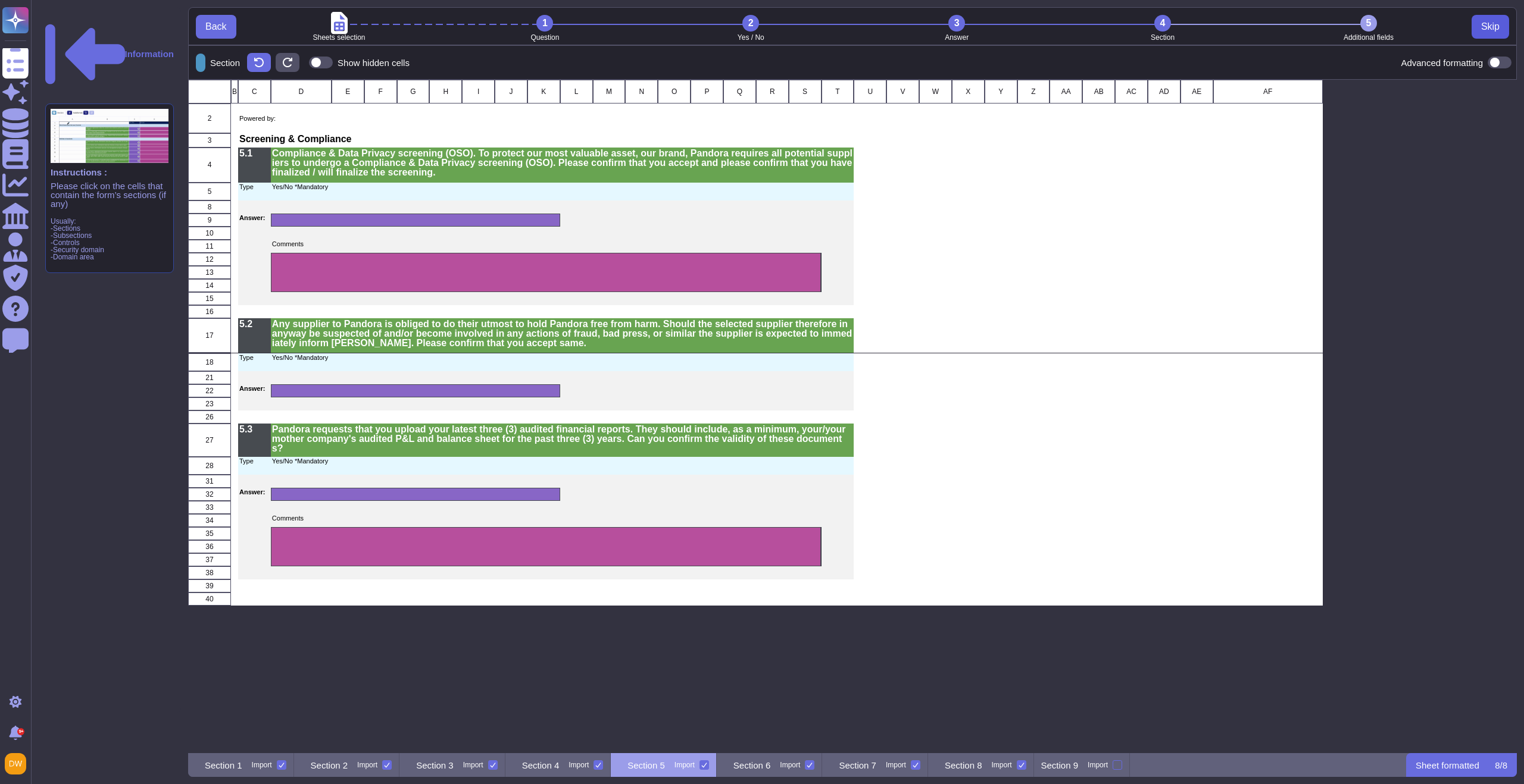
click at [1488, 27] on span "Skip" at bounding box center [1490, 27] width 19 height 10
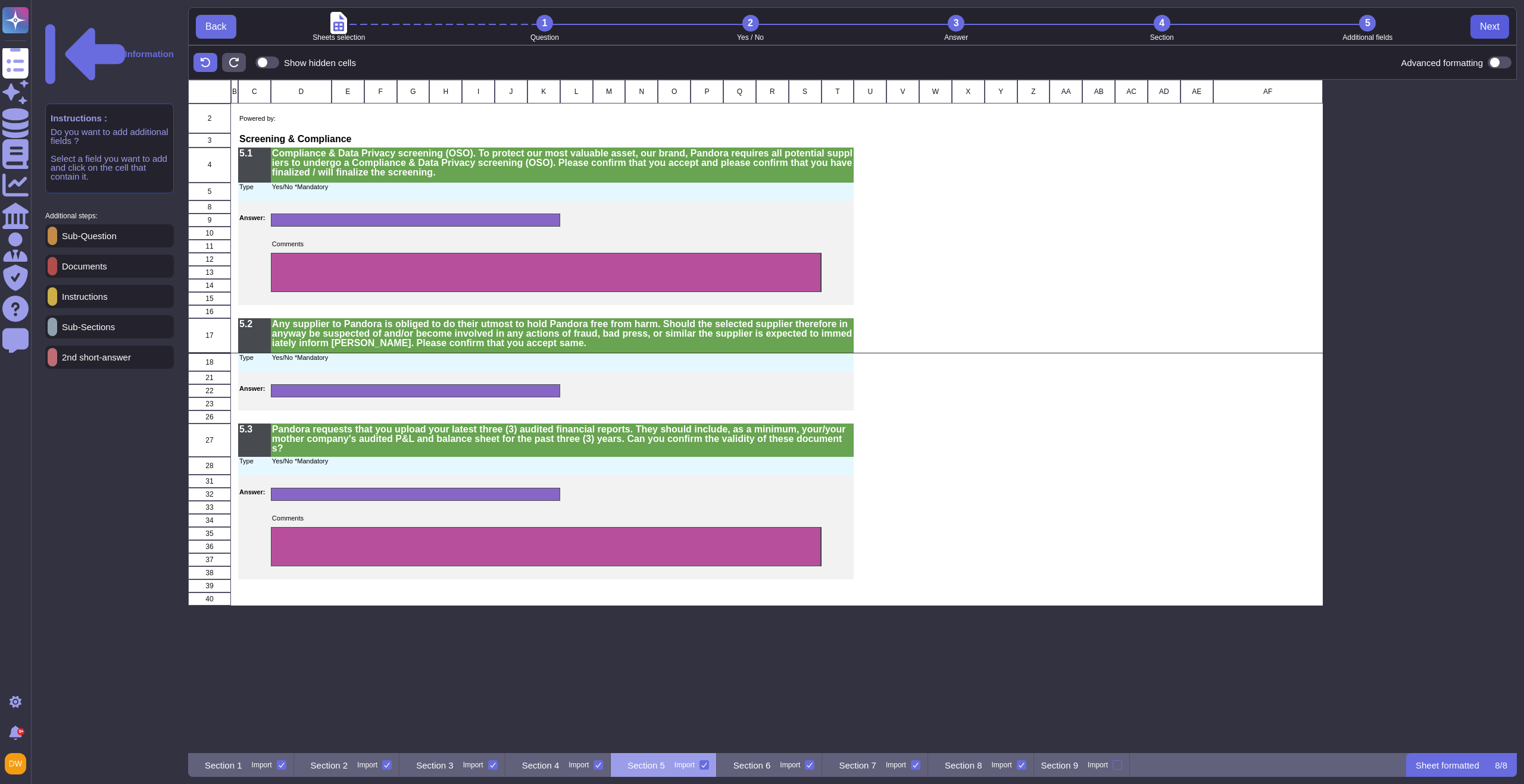
click at [1488, 27] on span "Next" at bounding box center [1489, 27] width 20 height 10
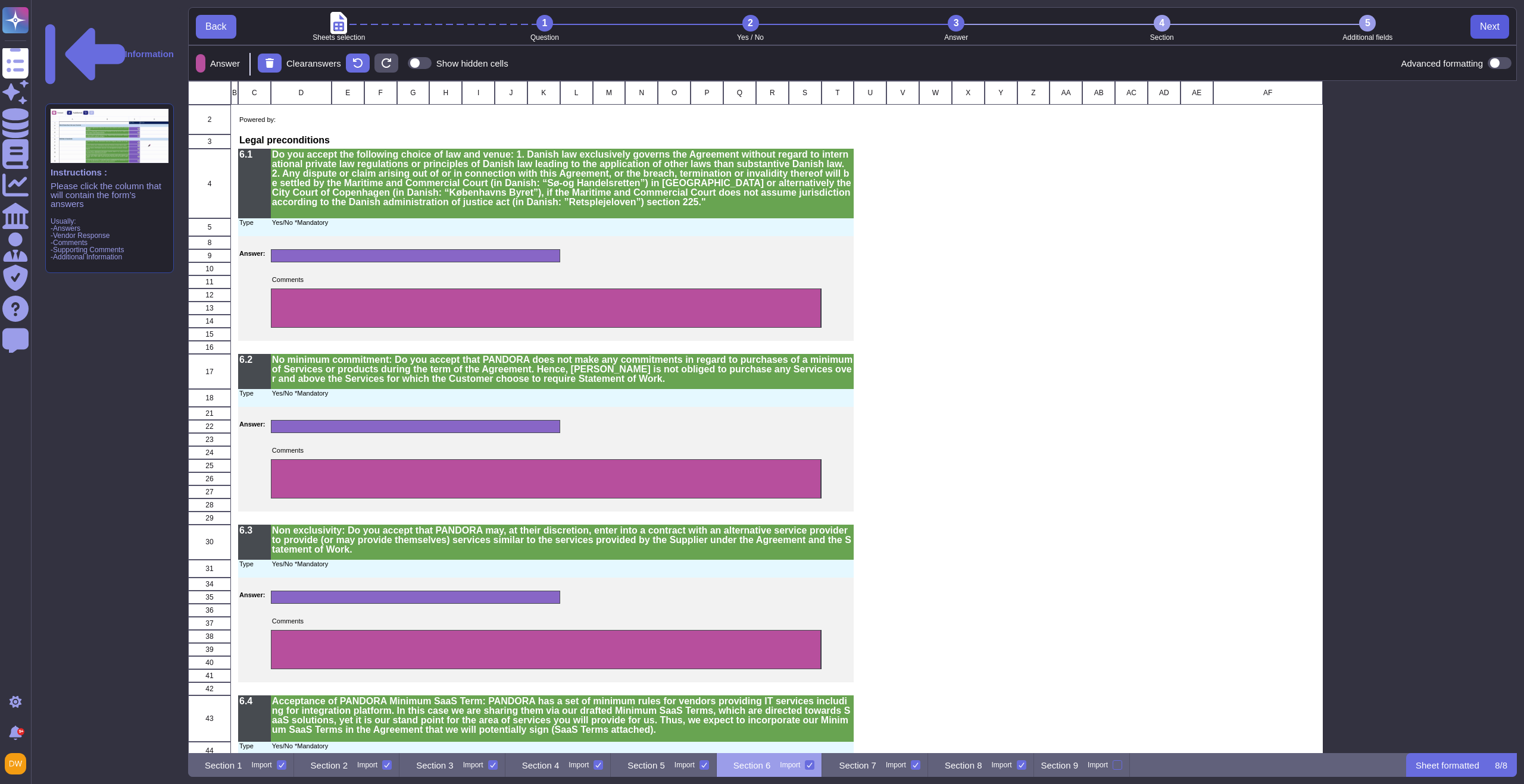
scroll to position [663, 1320]
click at [1488, 27] on span "Next" at bounding box center [1489, 27] width 20 height 10
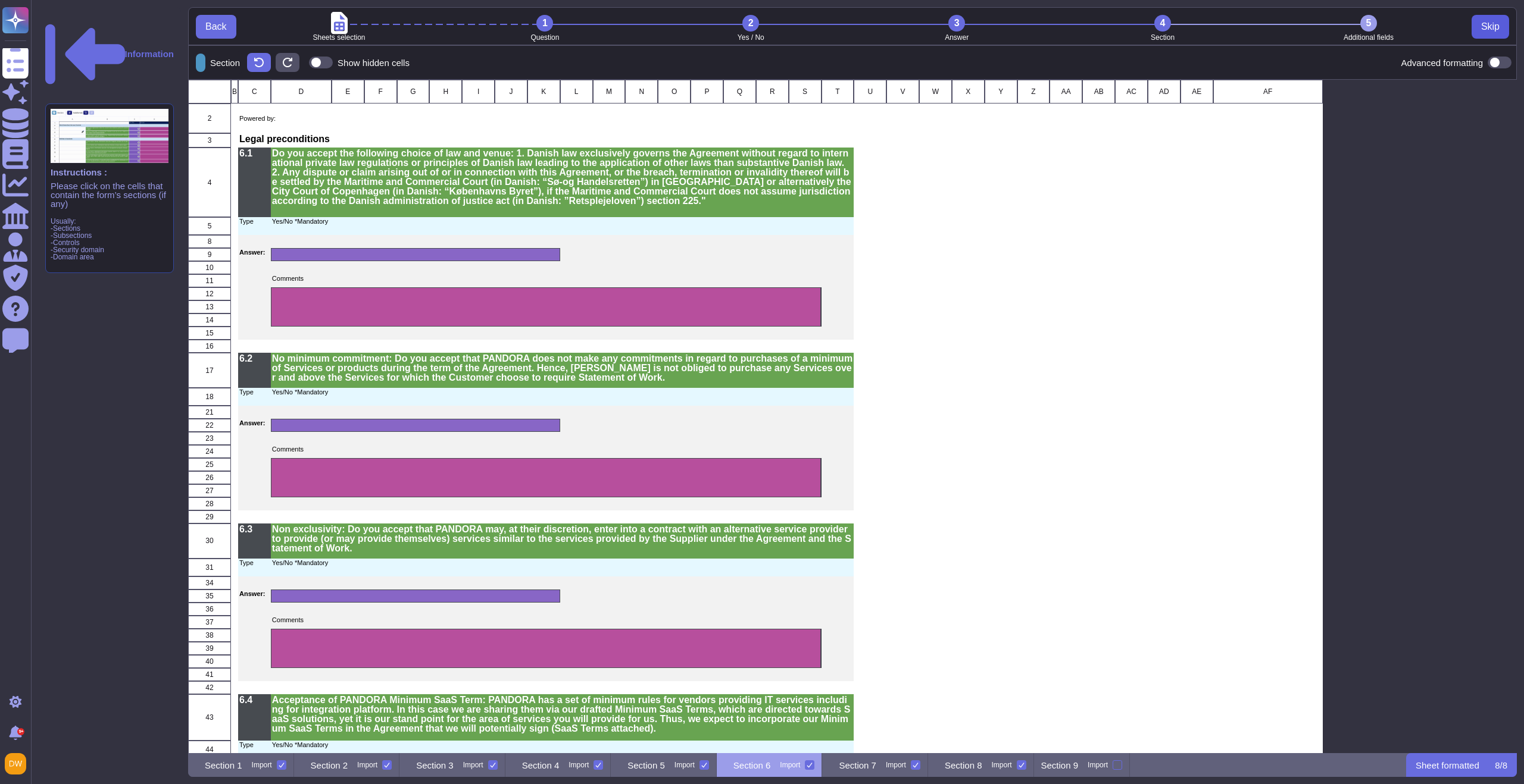
scroll to position [10, 10]
click at [1488, 27] on span "Skip" at bounding box center [1490, 27] width 19 height 10
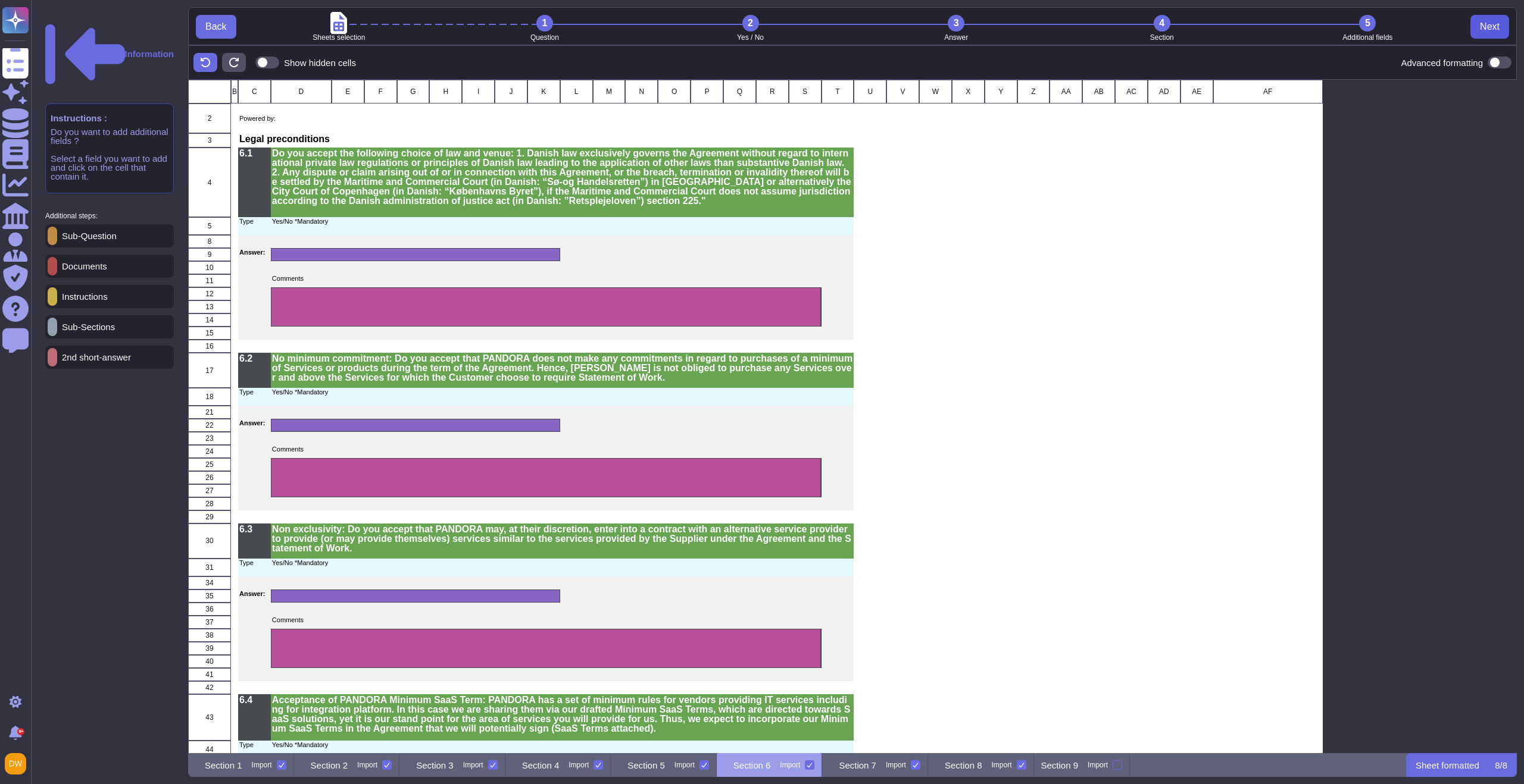
click at [1488, 27] on span "Next" at bounding box center [1489, 27] width 20 height 10
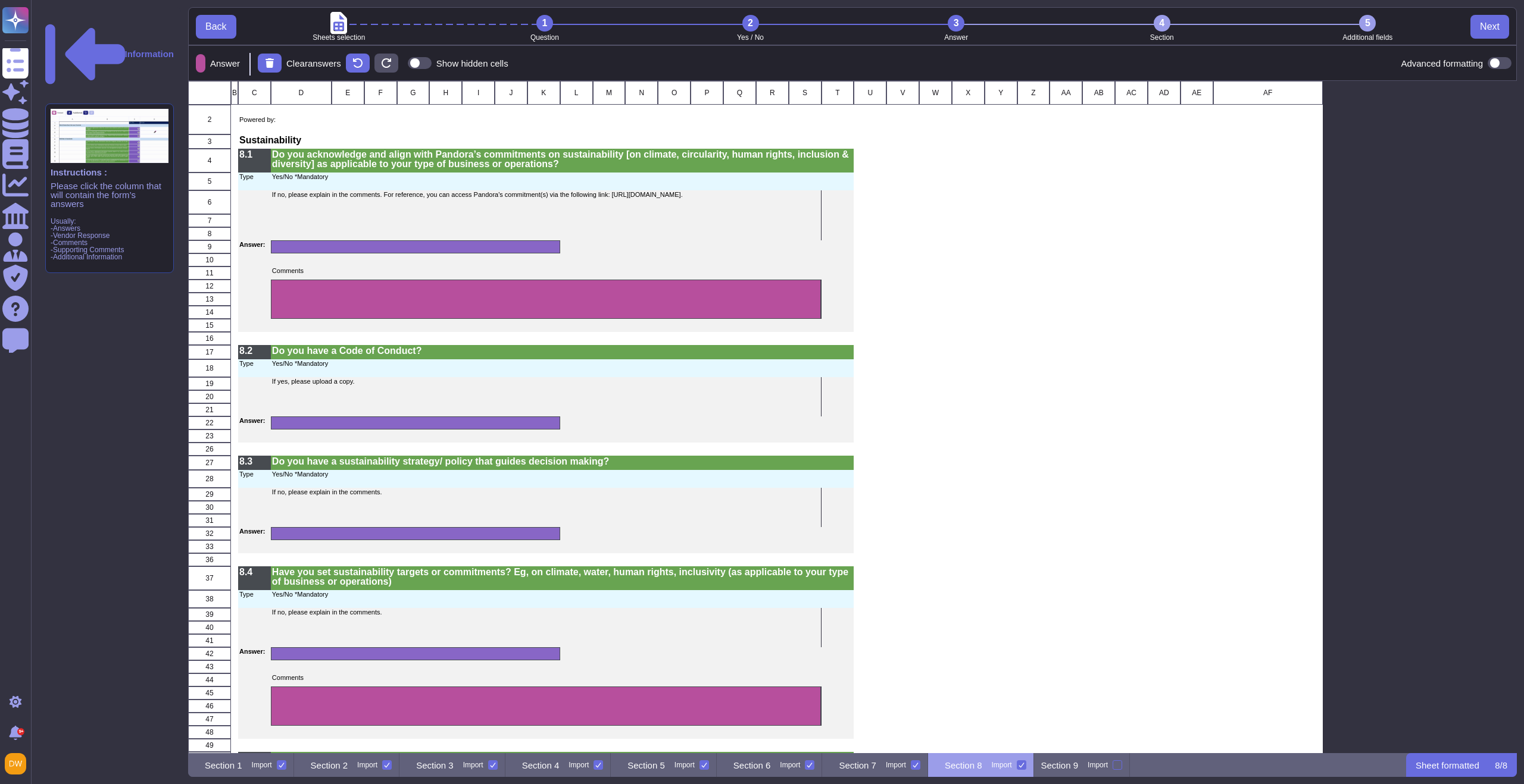
scroll to position [663, 1320]
click at [1488, 27] on span "Next" at bounding box center [1489, 27] width 20 height 10
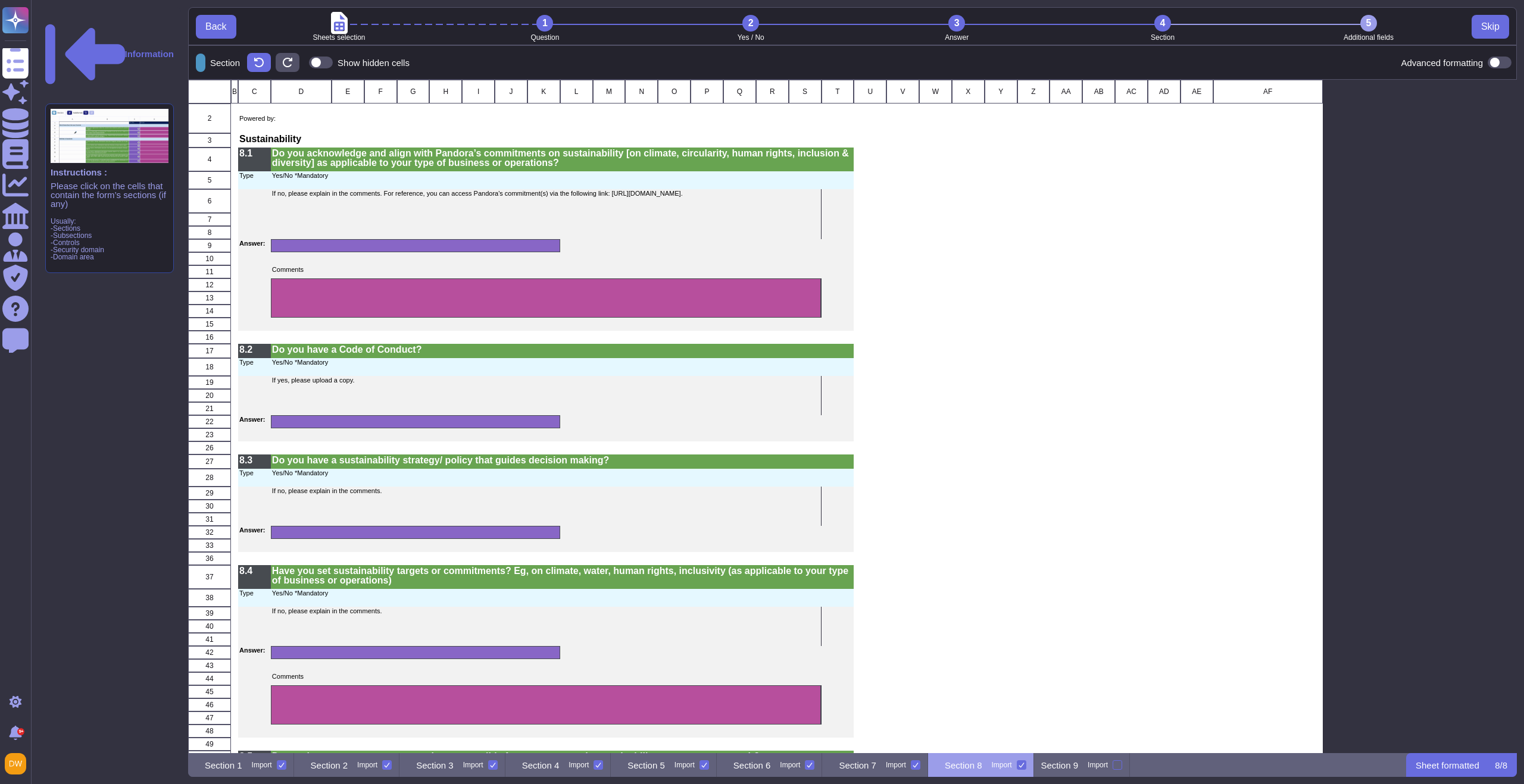
click at [1488, 27] on span "Skip" at bounding box center [1490, 27] width 19 height 10
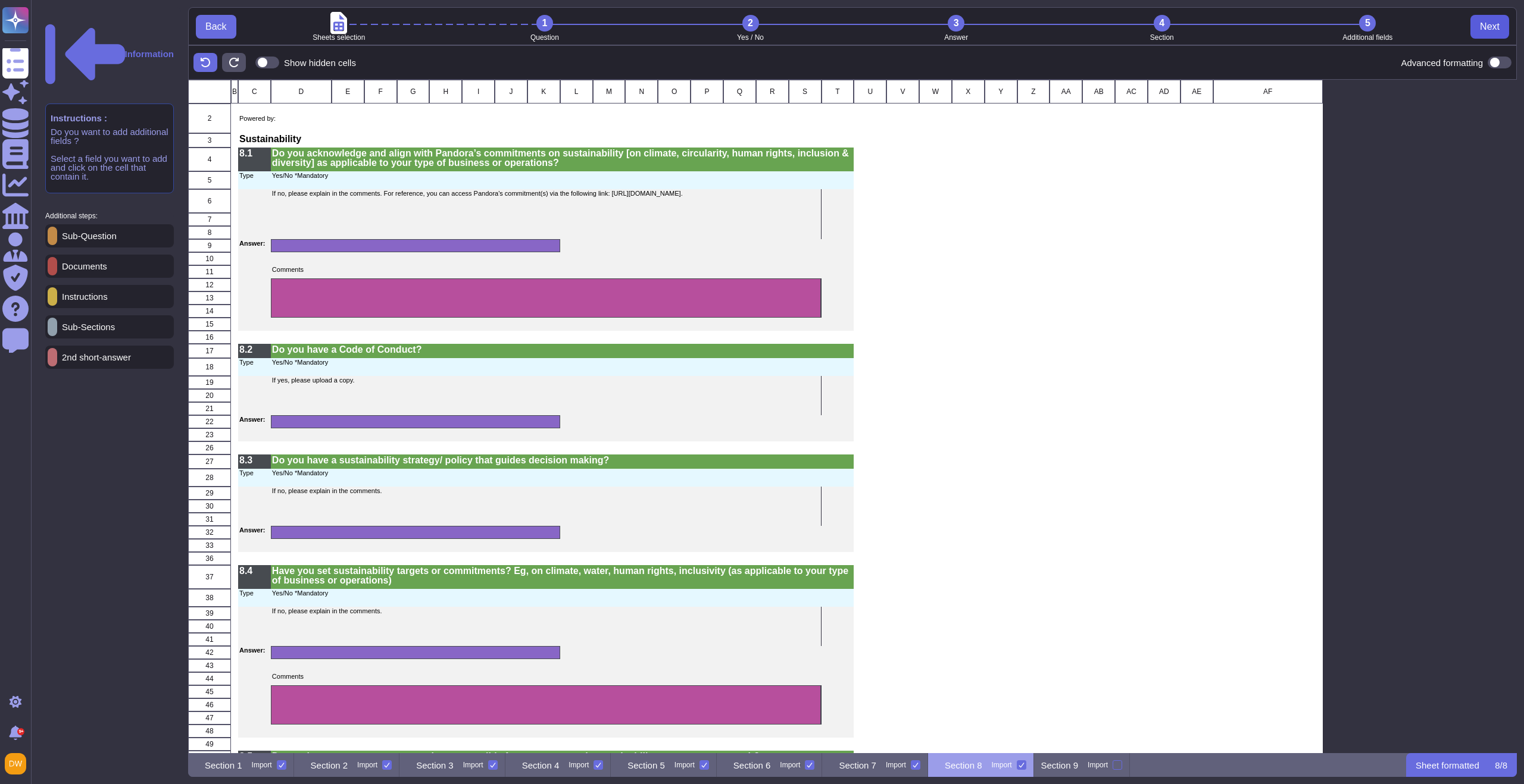
click at [1488, 27] on span "Next" at bounding box center [1489, 27] width 20 height 10
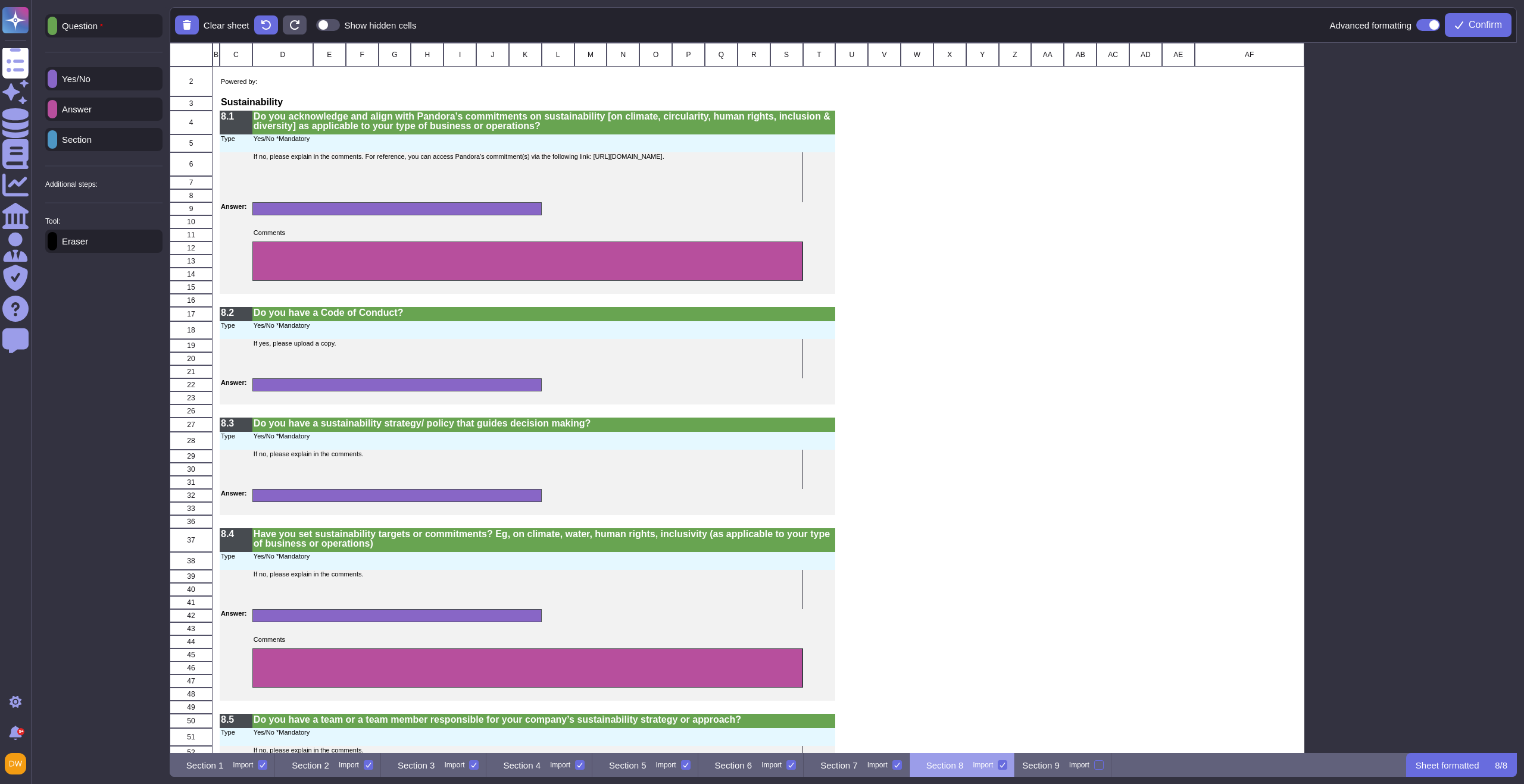
scroll to position [701, 1338]
click at [1488, 27] on span "Confirm" at bounding box center [1485, 24] width 33 height 10
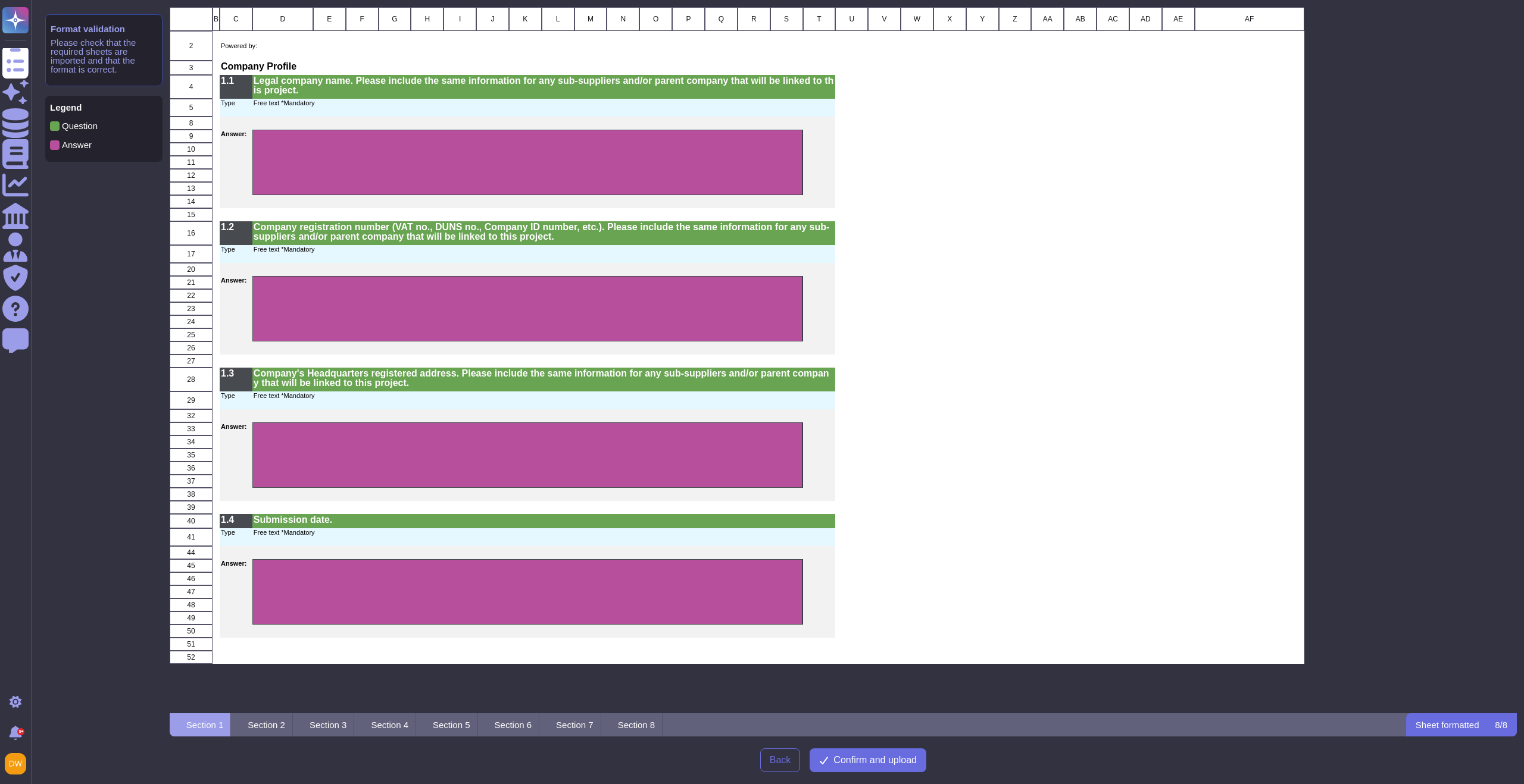
scroll to position [697, 1338]
click at [903, 760] on span "Confirm and upload" at bounding box center [875, 760] width 84 height 10
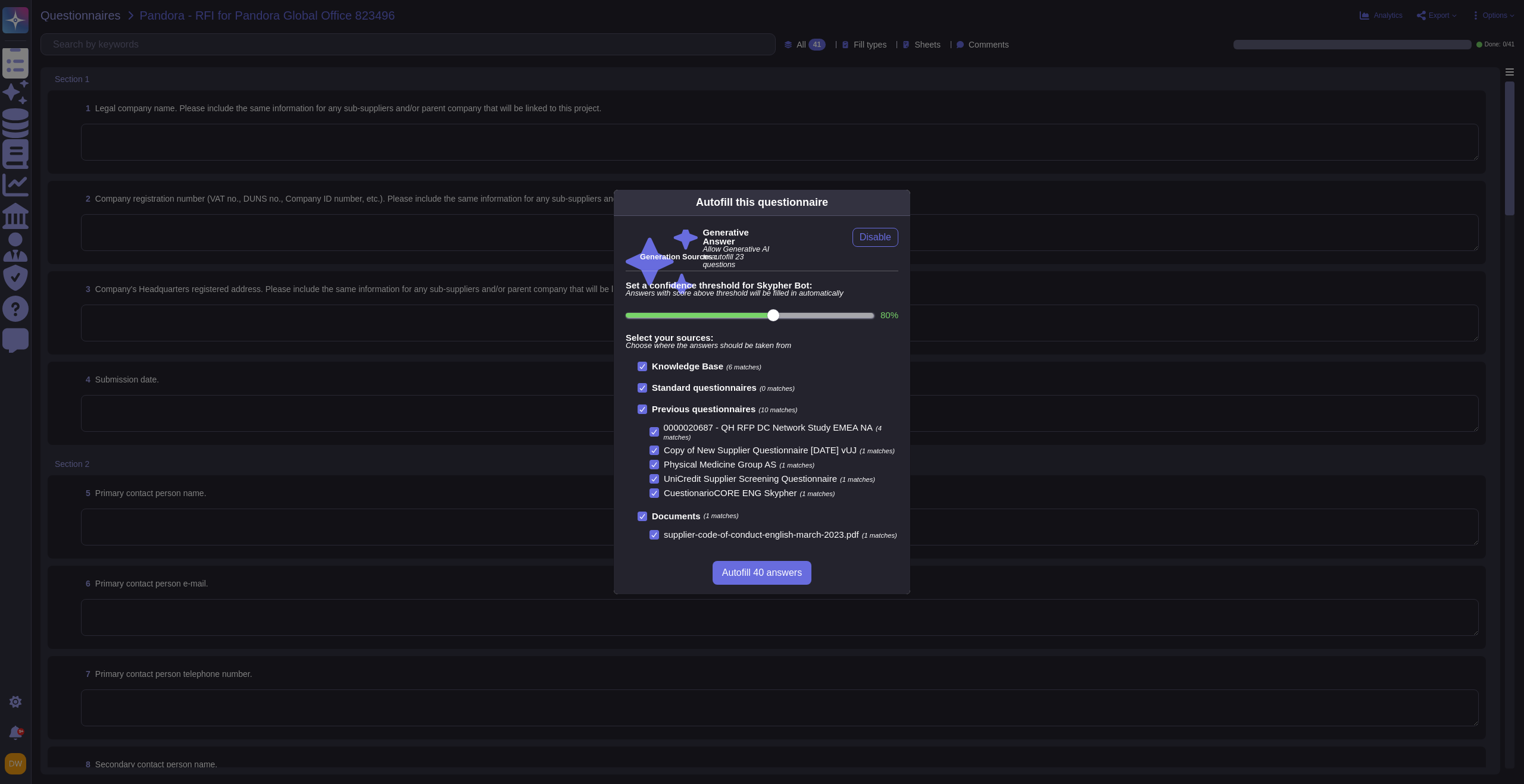
click at [503, 232] on div "Autofill this questionnaire Generative Answer Allow Generative AI to autofill 2…" at bounding box center [762, 392] width 1524 height 784
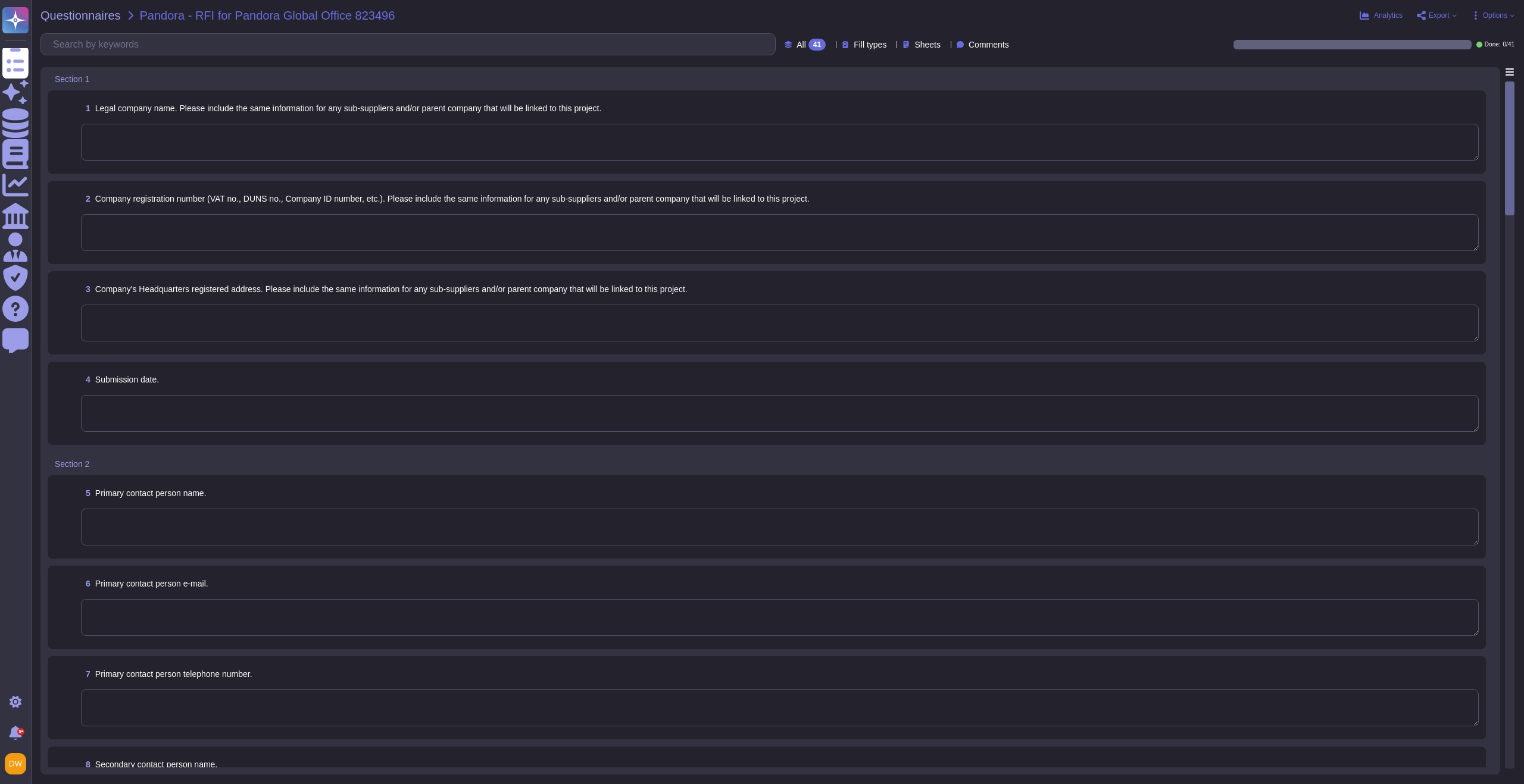
click at [304, 140] on textarea at bounding box center [779, 142] width 1397 height 37
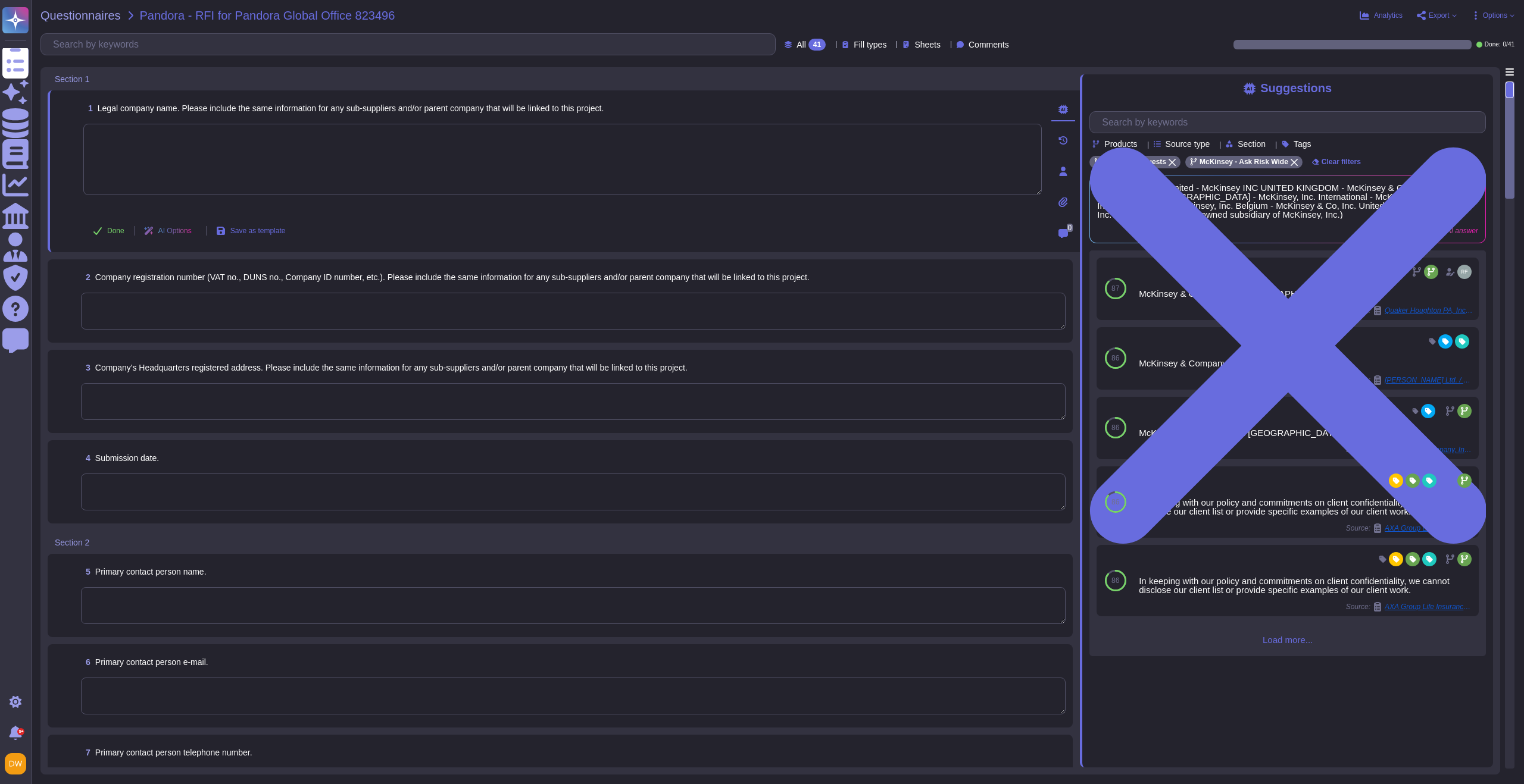
click at [247, 160] on textarea at bounding box center [563, 159] width 958 height 71
paste textarea "McKinsey & Company Denmark P/S"
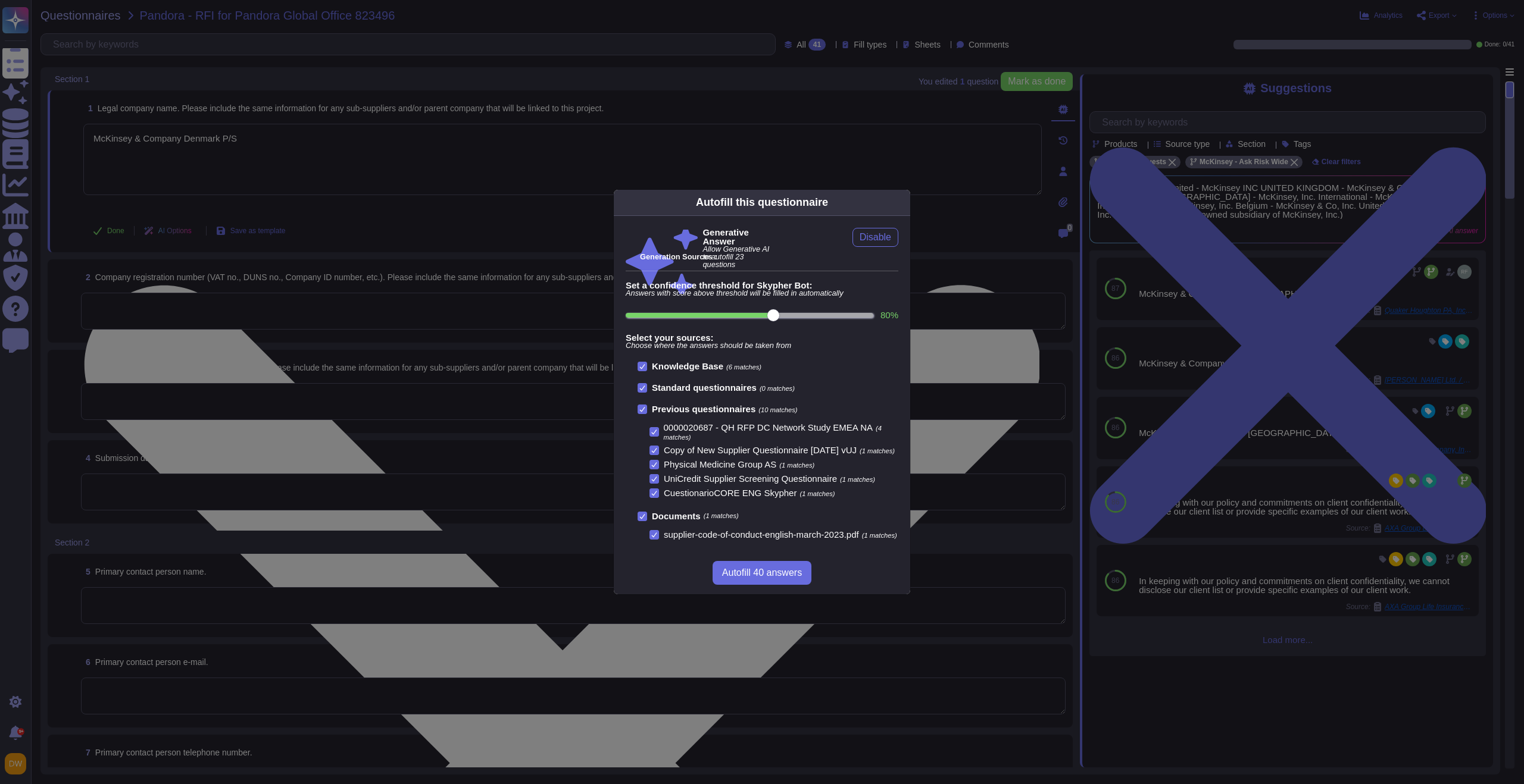
type textarea "McKinsey & Company Denmark P/S"
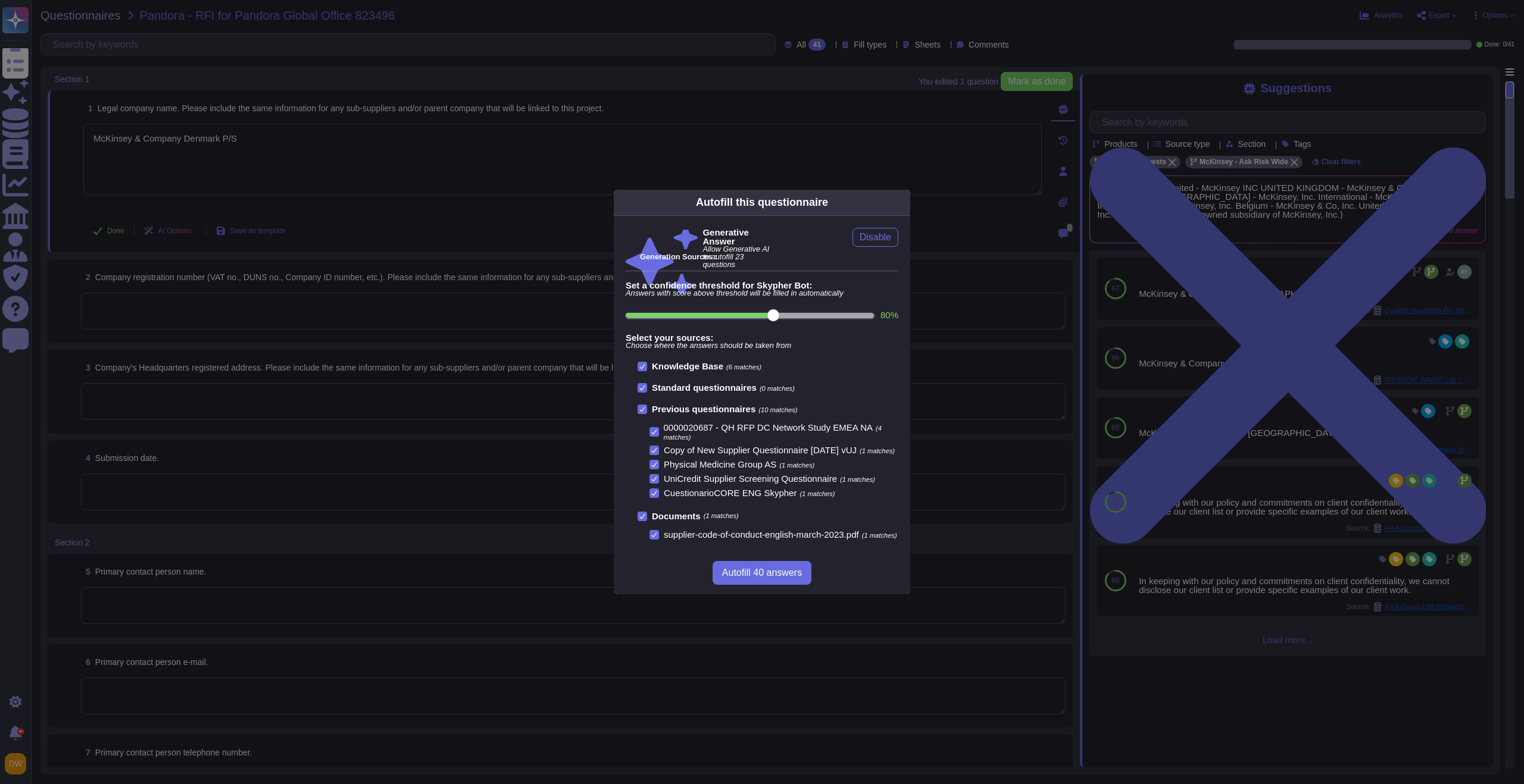
click at [494, 292] on div "Autofill this questionnaire Generative Answer Allow Generative AI to autofill 2…" at bounding box center [762, 392] width 1524 height 784
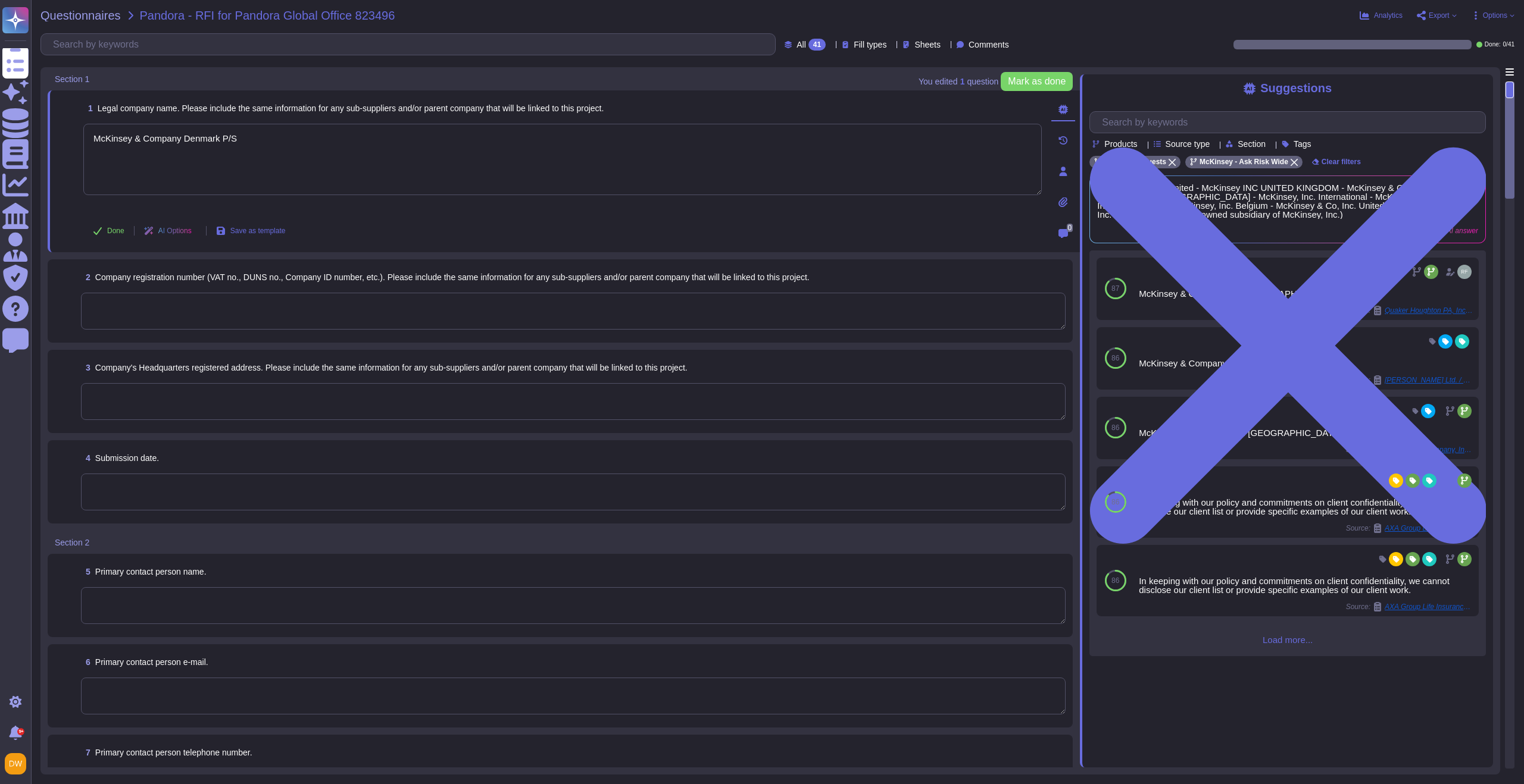
click at [392, 311] on textarea at bounding box center [573, 311] width 985 height 37
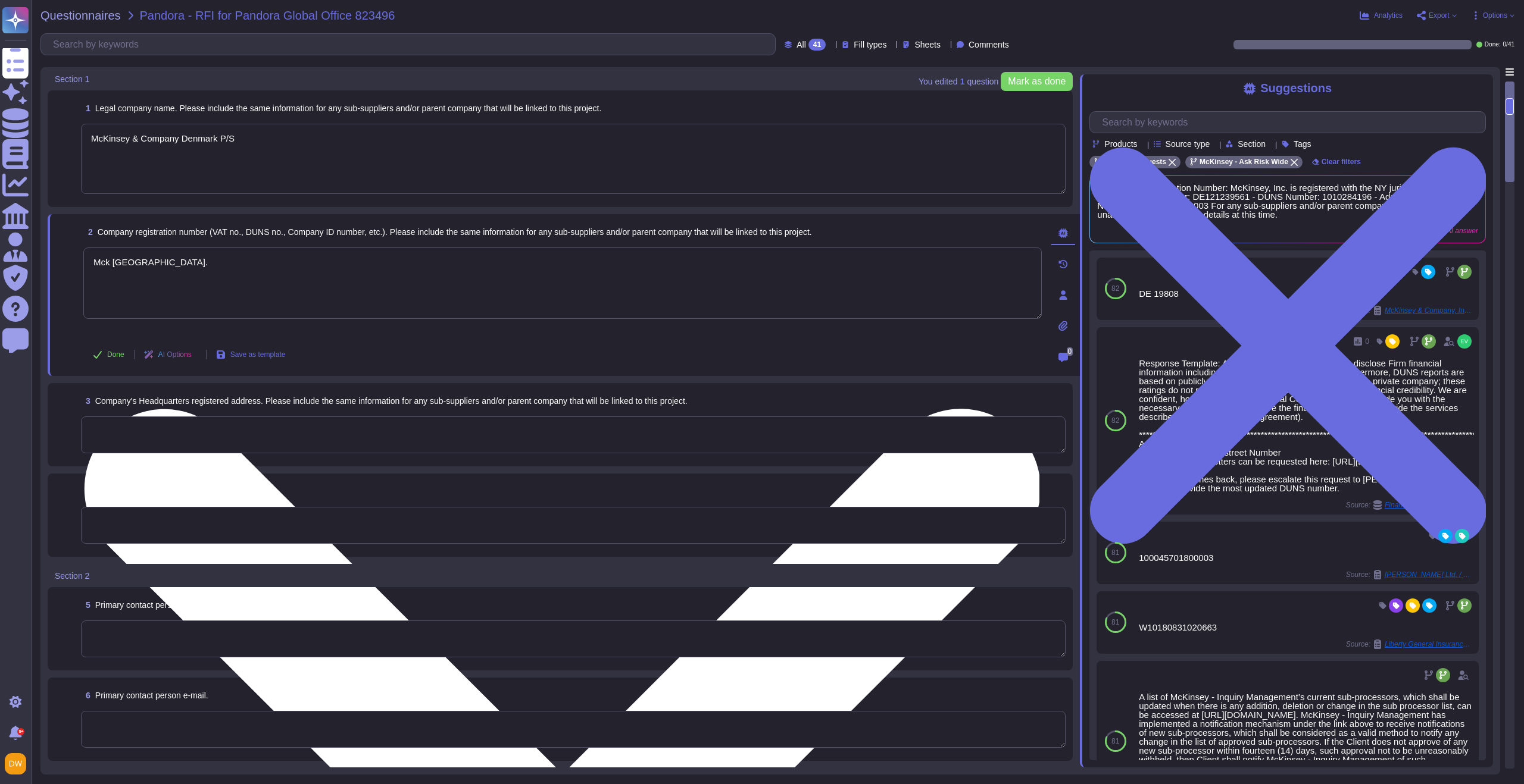
paste textarea "Registration Number: 32284671, VAT: 32284671, DUNS: 30-510-0041"
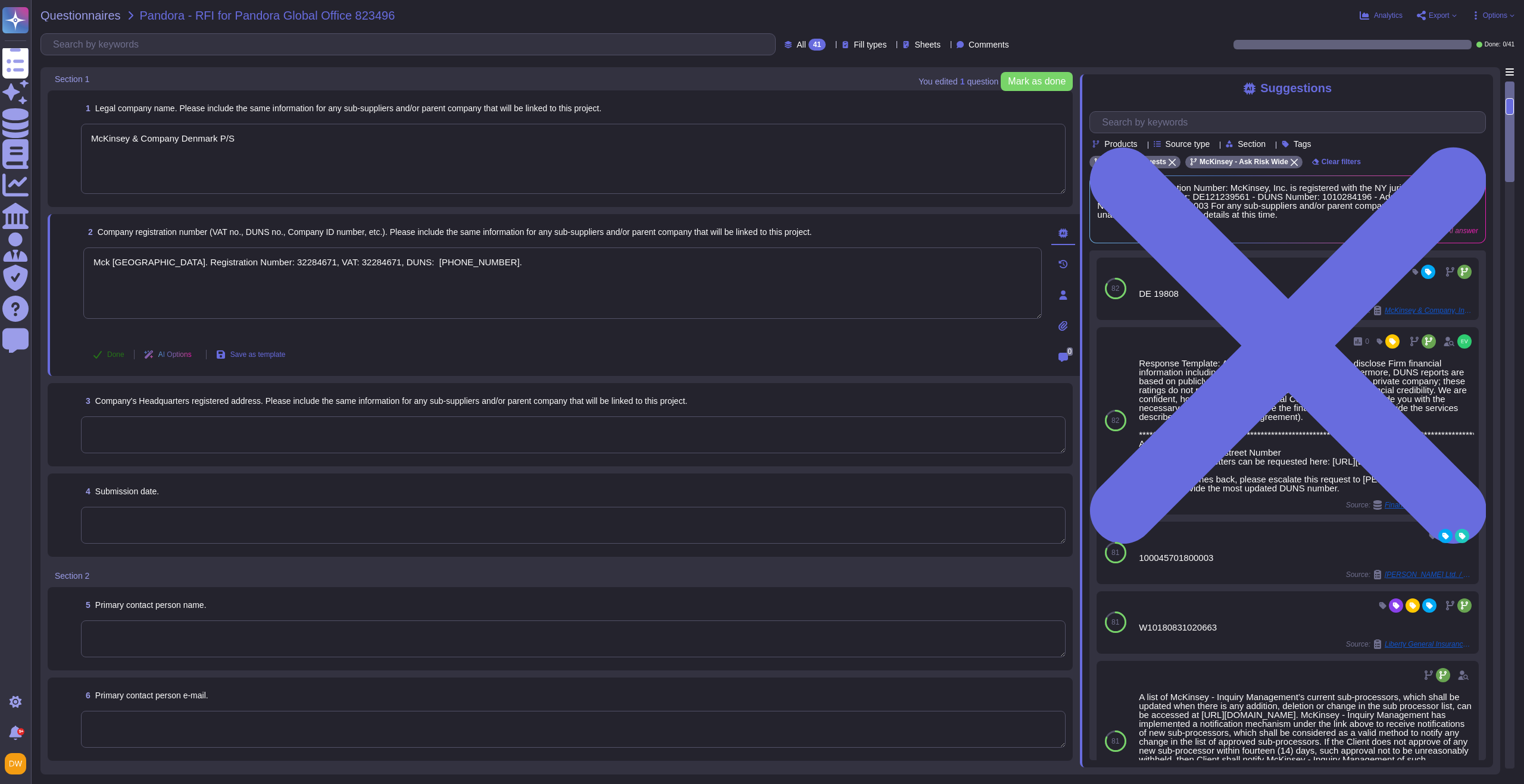
type textarea "Mck Denmark. Registration Number: 32284671, VAT: 32284671, DUNS: 30-510-0041."
click at [113, 346] on button "Done" at bounding box center [109, 355] width 50 height 24
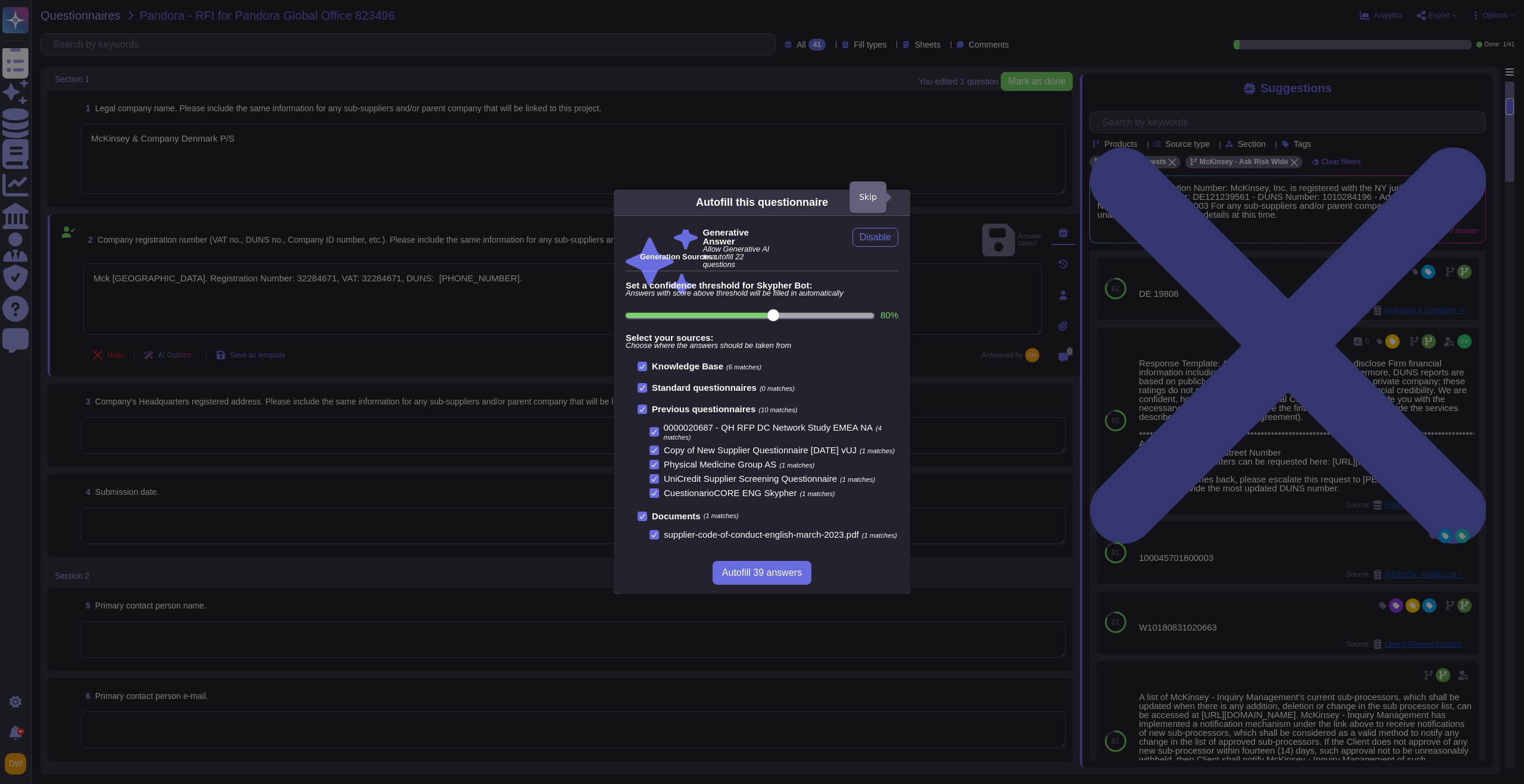
drag, startPoint x: 899, startPoint y: 192, endPoint x: 696, endPoint y: 255, distance: 212.6
click at [903, 202] on icon at bounding box center [903, 202] width 0 height 0
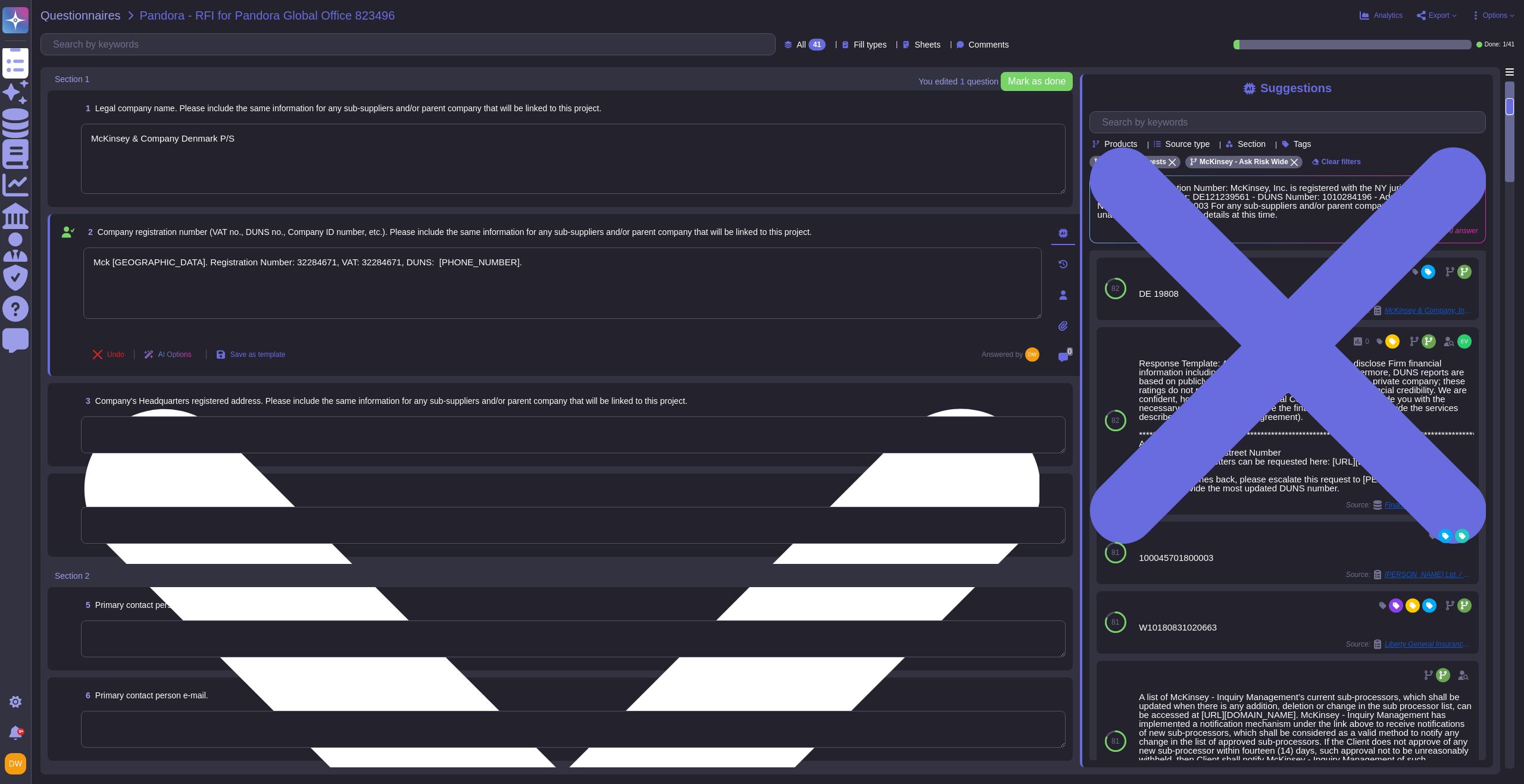
scroll to position [15, 0]
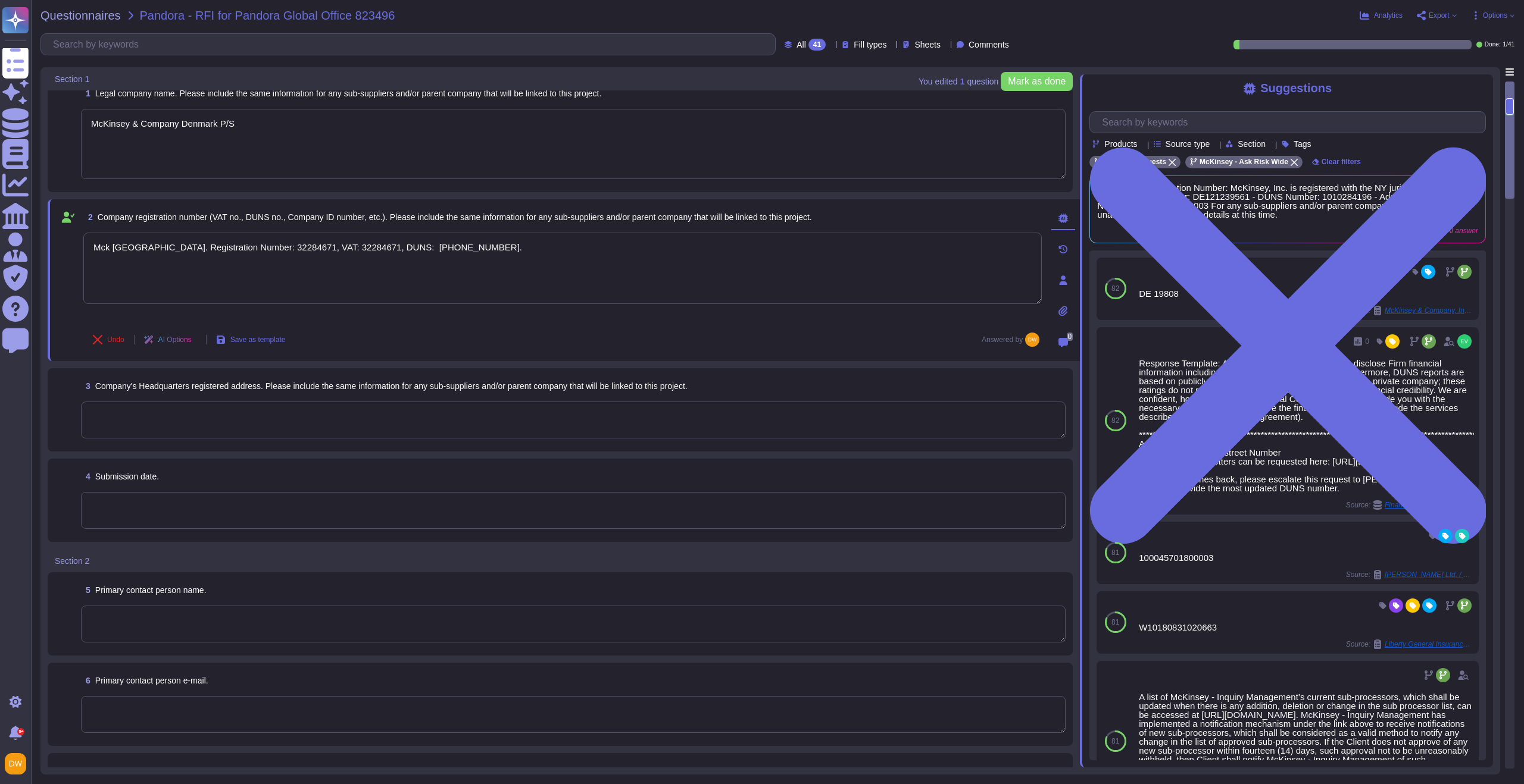
click at [304, 415] on textarea at bounding box center [573, 421] width 985 height 37
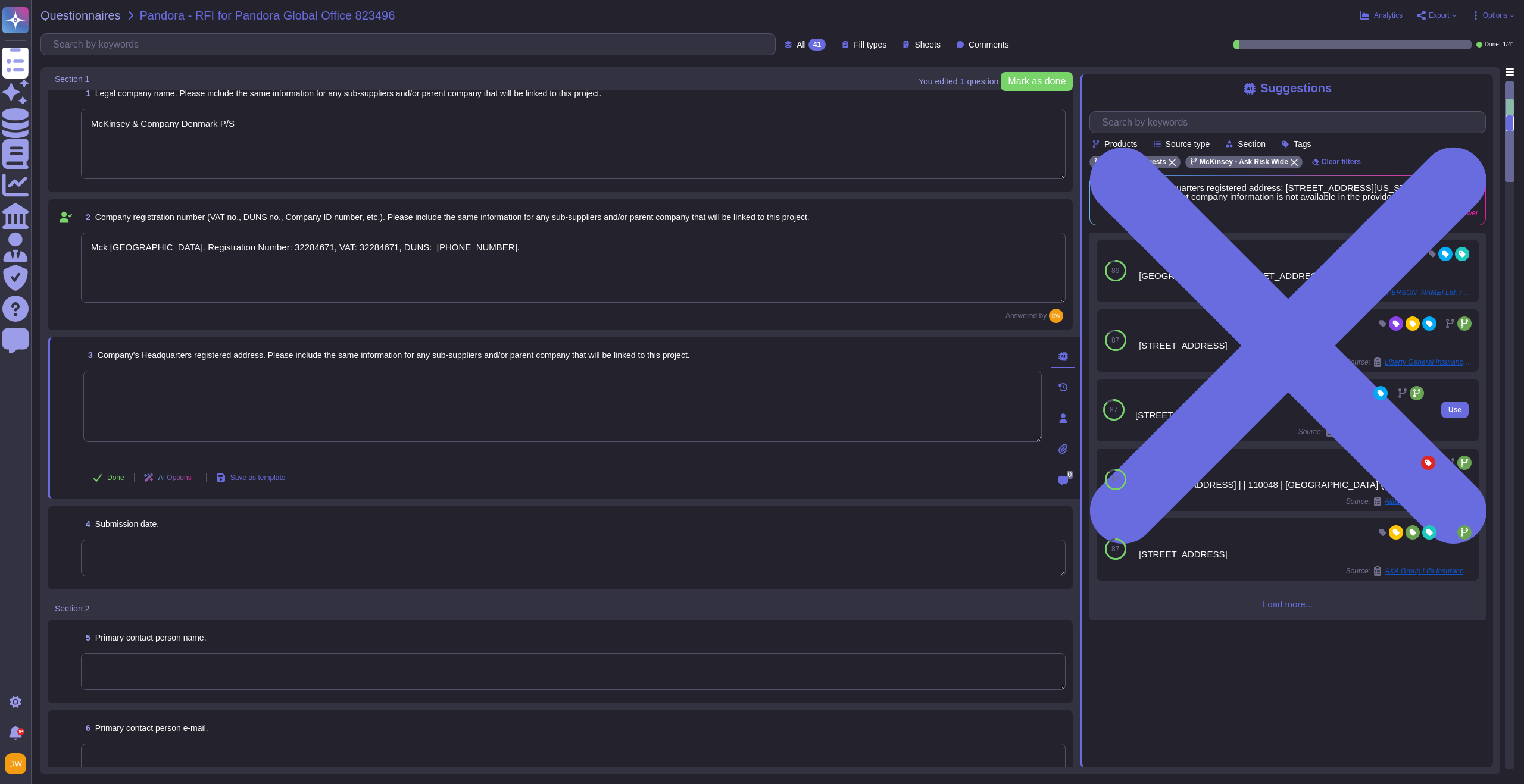
click at [1211, 418] on div "251 Little Falls Drive" at bounding box center [1280, 415] width 291 height 9
drag, startPoint x: 1230, startPoint y: 422, endPoint x: 1136, endPoint y: 423, distance: 94.0
click at [1136, 420] on div "251 Little Falls Drive" at bounding box center [1280, 415] width 291 height 9
click at [1297, 559] on div "251 Little Falls Drive, Wilmington, DE 19808" at bounding box center [1280, 555] width 291 height 9
drag, startPoint x: 1312, startPoint y: 564, endPoint x: 1136, endPoint y: 565, distance: 176.0
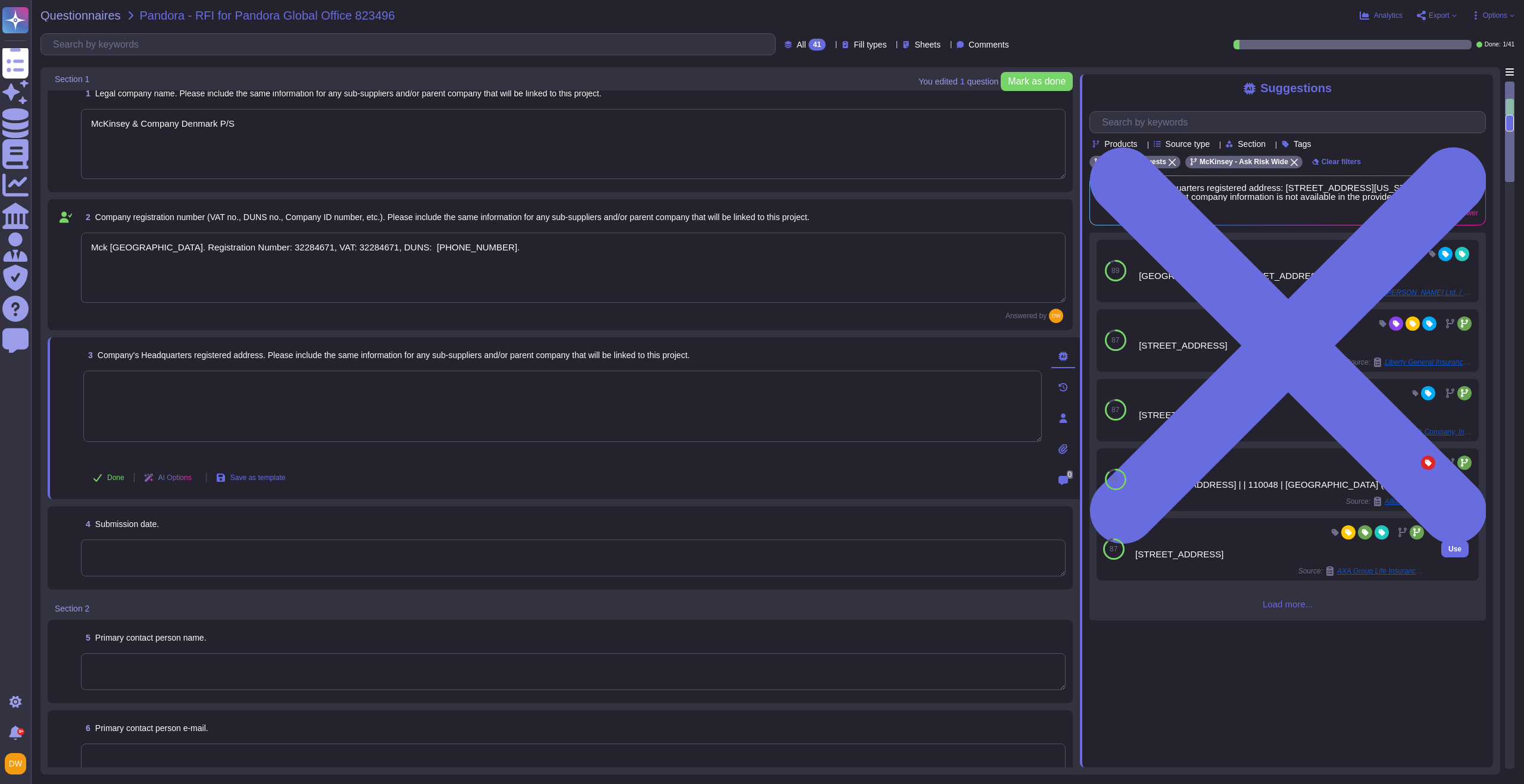
click at [1136, 559] on div "251 Little Falls Drive, Wilmington, DE 19808" at bounding box center [1280, 555] width 291 height 9
copy div "251 Little Falls Drive, Wilmington, DE 19808"
click at [202, 404] on textarea at bounding box center [563, 406] width 958 height 71
click at [101, 474] on icon at bounding box center [97, 478] width 10 height 10
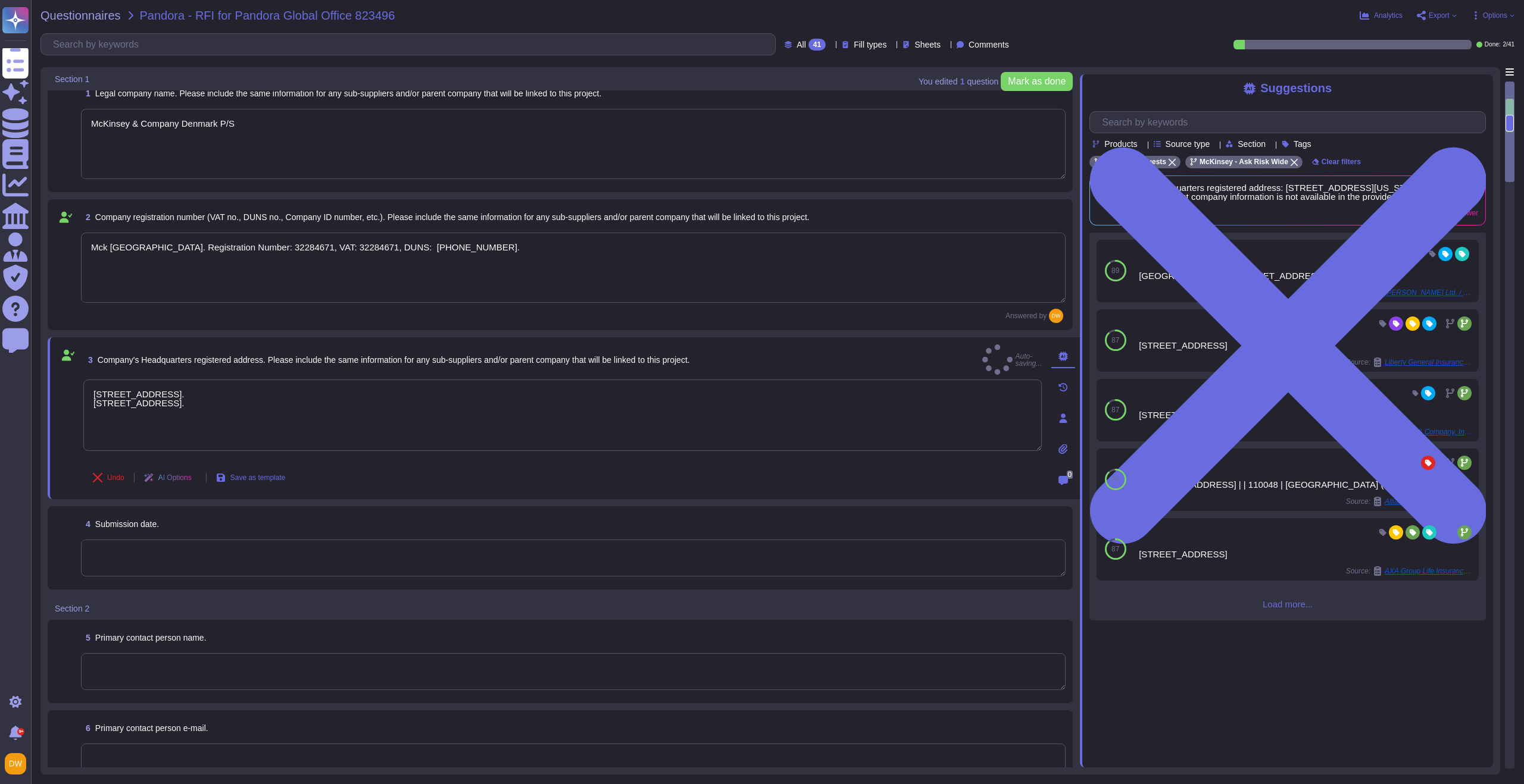
type textarea "Ved Stranden 14, 1061 København K, Denmark. 251 Little Falls Drive, Wilmington,…"
click at [198, 429] on textarea at bounding box center [563, 406] width 958 height 71
paste textarea "Ved Stranden 14, 1061 København K, Denmark. 251 Little Falls Drive, Wilmington,…"
click at [123, 469] on button "Undo" at bounding box center [109, 478] width 50 height 24
type textarea "Ved Stranden 14, 1061 København K, Denmark. 251 Little Falls Drive, Wilmington,…"
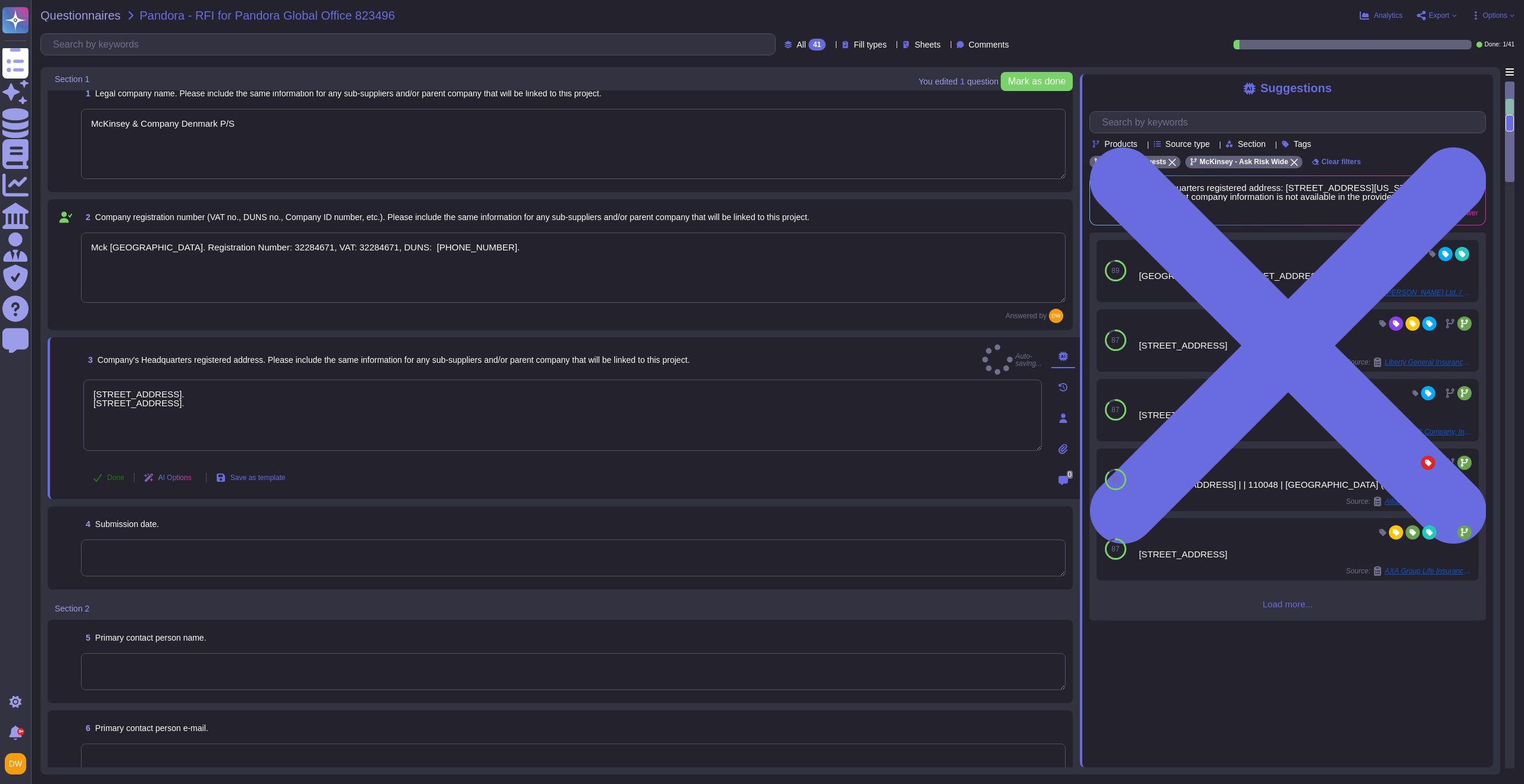
click at [107, 481] on span "Done" at bounding box center [116, 478] width 17 height 7
click at [122, 567] on textarea at bounding box center [573, 559] width 985 height 37
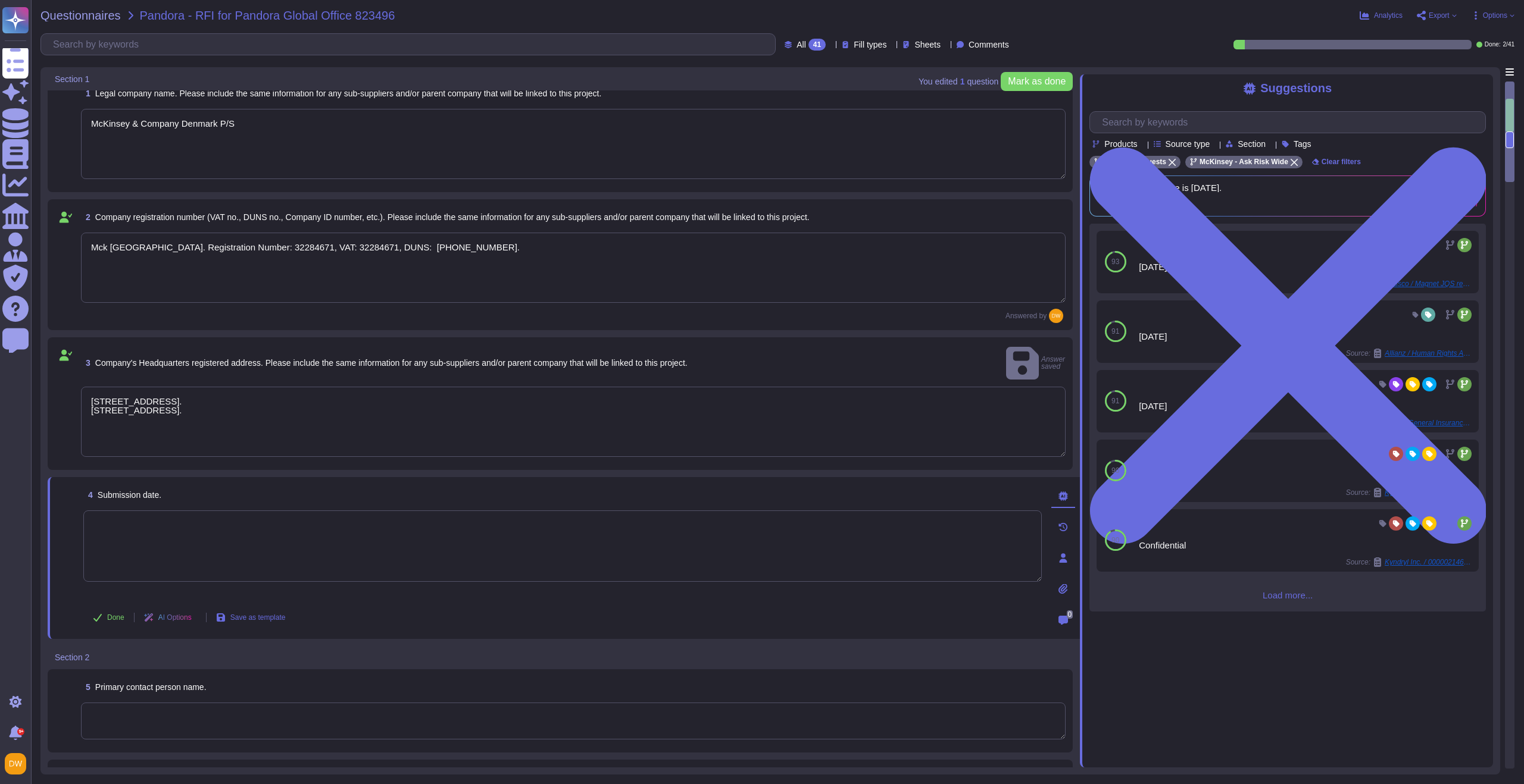
scroll to position [156, 0]
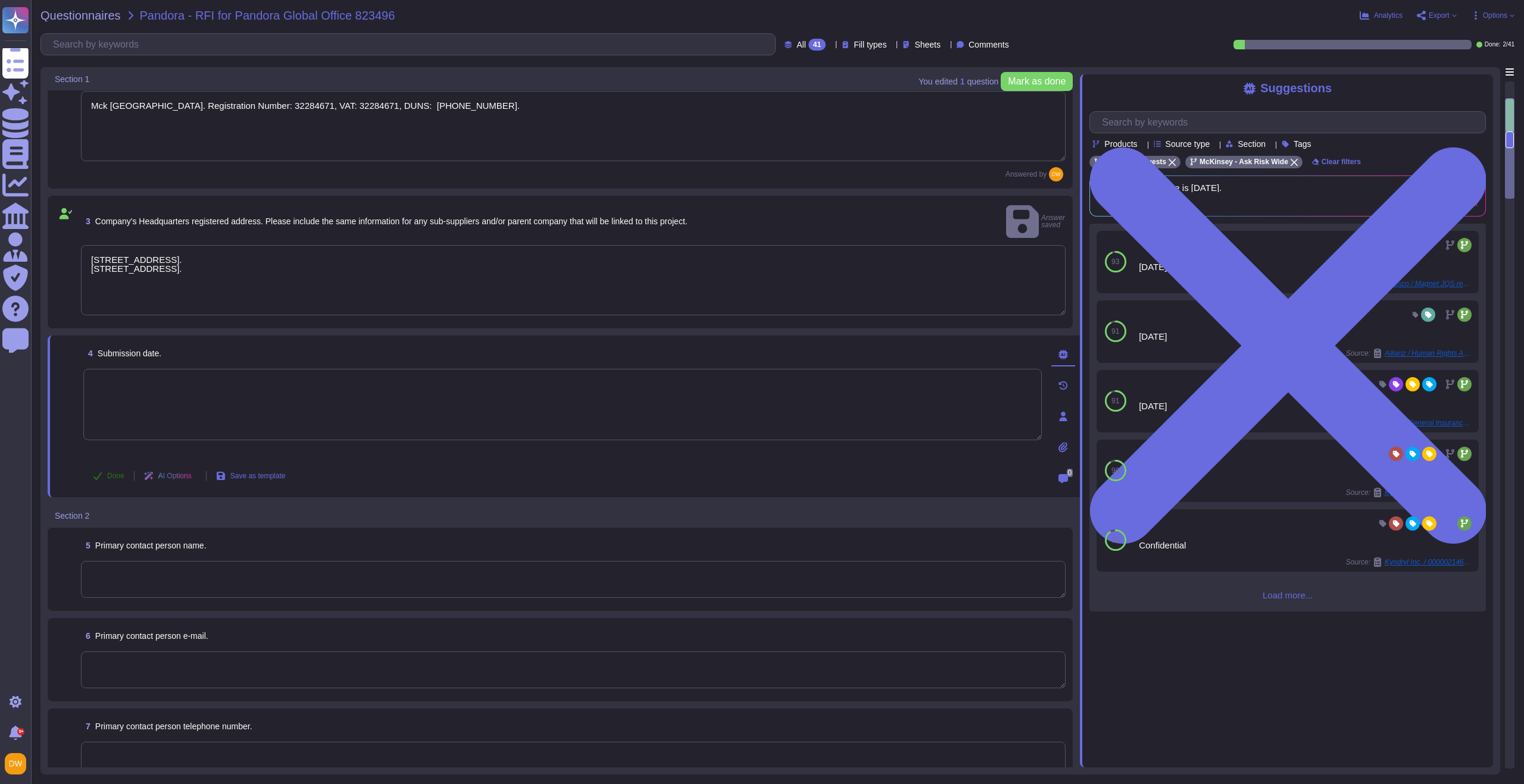
click at [112, 464] on button "Done" at bounding box center [109, 476] width 50 height 24
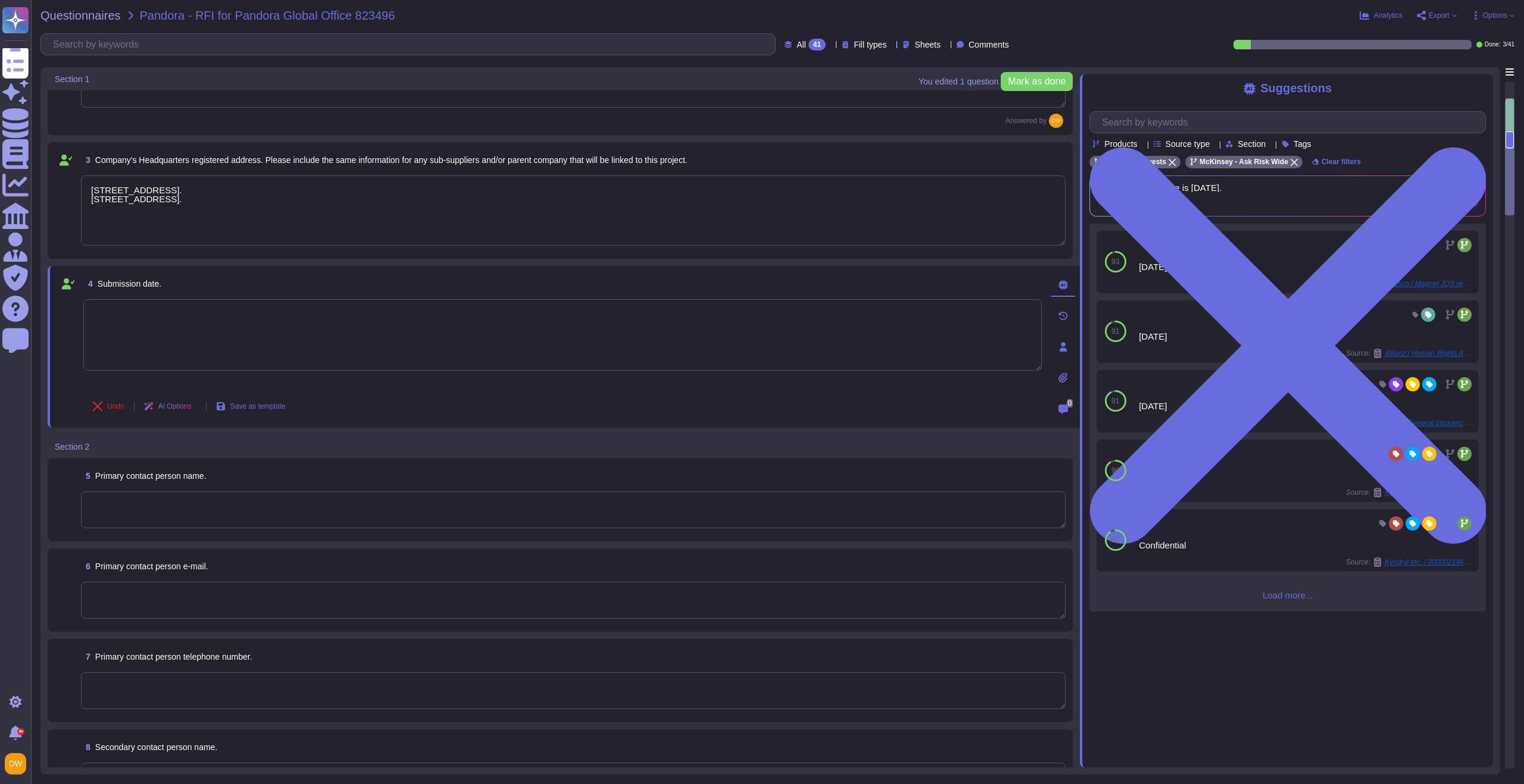
click at [167, 499] on textarea at bounding box center [573, 510] width 985 height 37
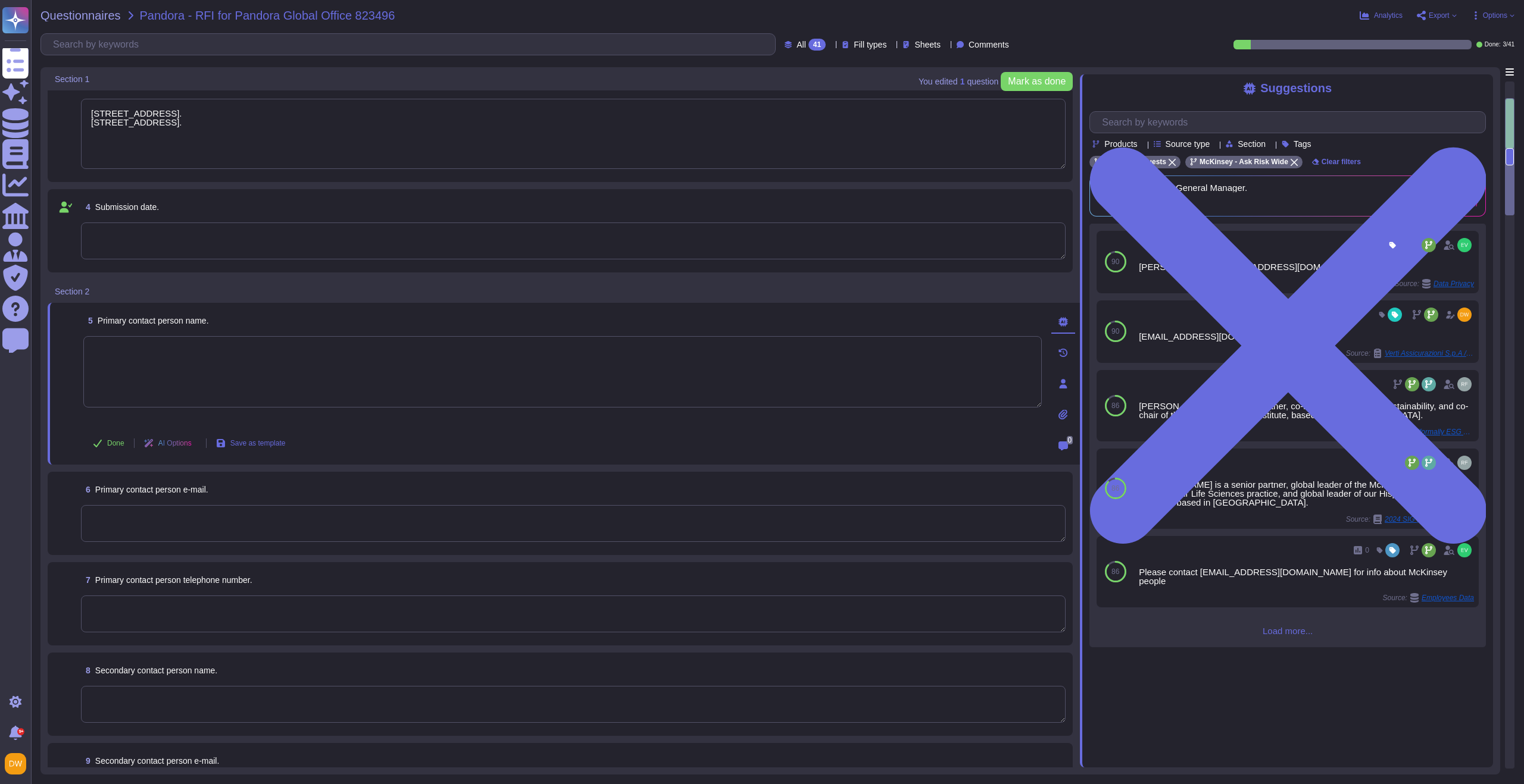
scroll to position [409, 0]
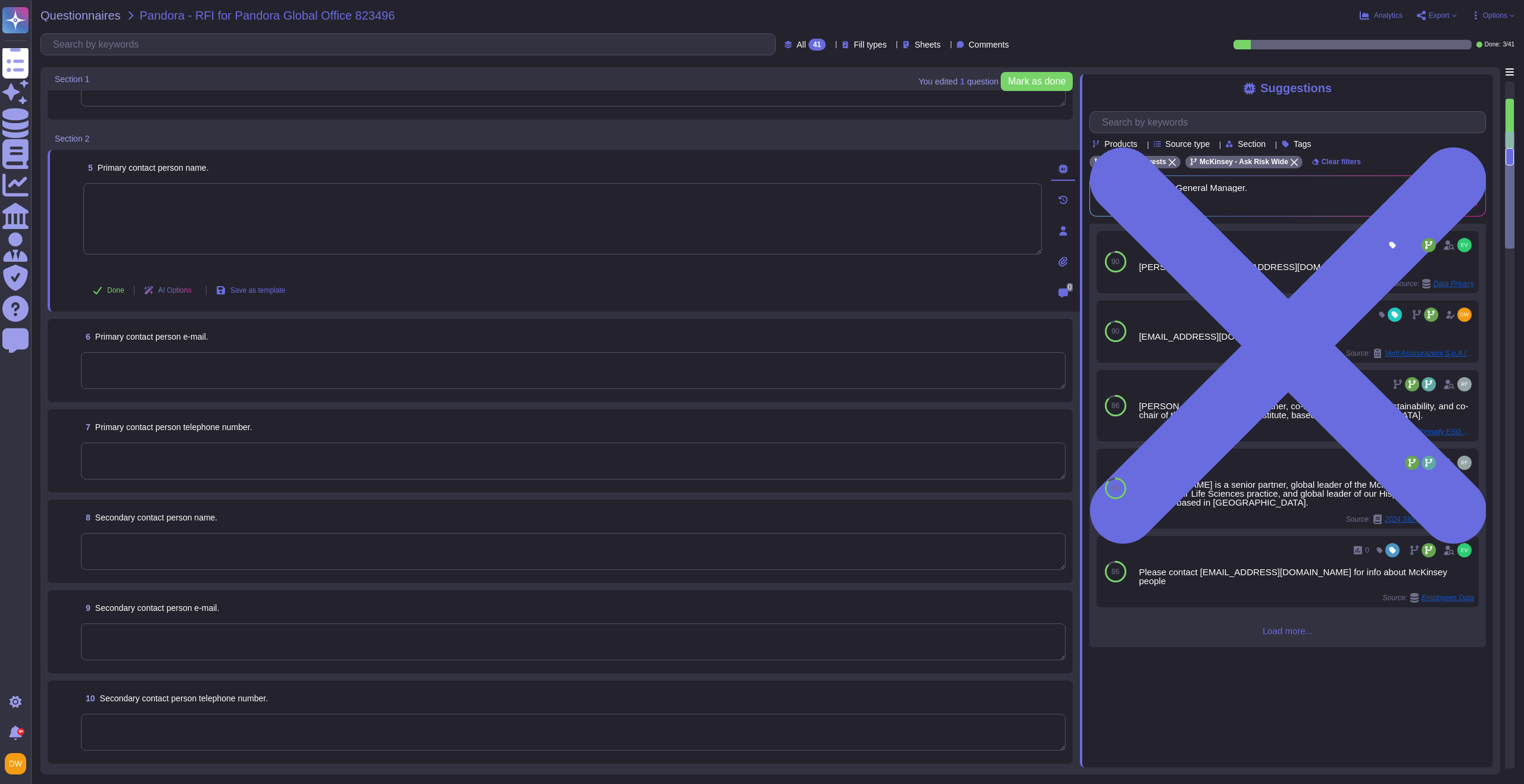
type textarea "Mck Denmark. Registration Number: 32284671, VAT: 32284671, DUNS: 30-510-0041."
type textarea "Ved Stranden 14, 1061 København K, Denmark. 251 Little Falls Drive, Wilmington,…"
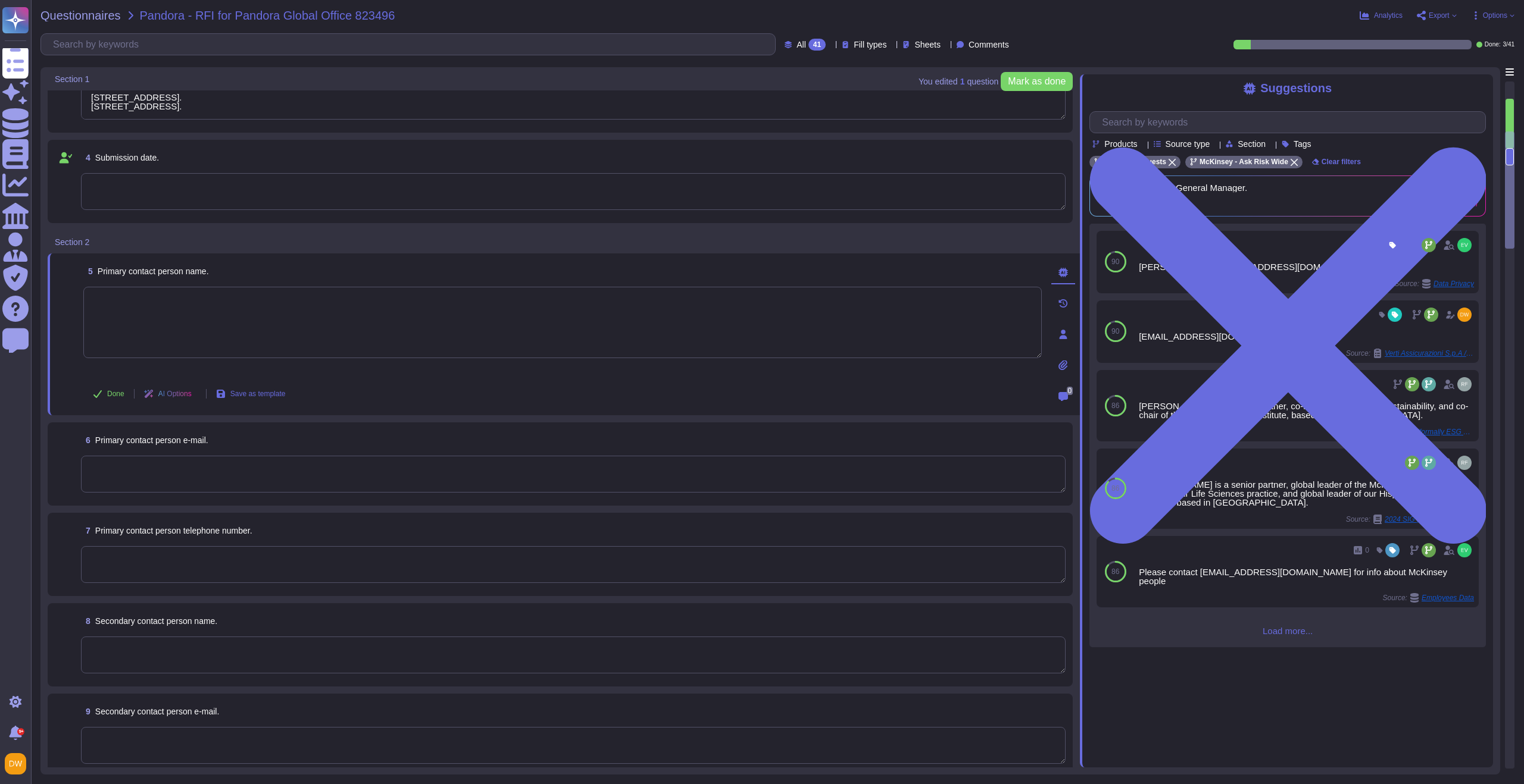
scroll to position [255, 0]
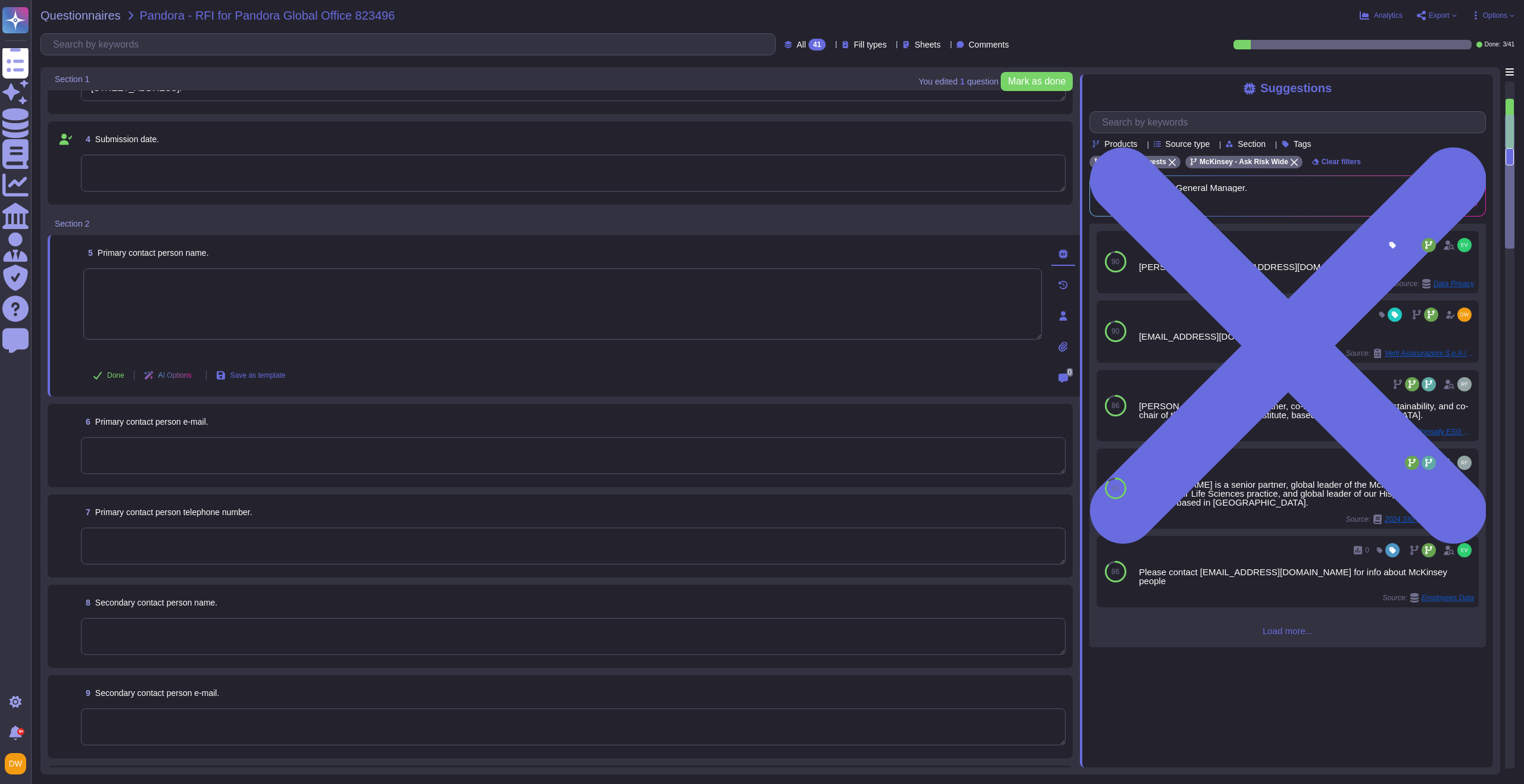
type textarea "McKinsey & Company Denmark P/S"
click at [100, 369] on button "Done" at bounding box center [109, 375] width 50 height 24
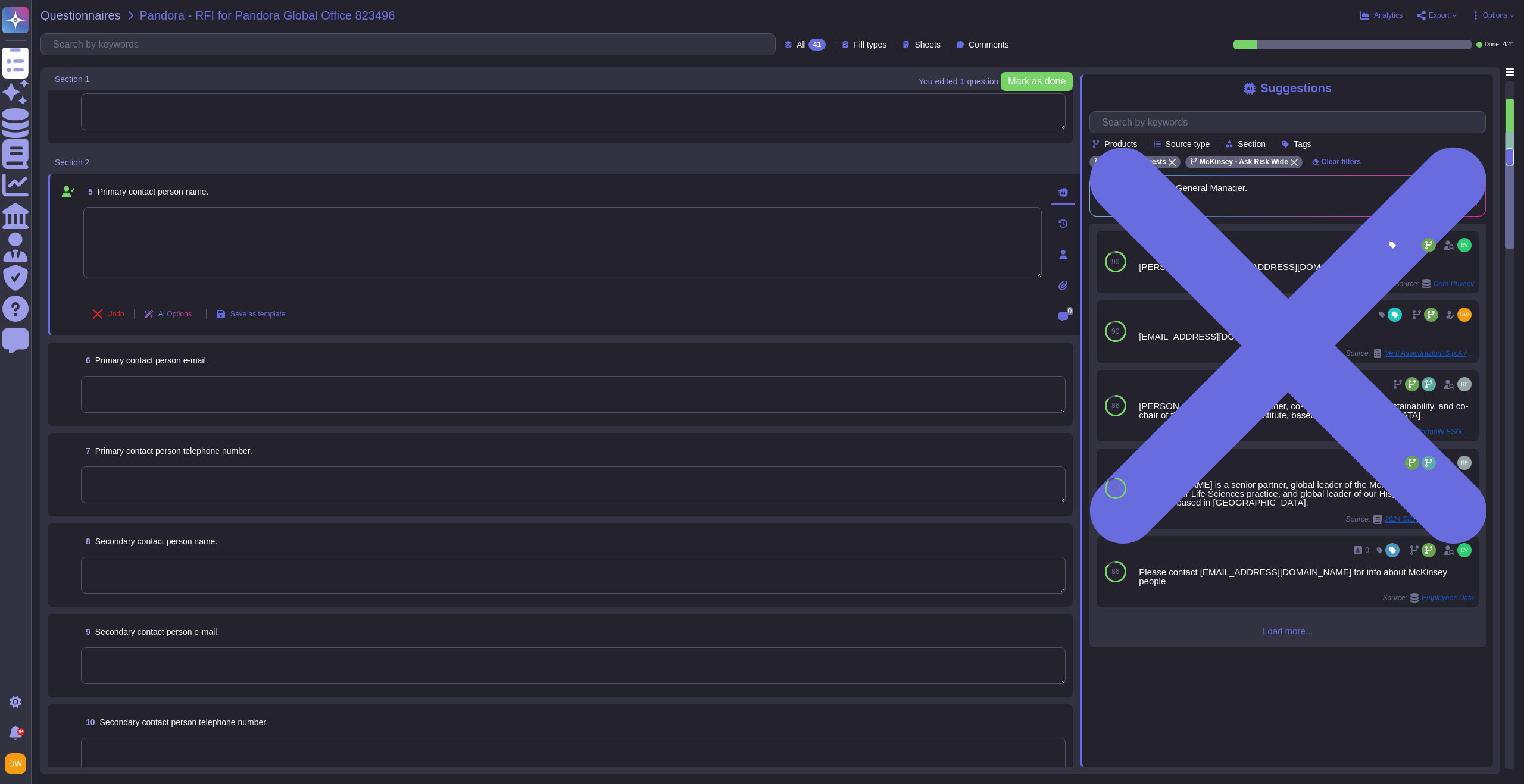
click at [110, 408] on textarea at bounding box center [573, 395] width 985 height 37
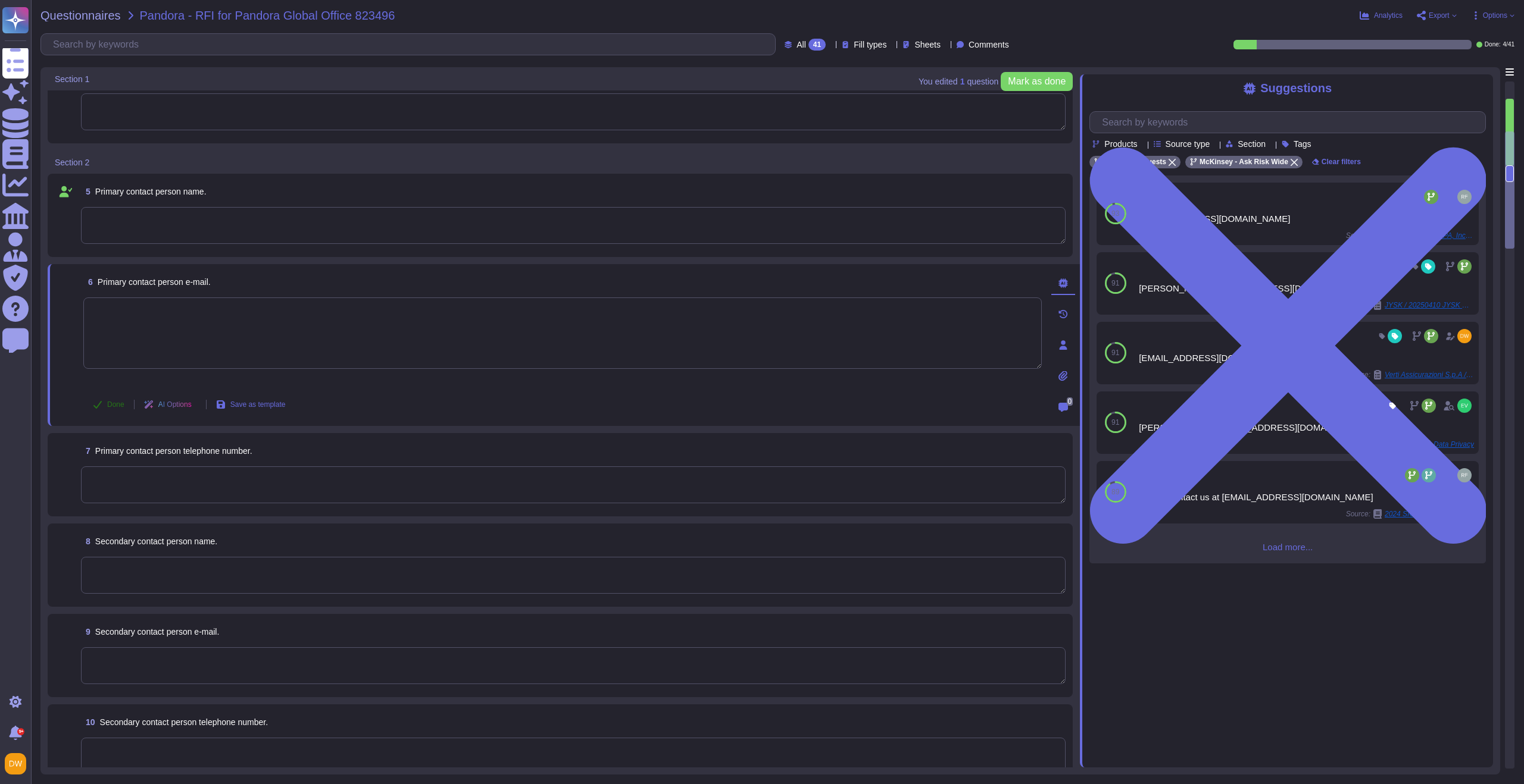
click at [106, 403] on button "Done" at bounding box center [109, 405] width 50 height 24
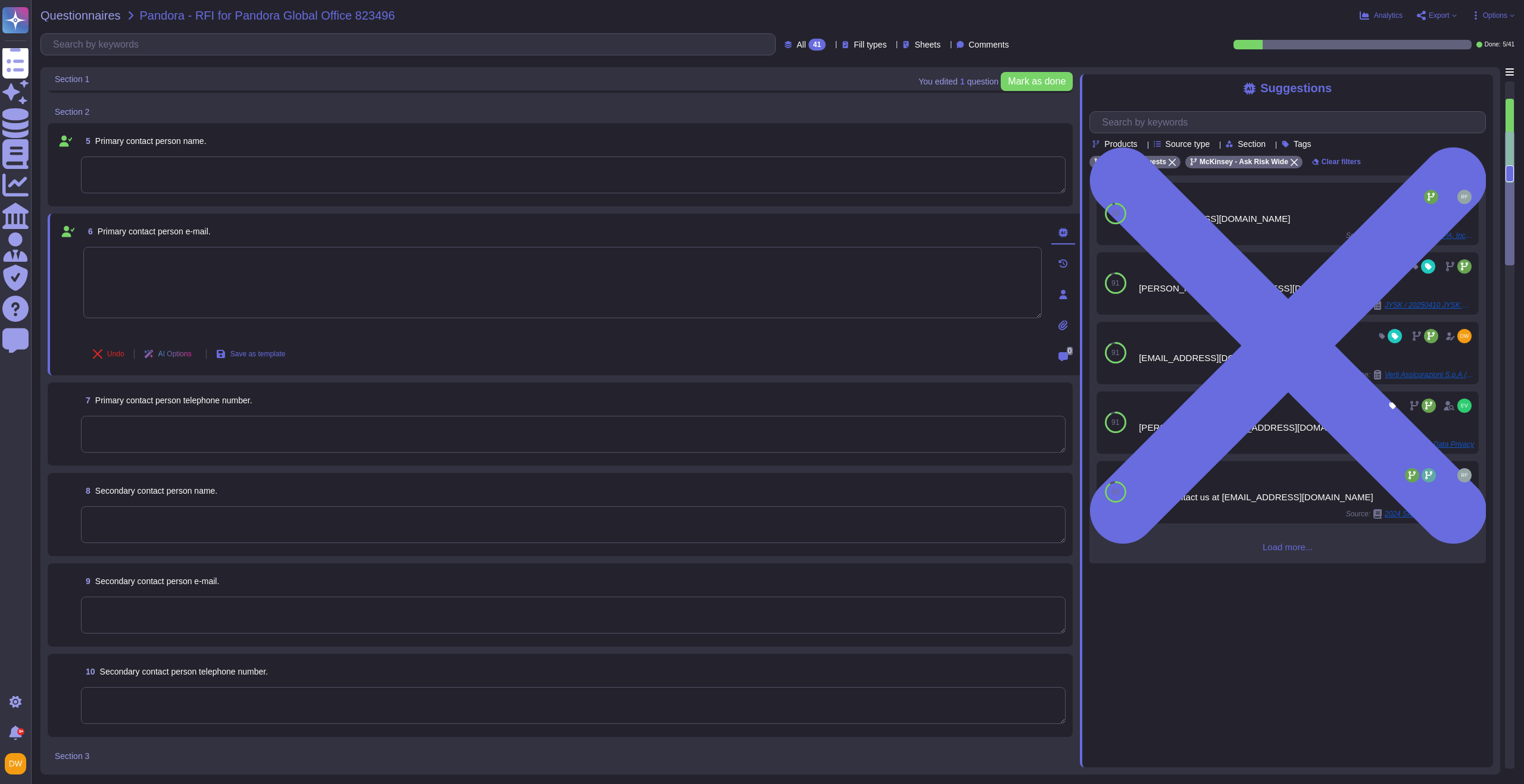
click at [122, 435] on textarea at bounding box center [573, 435] width 985 height 37
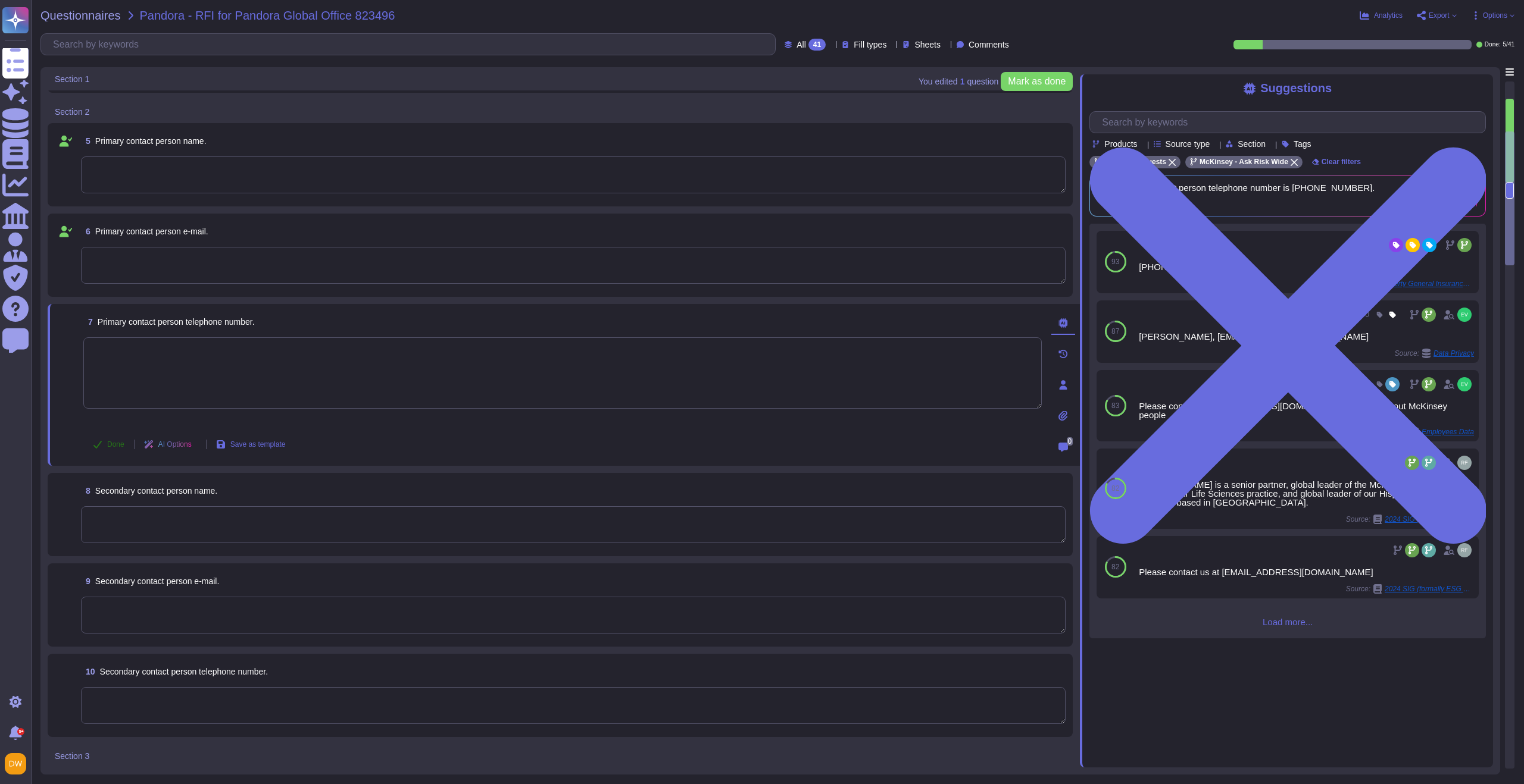
click at [114, 445] on span "Done" at bounding box center [116, 445] width 17 height 7
click at [114, 514] on textarea at bounding box center [573, 525] width 985 height 37
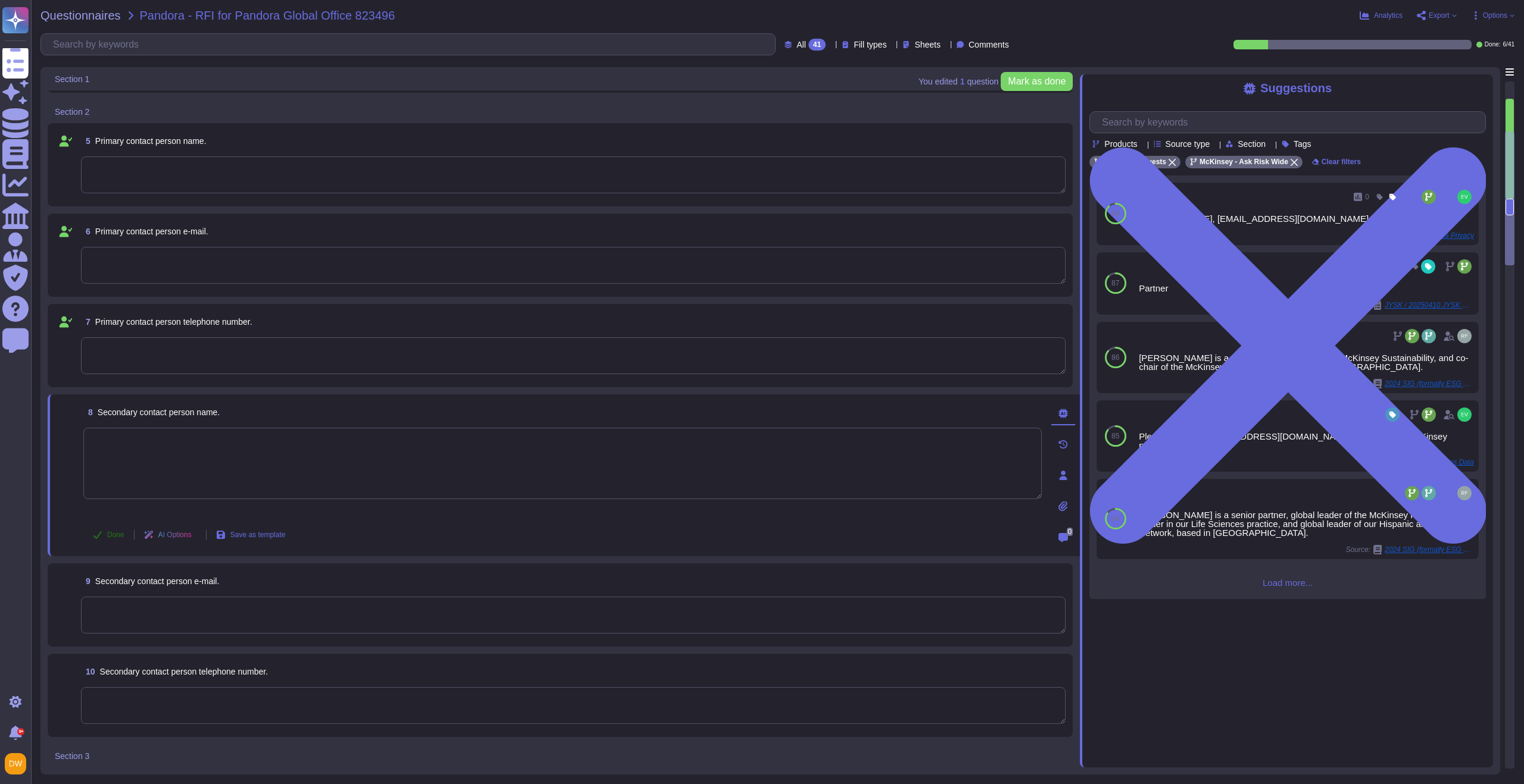
click at [107, 535] on span "Done" at bounding box center [116, 535] width 17 height 7
click at [103, 636] on div "9 Secondary contact person e-mail." at bounding box center [560, 605] width 1011 height 69
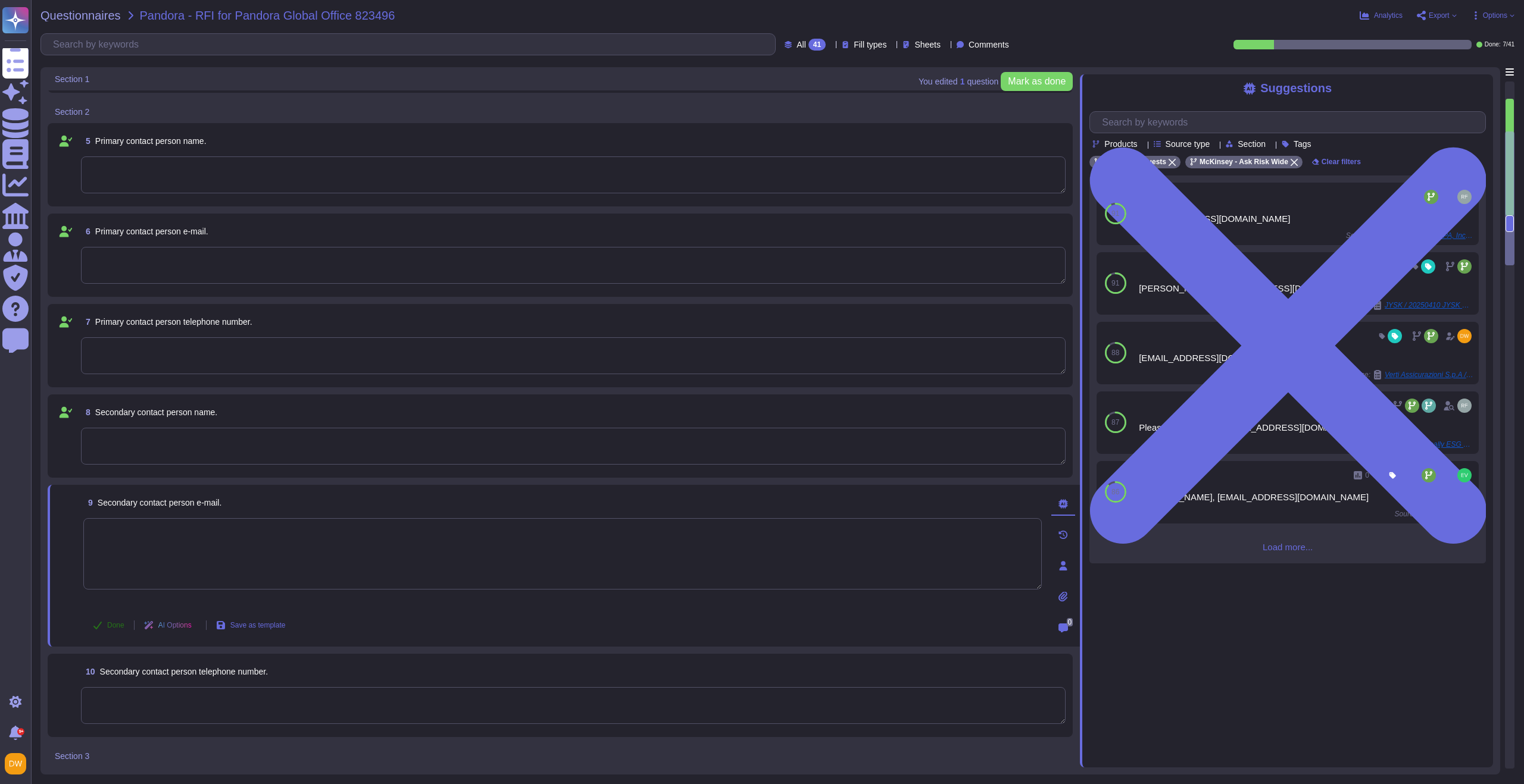
click at [107, 623] on span "Done" at bounding box center [116, 626] width 17 height 7
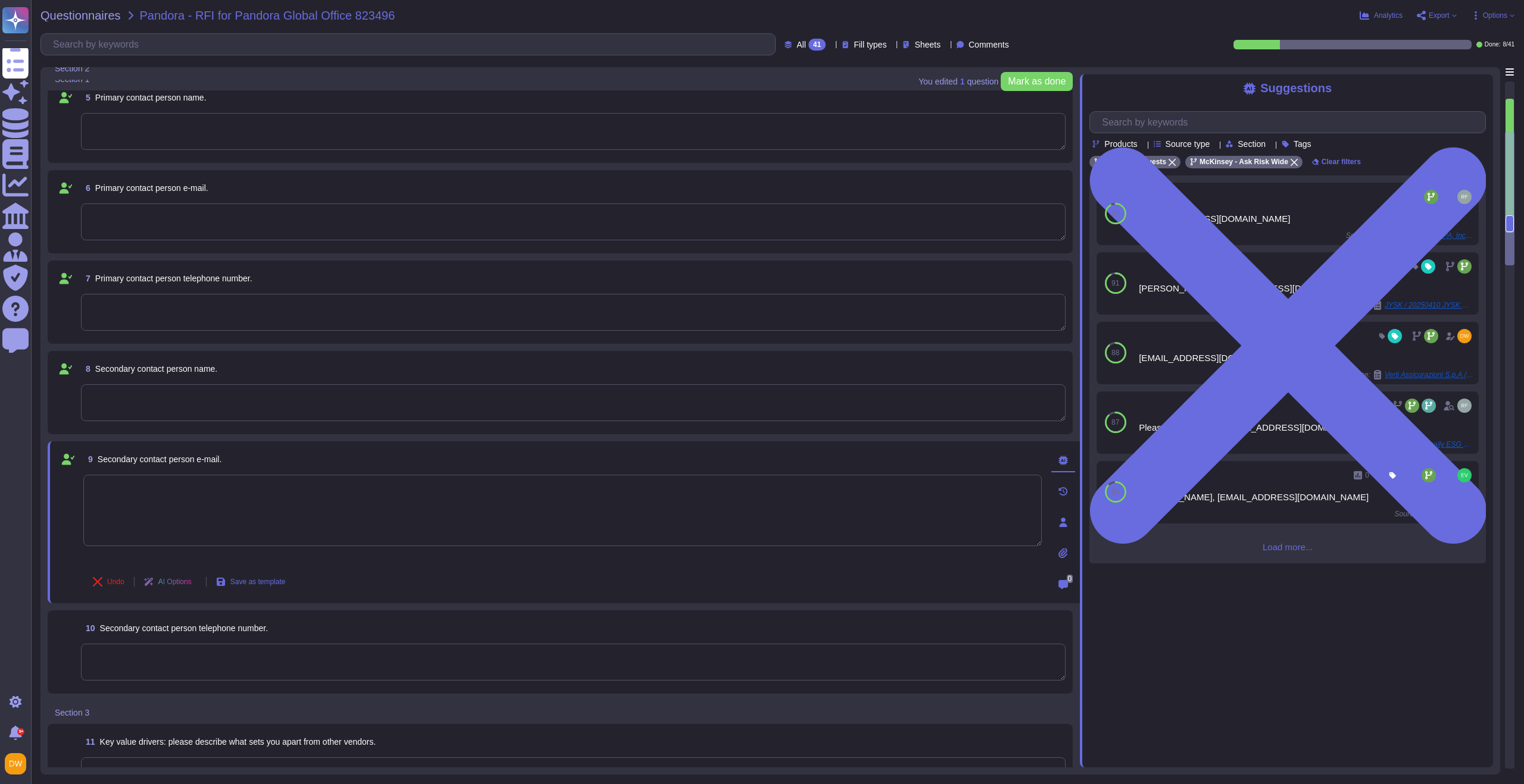
scroll to position [532, 0]
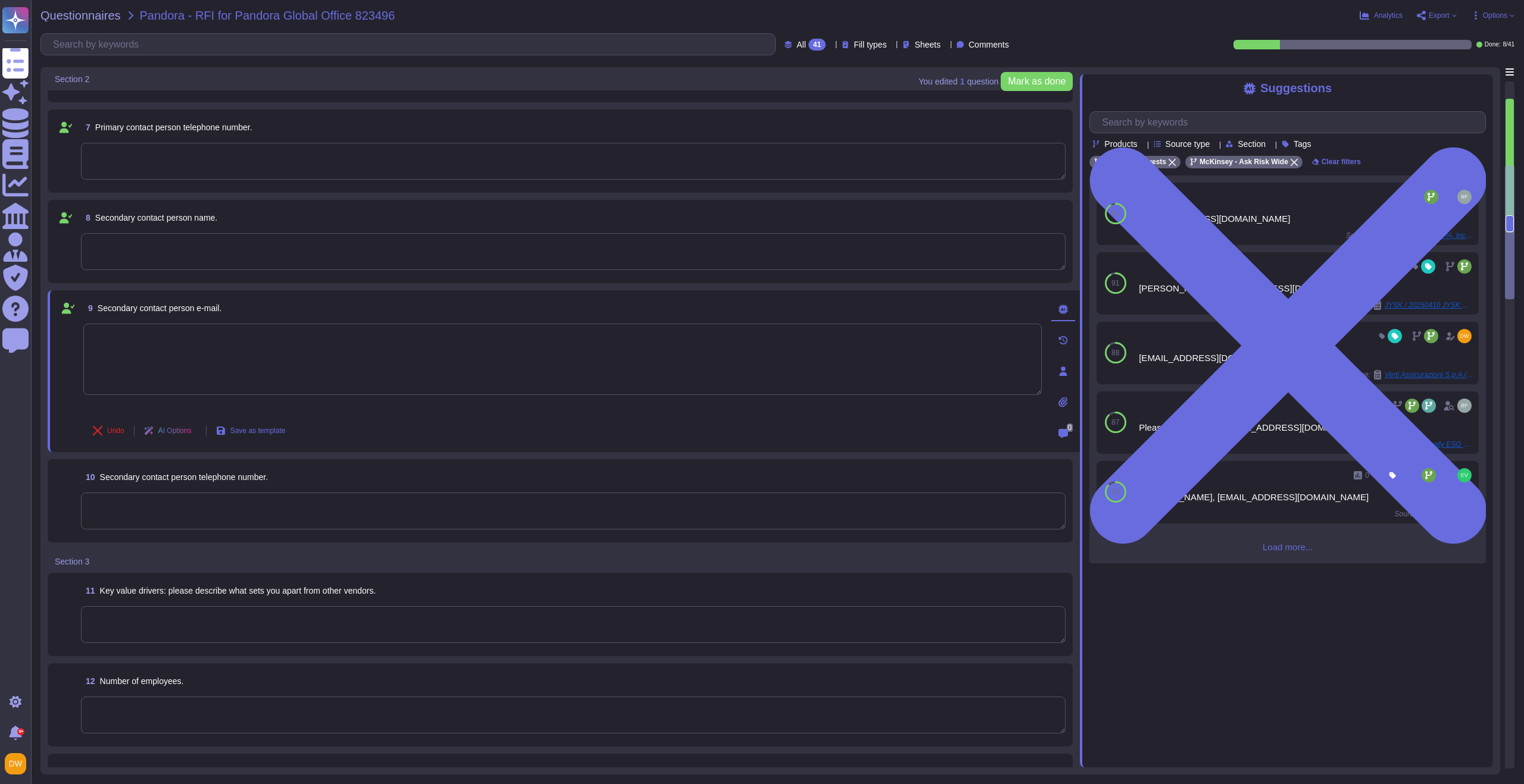
click at [150, 500] on textarea at bounding box center [573, 512] width 985 height 37
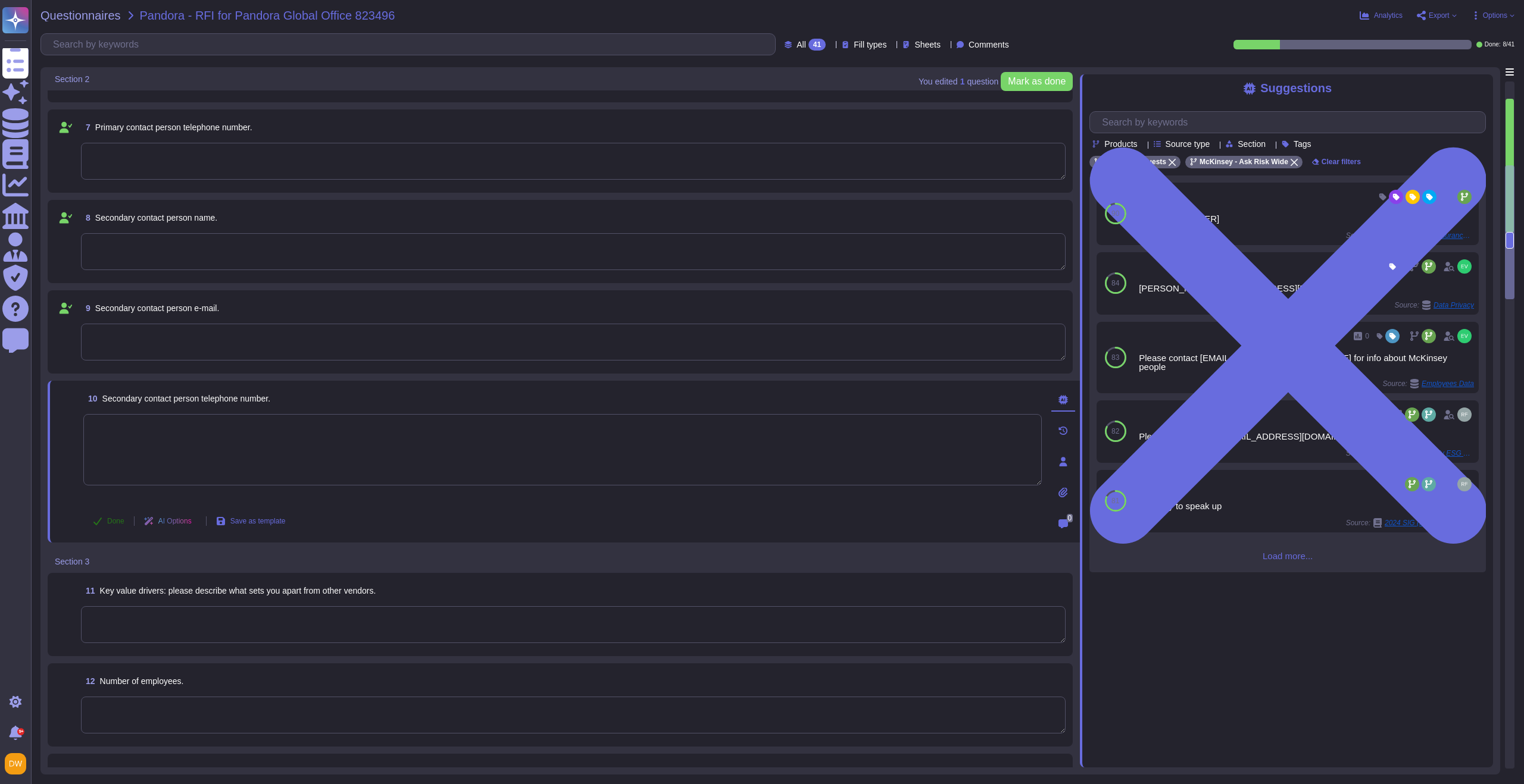
click at [120, 519] on span "Done" at bounding box center [116, 521] width 17 height 7
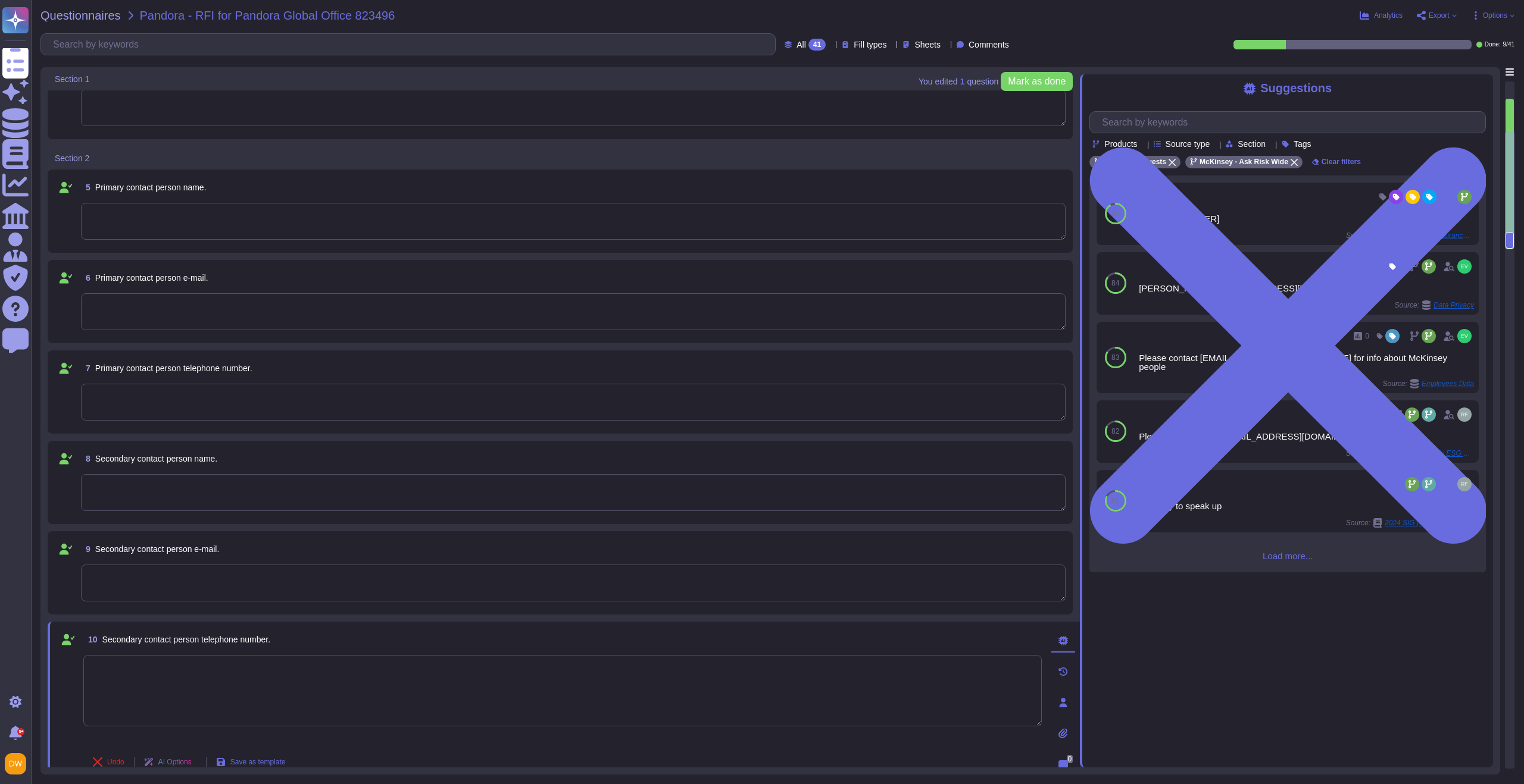
type textarea "McKinsey & Company Denmark P/S"
type textarea "Mck Denmark. Registration Number: 32284671, VAT: 32284671, DUNS: 30-510-0041."
type textarea "Ved Stranden 14, 1061 København K, Denmark. 251 Little Falls Drive, Wilmington,…"
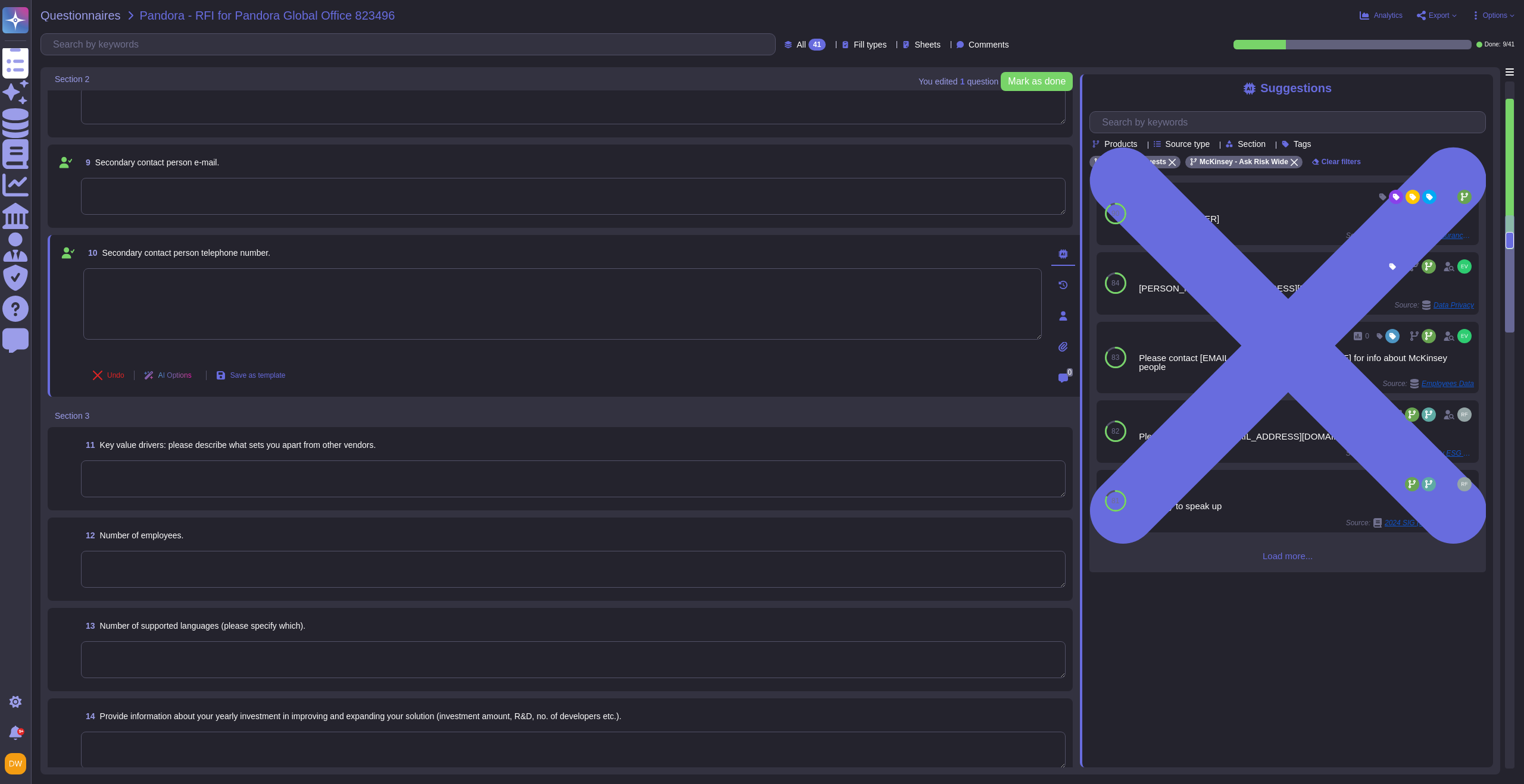
scroll to position [809, 0]
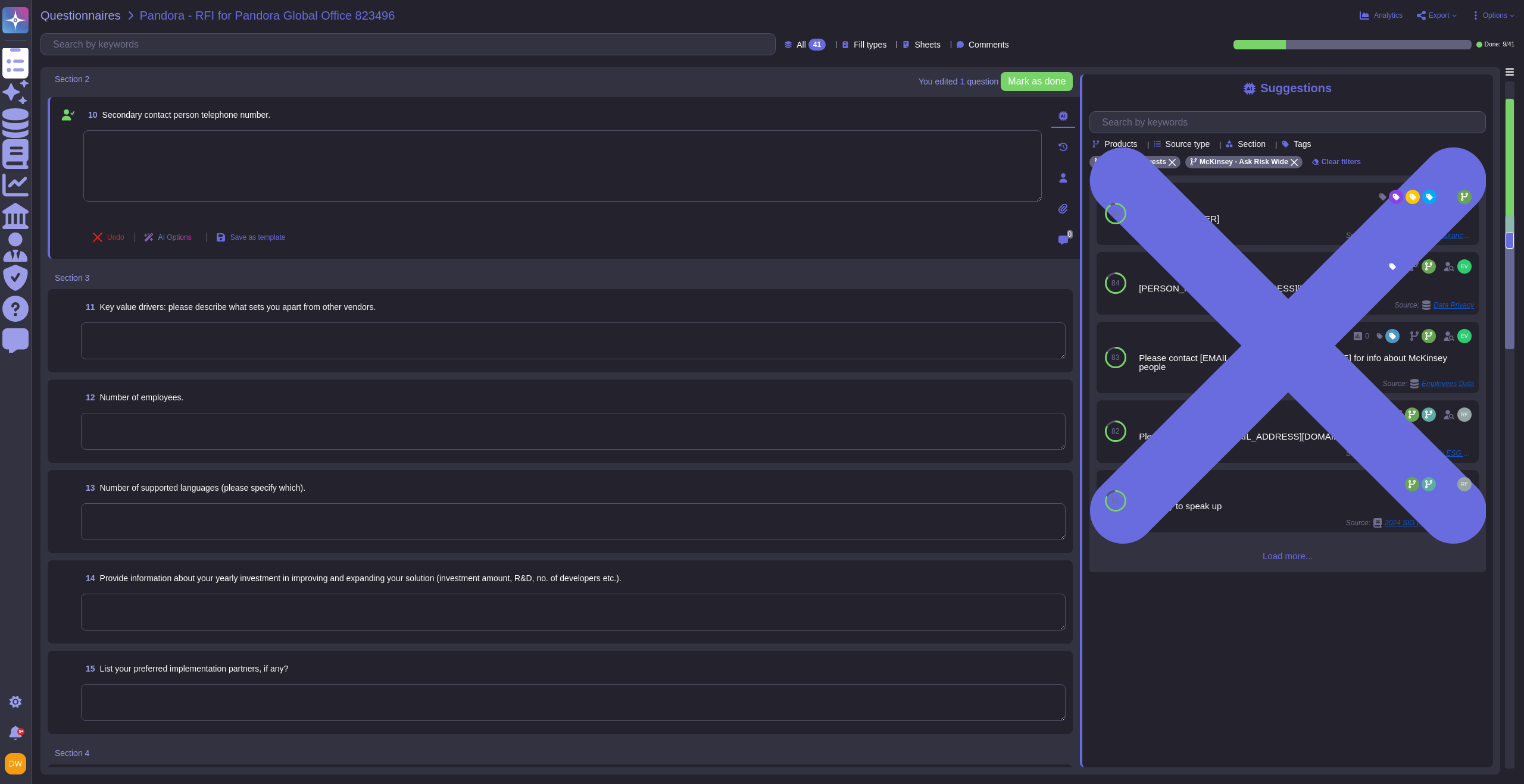
click at [276, 334] on textarea at bounding box center [573, 341] width 985 height 37
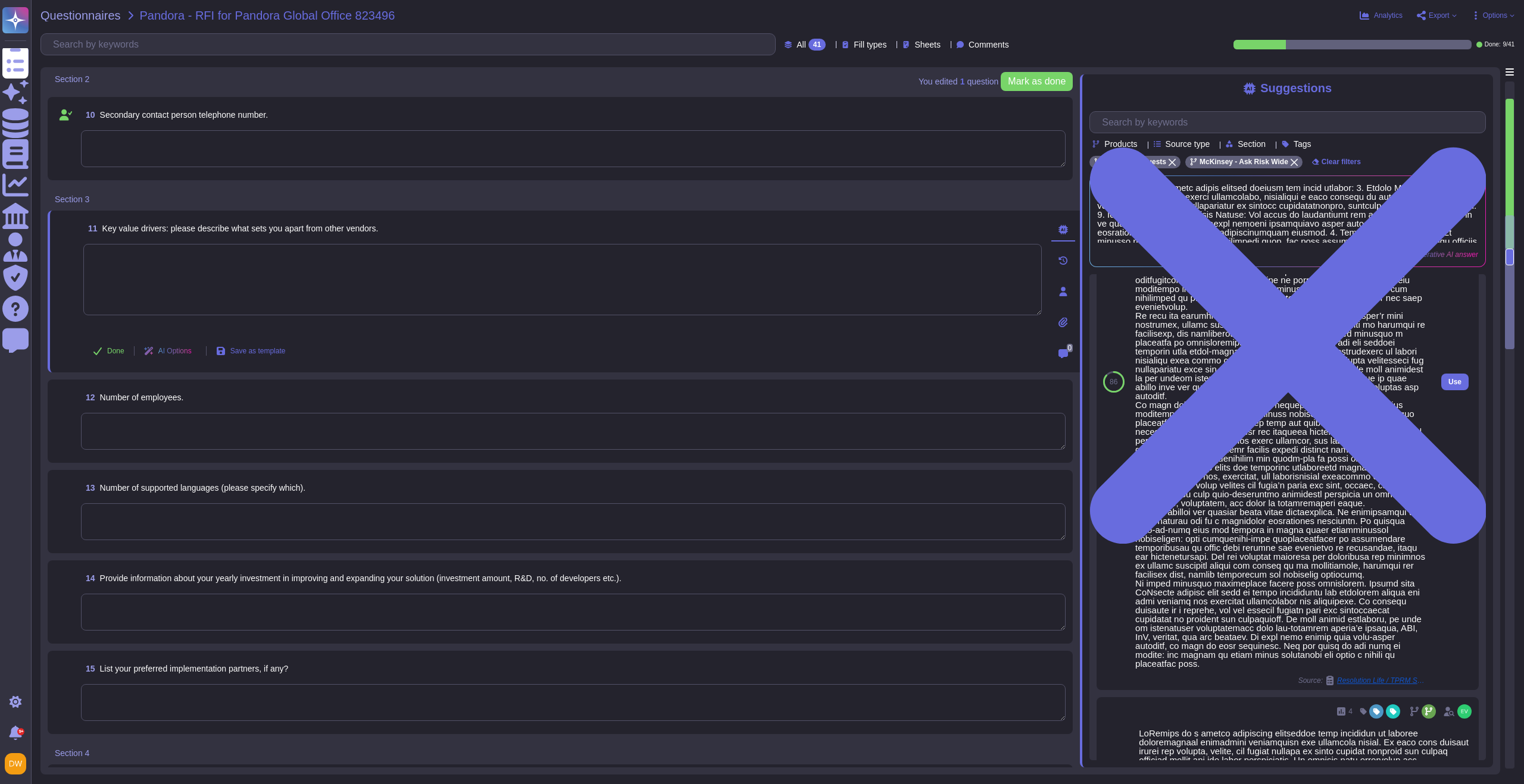
scroll to position [90, 0]
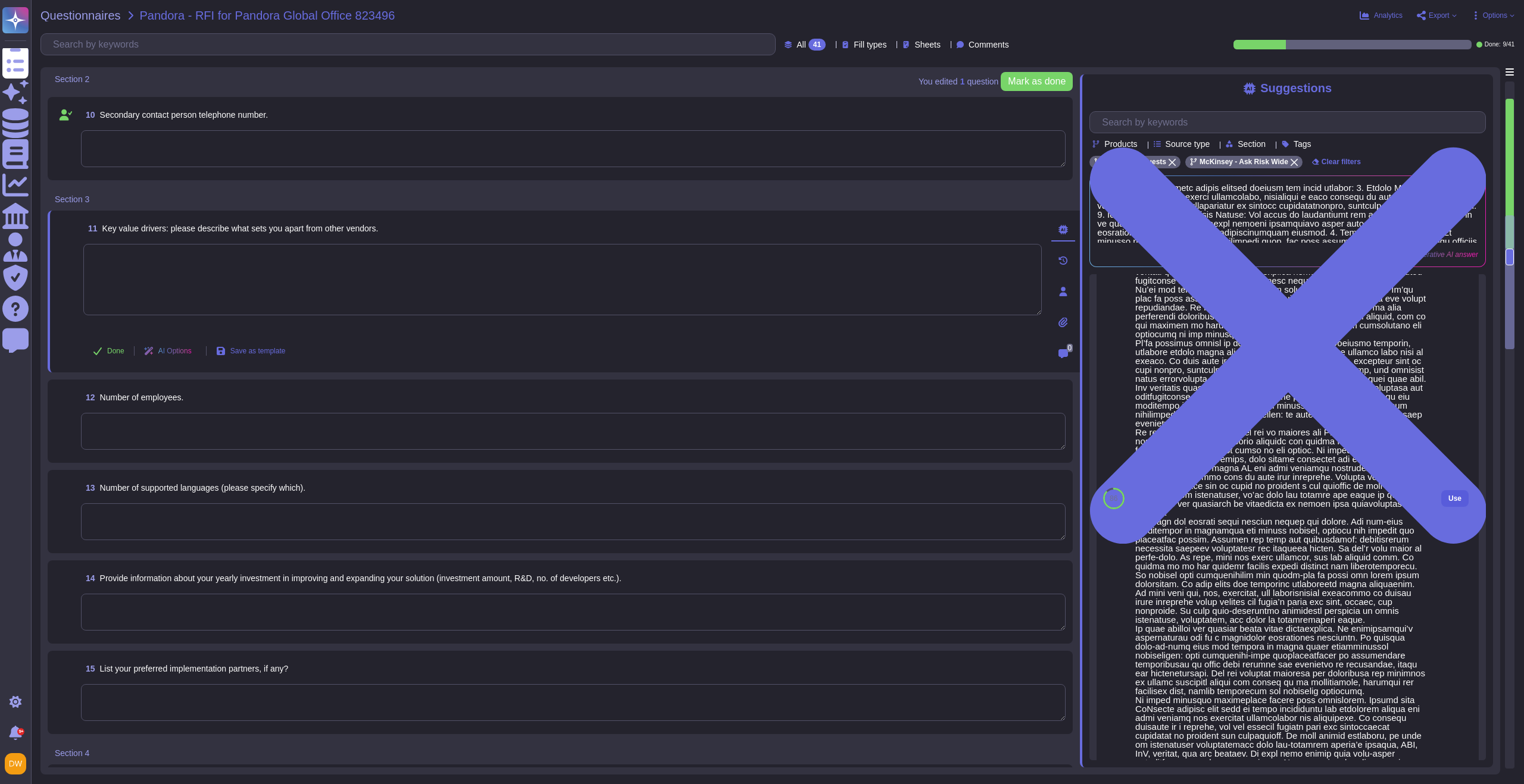
click at [1448, 502] on span "Use" at bounding box center [1455, 499] width 13 height 7
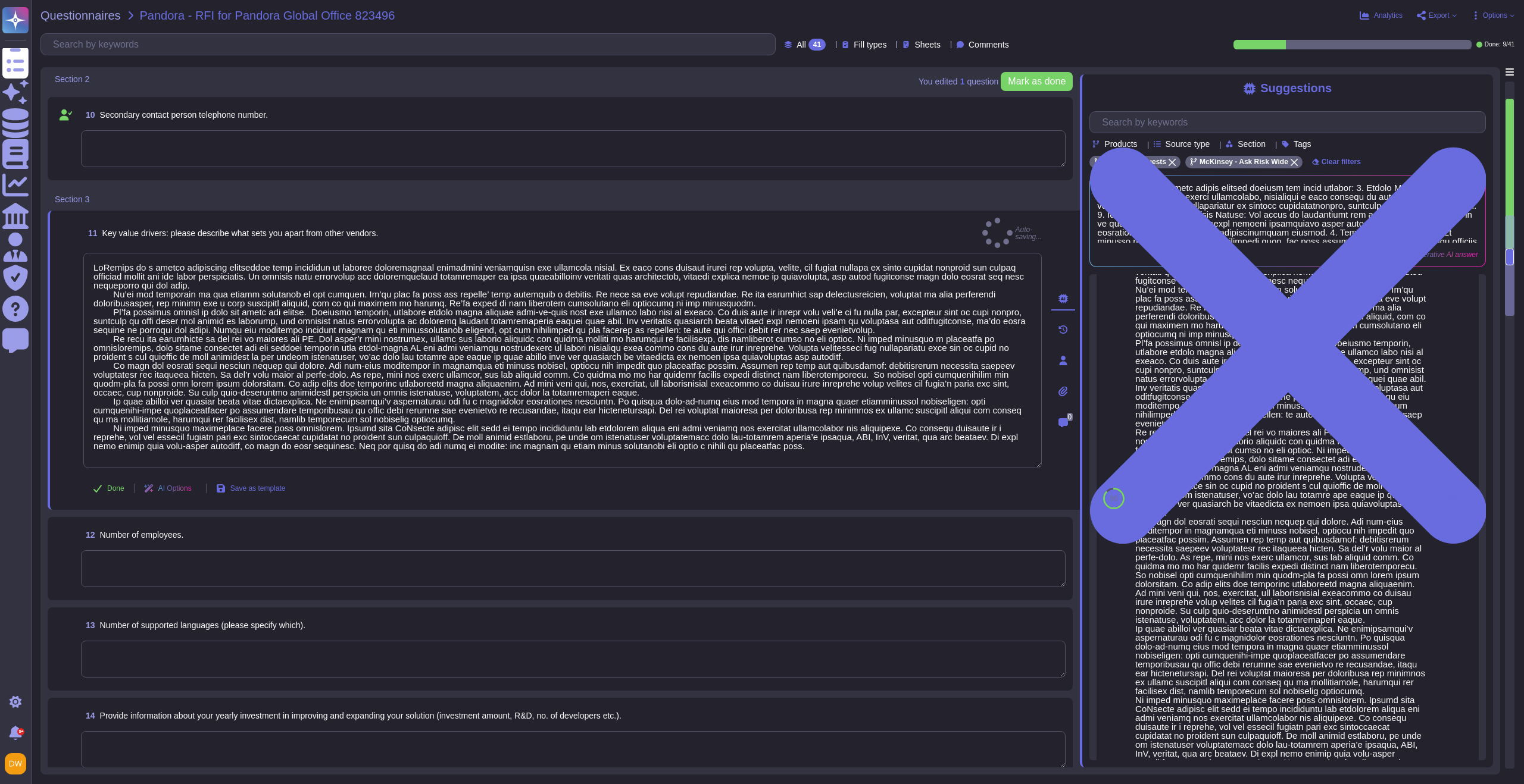
type textarea "McKinsey is a global management consulting firm committed to helping organizati…"
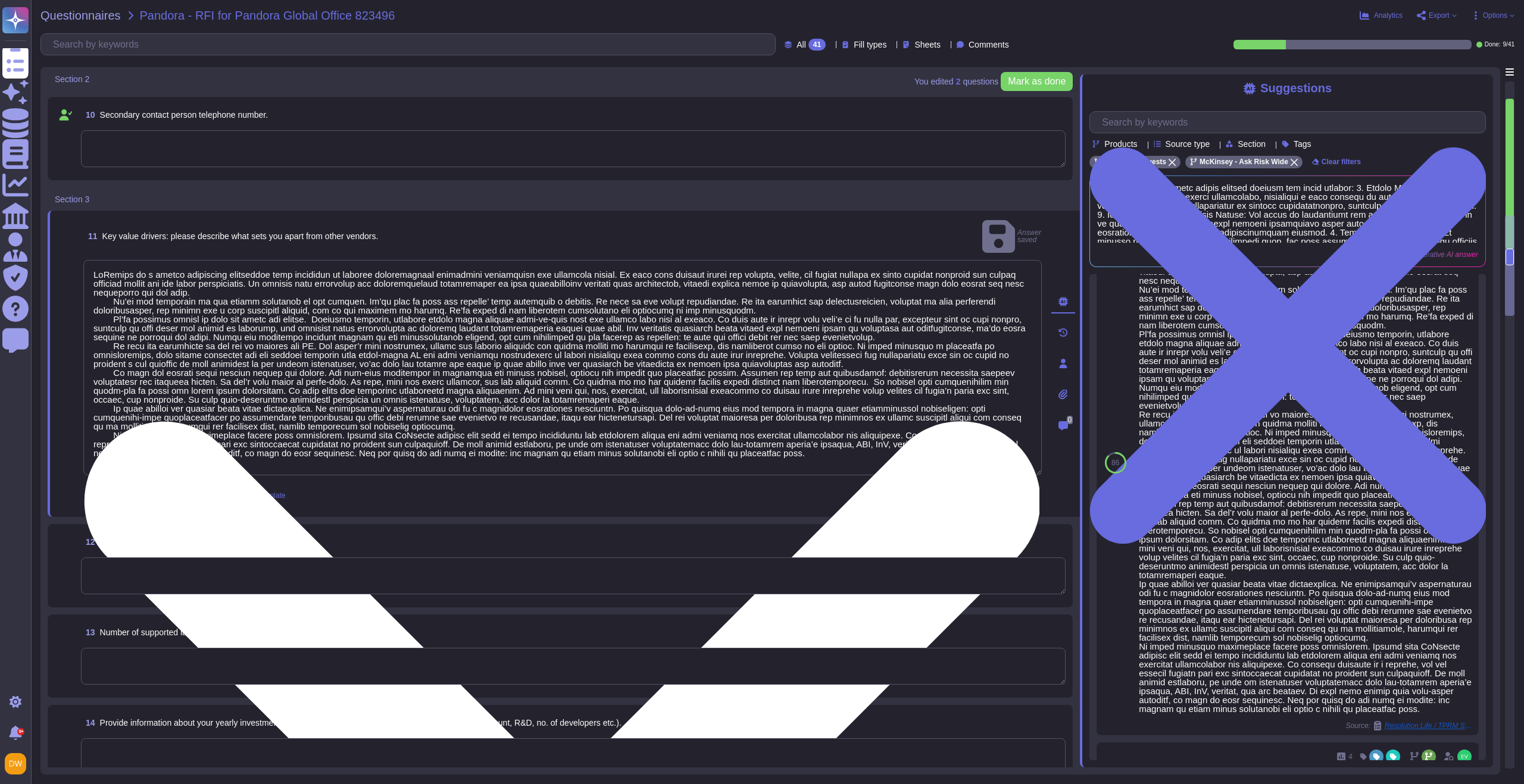
click at [209, 309] on textarea at bounding box center [563, 367] width 958 height 215
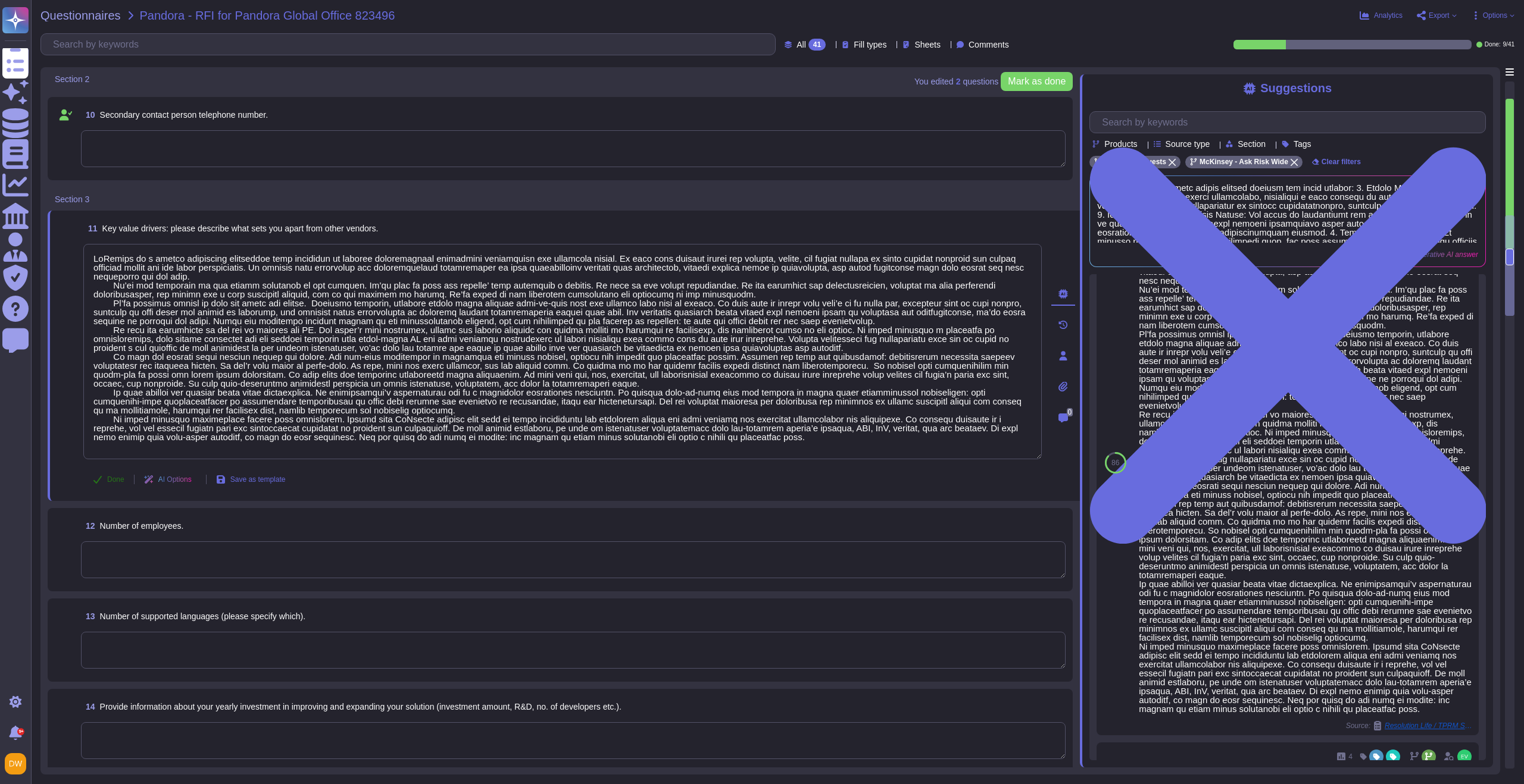
click at [107, 481] on span "Done" at bounding box center [116, 480] width 17 height 7
click at [138, 545] on textarea at bounding box center [573, 560] width 985 height 37
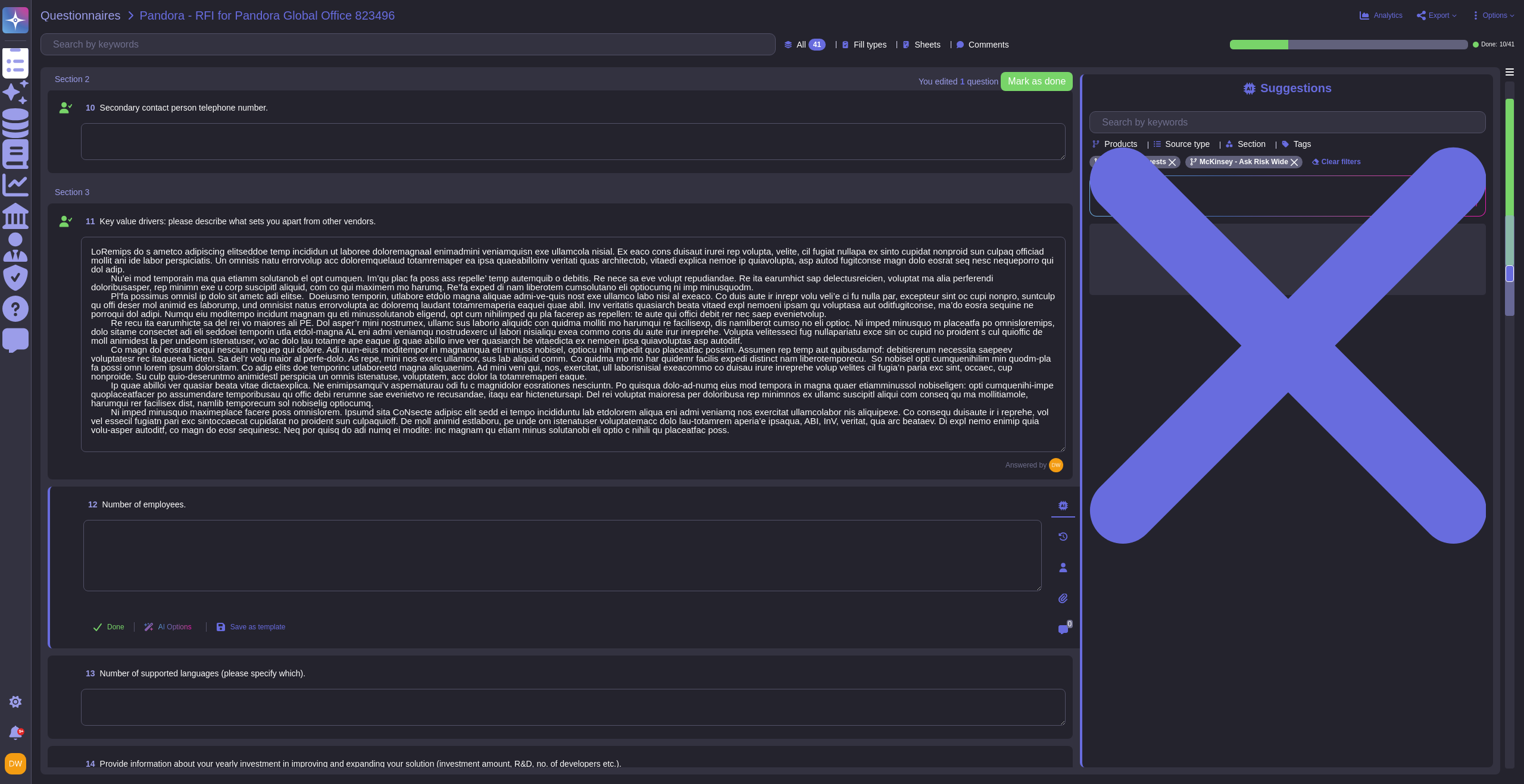
scroll to position [0, 0]
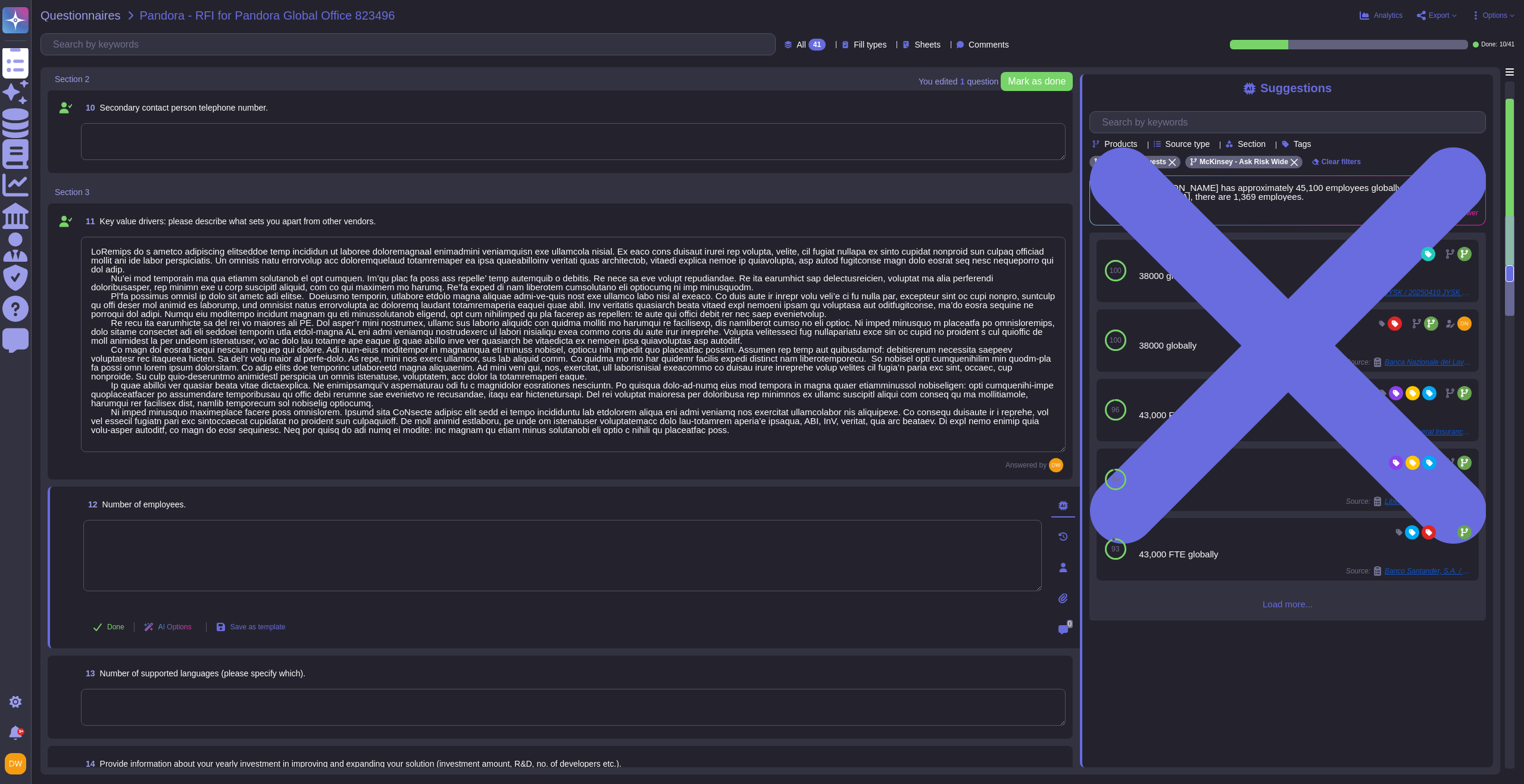
click at [338, 542] on textarea at bounding box center [563, 556] width 958 height 71
type textarea "`"
click at [101, 620] on button "Done" at bounding box center [109, 627] width 50 height 24
type textarea "~36,800 globally."
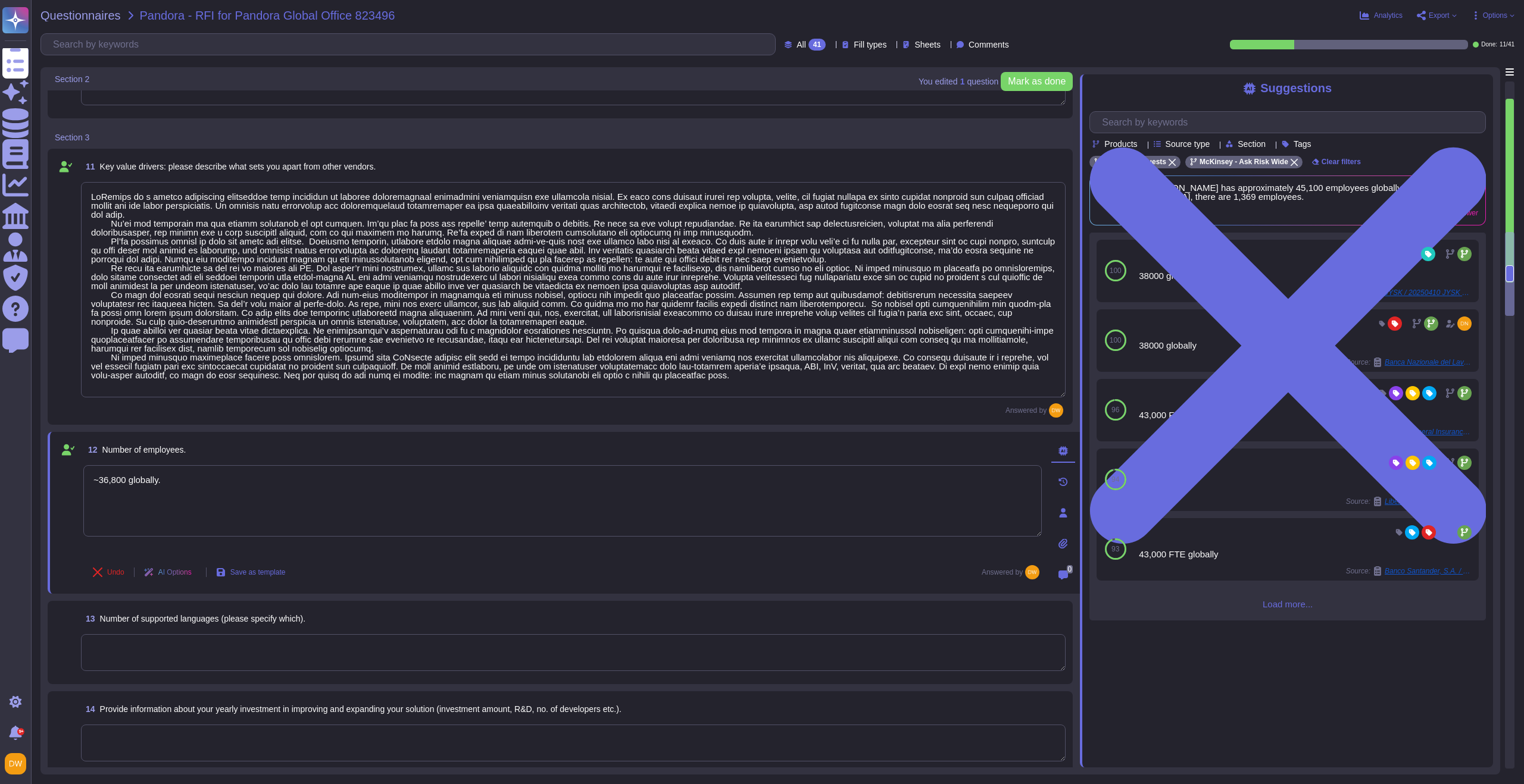
scroll to position [903, 0]
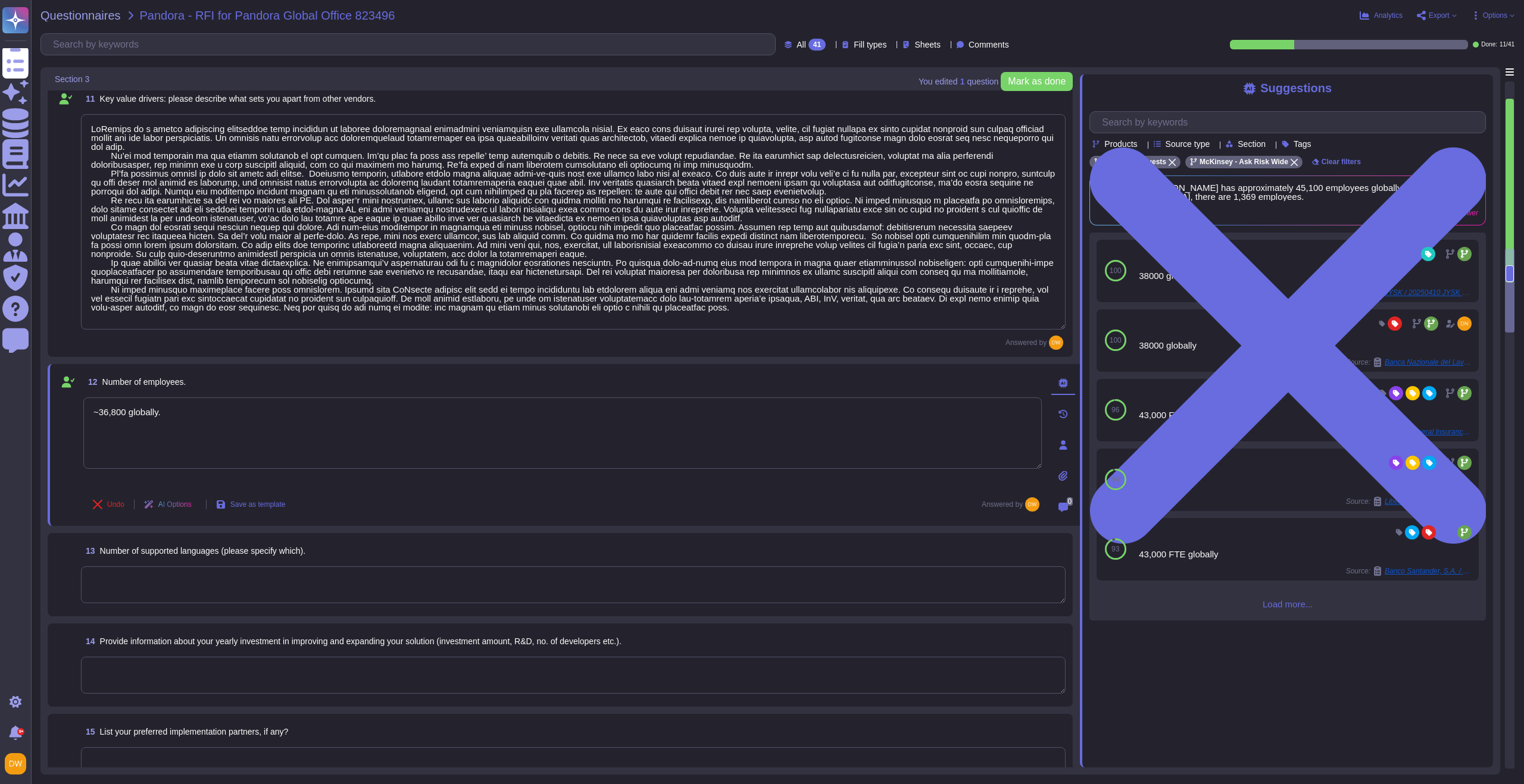
click at [317, 603] on textarea at bounding box center [573, 585] width 985 height 37
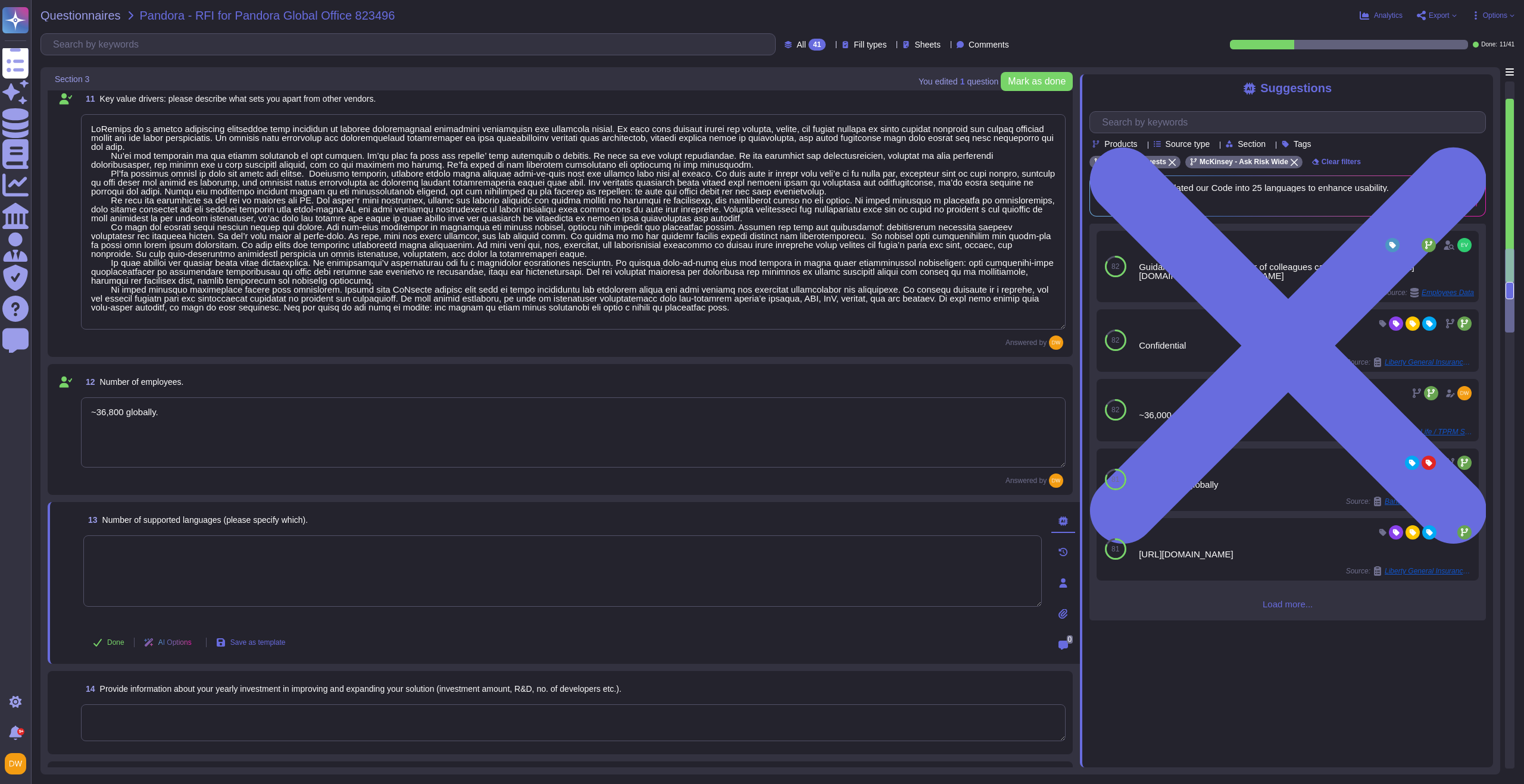
click at [269, 581] on textarea at bounding box center [563, 571] width 958 height 71
click at [129, 643] on button "Done" at bounding box center [109, 643] width 50 height 24
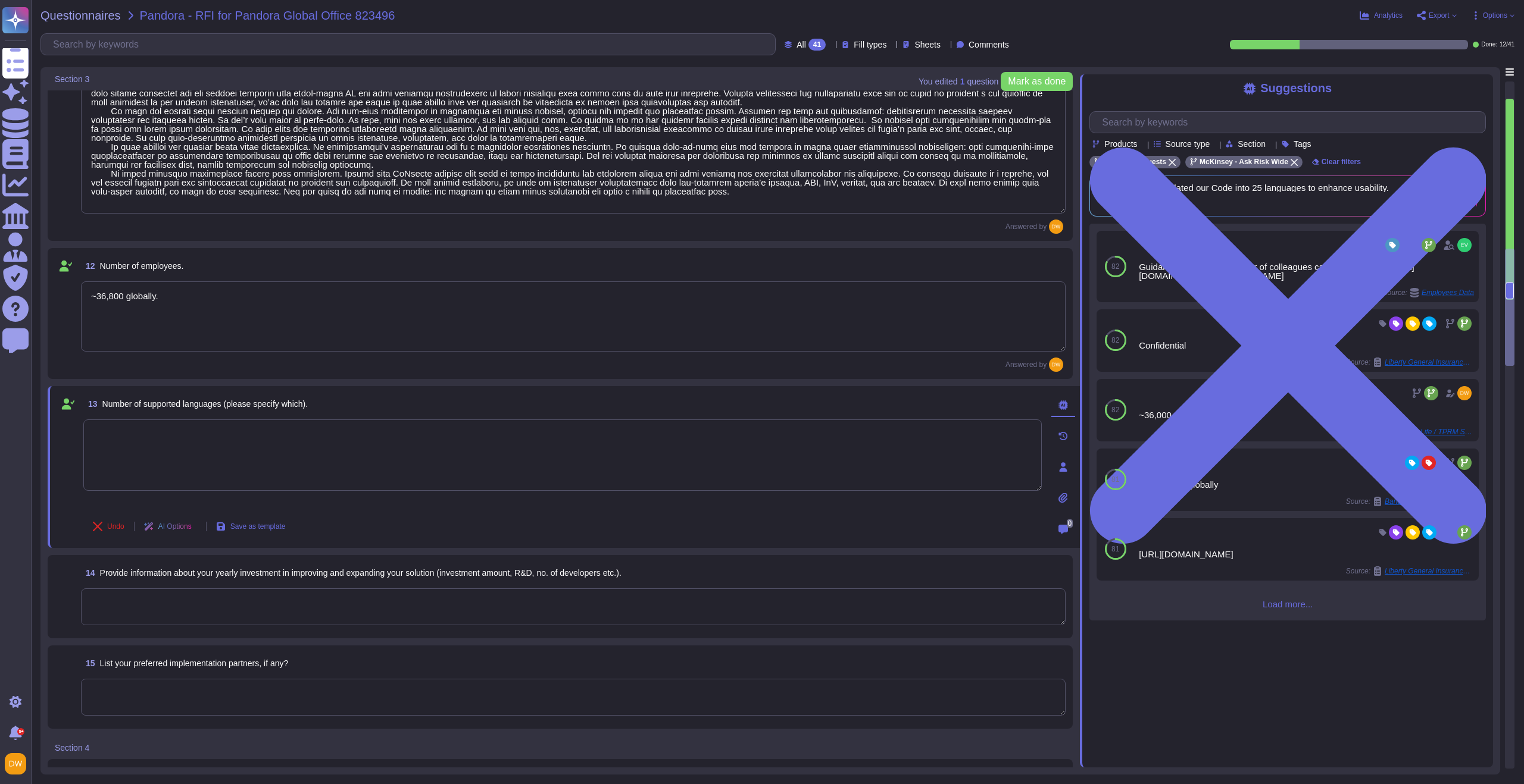
scroll to position [1142, 0]
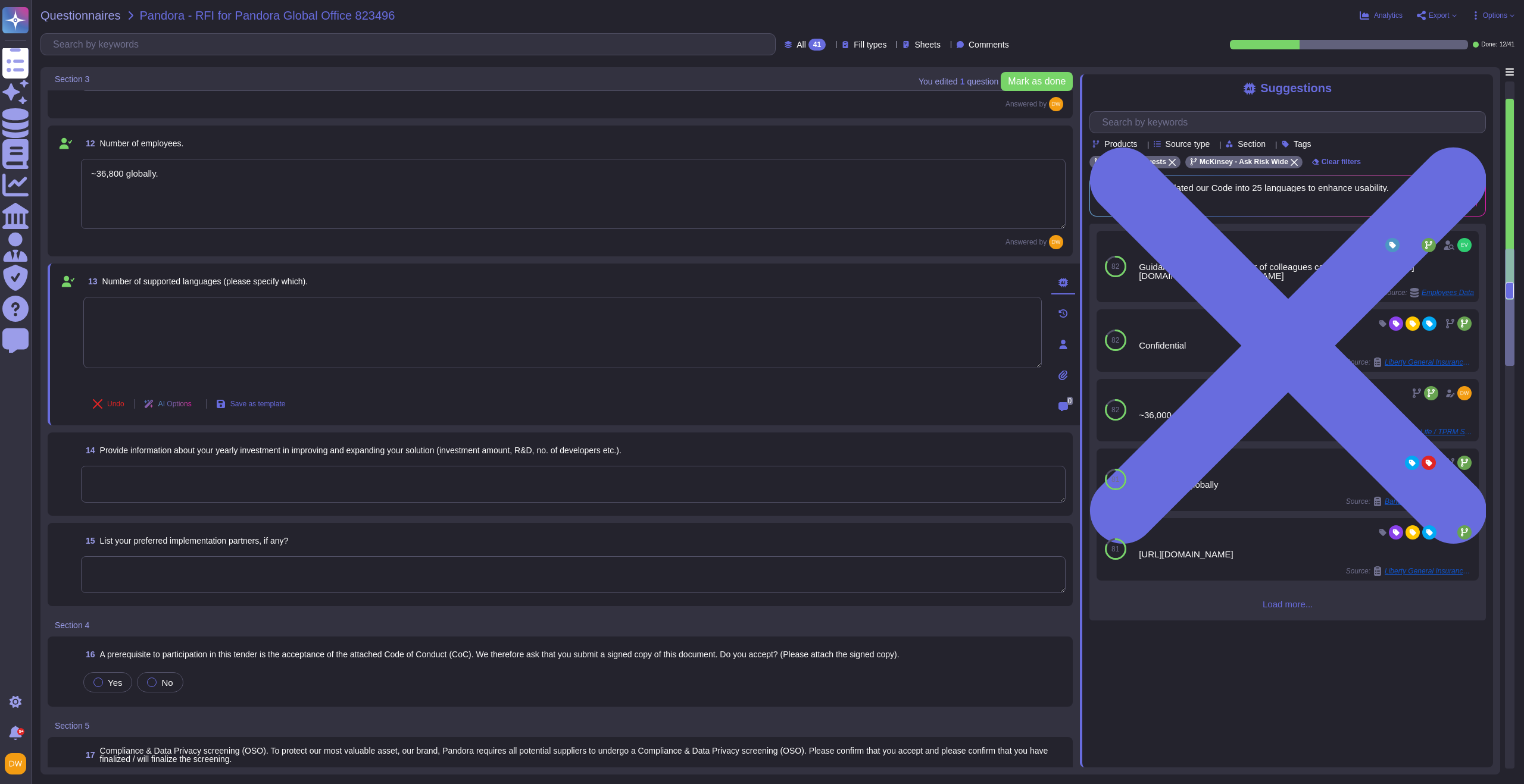
click at [201, 497] on textarea at bounding box center [573, 484] width 985 height 37
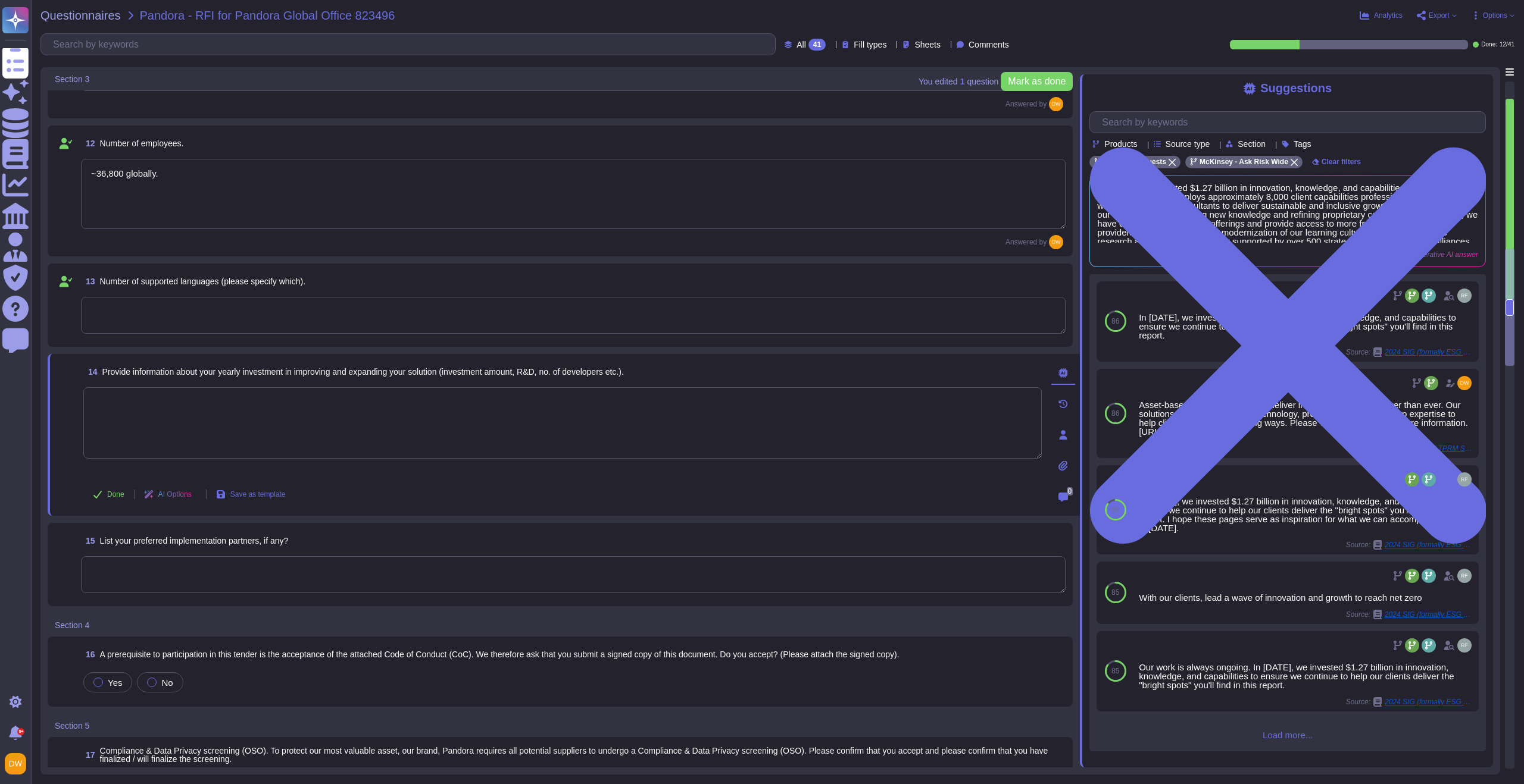
click at [262, 421] on textarea at bounding box center [563, 423] width 958 height 71
click at [344, 446] on textarea at bounding box center [563, 423] width 958 height 71
click at [1160, 506] on div "In 2024, we invested $1.27 billion in innovation, knowledge, and capabilities t…" at bounding box center [1280, 515] width 291 height 36
click at [1441, 511] on button "Use" at bounding box center [1454, 510] width 27 height 17
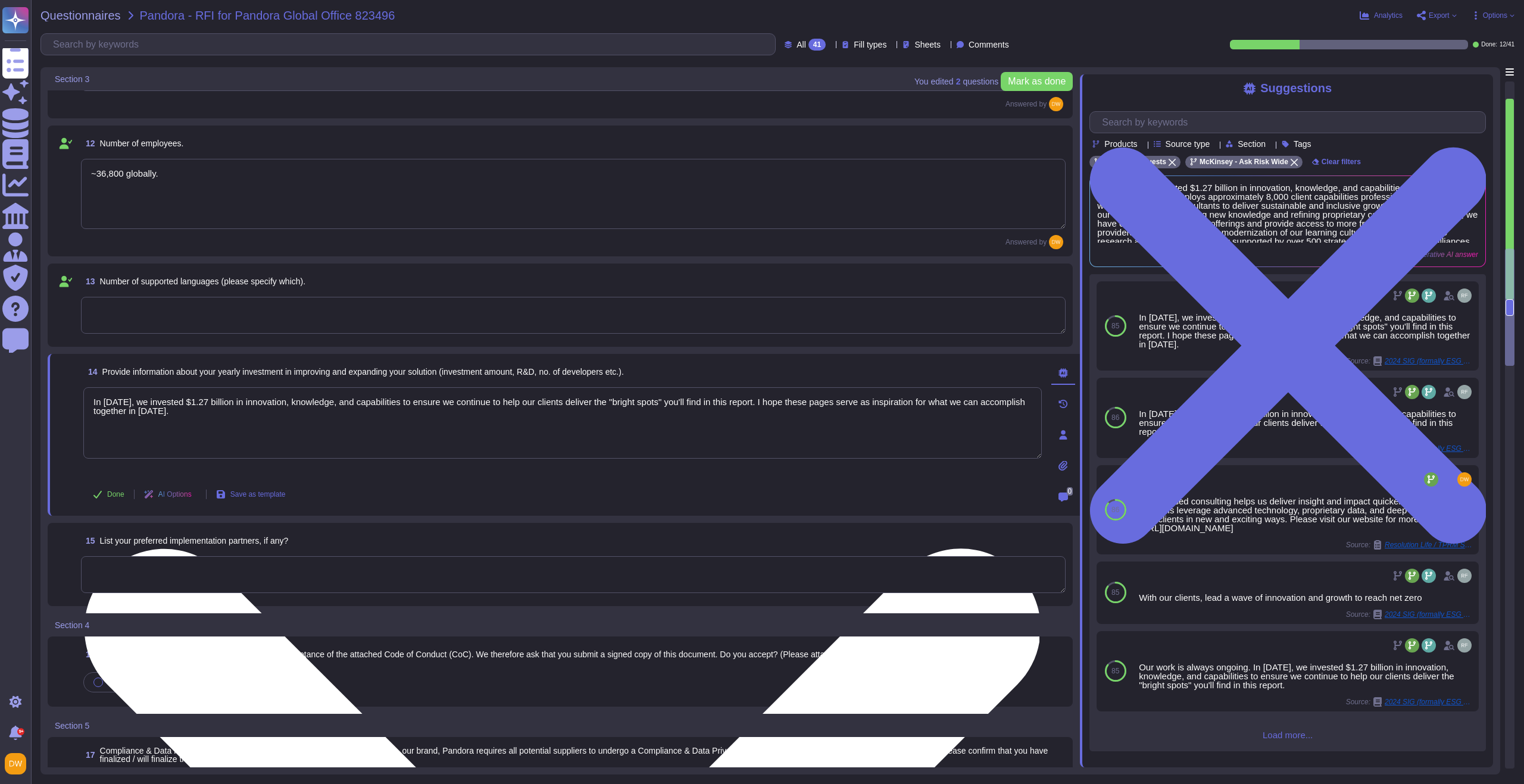
click at [247, 414] on textarea "In 2024, we invested $1.27 billion in innovation, knowledge, and capabilities t…" at bounding box center [563, 423] width 958 height 71
paste textarea "https://www.mckinsey.com/about-us/social-responsibility/sustainable-inclusive-g…"
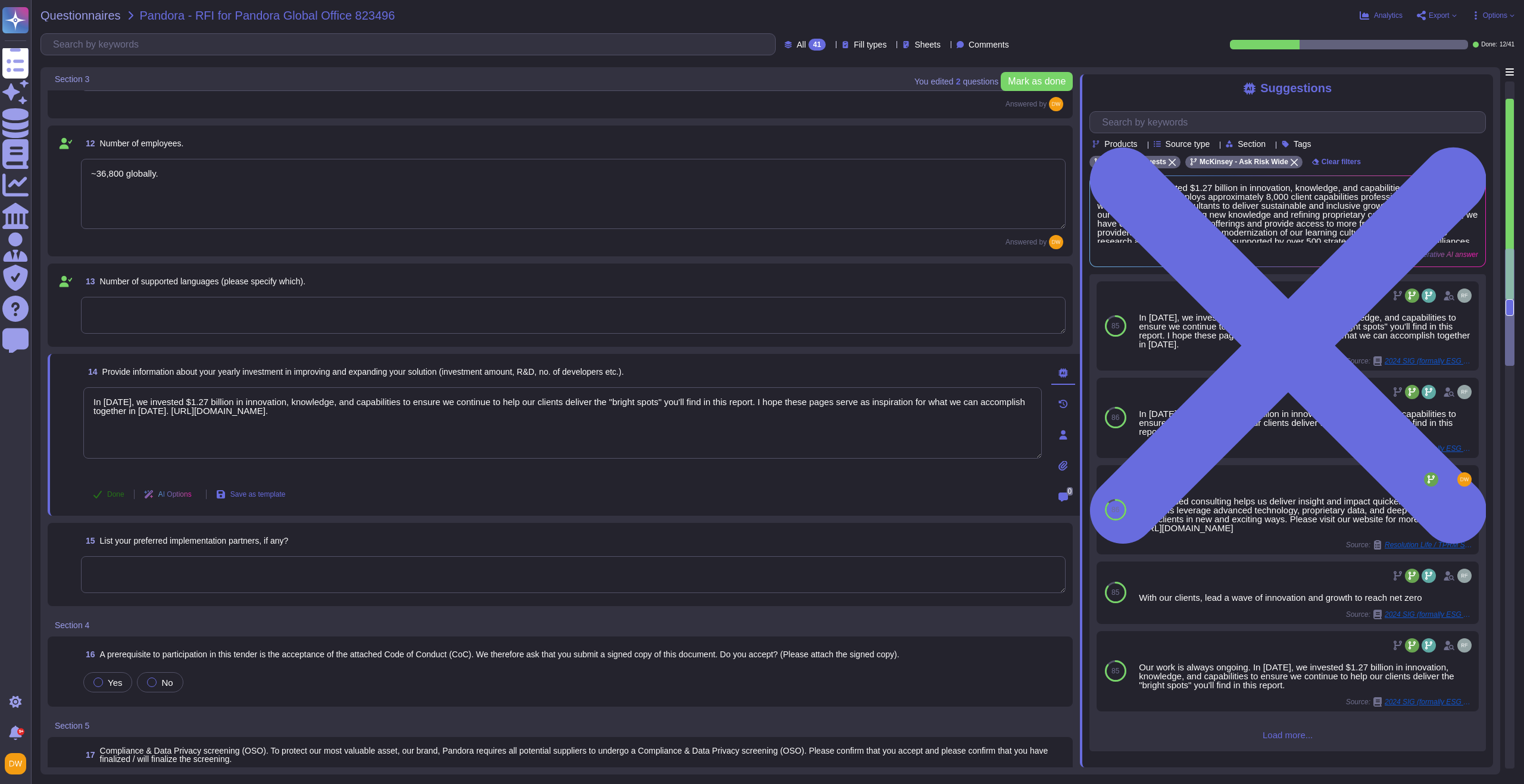
click at [102, 492] on button "Done" at bounding box center [109, 495] width 50 height 24
type textarea "In 2024, we invested $1.27 billion in innovation, knowledge, and capabilities t…"
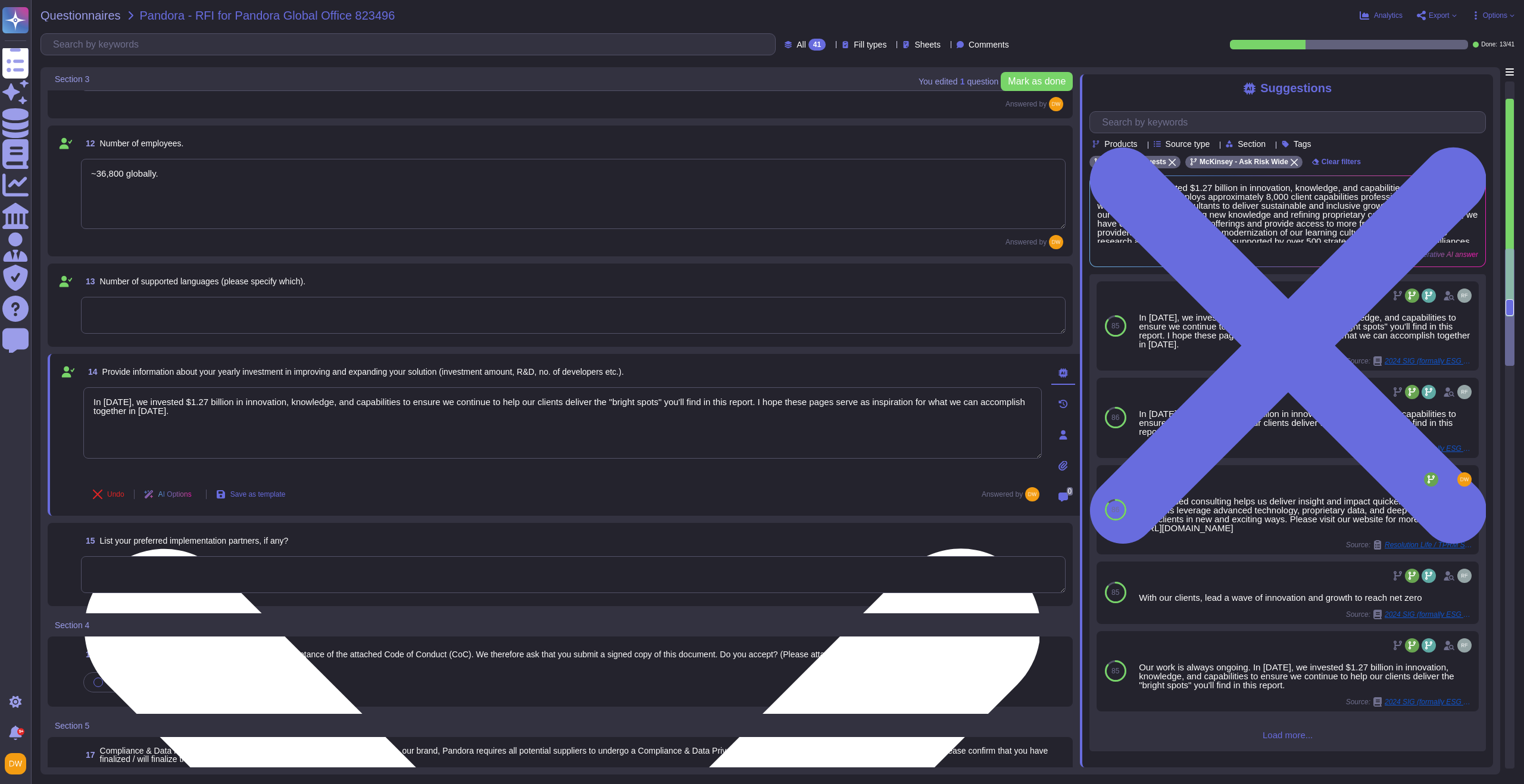
scroll to position [1210, 0]
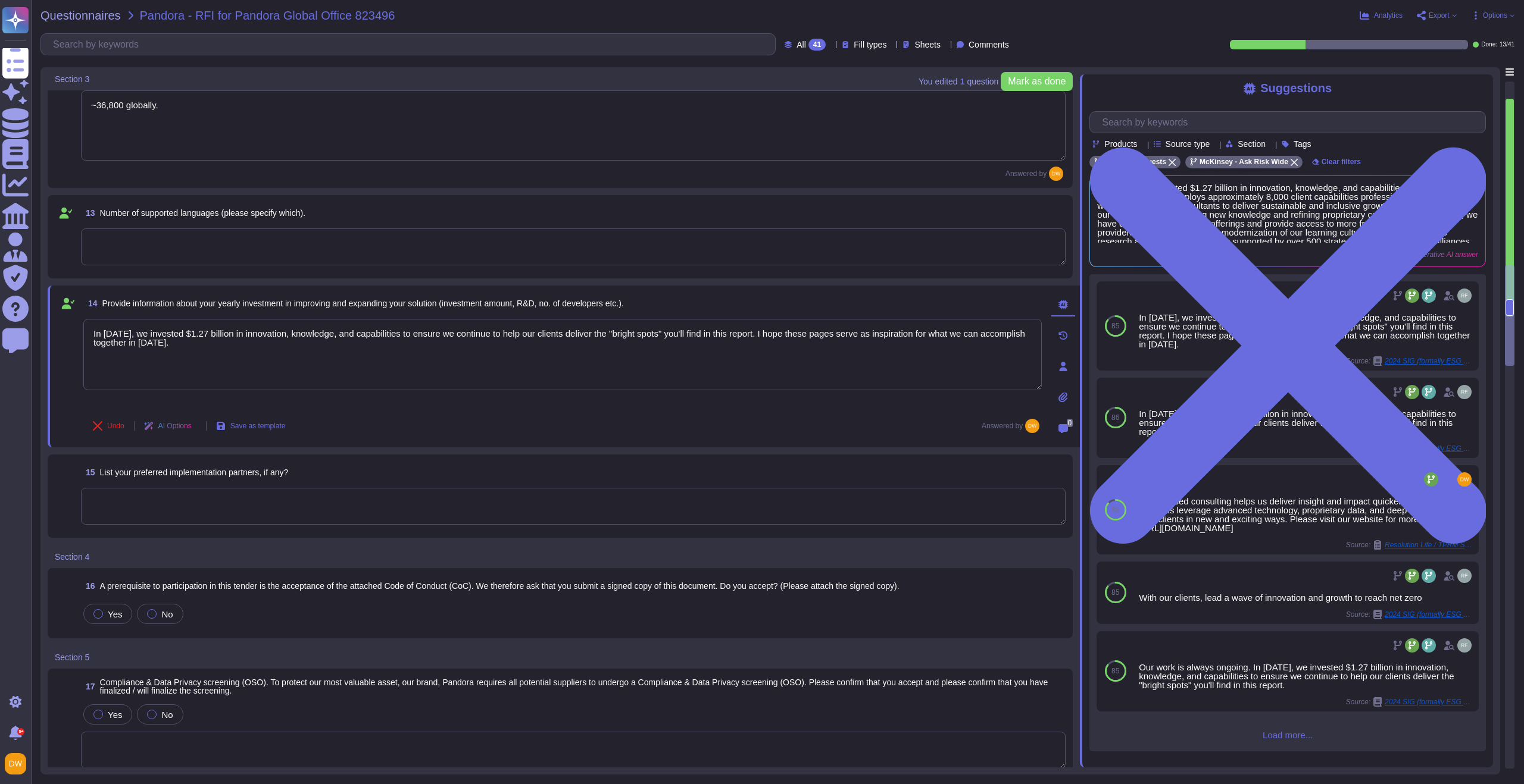
click at [207, 510] on textarea at bounding box center [573, 506] width 985 height 37
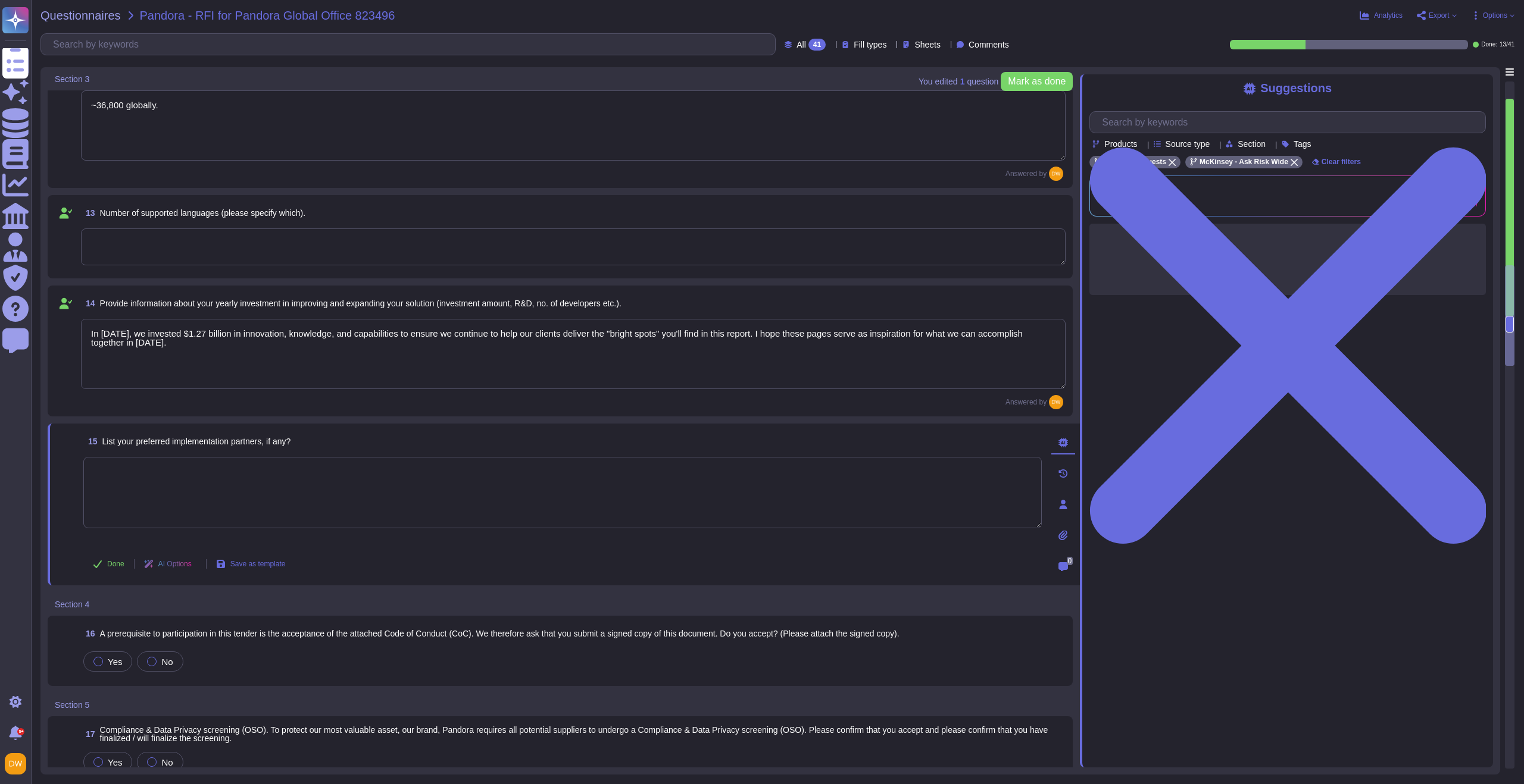
click at [207, 510] on textarea at bounding box center [563, 492] width 958 height 71
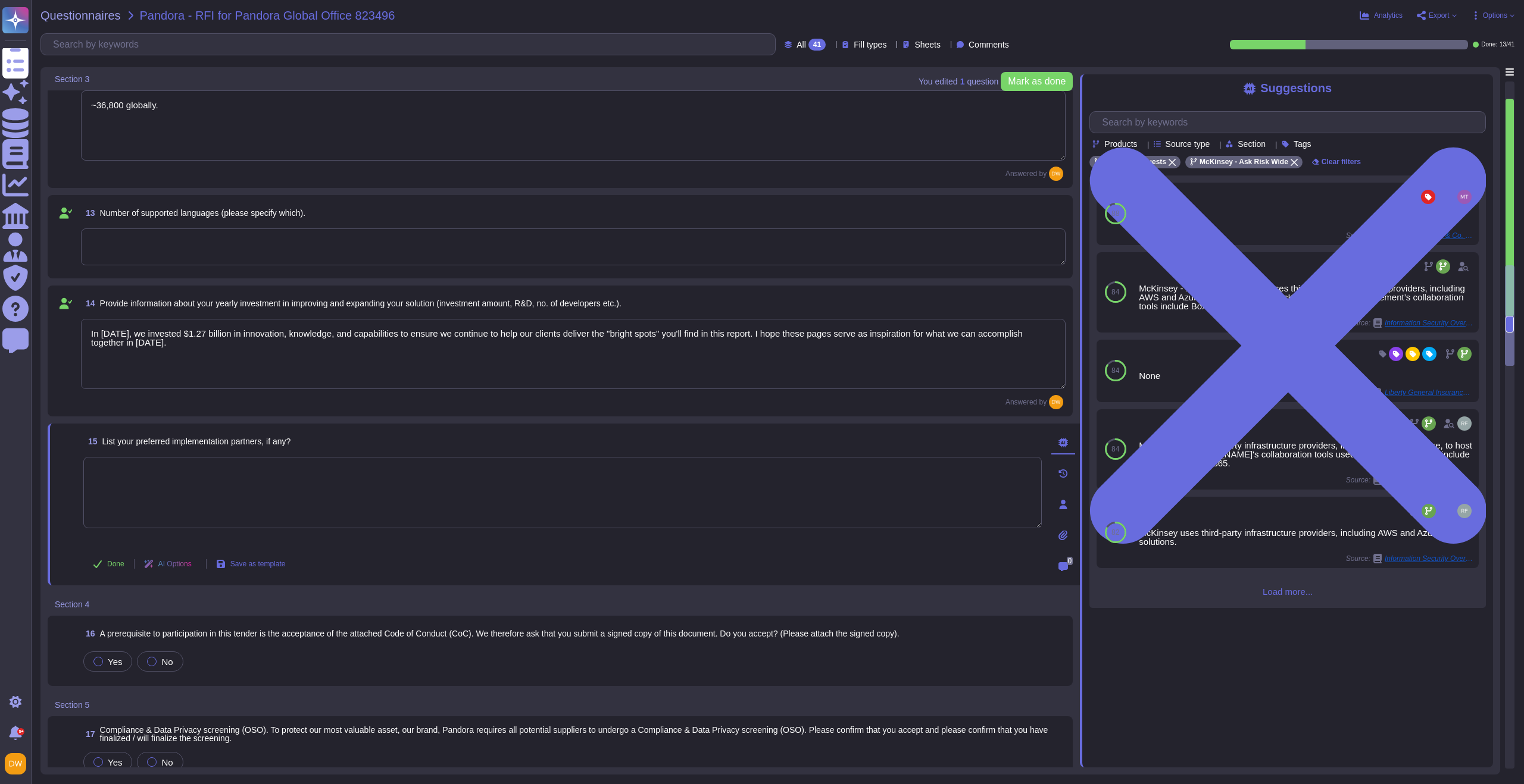
scroll to position [1203, 0]
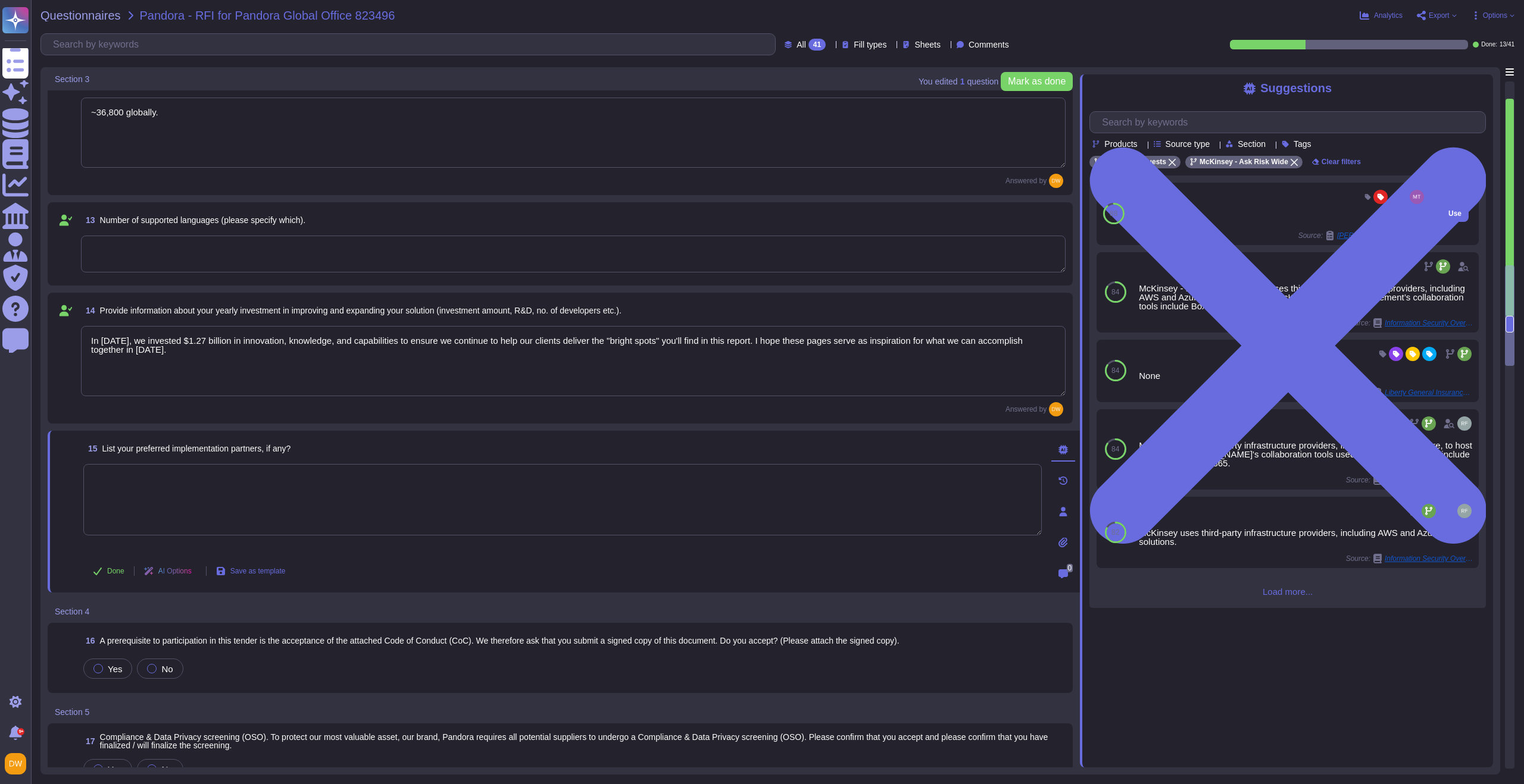
click at [1317, 226] on div "CST to confirm Source: Henkel AG & Co. KGaA / Henkel Maturity Assessment Questi…" at bounding box center [1280, 214] width 291 height 53
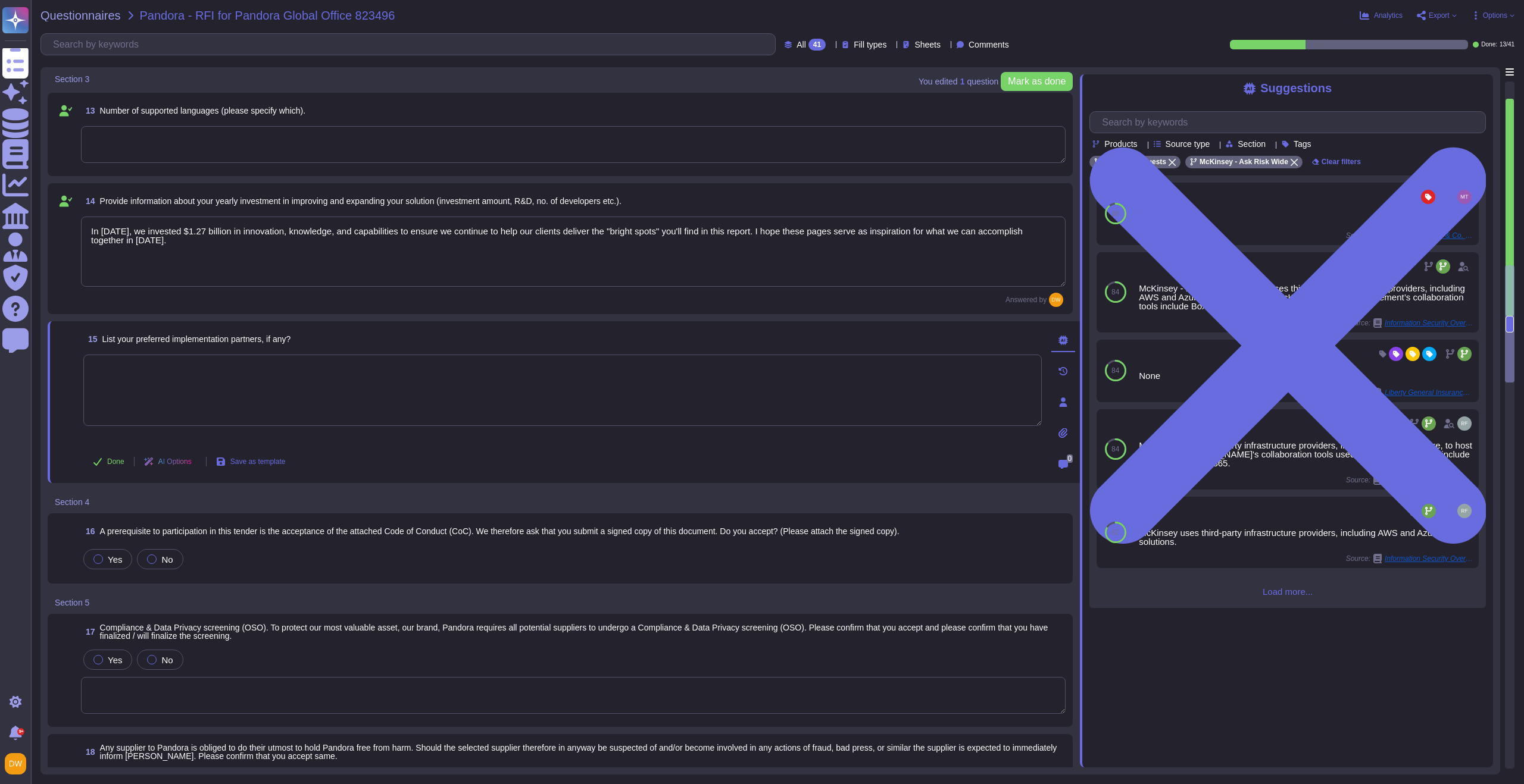
scroll to position [1321, 0]
